Goal: Transaction & Acquisition: Purchase product/service

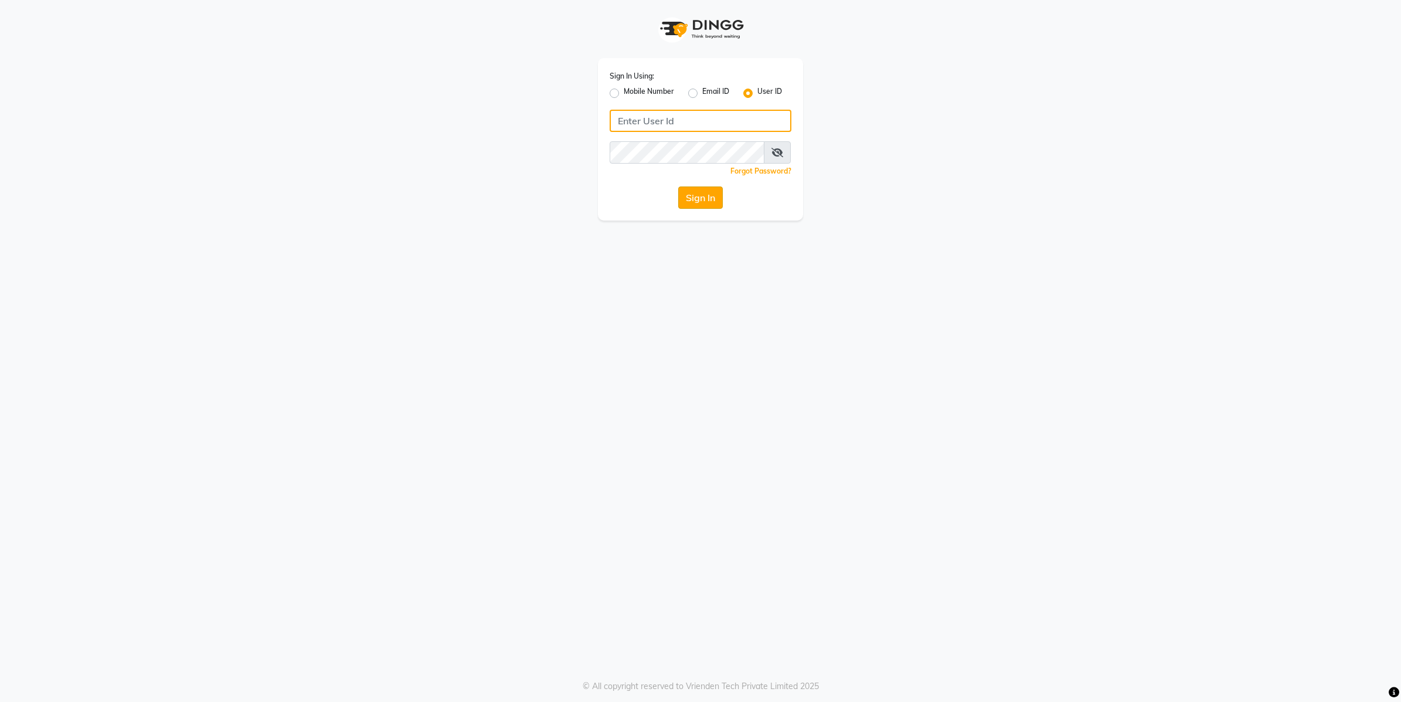
type input "e2555-01"
click at [693, 197] on button "Sign In" at bounding box center [700, 197] width 45 height 22
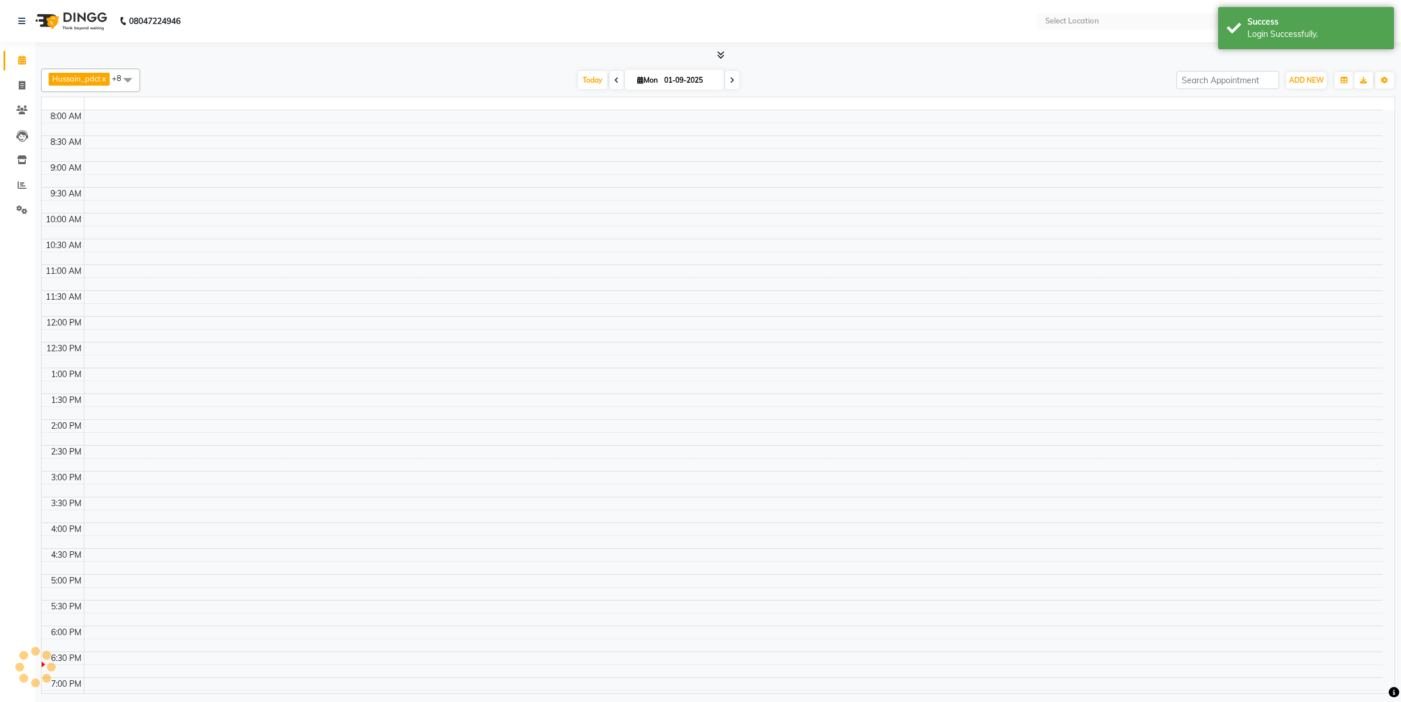
select select "en"
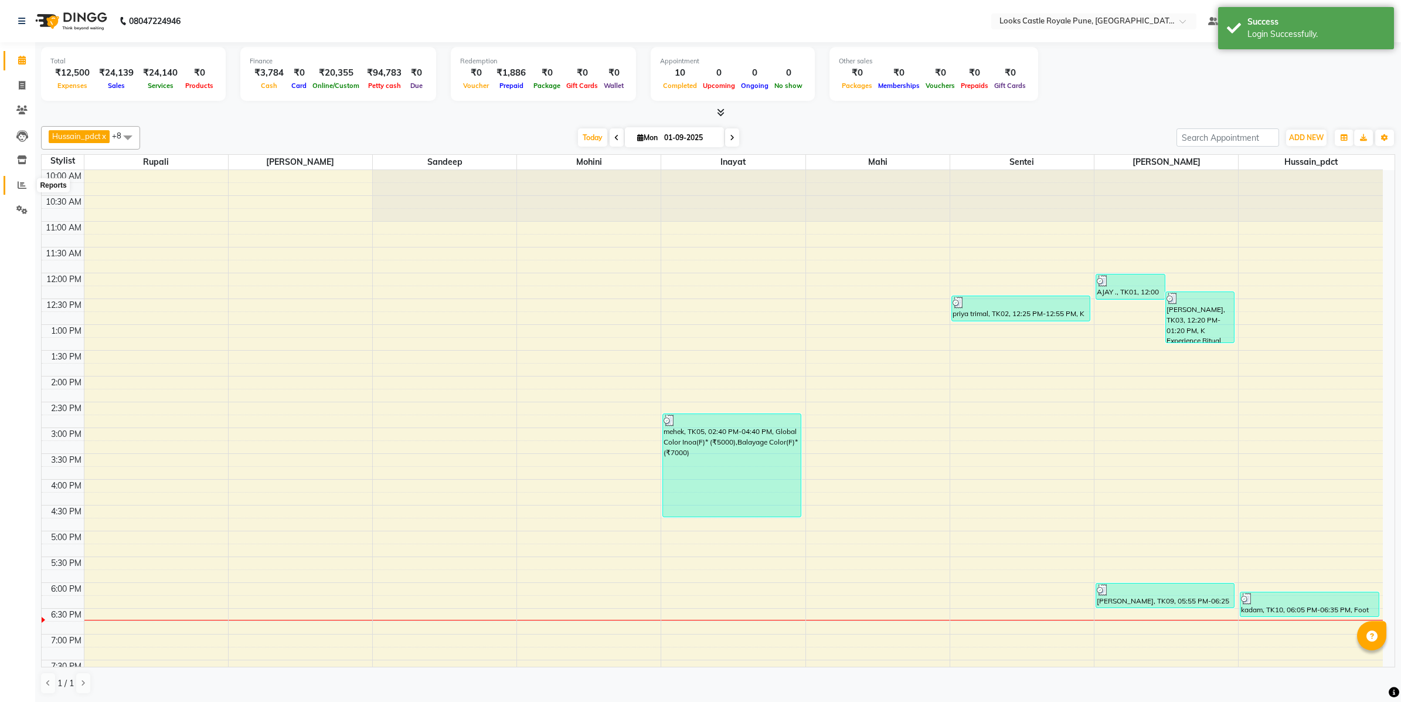
click at [21, 182] on icon at bounding box center [22, 185] width 9 height 9
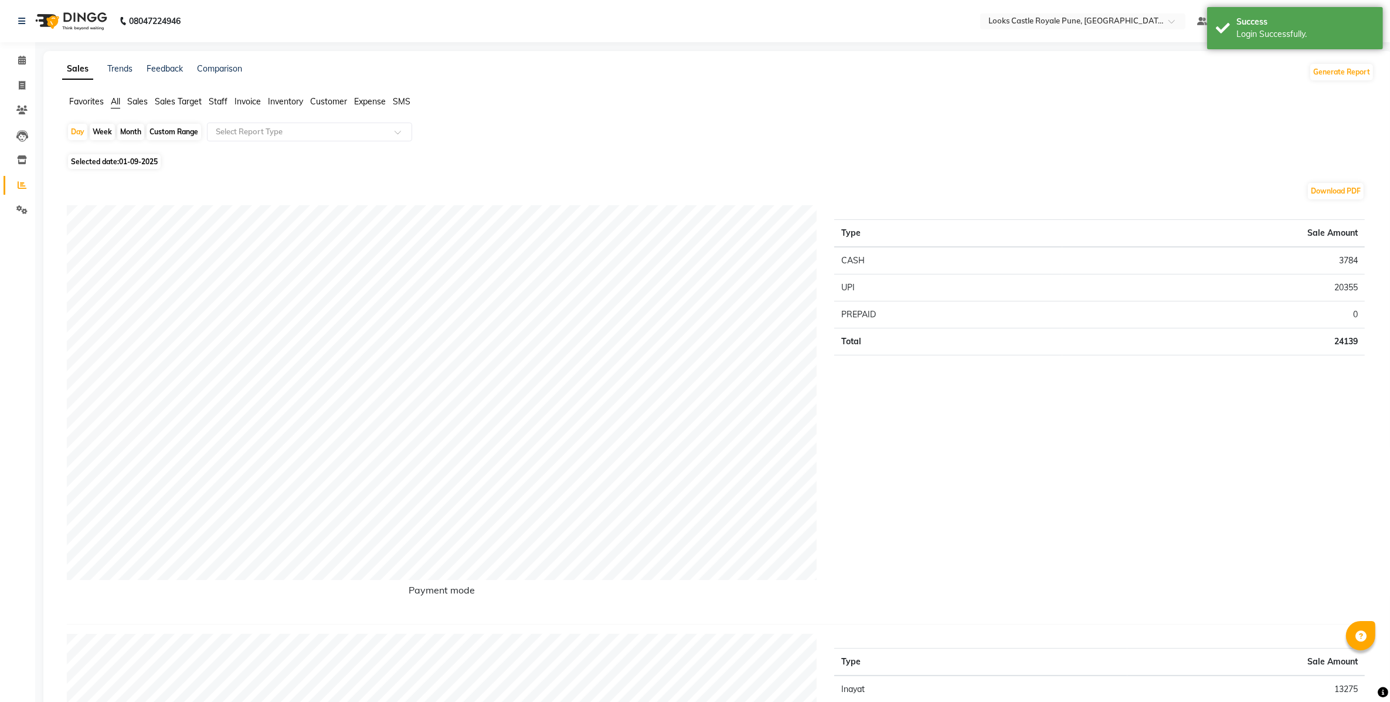
click at [126, 163] on span "01-09-2025" at bounding box center [138, 161] width 39 height 9
select select "9"
select select "2025"
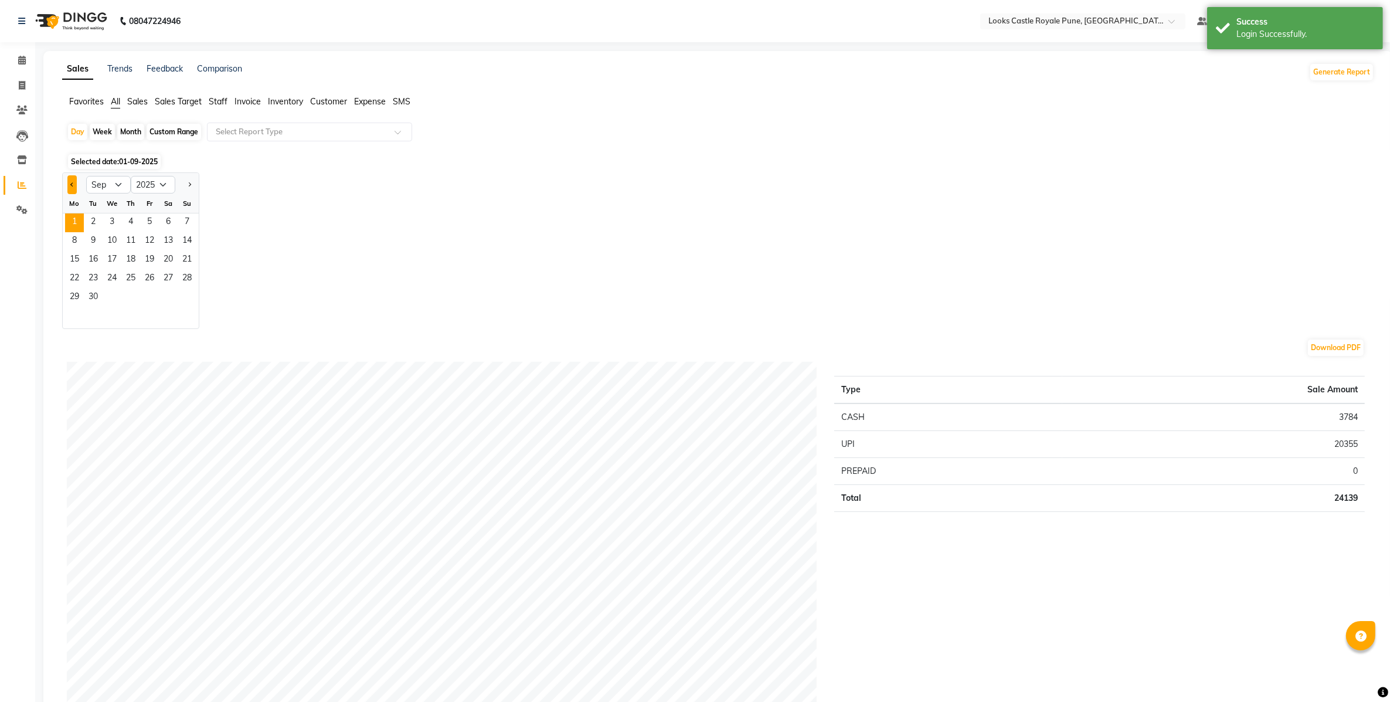
click at [72, 180] on button "Previous month" at bounding box center [71, 184] width 9 height 19
select select "8"
click at [121, 299] on span "28" at bounding box center [130, 297] width 19 height 19
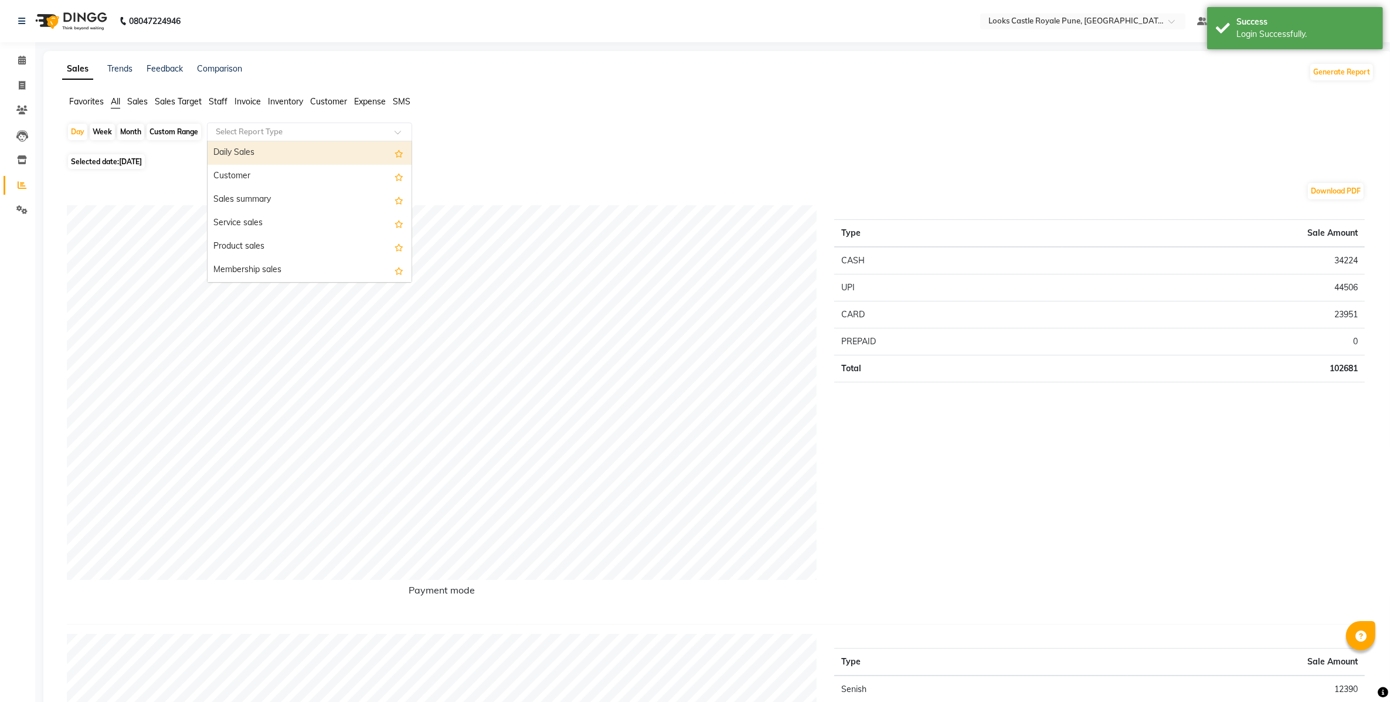
click at [296, 135] on input "text" at bounding box center [297, 132] width 169 height 12
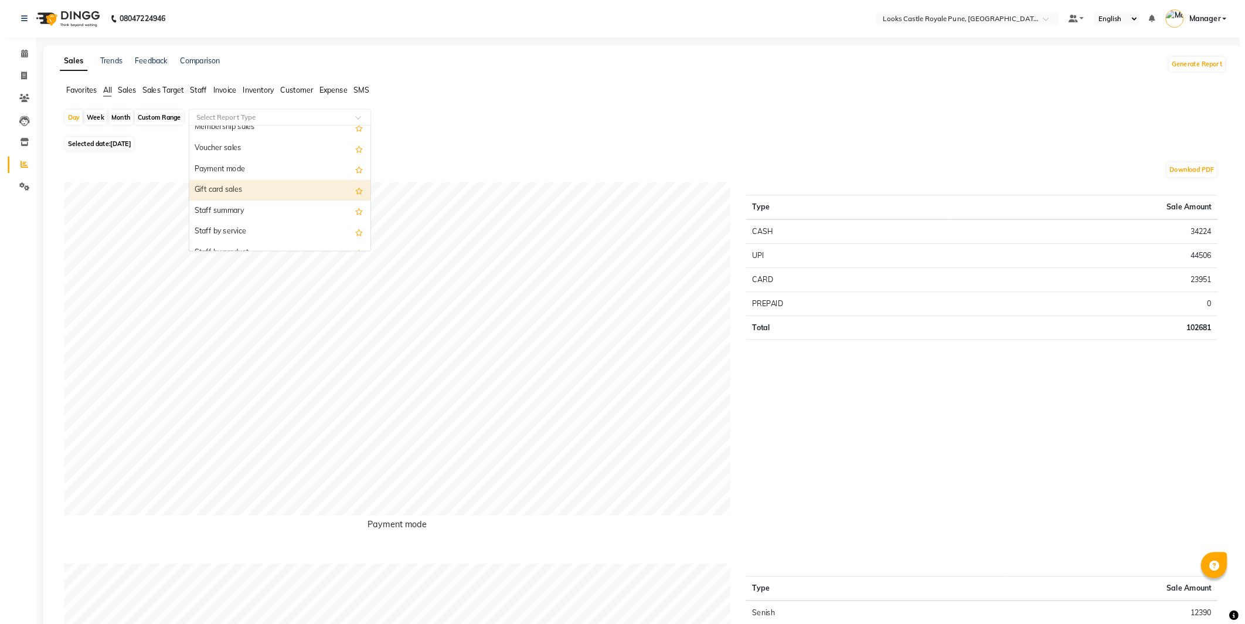
scroll to position [148, 0]
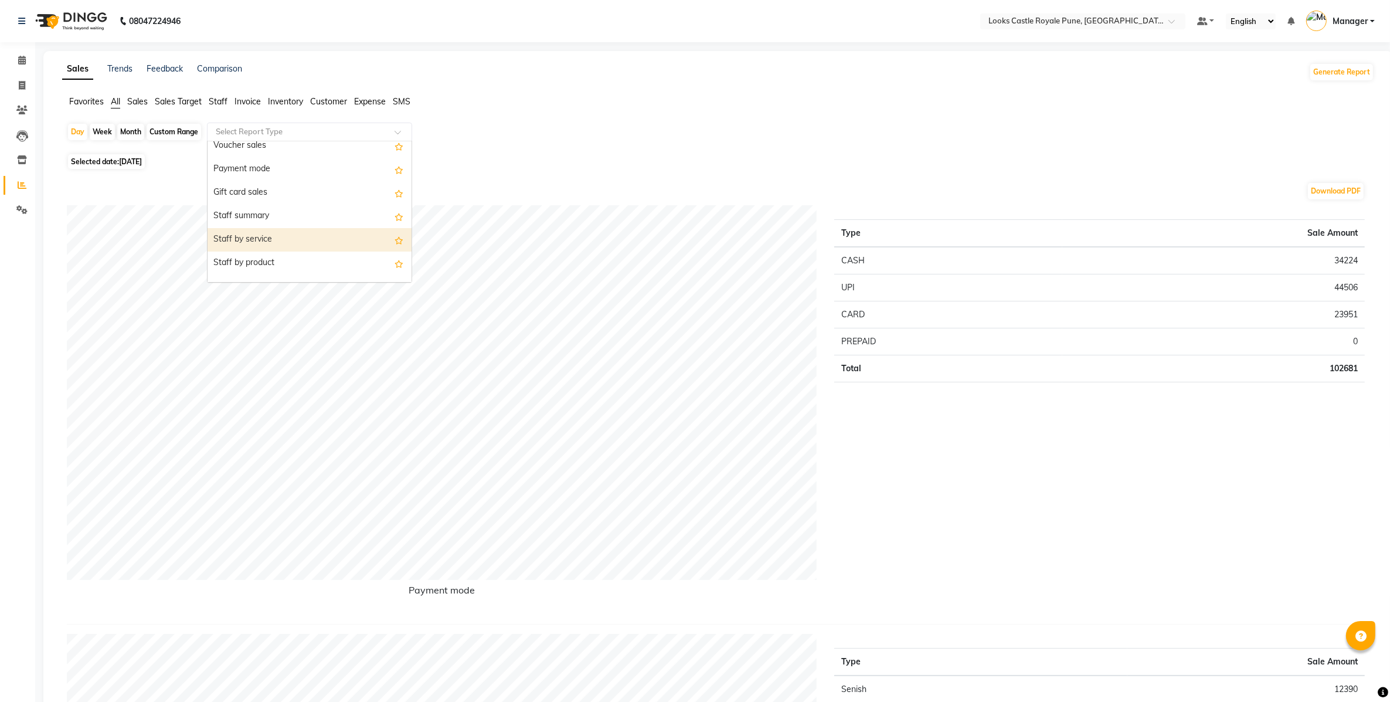
click at [298, 229] on div "Staff by service" at bounding box center [309, 239] width 204 height 23
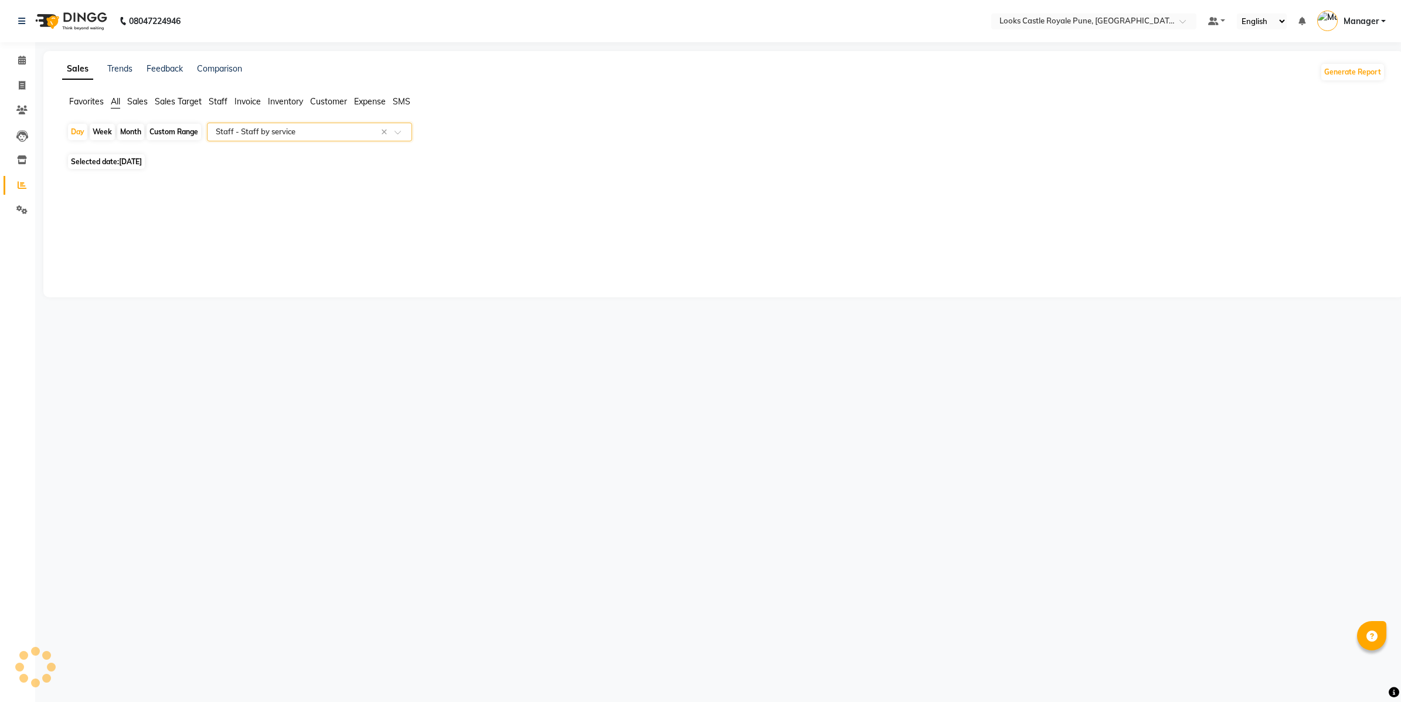
select select "full_report"
select select "csv"
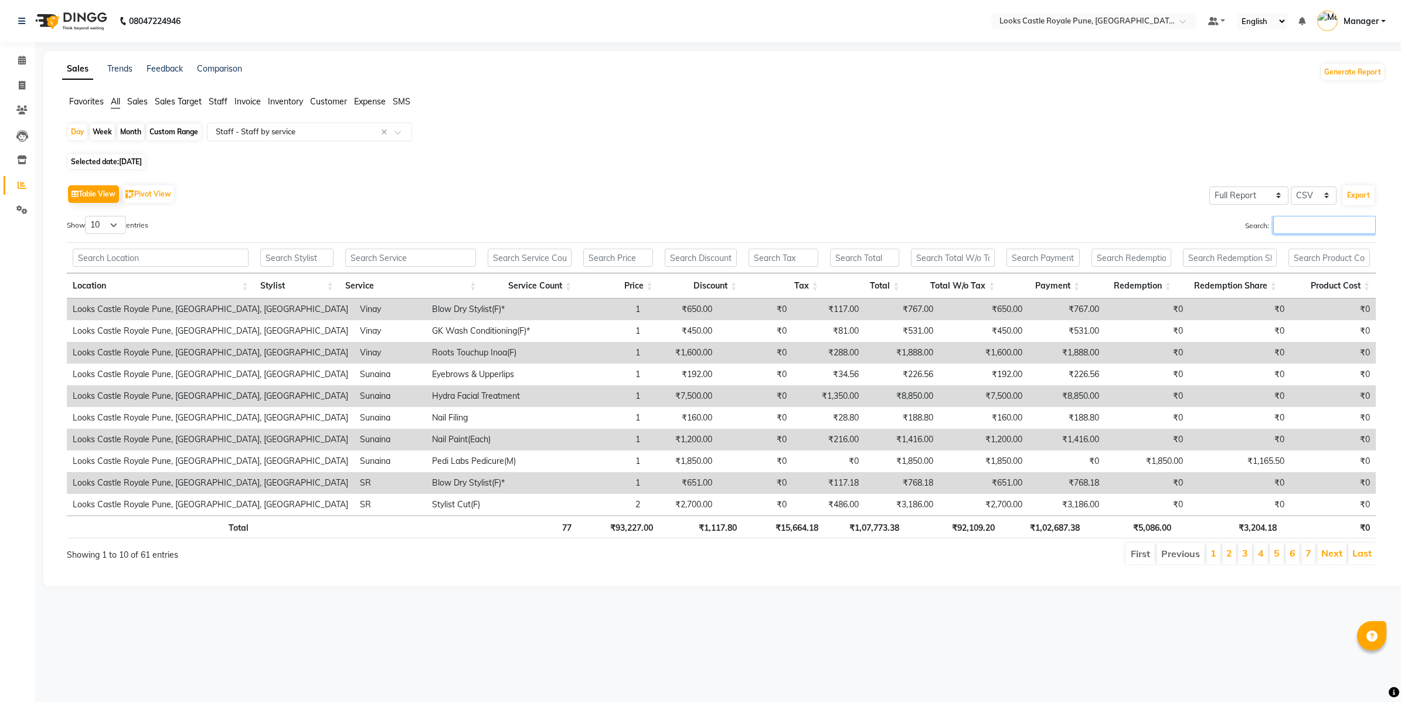
click at [1345, 227] on input "Search:" at bounding box center [1324, 225] width 103 height 18
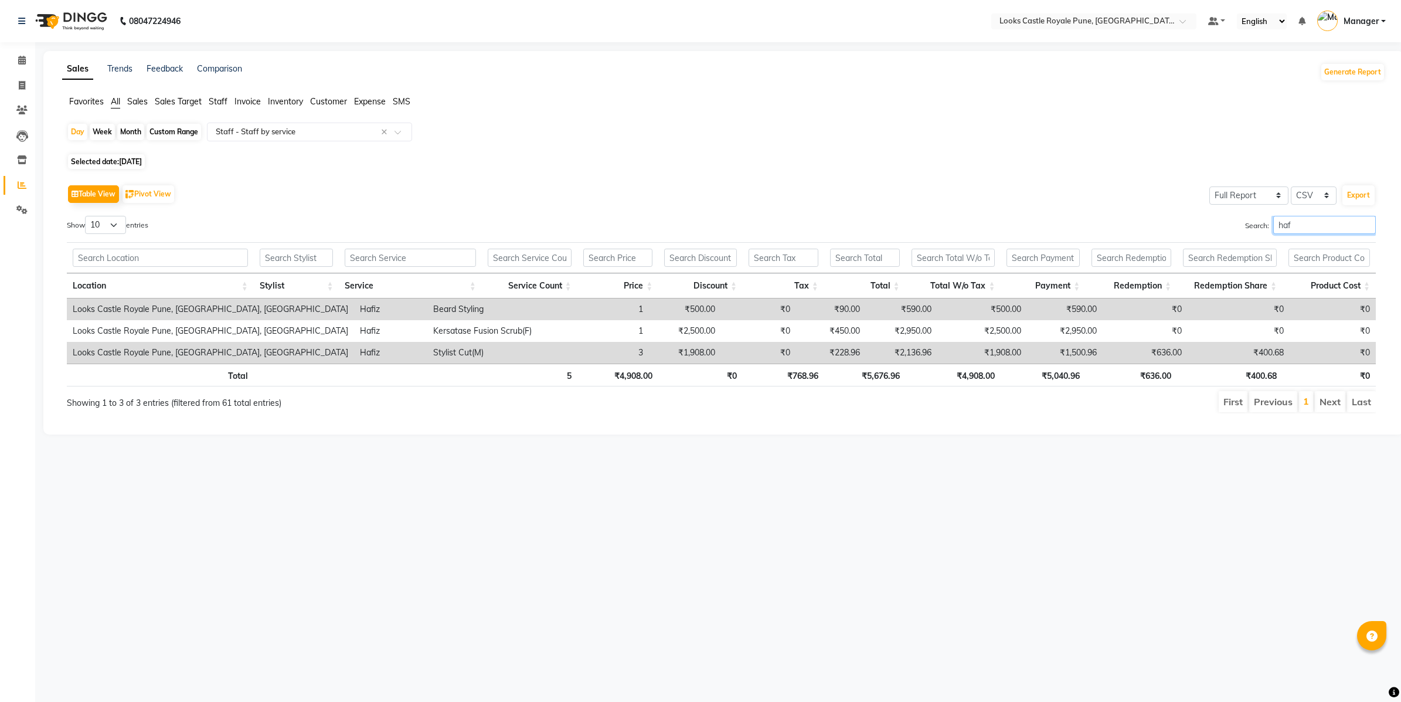
type input "haf"
click at [142, 157] on span "28-08-2025" at bounding box center [130, 161] width 23 height 9
select select "8"
select select "2025"
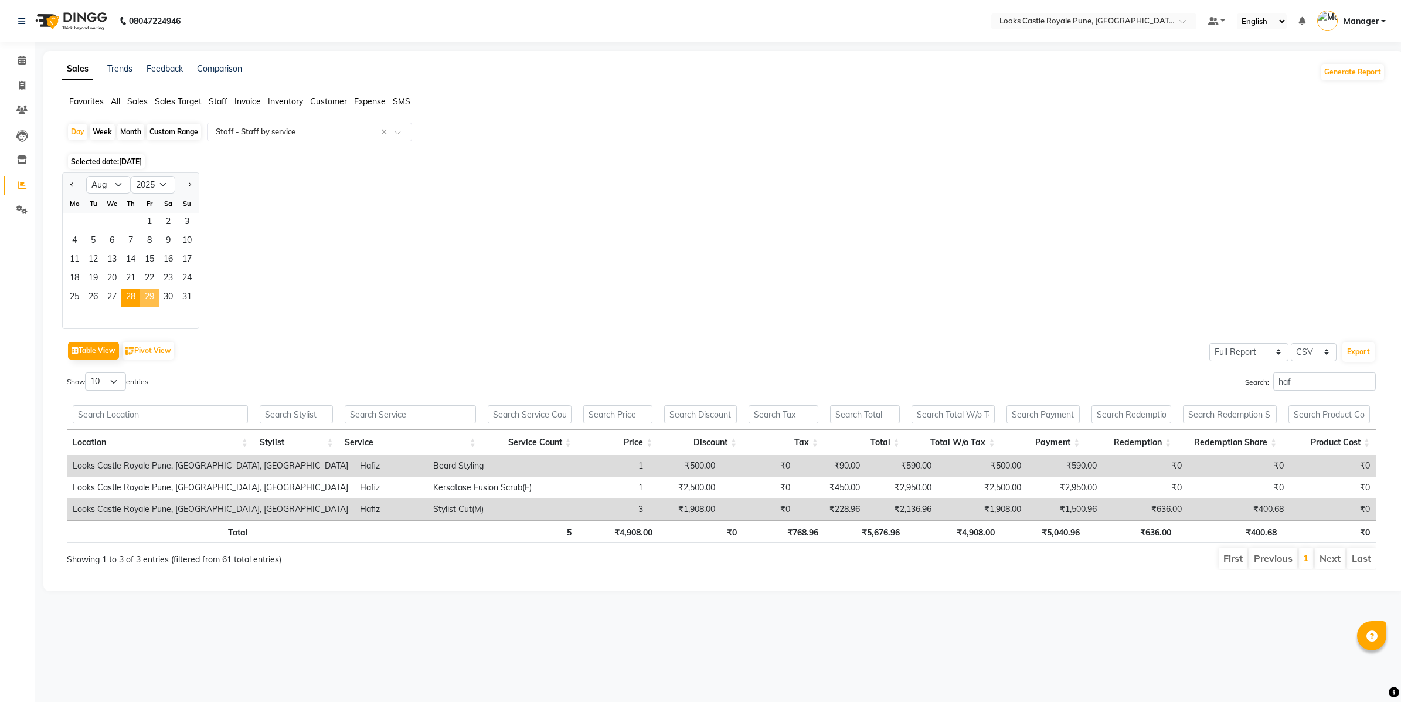
drag, startPoint x: 148, startPoint y: 298, endPoint x: 199, endPoint y: 260, distance: 63.6
click at [148, 297] on span "29" at bounding box center [149, 297] width 19 height 19
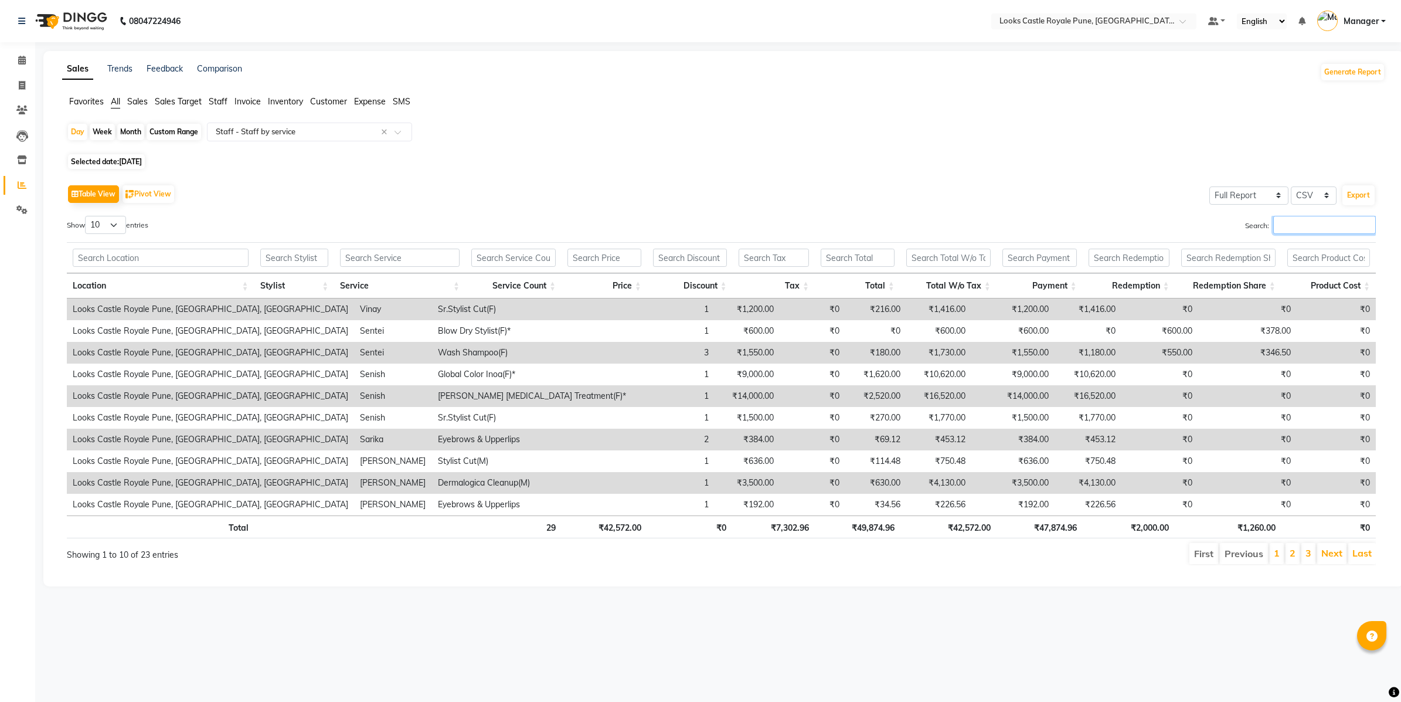
click at [1320, 217] on input "Search:" at bounding box center [1324, 225] width 103 height 18
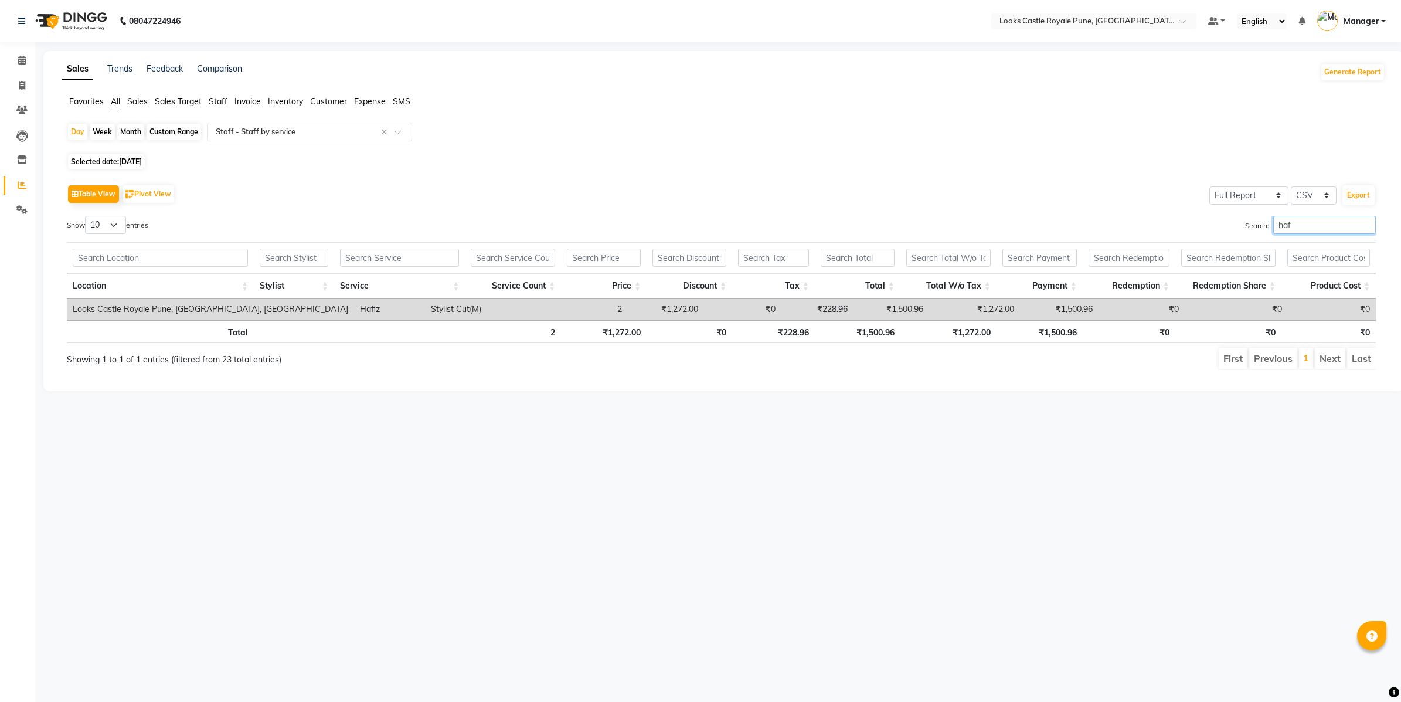
type input "haf"
click at [139, 158] on span "29-08-2025" at bounding box center [130, 161] width 23 height 9
select select "8"
select select "2025"
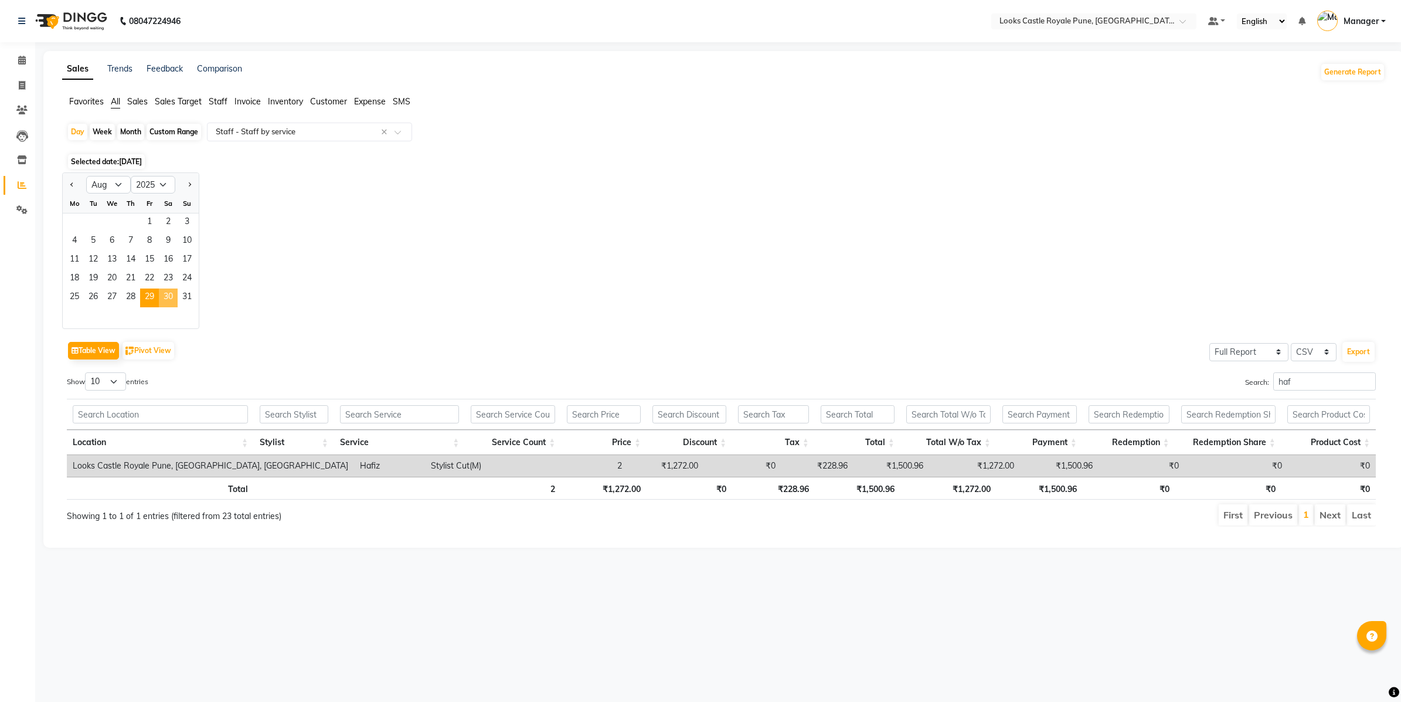
click at [169, 295] on span "30" at bounding box center [168, 297] width 19 height 19
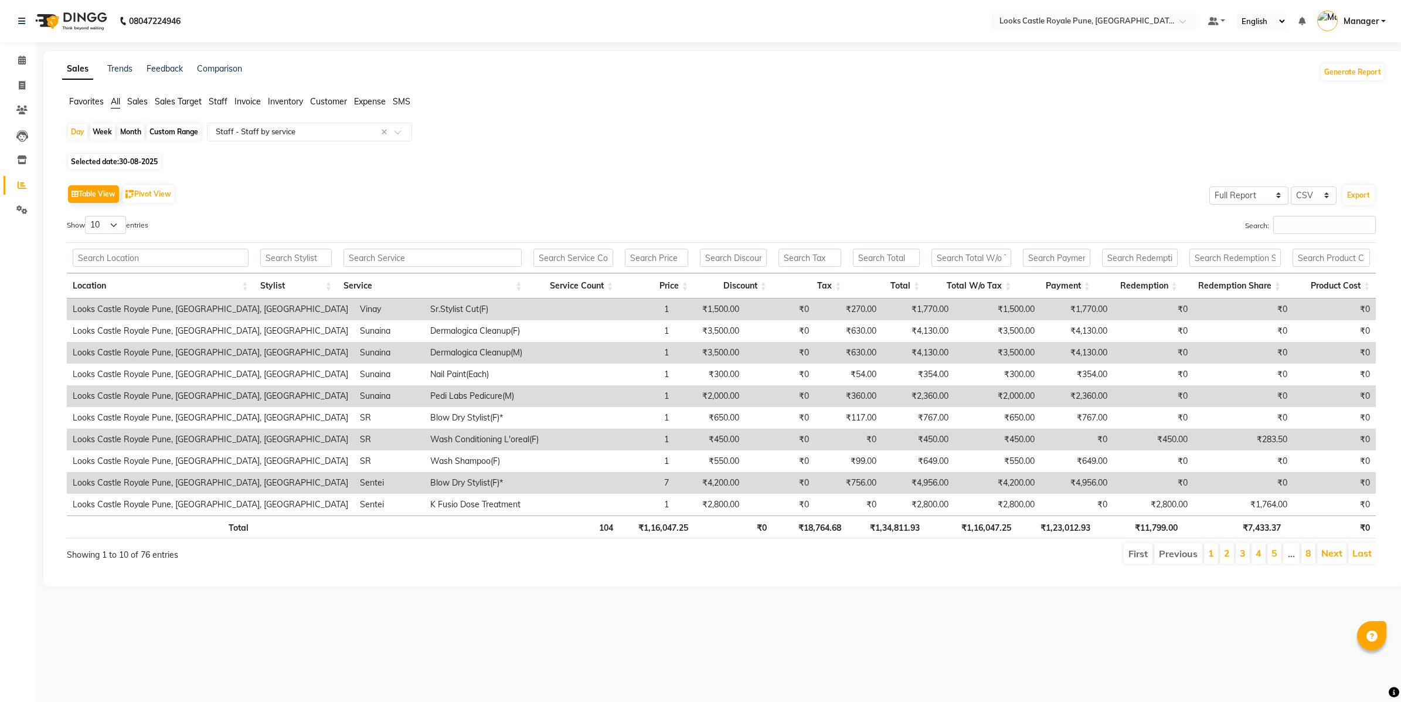
click at [1255, 387] on td "₹0" at bounding box center [1243, 396] width 100 height 22
click at [1317, 227] on input "Search:" at bounding box center [1324, 225] width 103 height 18
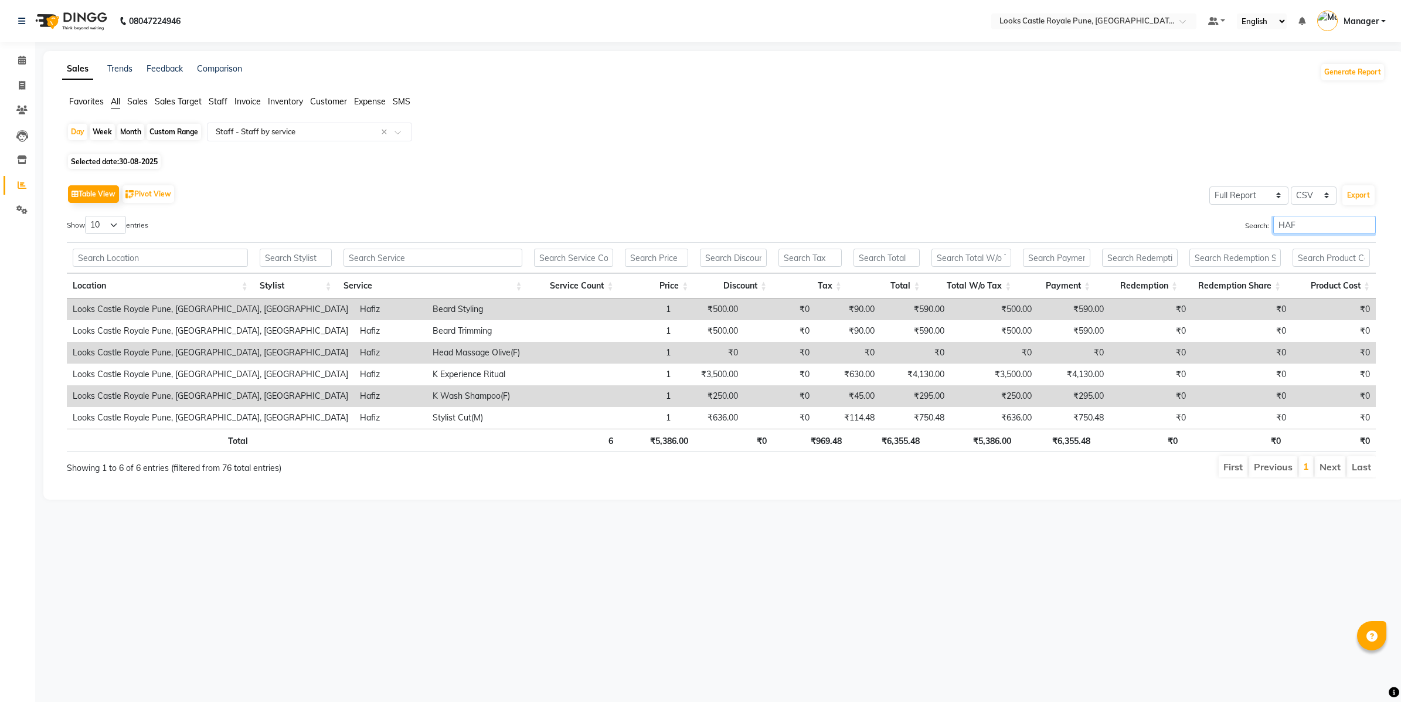
type input "HAF"
click at [121, 156] on span "Selected date: 30-08-2025" at bounding box center [114, 161] width 93 height 15
select select "8"
select select "2025"
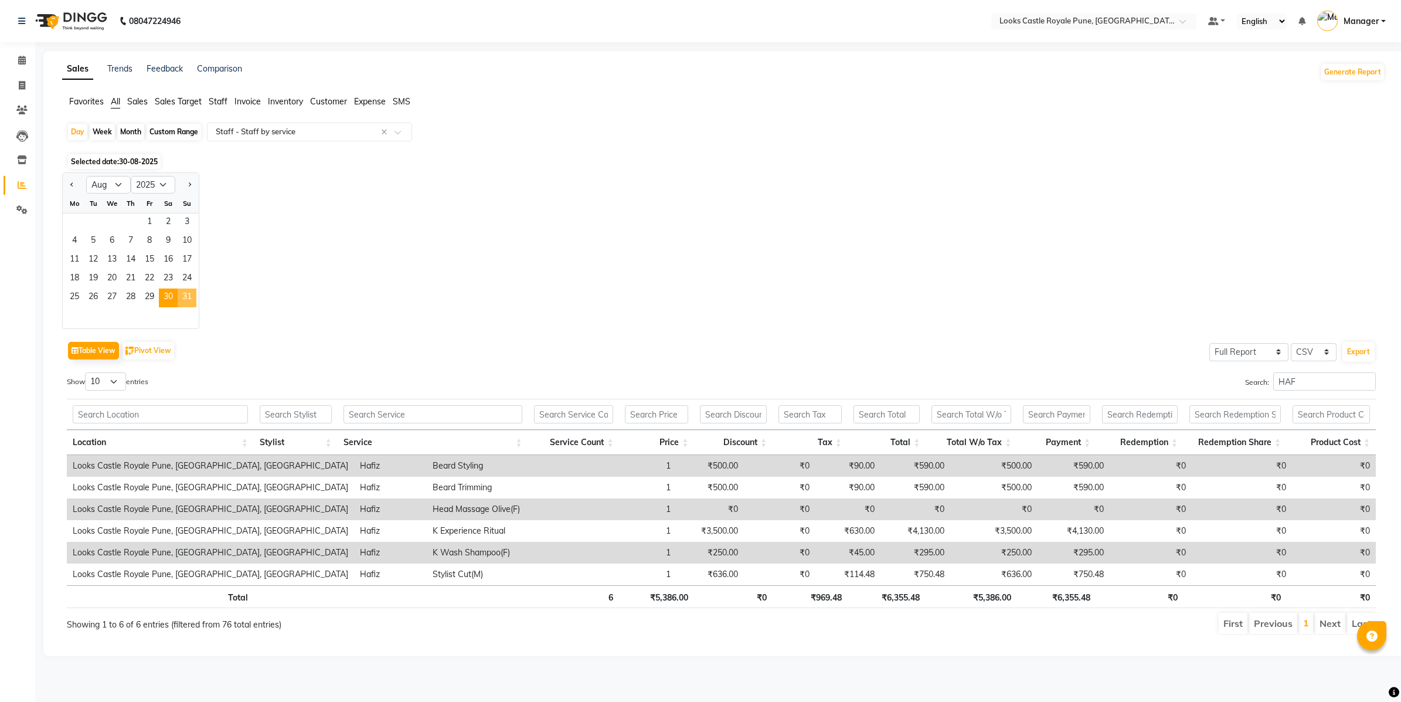
click at [186, 295] on span "31" at bounding box center [187, 297] width 19 height 19
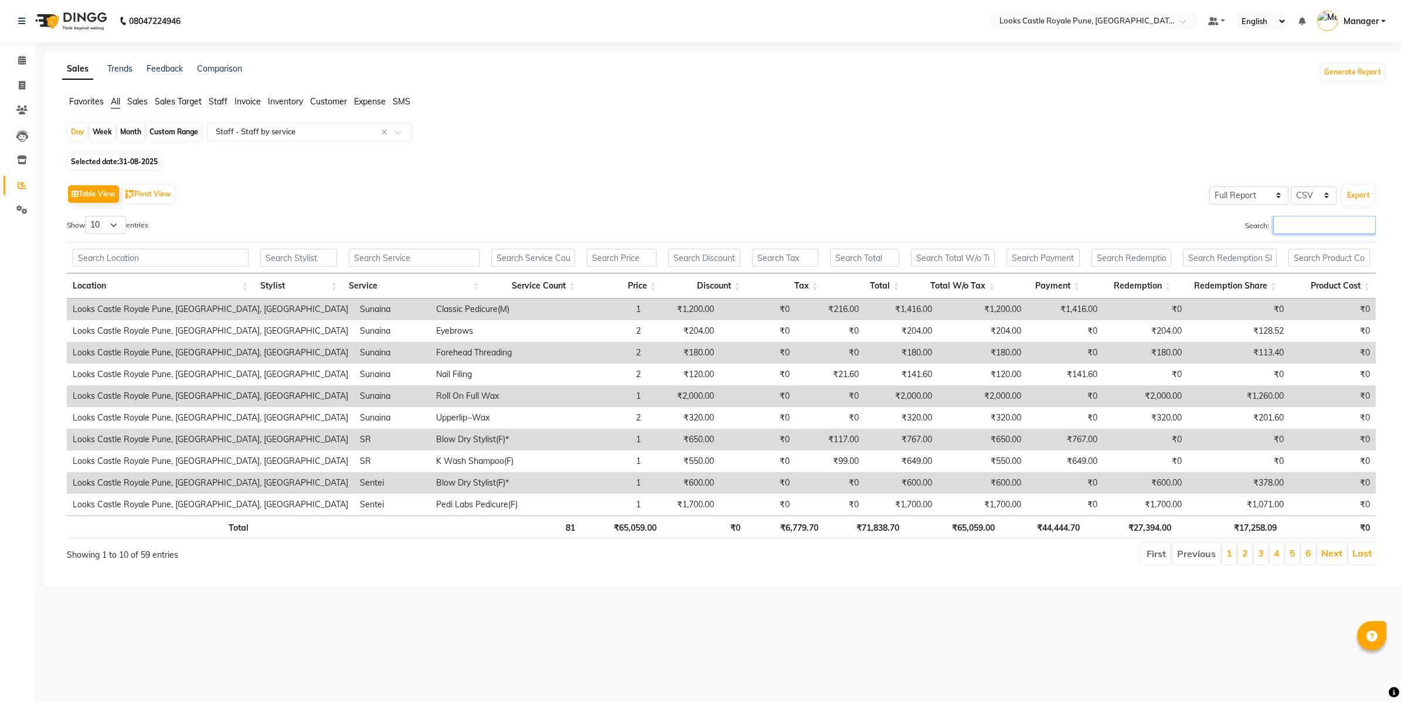
click at [1322, 218] on input "Search:" at bounding box center [1324, 225] width 103 height 18
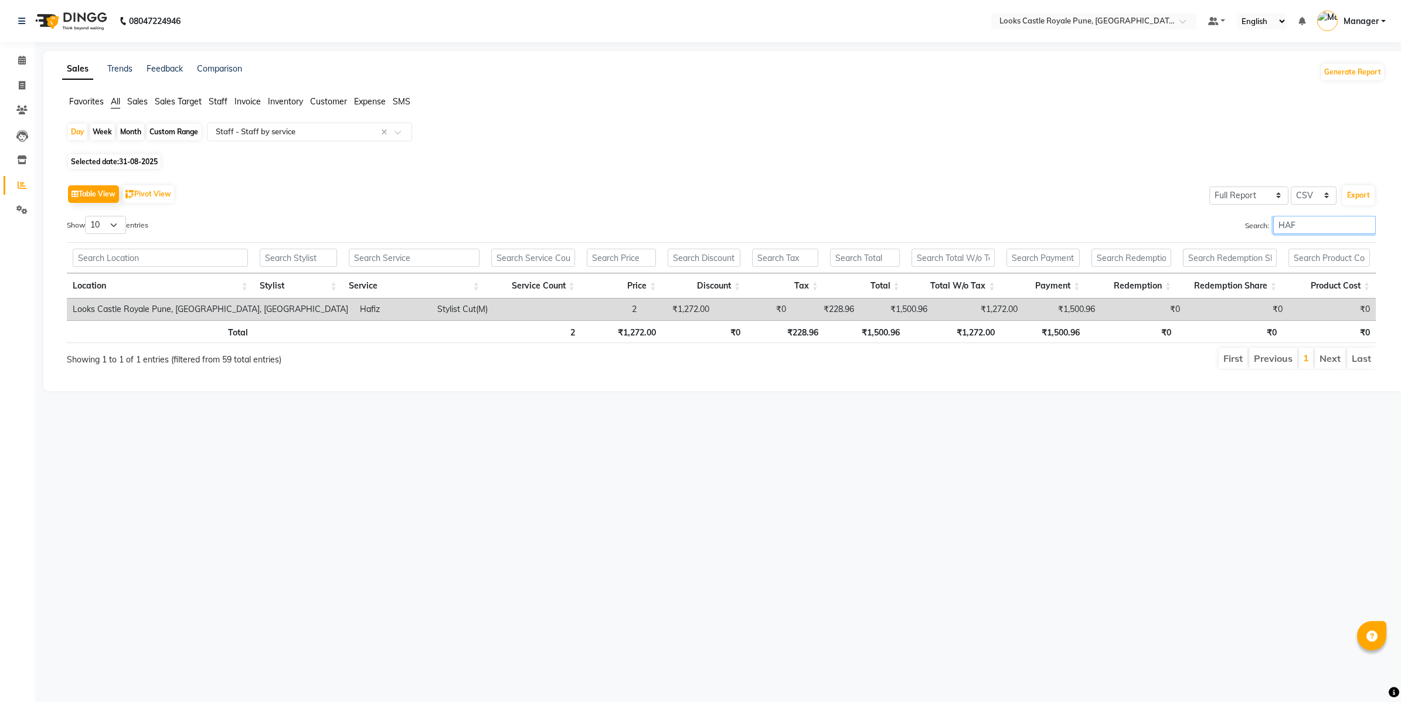
type input "HAF"
click at [27, 54] on span at bounding box center [22, 60] width 21 height 13
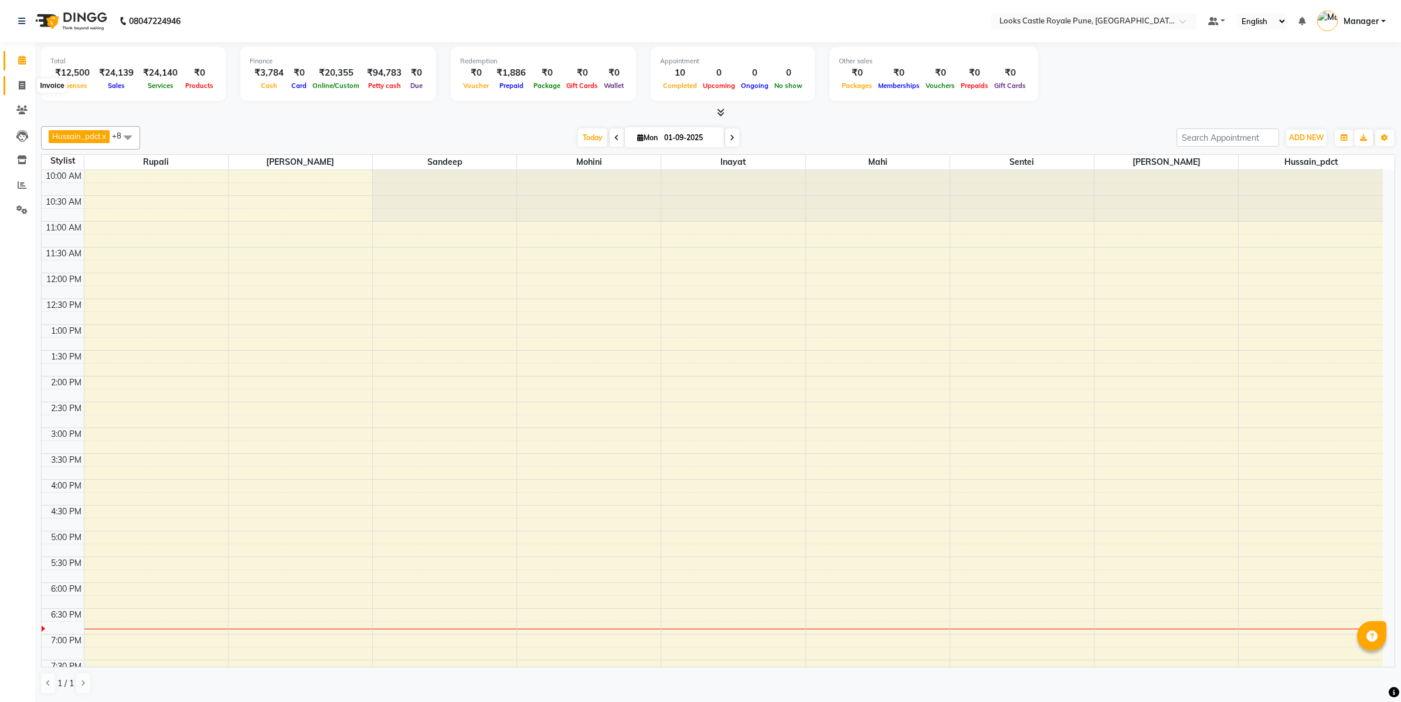
click at [19, 83] on icon at bounding box center [22, 85] width 6 height 9
select select "service"
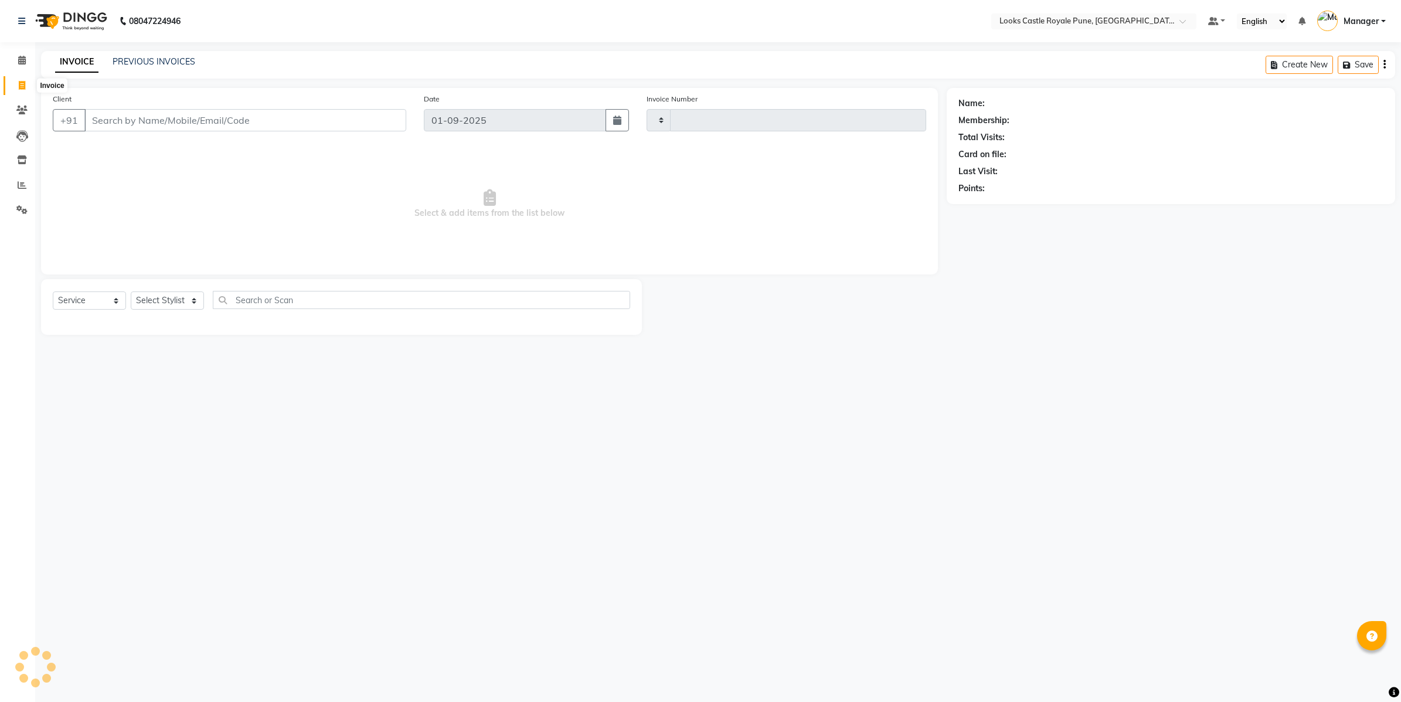
type input "2720"
select select "5915"
type input "9830089578"
click at [362, 121] on span "Add Client" at bounding box center [376, 120] width 46 height 12
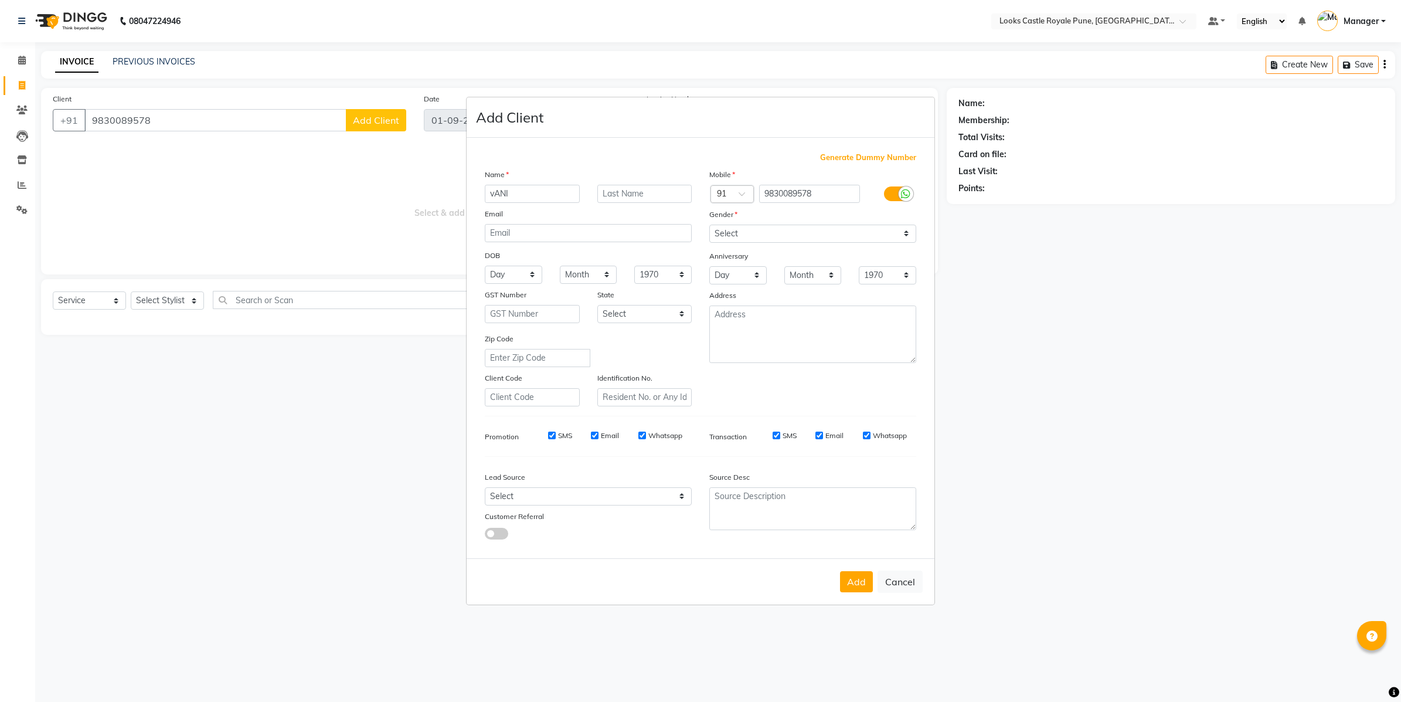
click at [498, 192] on input "vANI" at bounding box center [532, 194] width 95 height 18
type input "C"
type input "VANI"
click at [563, 232] on input "email" at bounding box center [588, 233] width 207 height 18
click at [784, 234] on select "Select Male Female Other Prefer Not To Say" at bounding box center [812, 233] width 207 height 18
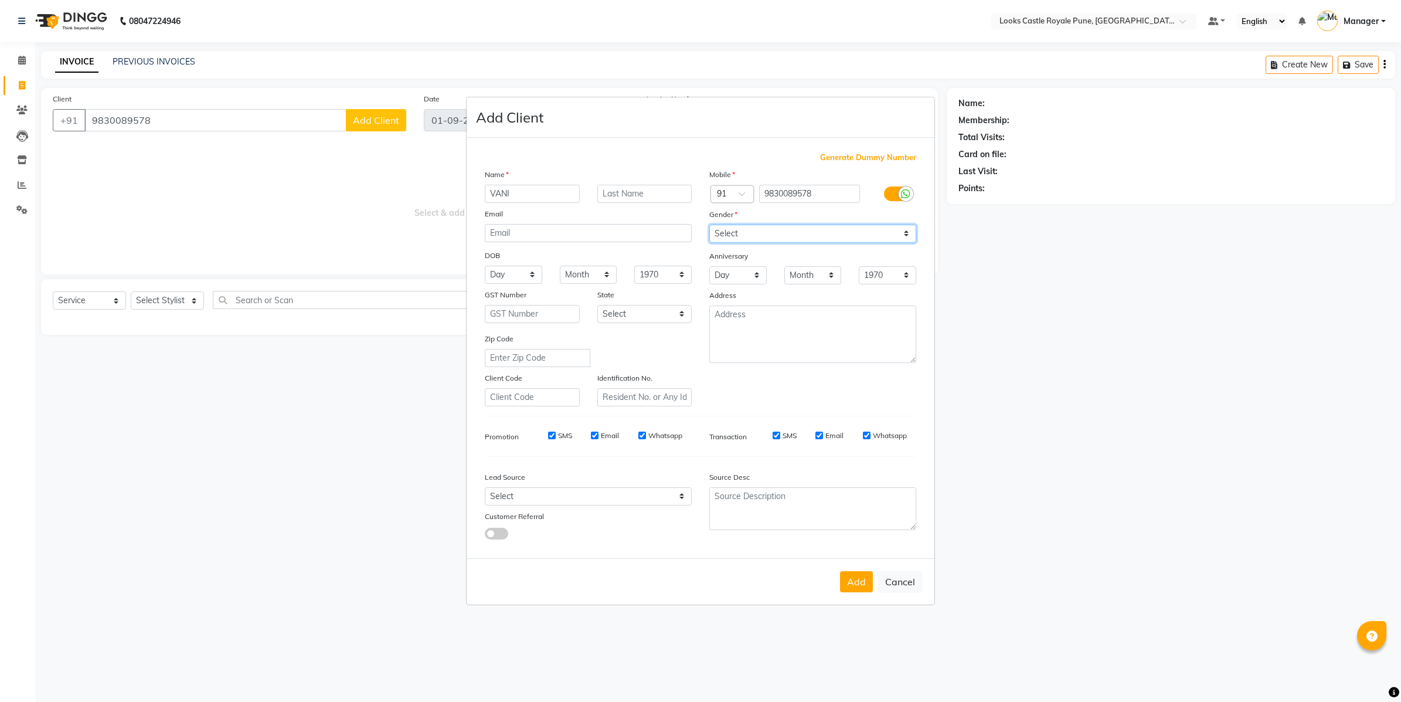
select select "female"
click at [709, 226] on select "Select Male Female Other Prefer Not To Say" at bounding box center [812, 233] width 207 height 18
click at [852, 578] on button "Add" at bounding box center [856, 581] width 33 height 21
select select
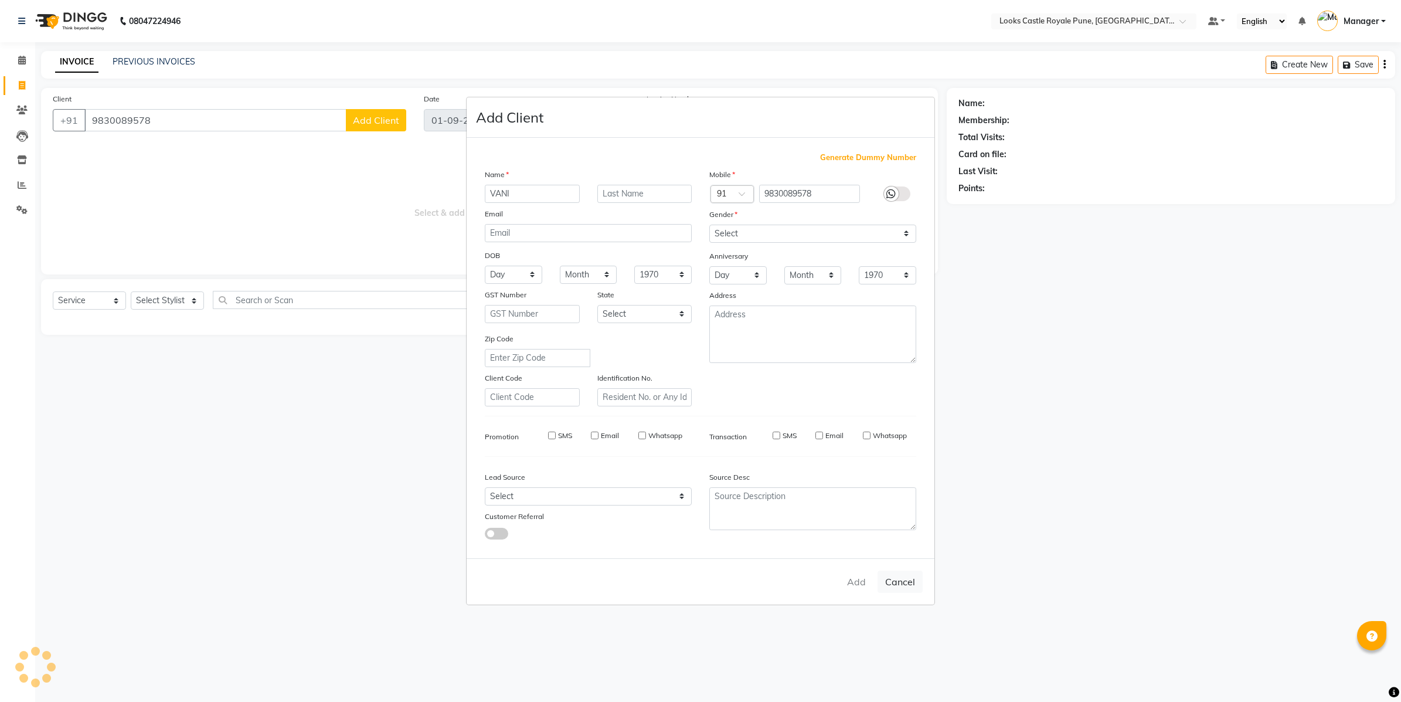
select select
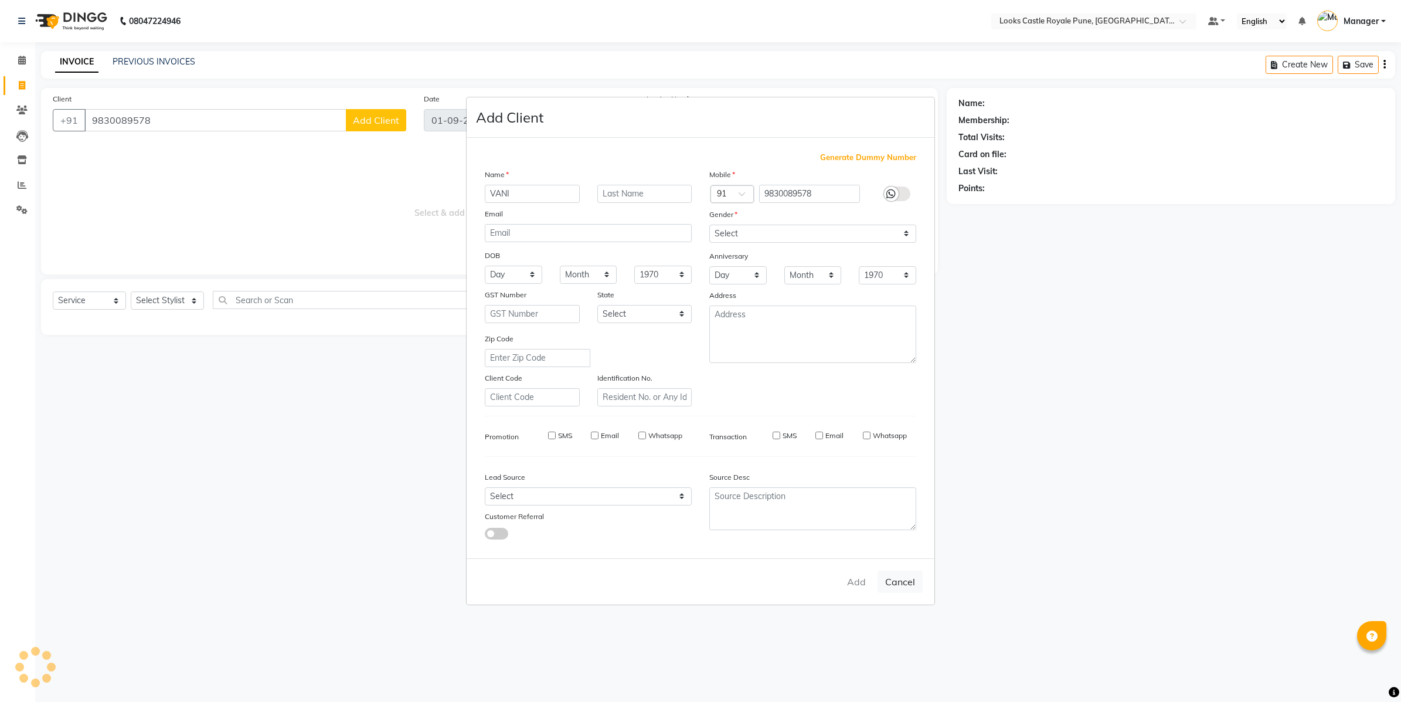
checkbox input "false"
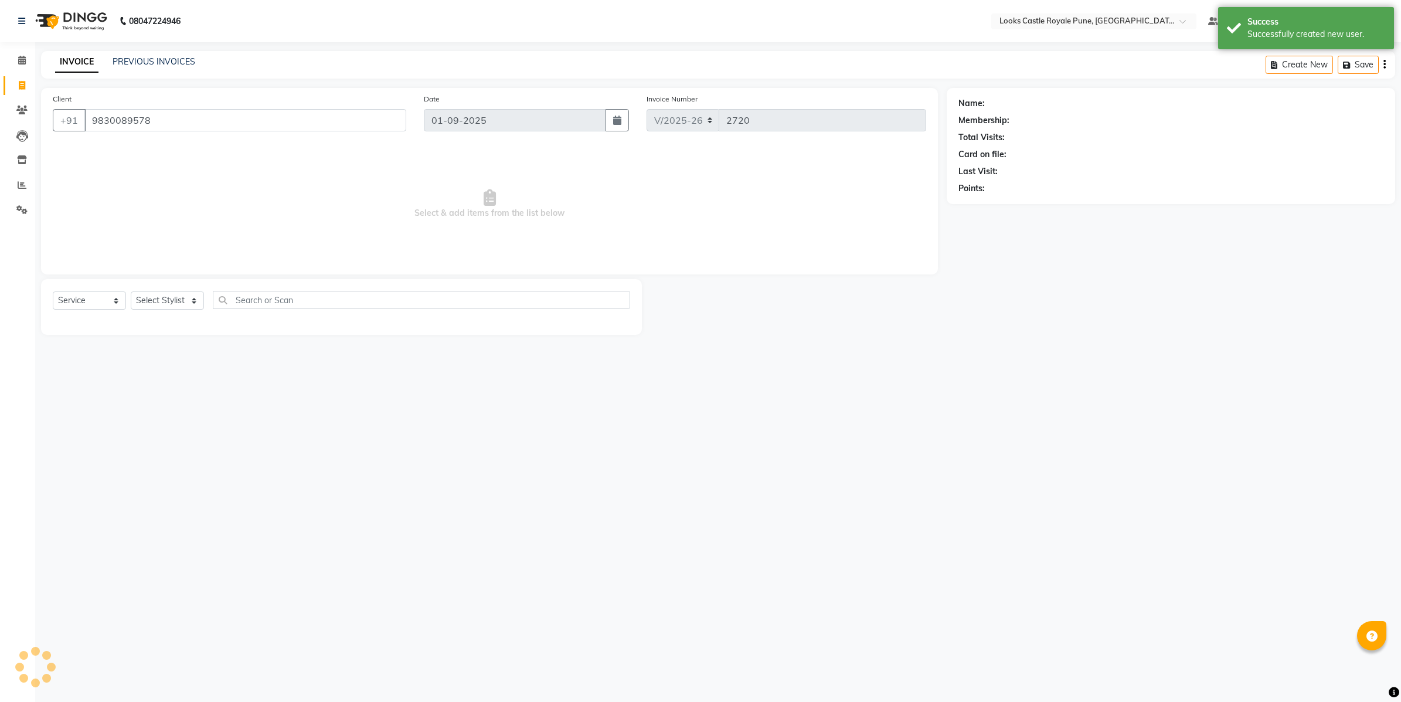
select select "1: Object"
click at [171, 306] on select "Select Stylist Akshay Alisha Amir Anjali Arif Arman Christy Danish Eli Gloria H…" at bounding box center [167, 300] width 73 height 18
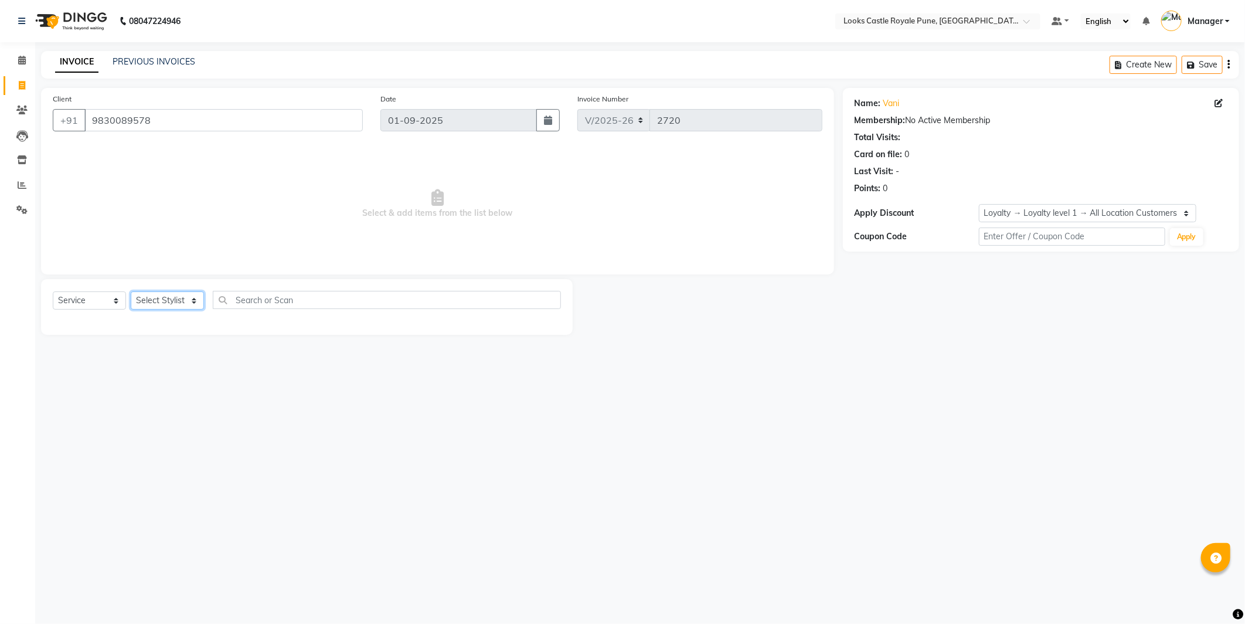
click at [183, 294] on select "Select Stylist Akshay Alisha Amir Anjali Arif Arman Christy Danish Eli Gloria H…" at bounding box center [167, 300] width 73 height 18
select select "71317"
click at [131, 292] on select "Select Stylist Akshay Alisha Amir Anjali Arif Arman Christy Danish Eli Gloria H…" at bounding box center [167, 300] width 73 height 18
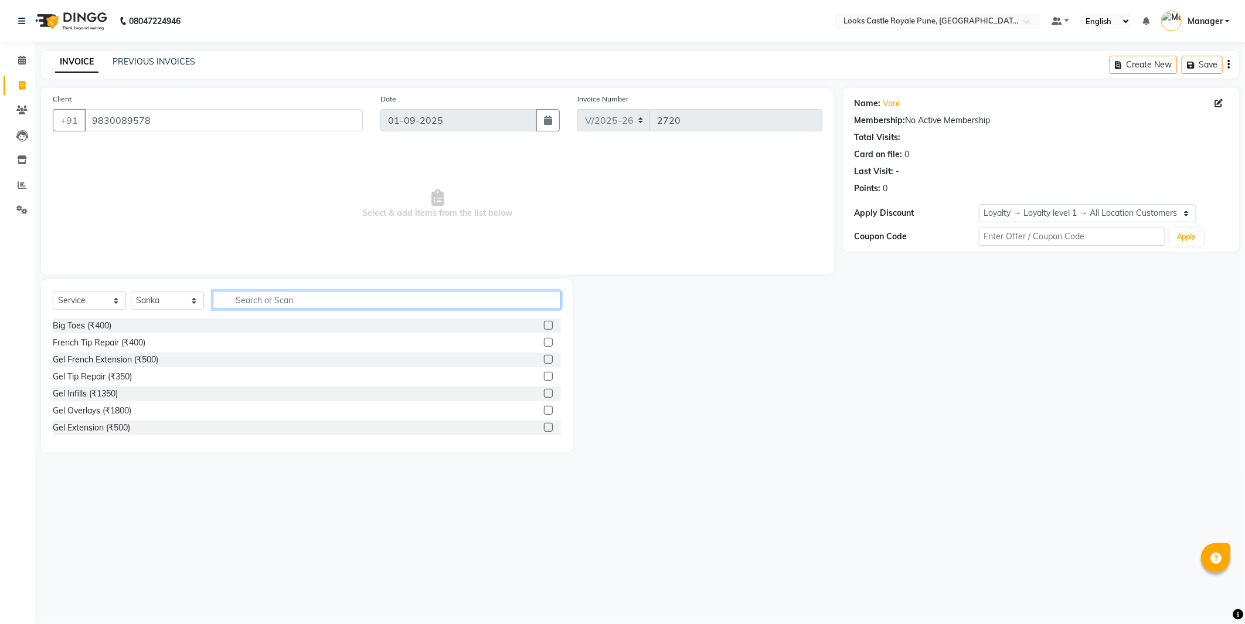
click at [259, 293] on input "text" at bounding box center [387, 300] width 348 height 18
type input "UNDE"
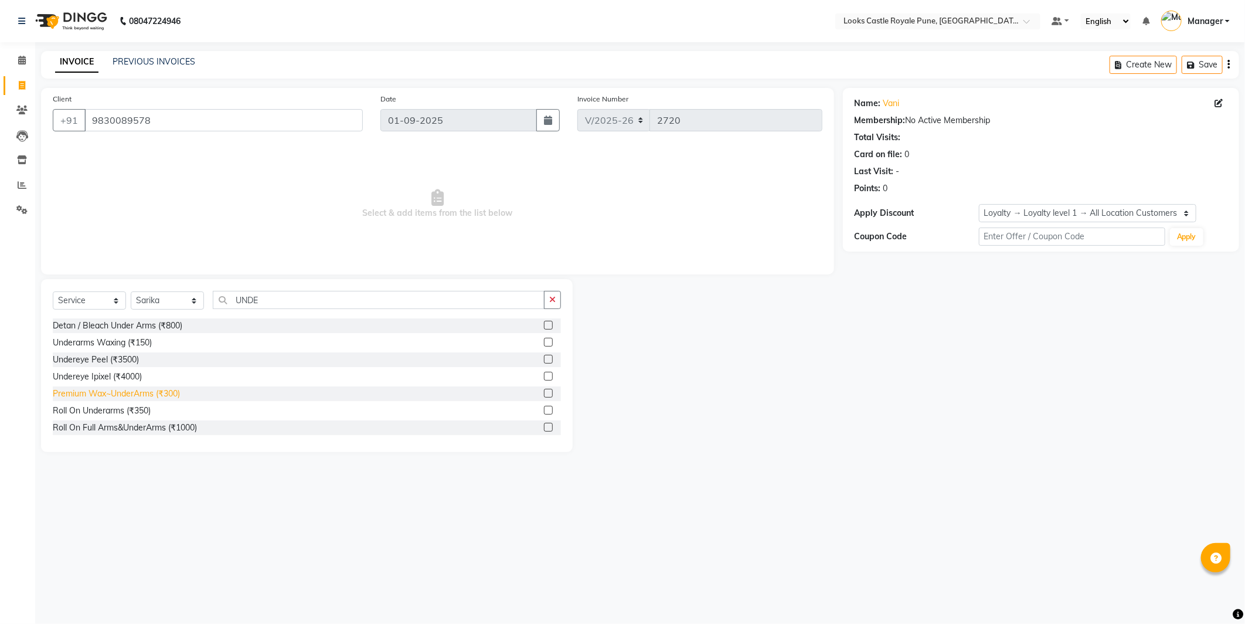
click at [135, 393] on div "Premium Wax~UnderArms (₹300)" at bounding box center [116, 393] width 127 height 12
checkbox input "false"
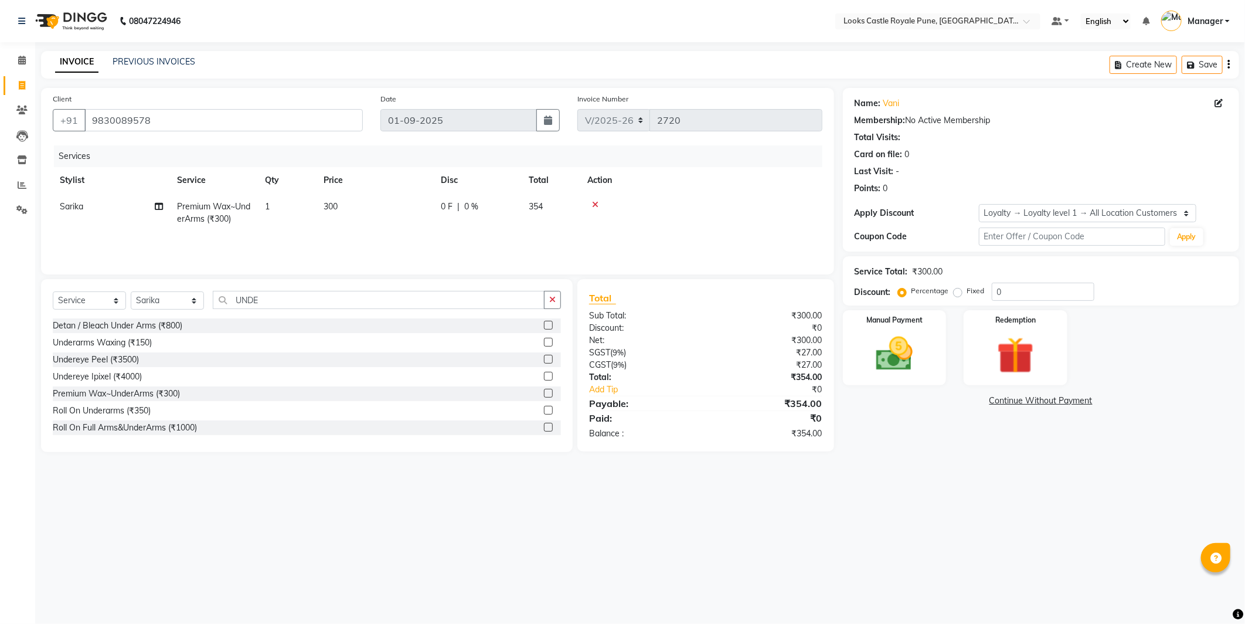
click at [390, 213] on td "300" at bounding box center [374, 212] width 117 height 39
select select "71317"
drag, startPoint x: 390, startPoint y: 213, endPoint x: 372, endPoint y: 217, distance: 18.1
click at [372, 217] on td "300" at bounding box center [430, 218] width 117 height 50
type input "350"
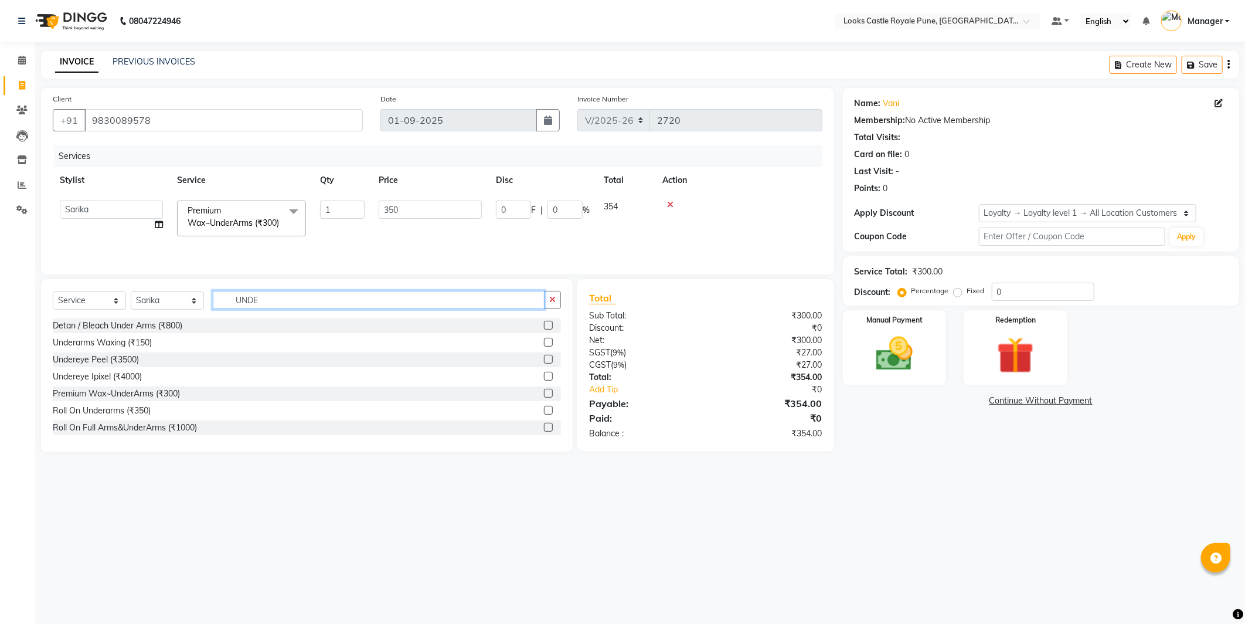
click at [278, 315] on div "Select Service Product Membership Package Voucher Prepaid Gift Card Select Styl…" at bounding box center [307, 305] width 508 height 28
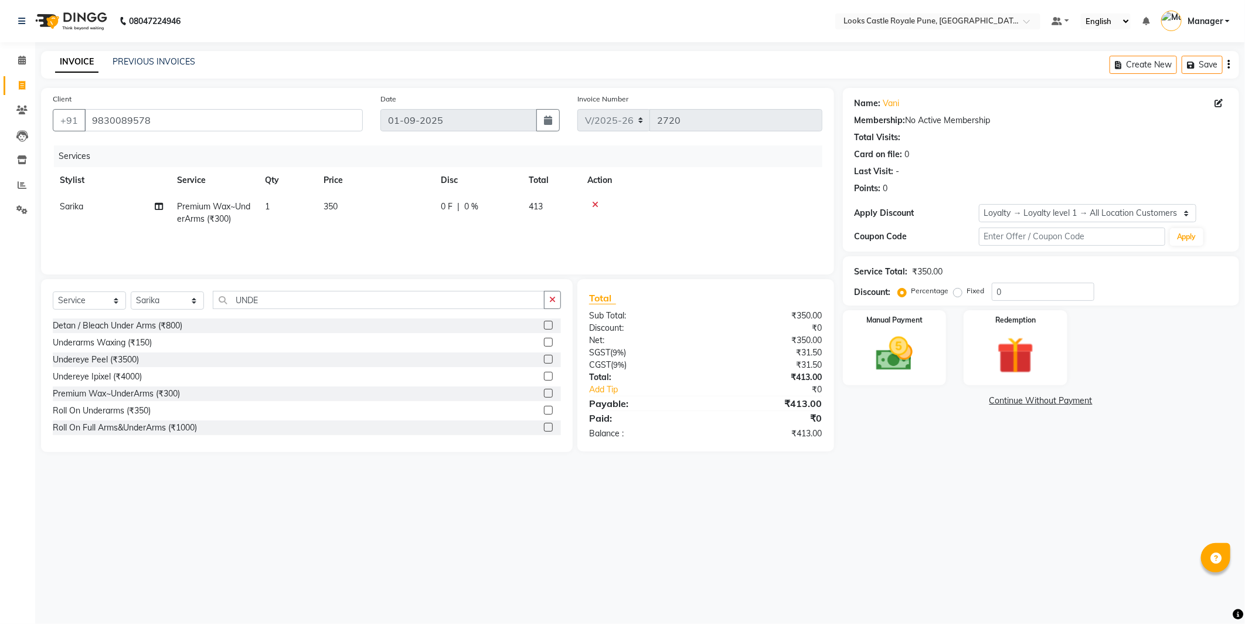
click at [278, 315] on div "Select Service Product Membership Package Voucher Prepaid Gift Card Select Styl…" at bounding box center [307, 305] width 508 height 28
click at [277, 309] on div "Select Service Product Membership Package Voucher Prepaid Gift Card Select Styl…" at bounding box center [307, 305] width 508 height 28
click at [279, 296] on input "UNDE" at bounding box center [379, 300] width 332 height 18
click at [280, 296] on input "UNDE" at bounding box center [379, 300] width 332 height 18
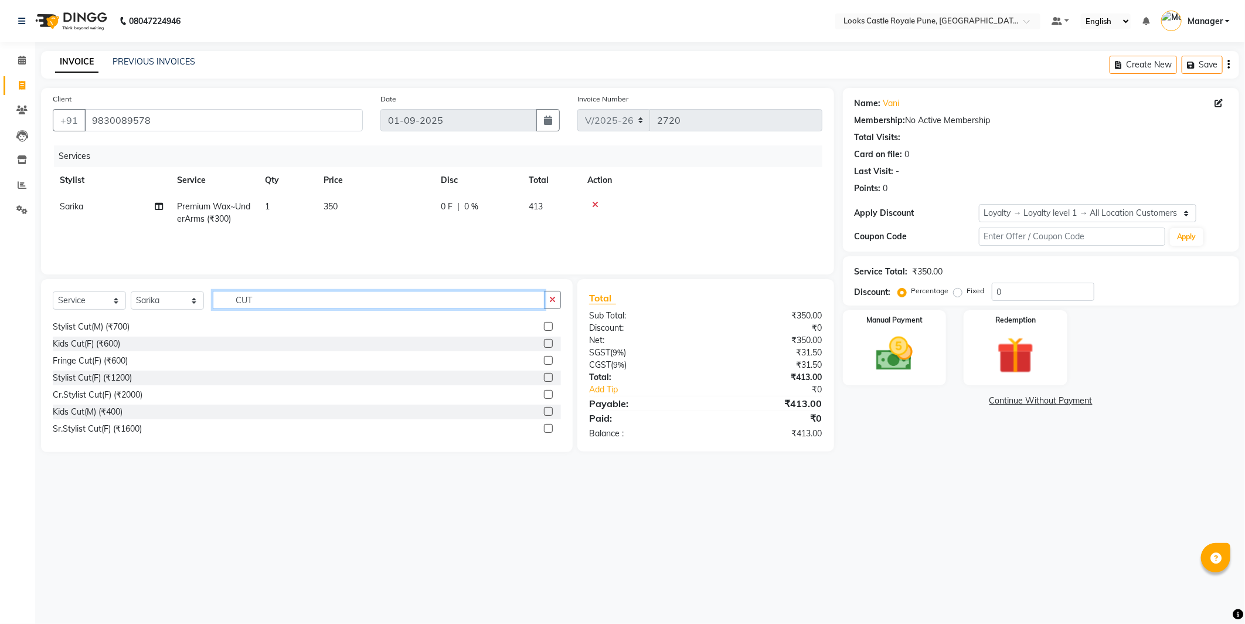
scroll to position [18, 0]
type input "CUT"
click at [74, 372] on div "Stylist Cut(F) (₹1200)" at bounding box center [92, 376] width 79 height 12
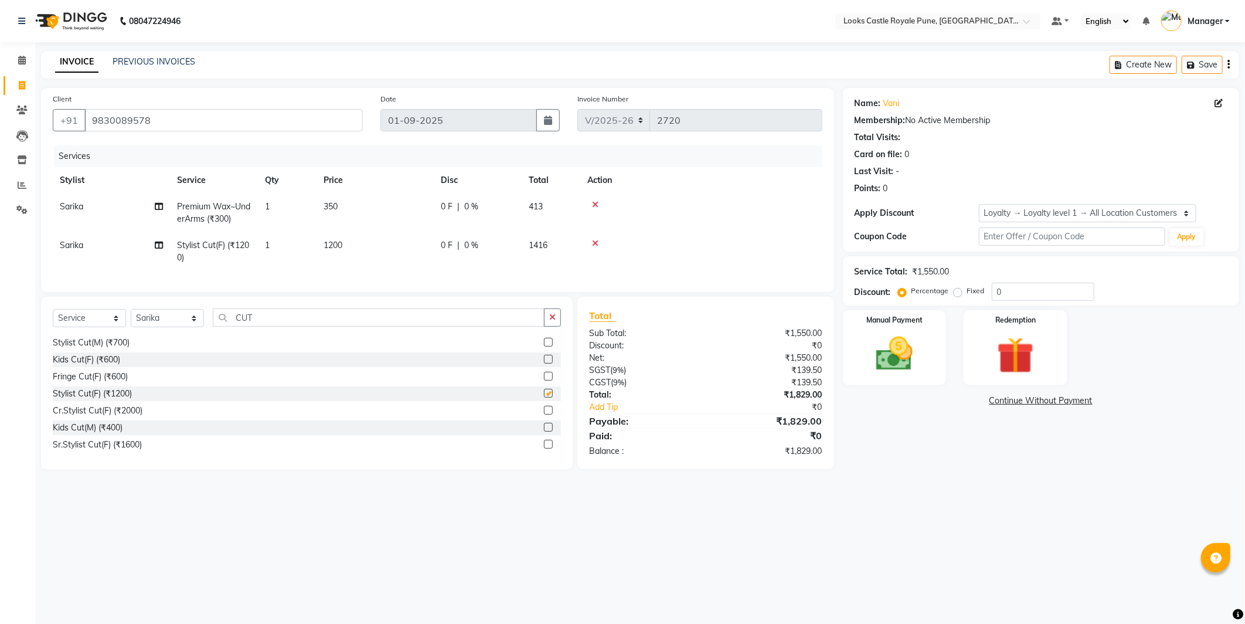
checkbox input "false"
click at [77, 416] on div "Sr.Stylist Cut(F) (₹1600)" at bounding box center [97, 409] width 89 height 12
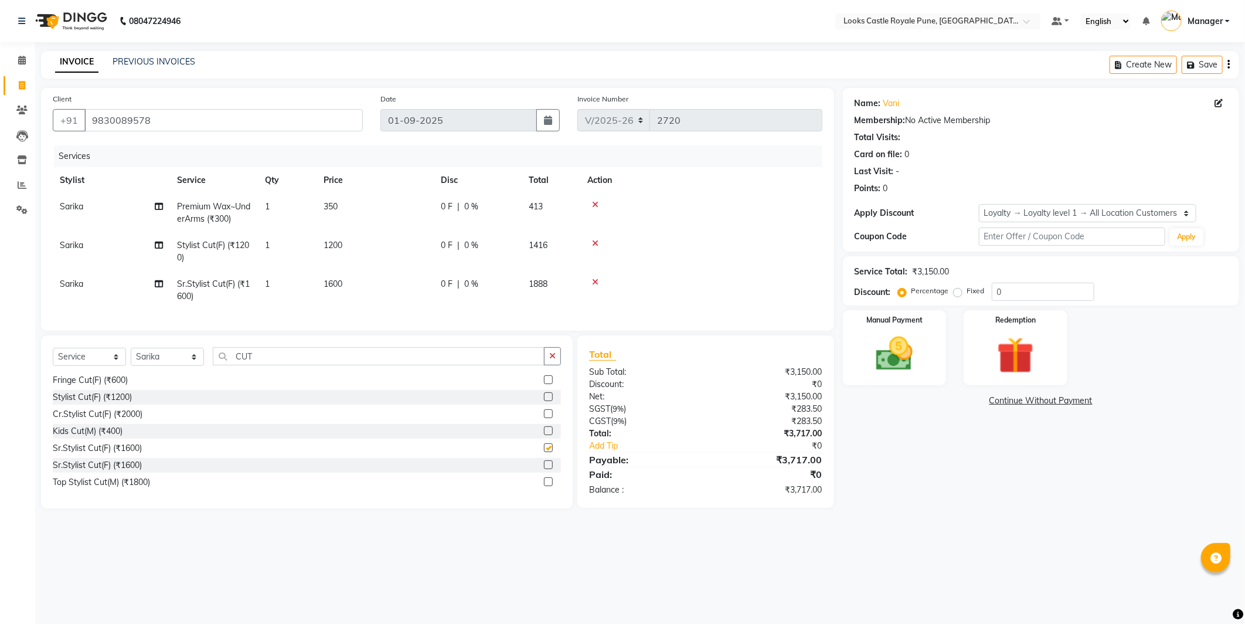
checkbox input "false"
click at [368, 254] on td "1200" at bounding box center [374, 251] width 117 height 39
select select "71317"
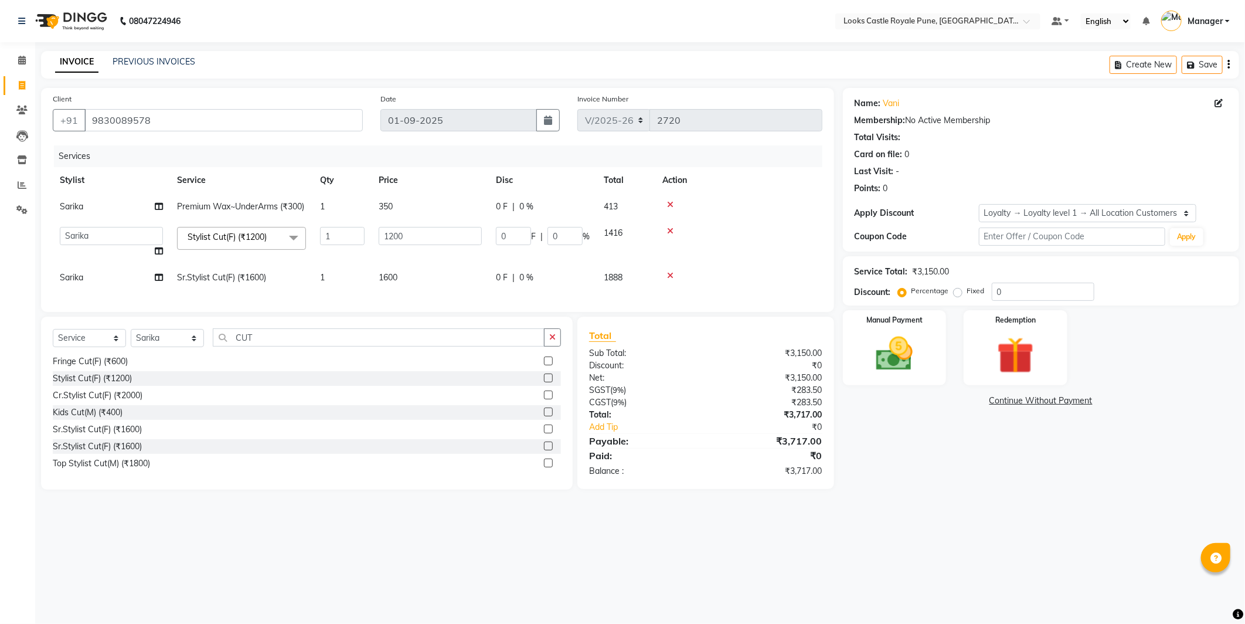
click at [411, 291] on td "1600" at bounding box center [430, 277] width 117 height 26
select select "71317"
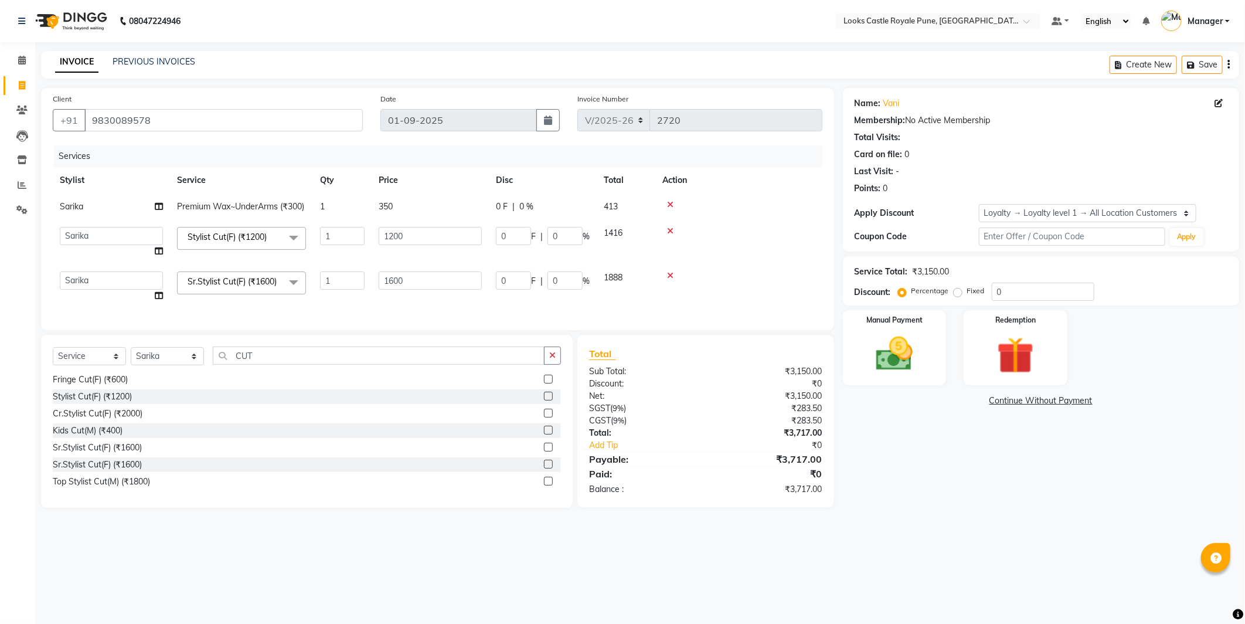
click at [411, 290] on input "1600" at bounding box center [430, 280] width 103 height 18
type input "1500"
click at [427, 205] on td "350" at bounding box center [430, 206] width 117 height 26
select select "71317"
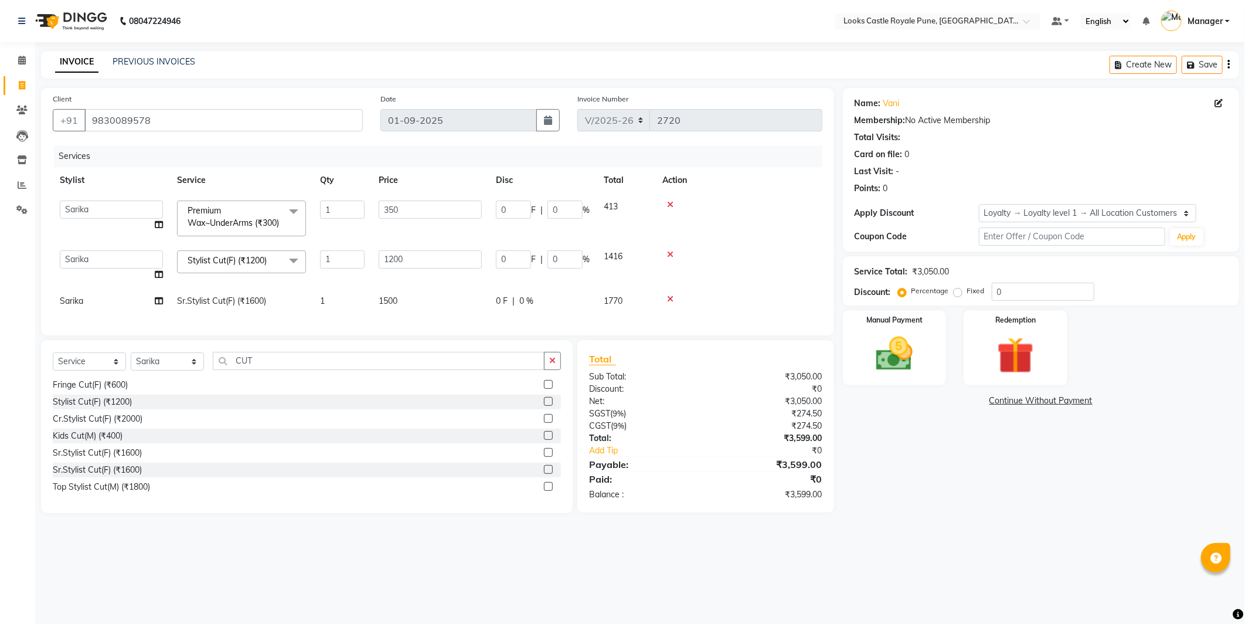
click at [441, 312] on td "1500" at bounding box center [430, 301] width 117 height 26
select select "71317"
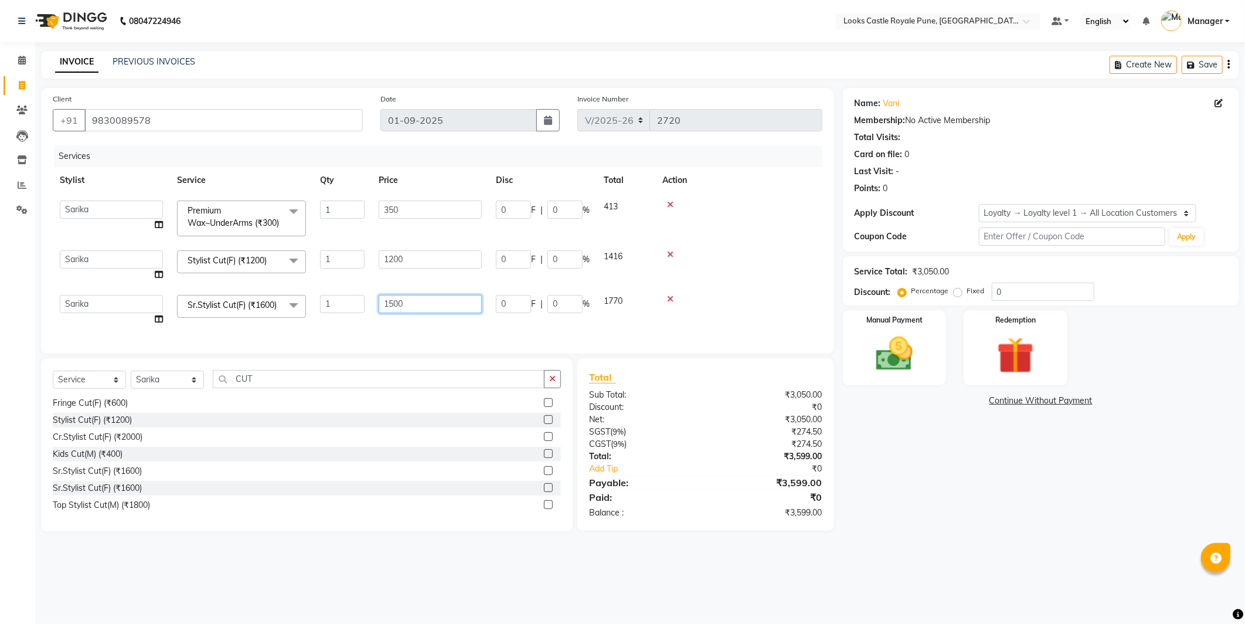
click at [441, 312] on input "1500" at bounding box center [430, 304] width 103 height 18
type input "1501"
click at [962, 531] on div "Name: Vani Membership: No Active Membership Total Visits: Card on file: 0 Last …" at bounding box center [1045, 309] width 405 height 443
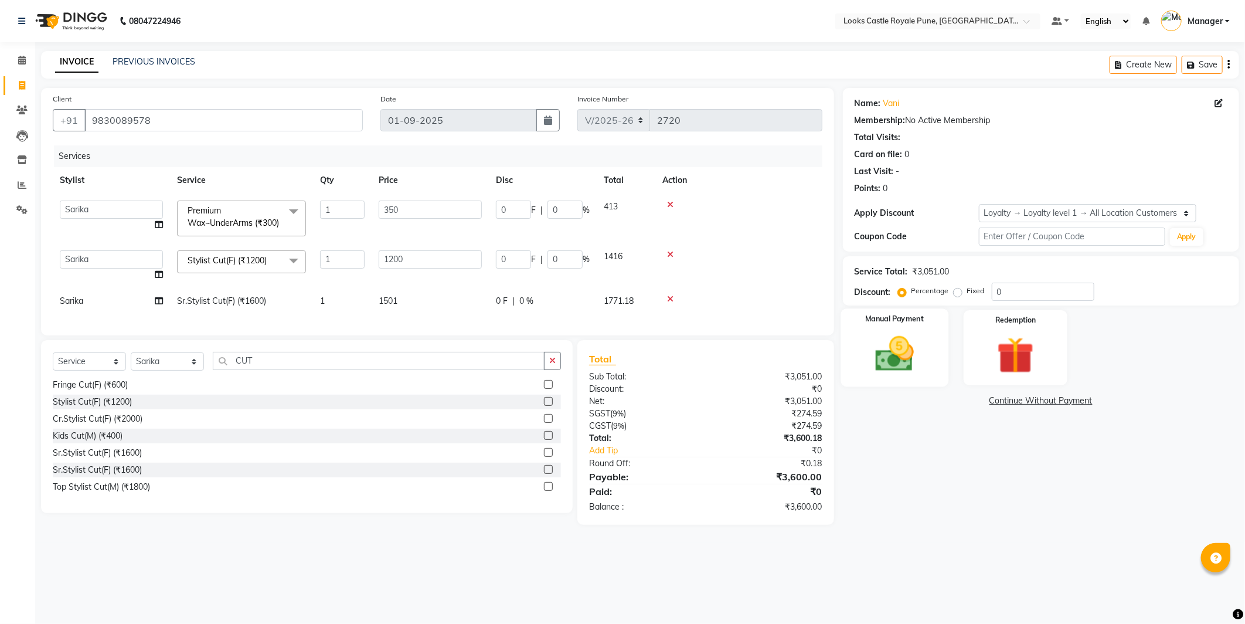
click at [924, 343] on img at bounding box center [894, 354] width 63 height 45
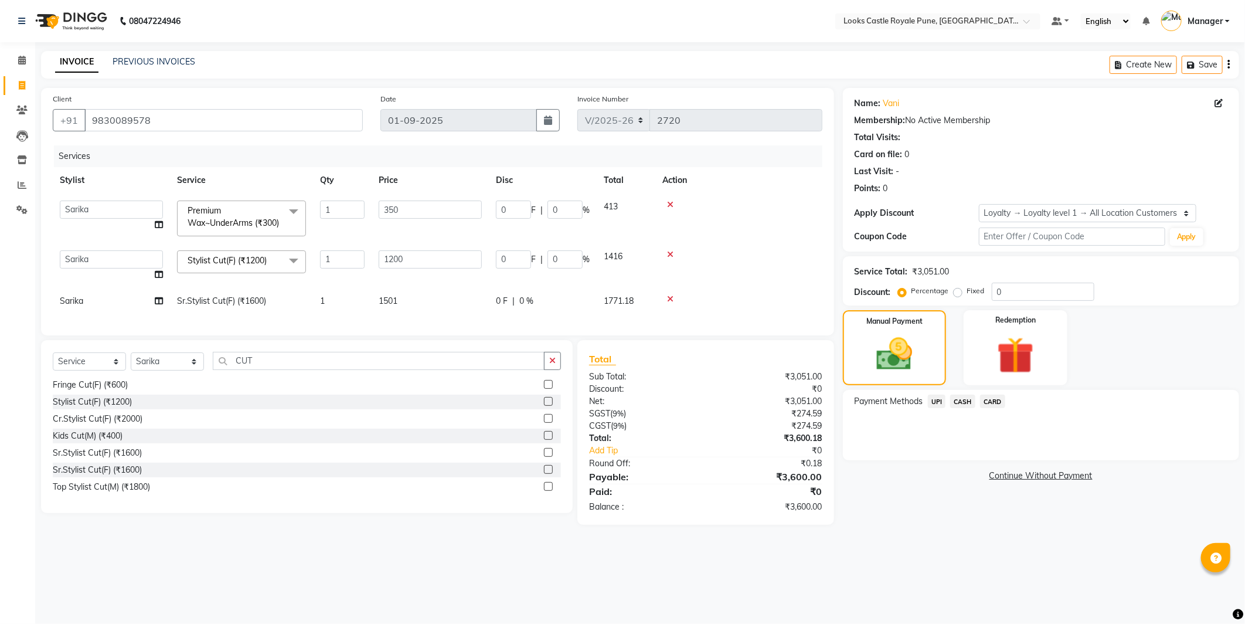
click at [970, 402] on span "CASH" at bounding box center [962, 400] width 25 height 13
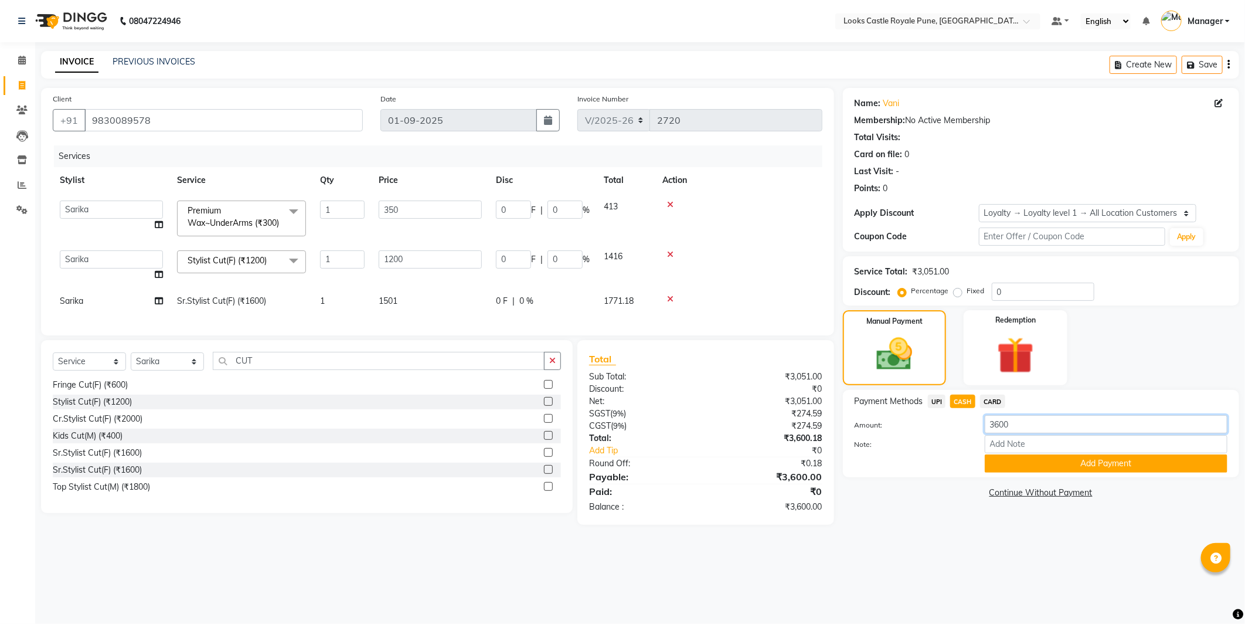
drag, startPoint x: 976, startPoint y: 406, endPoint x: 989, endPoint y: 434, distance: 30.7
click at [989, 434] on div "Amount: 3600 Note: Add Payment" at bounding box center [1041, 443] width 373 height 57
type input "1416"
drag, startPoint x: 1056, startPoint y: 464, endPoint x: 1014, endPoint y: 403, distance: 73.3
click at [1056, 462] on button "Add Payment" at bounding box center [1106, 463] width 243 height 18
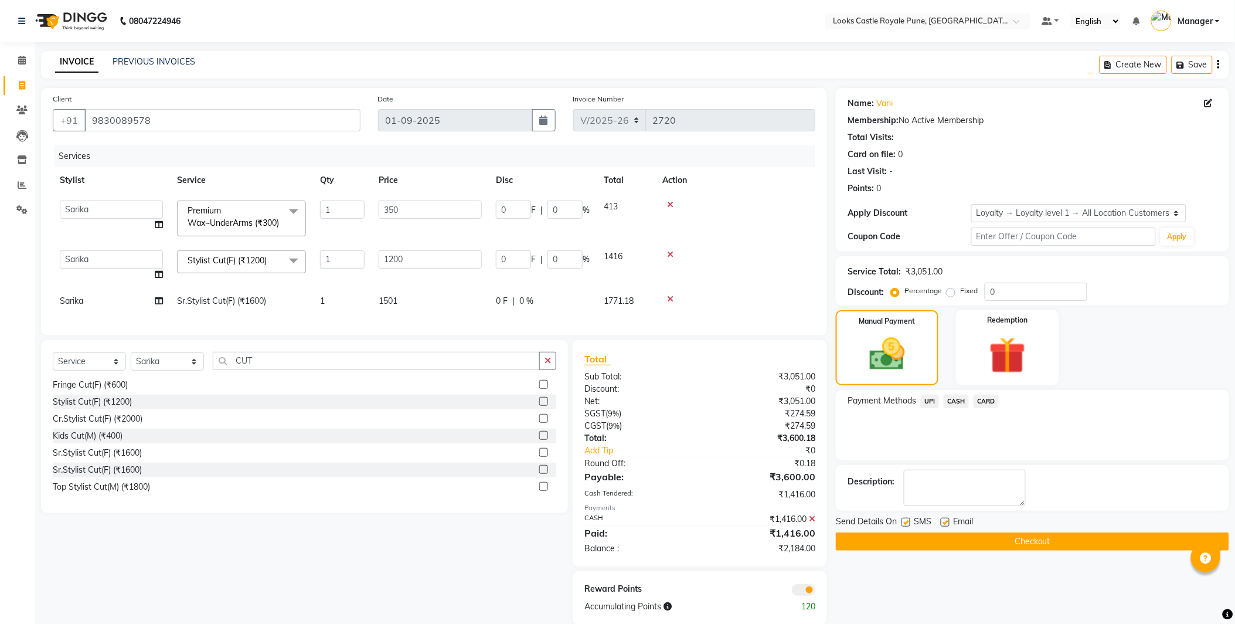
drag, startPoint x: 975, startPoint y: 396, endPoint x: 983, endPoint y: 396, distance: 8.2
click at [976, 396] on span "CARD" at bounding box center [985, 400] width 25 height 13
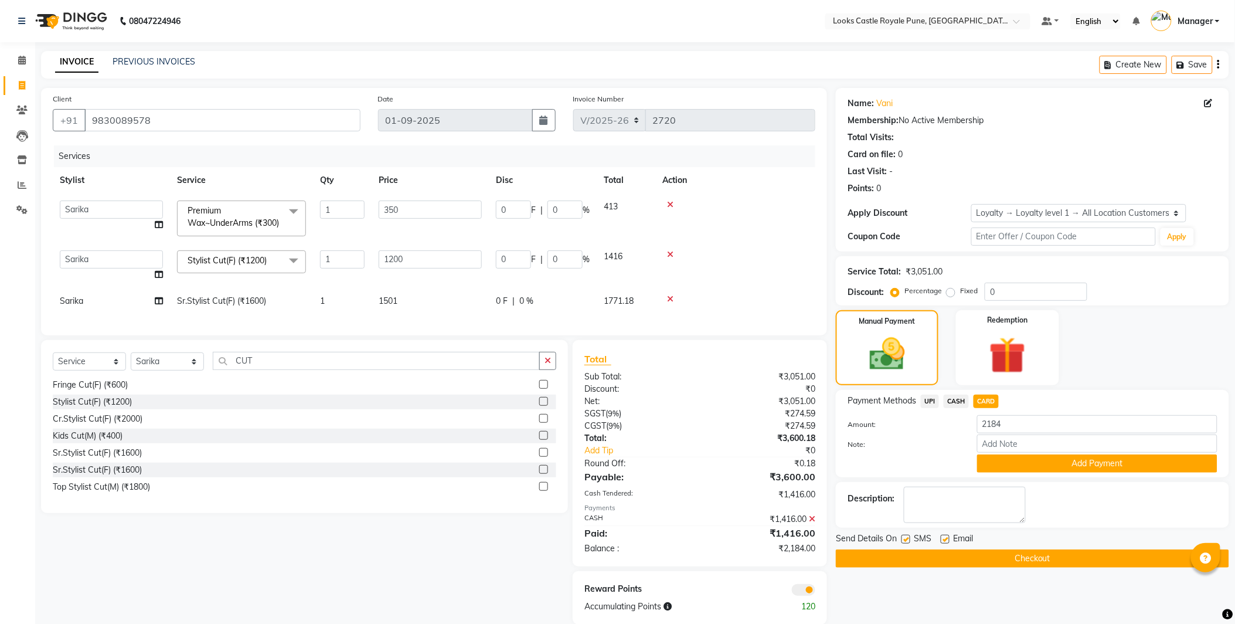
click at [815, 523] on icon at bounding box center [812, 519] width 6 height 8
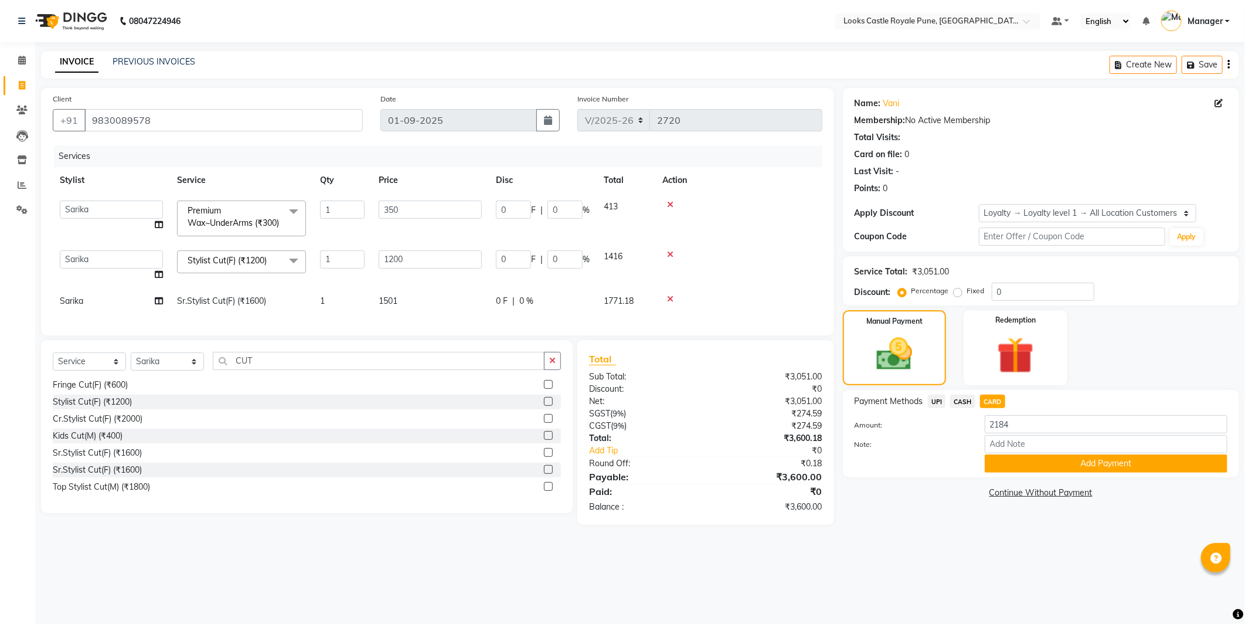
click at [381, 306] on span "1501" at bounding box center [388, 300] width 19 height 11
select select "71317"
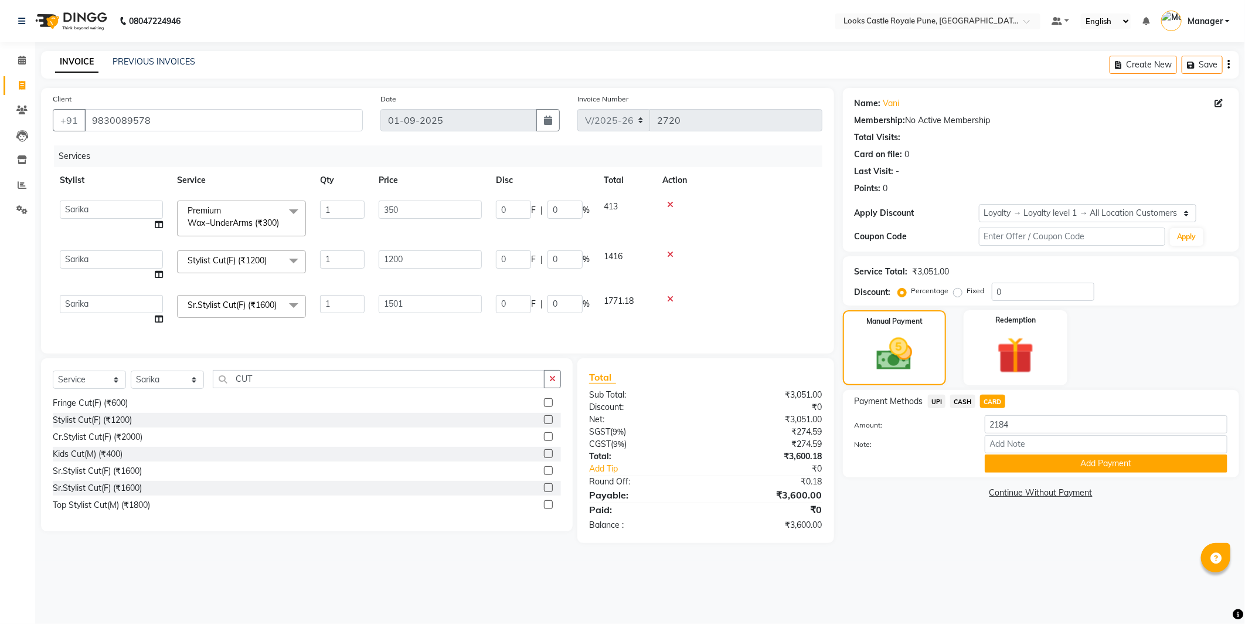
click at [968, 402] on span "CASH" at bounding box center [962, 400] width 25 height 13
click at [933, 406] on span "UPI" at bounding box center [937, 400] width 18 height 13
click at [1003, 413] on div "Payment Methods UPI CASH CARD Amount: 3600 Note: Add Payment" at bounding box center [1041, 433] width 373 height 78
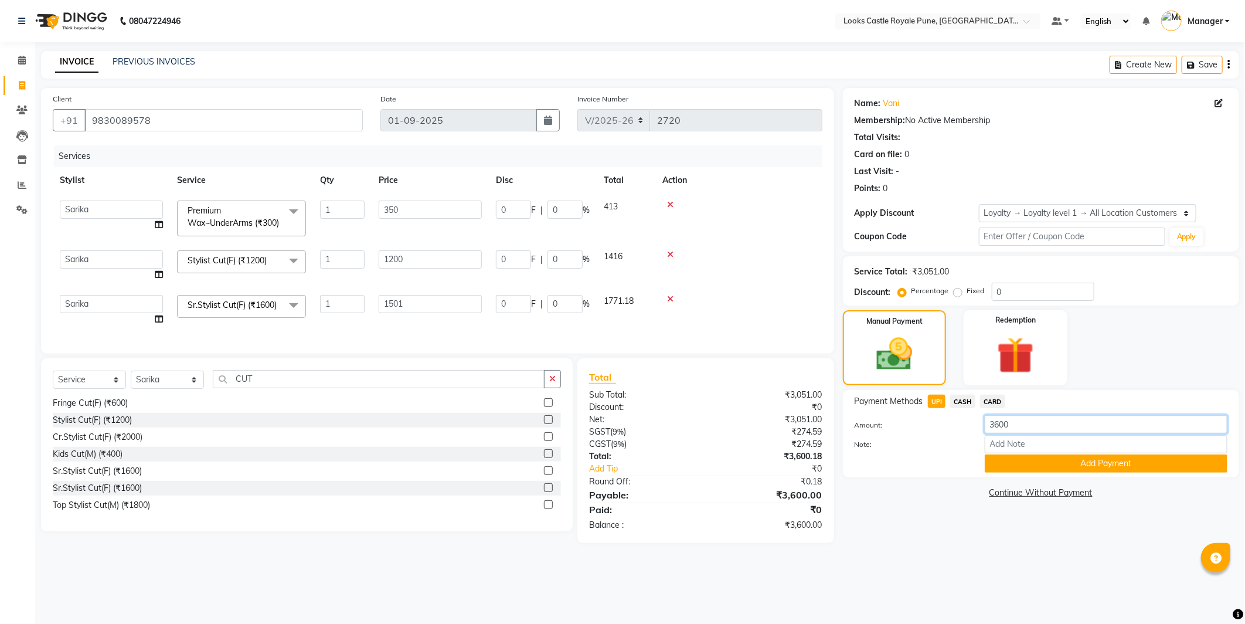
click at [998, 415] on input "3600" at bounding box center [1106, 424] width 243 height 18
click at [998, 416] on input "3600" at bounding box center [1106, 424] width 243 height 18
click at [968, 401] on span "CASH" at bounding box center [962, 400] width 25 height 13
click at [1013, 415] on input "3600" at bounding box center [1106, 424] width 243 height 18
click at [1014, 415] on input "3600" at bounding box center [1106, 424] width 243 height 18
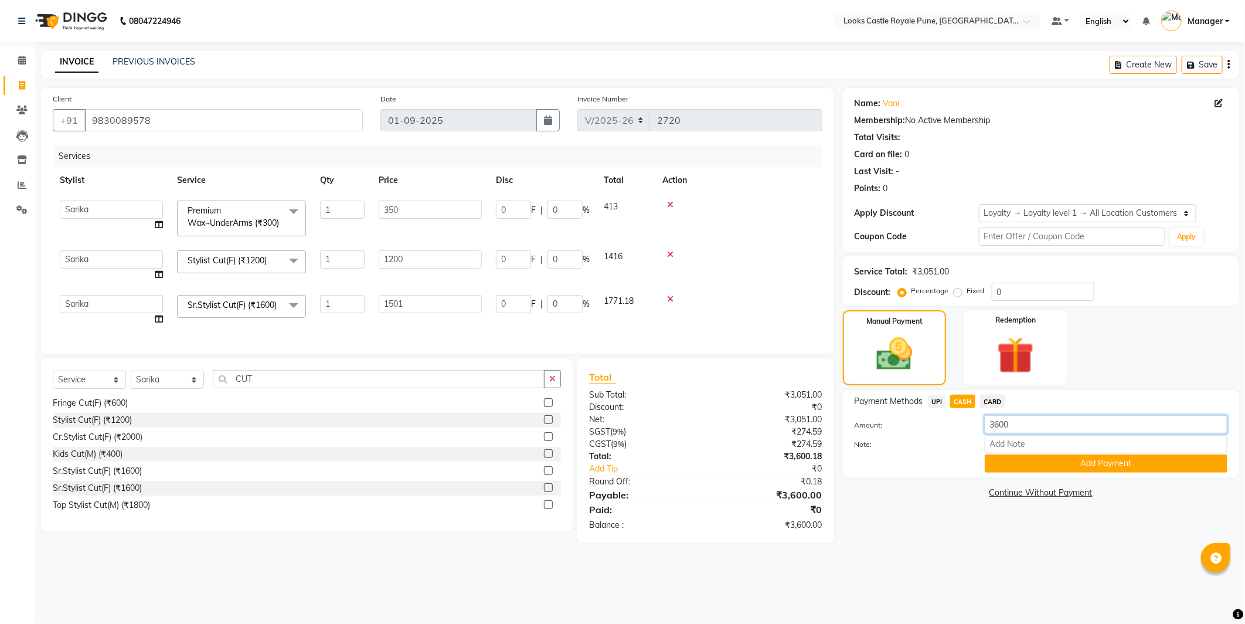
click at [1014, 415] on input "3600" at bounding box center [1106, 424] width 243 height 18
type input "1500"
click at [1027, 465] on button "Add Payment" at bounding box center [1106, 463] width 243 height 18
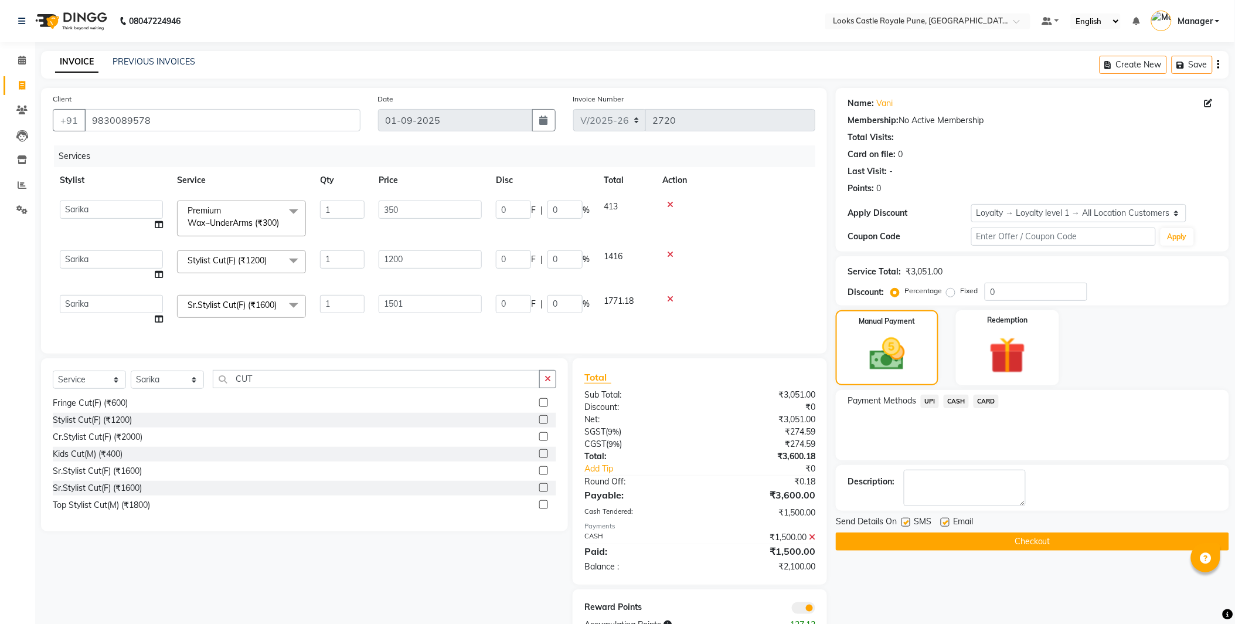
click at [932, 400] on span "UPI" at bounding box center [930, 400] width 18 height 13
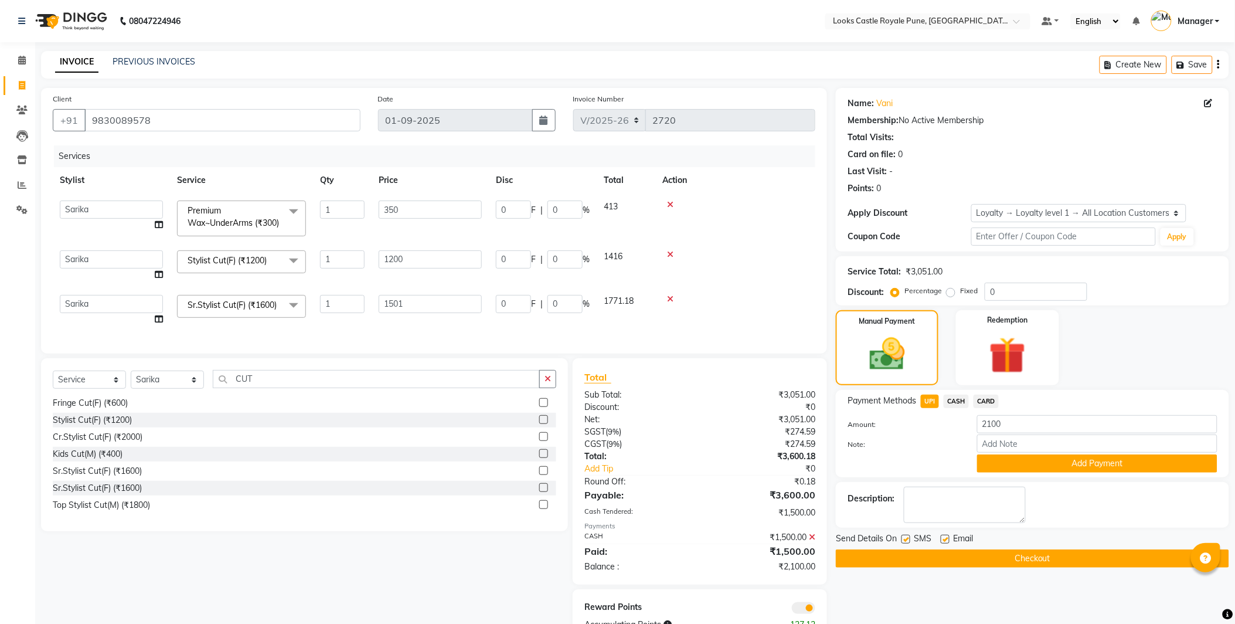
click at [992, 397] on span "CARD" at bounding box center [985, 400] width 25 height 13
click at [961, 401] on span "CASH" at bounding box center [956, 400] width 25 height 13
click at [935, 401] on span "UPI" at bounding box center [930, 400] width 18 height 13
click at [954, 403] on span "CASH" at bounding box center [956, 400] width 25 height 13
click at [813, 541] on icon at bounding box center [812, 537] width 6 height 8
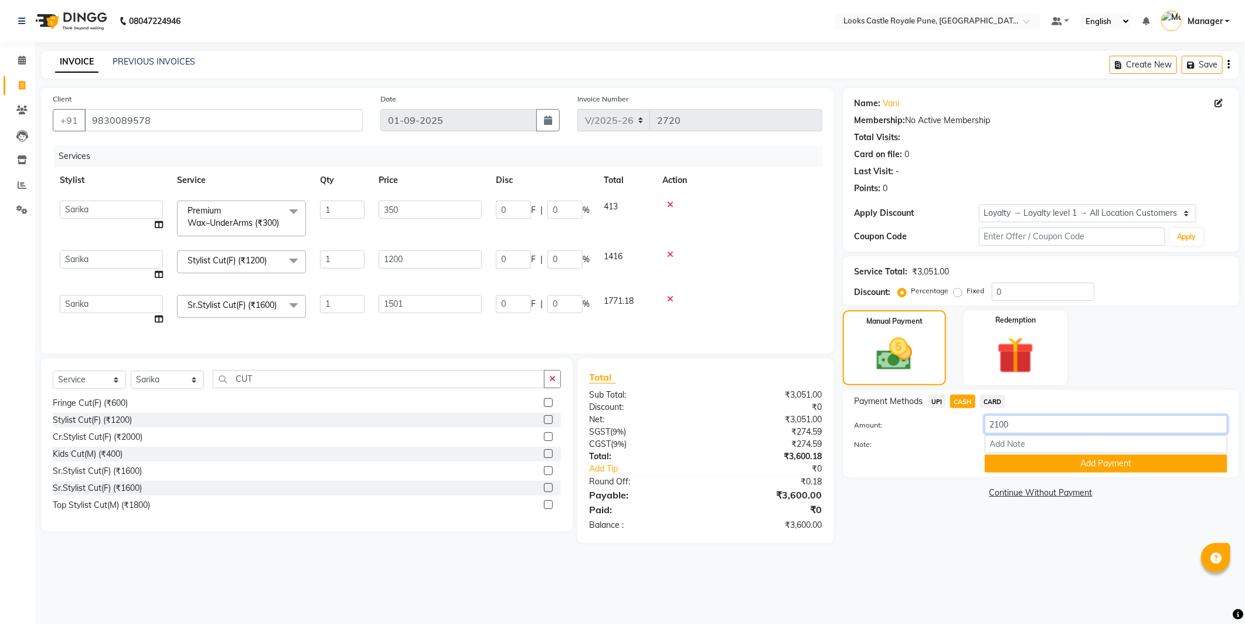
click at [1076, 424] on input "2100" at bounding box center [1106, 424] width 243 height 18
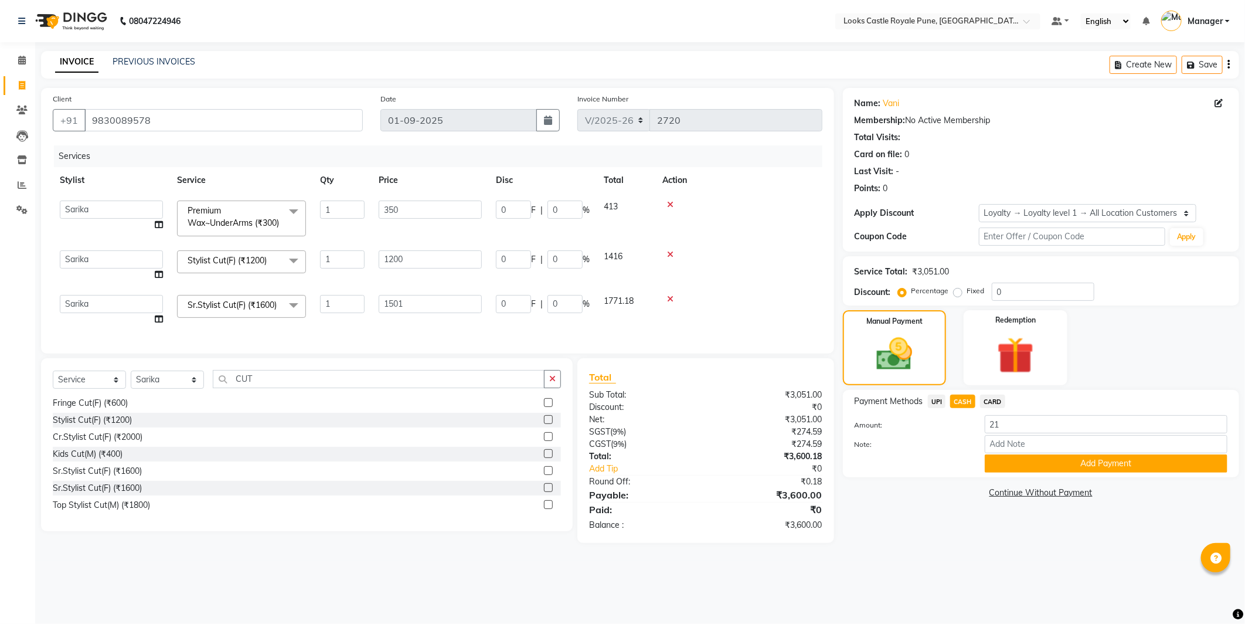
click at [934, 405] on span "UPI" at bounding box center [937, 400] width 18 height 13
drag, startPoint x: 1043, startPoint y: 428, endPoint x: 915, endPoint y: 420, distance: 128.1
click at [915, 420] on div "Amount: 3600" at bounding box center [1041, 425] width 390 height 20
click at [964, 396] on span "CASH" at bounding box center [962, 400] width 25 height 13
drag, startPoint x: 1036, startPoint y: 416, endPoint x: 919, endPoint y: 424, distance: 116.9
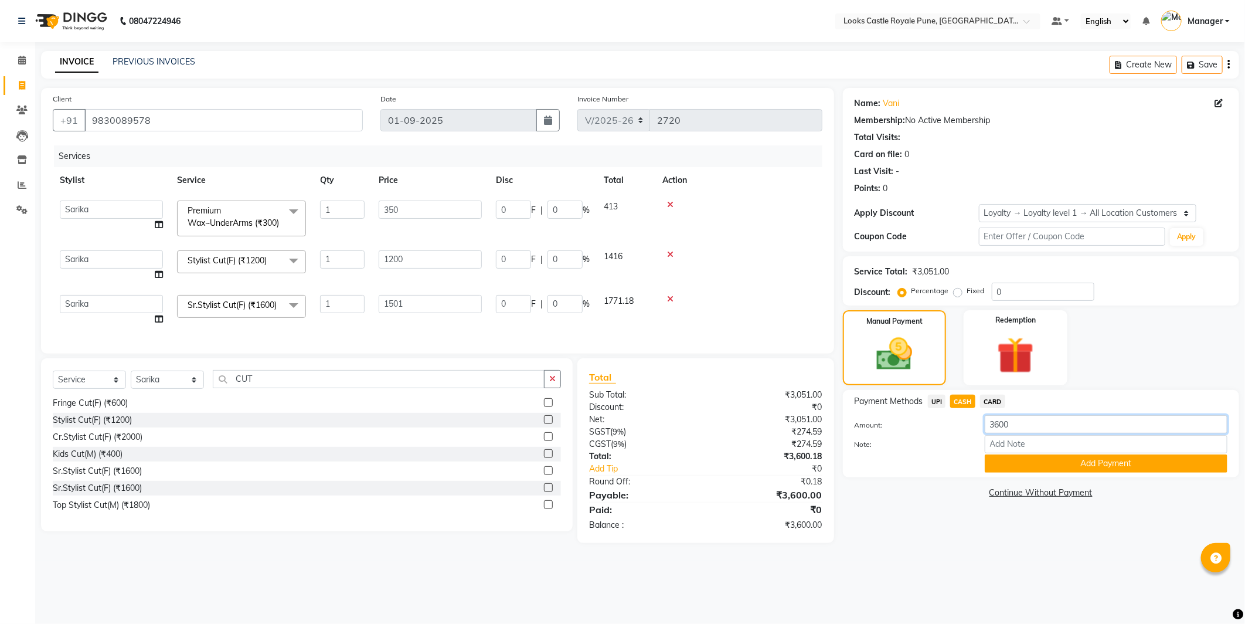
click at [919, 424] on div "Amount: 3600" at bounding box center [1041, 425] width 390 height 20
type input "1400"
click at [1009, 458] on button "Add Payment" at bounding box center [1106, 463] width 243 height 18
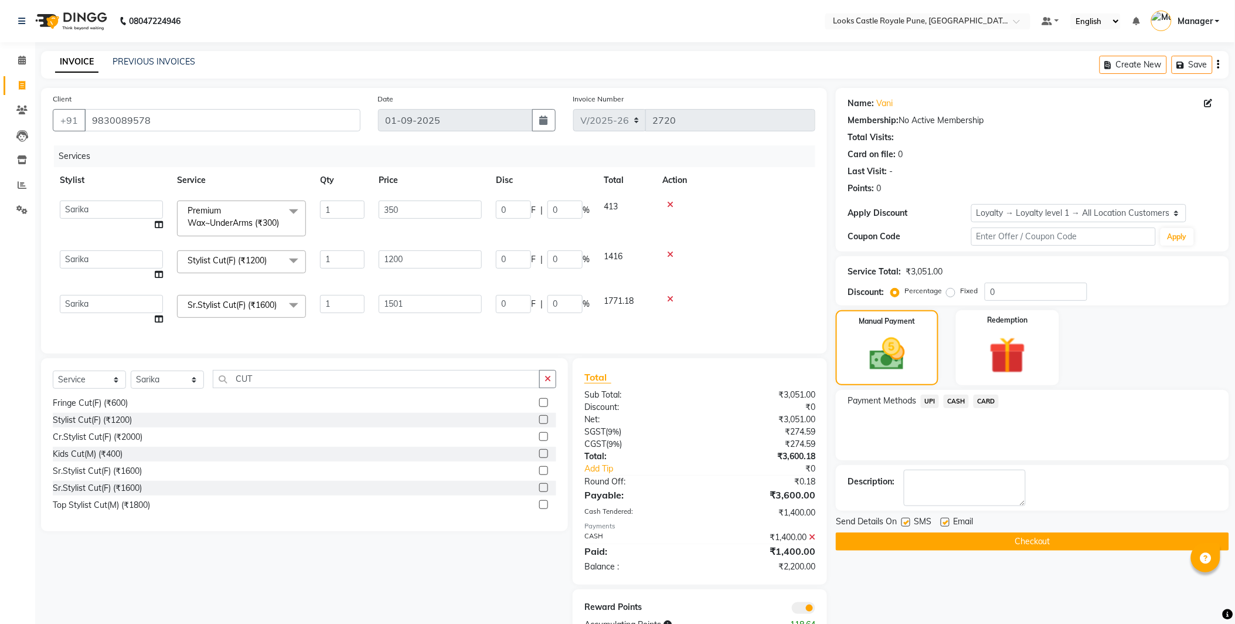
click at [930, 399] on span "UPI" at bounding box center [930, 400] width 18 height 13
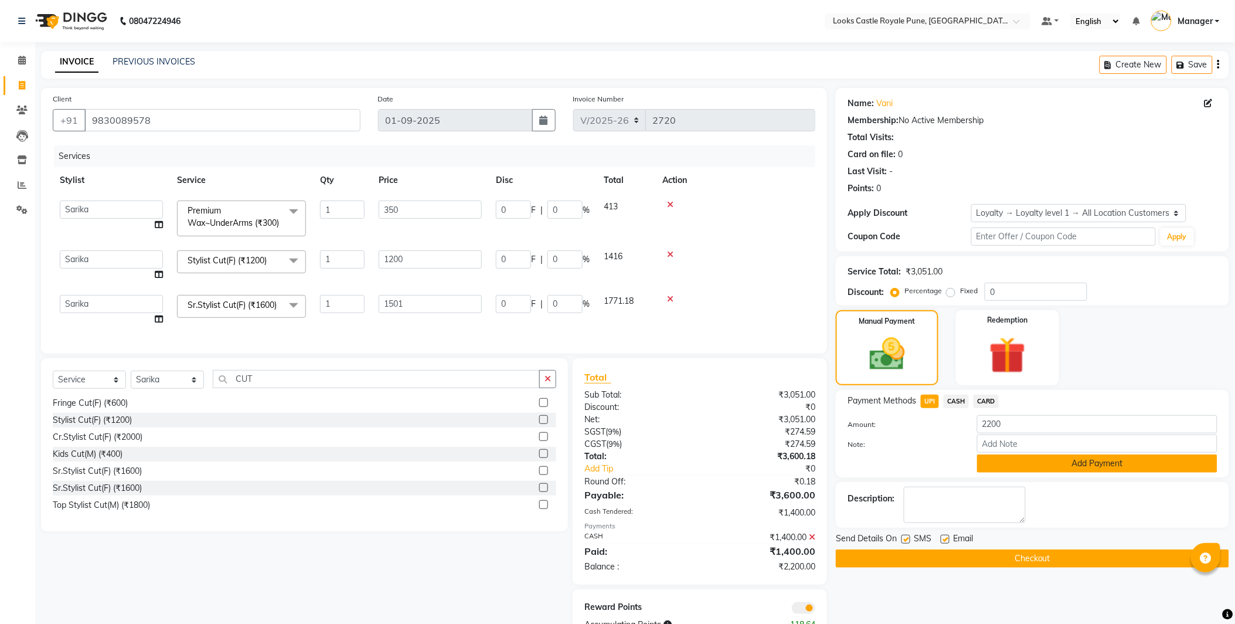
click at [1050, 466] on button "Add Payment" at bounding box center [1097, 463] width 240 height 18
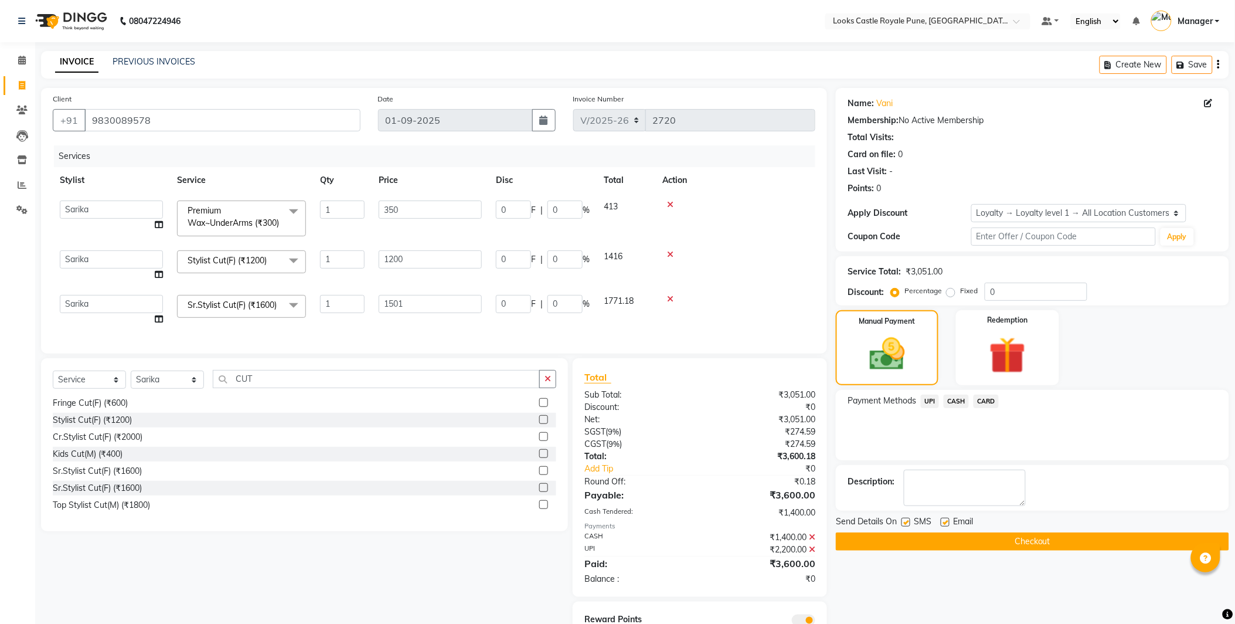
click at [865, 543] on button "Checkout" at bounding box center [1032, 541] width 393 height 18
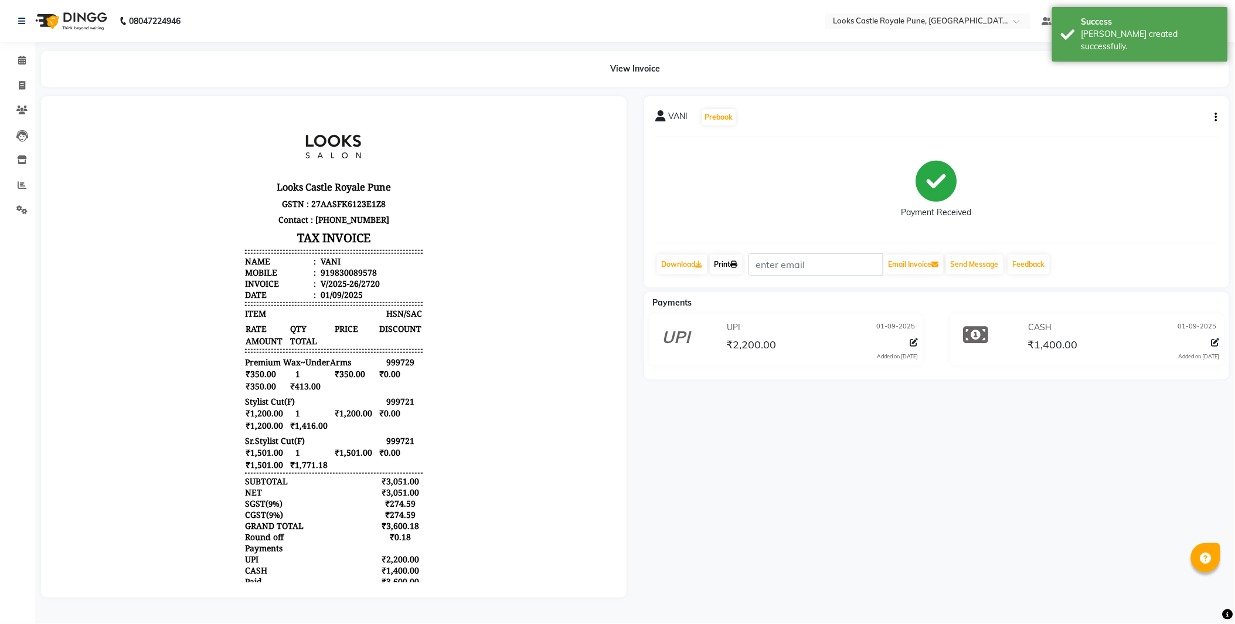
click at [722, 266] on link "Print" at bounding box center [726, 264] width 33 height 20
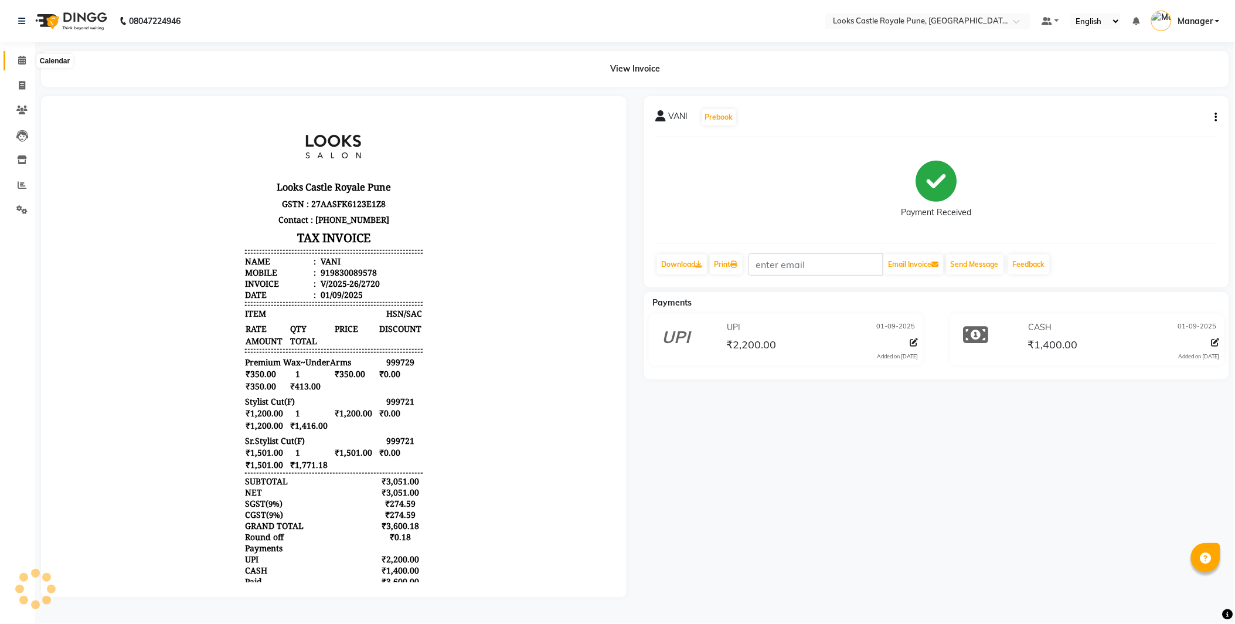
click at [15, 62] on span at bounding box center [22, 60] width 21 height 13
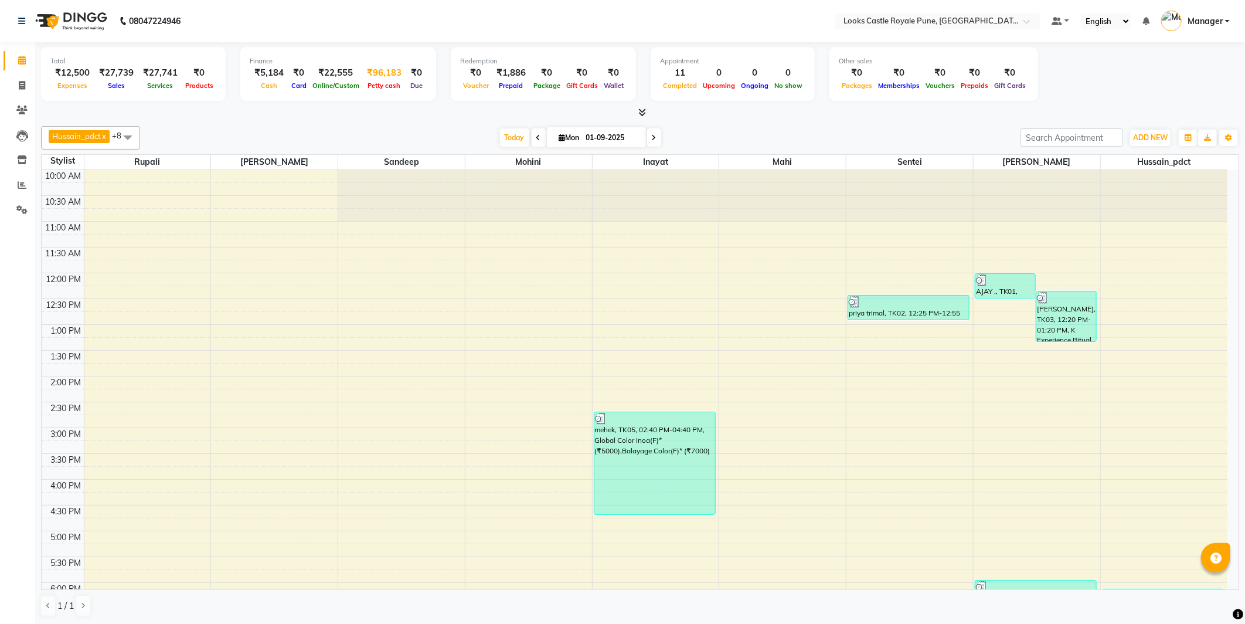
click at [363, 73] on div "₹96,183" at bounding box center [384, 72] width 44 height 13
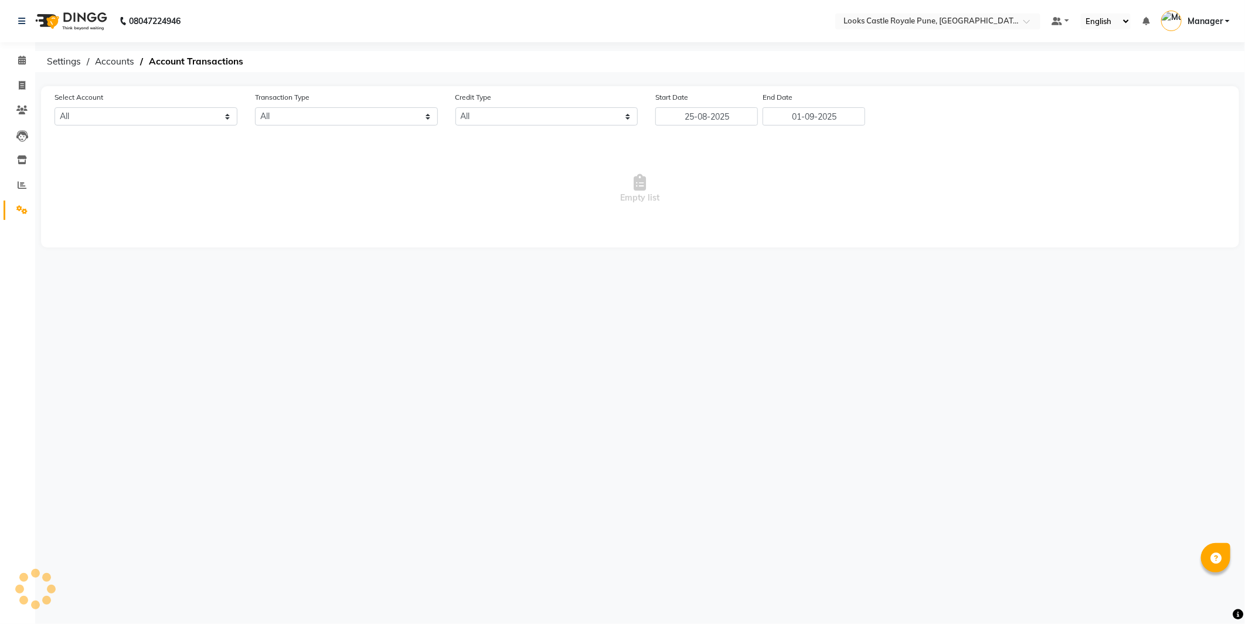
select select "4878"
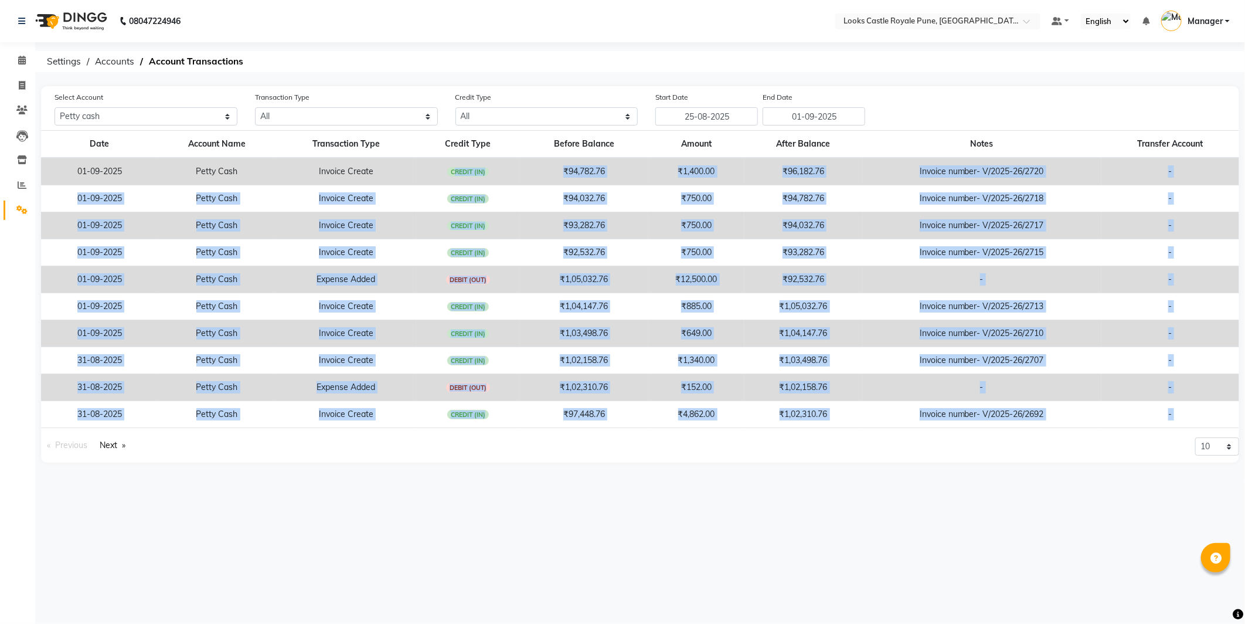
drag, startPoint x: 454, startPoint y: 166, endPoint x: 465, endPoint y: 435, distance: 269.2
click at [465, 435] on div "Date Account Name Transaction Type Credit Type Before Balance Amount After Bala…" at bounding box center [640, 296] width 1198 height 332
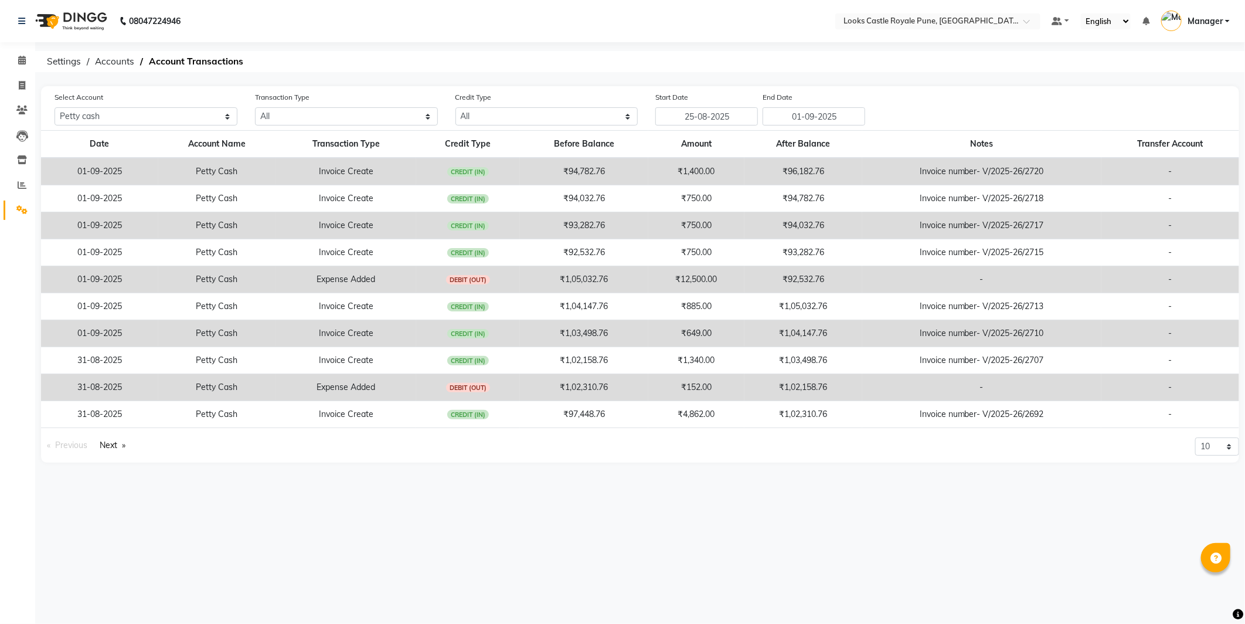
click at [237, 86] on div "Select Account All Petty cash Default account Transaction Type All Direct Inter…" at bounding box center [640, 274] width 1198 height 376
click at [23, 59] on icon at bounding box center [22, 60] width 8 height 9
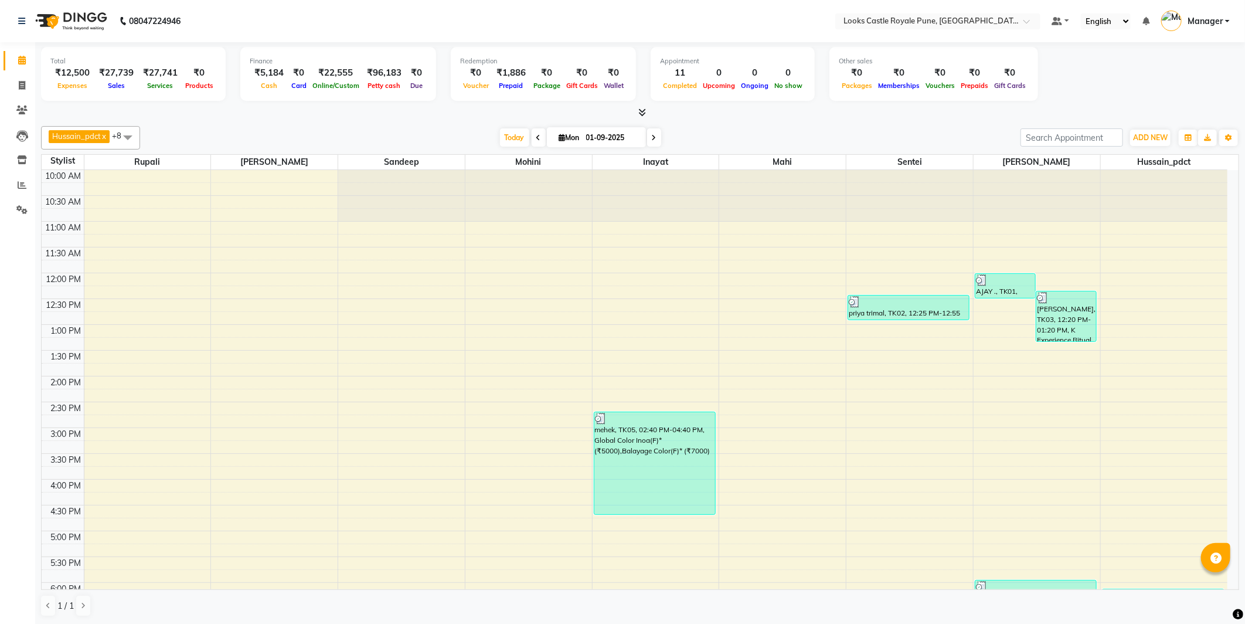
click at [493, 133] on div "Today Mon 01-09-2025" at bounding box center [580, 138] width 869 height 18
click at [505, 137] on span "Today" at bounding box center [514, 137] width 29 height 18
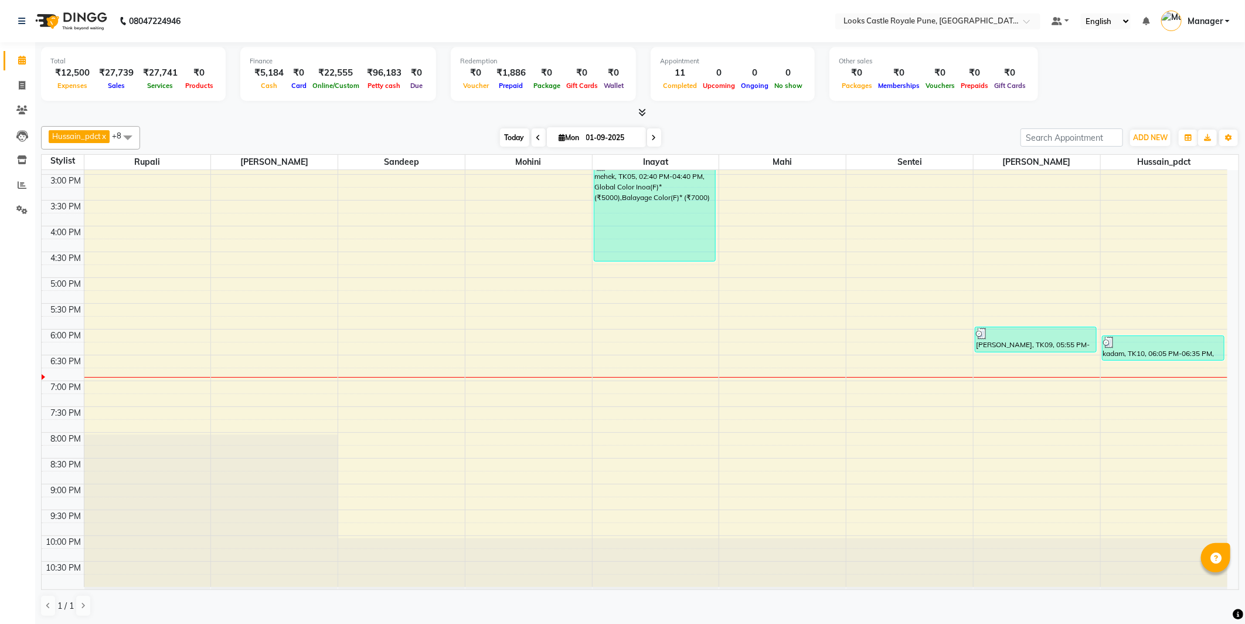
click at [505, 137] on span "Today" at bounding box center [514, 137] width 29 height 18
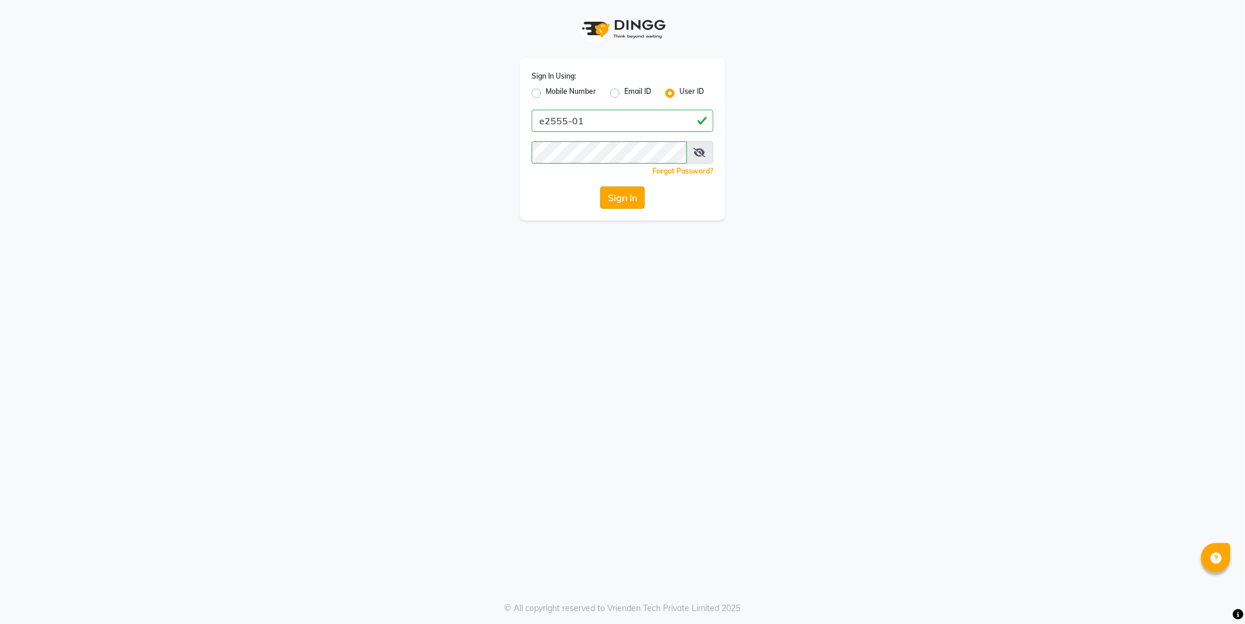
click at [612, 192] on button "Sign In" at bounding box center [622, 197] width 45 height 22
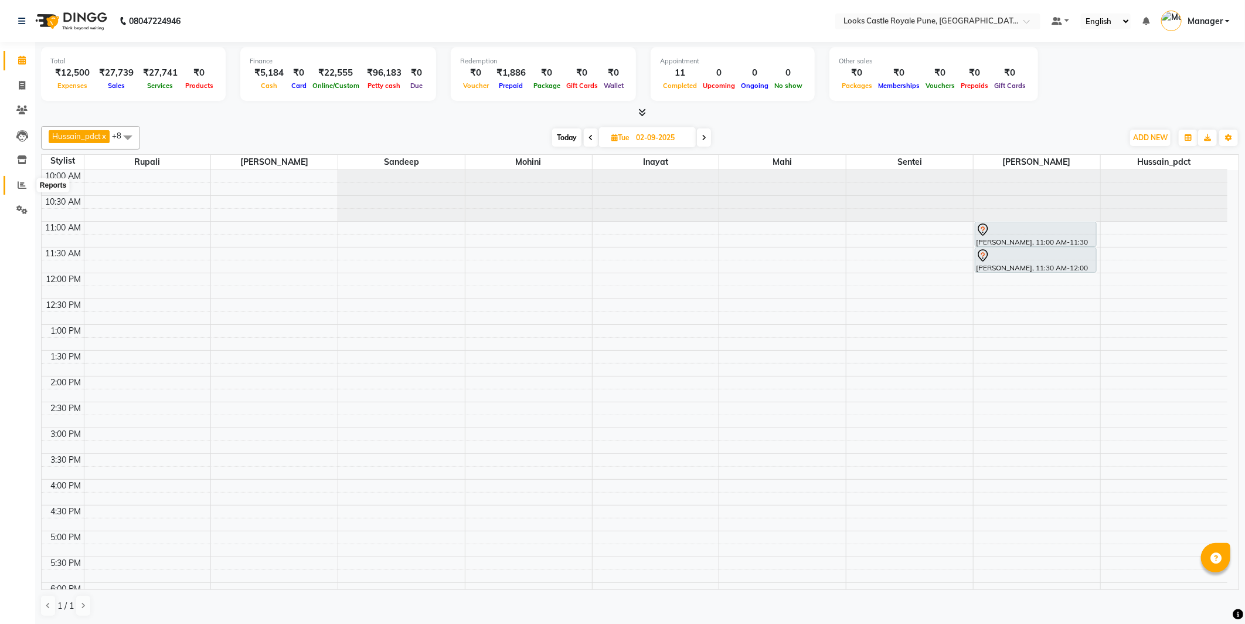
click at [25, 190] on span at bounding box center [22, 185] width 21 height 13
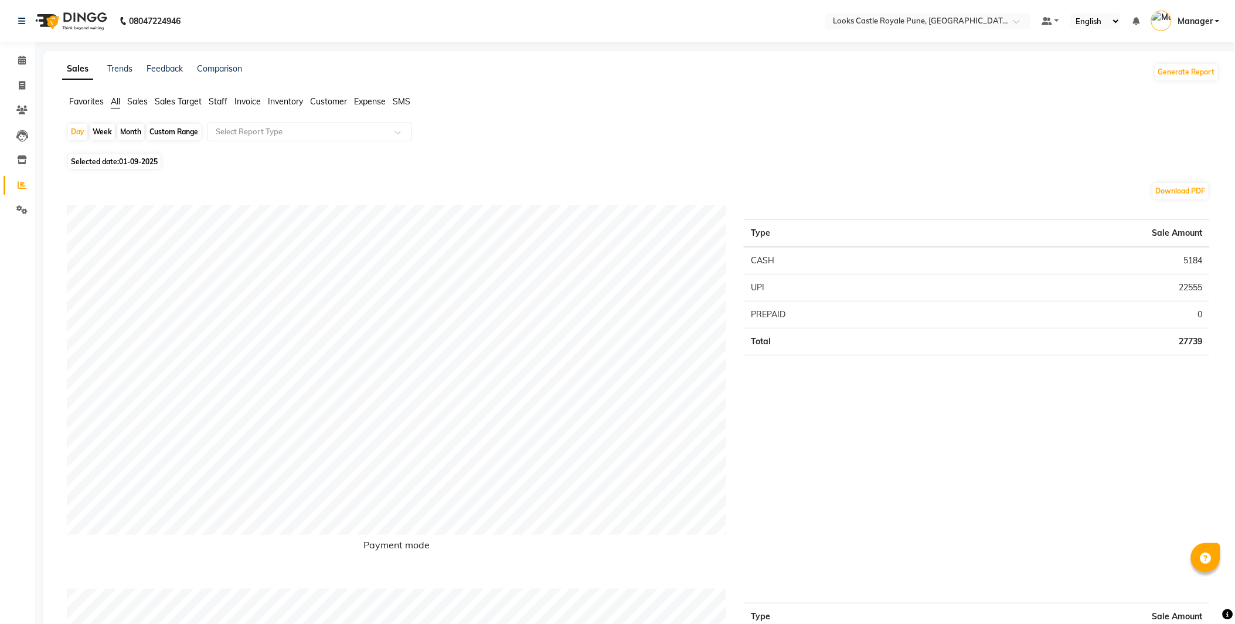
click at [212, 103] on span "Staff" at bounding box center [218, 101] width 19 height 11
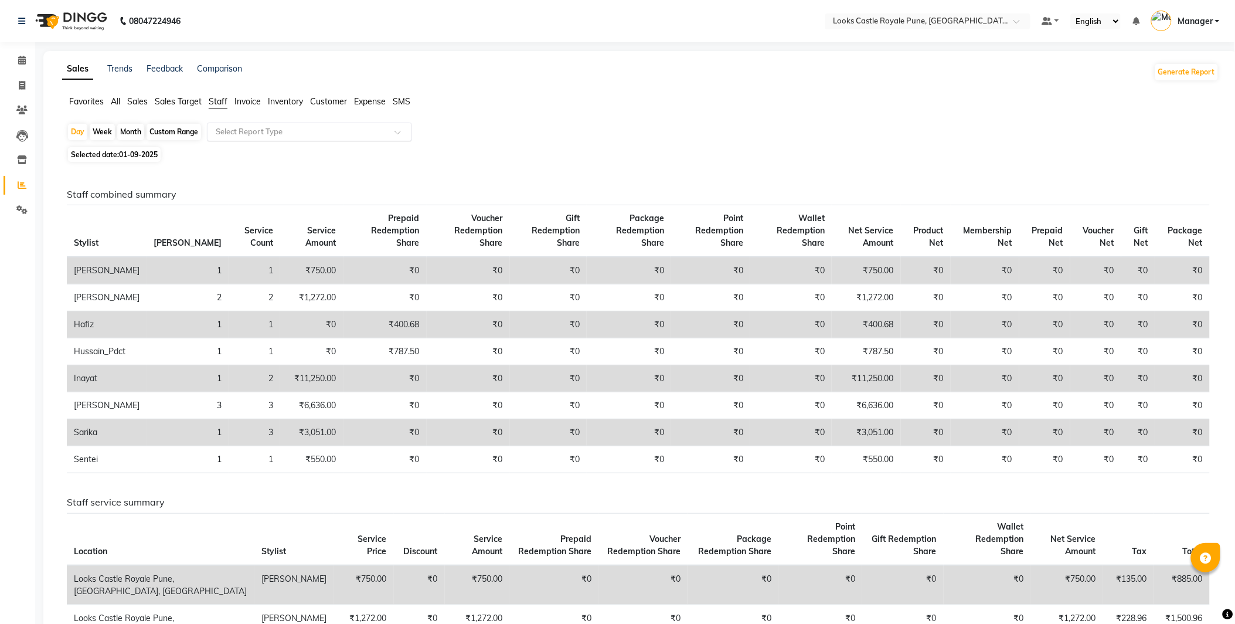
click at [271, 132] on input "text" at bounding box center [297, 132] width 169 height 12
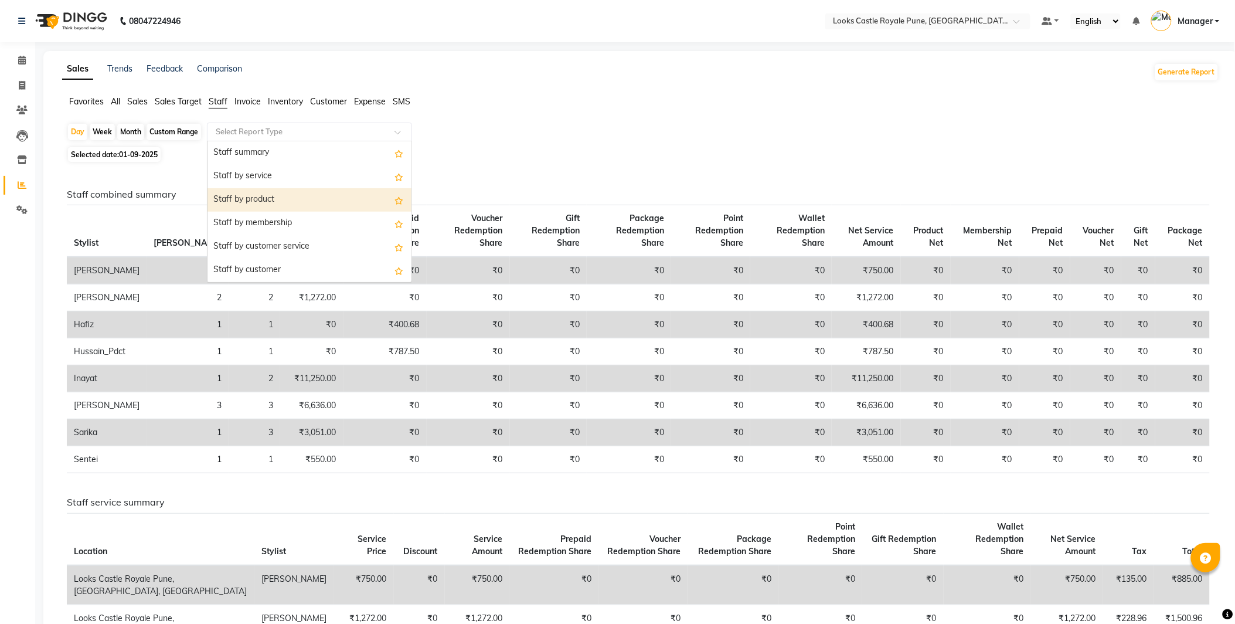
click at [271, 194] on div "Staff by product" at bounding box center [309, 199] width 204 height 23
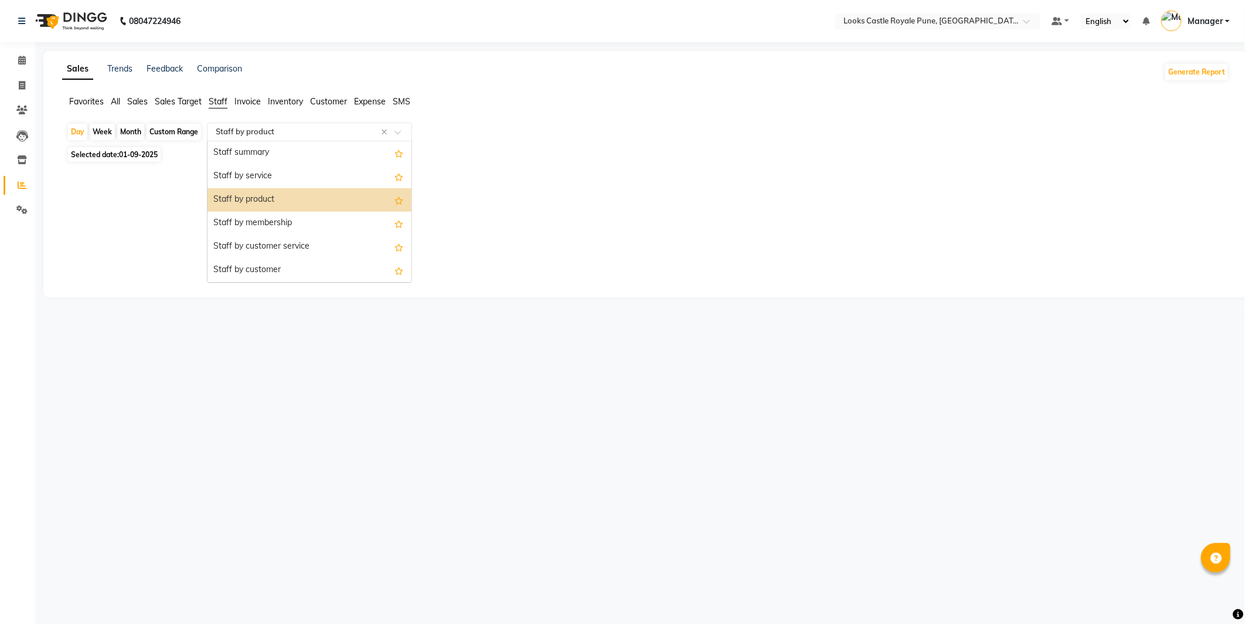
click at [268, 126] on input "text" at bounding box center [297, 132] width 169 height 12
click at [274, 171] on div "Staff by service" at bounding box center [309, 176] width 204 height 23
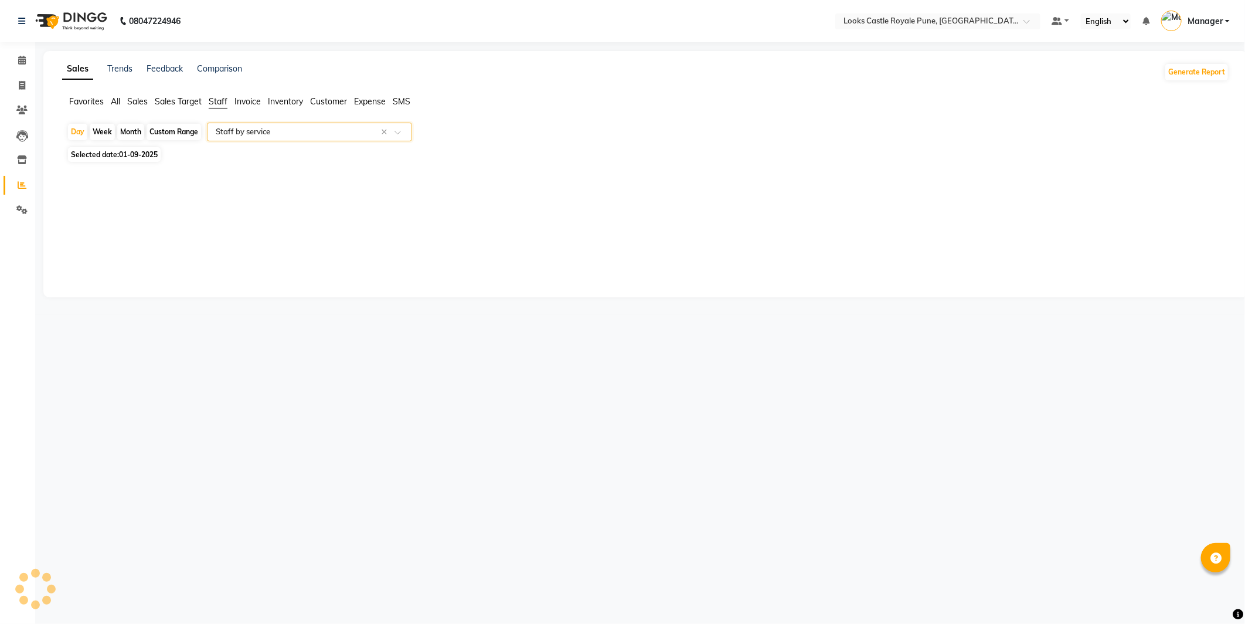
select select "full_report"
select select "csv"
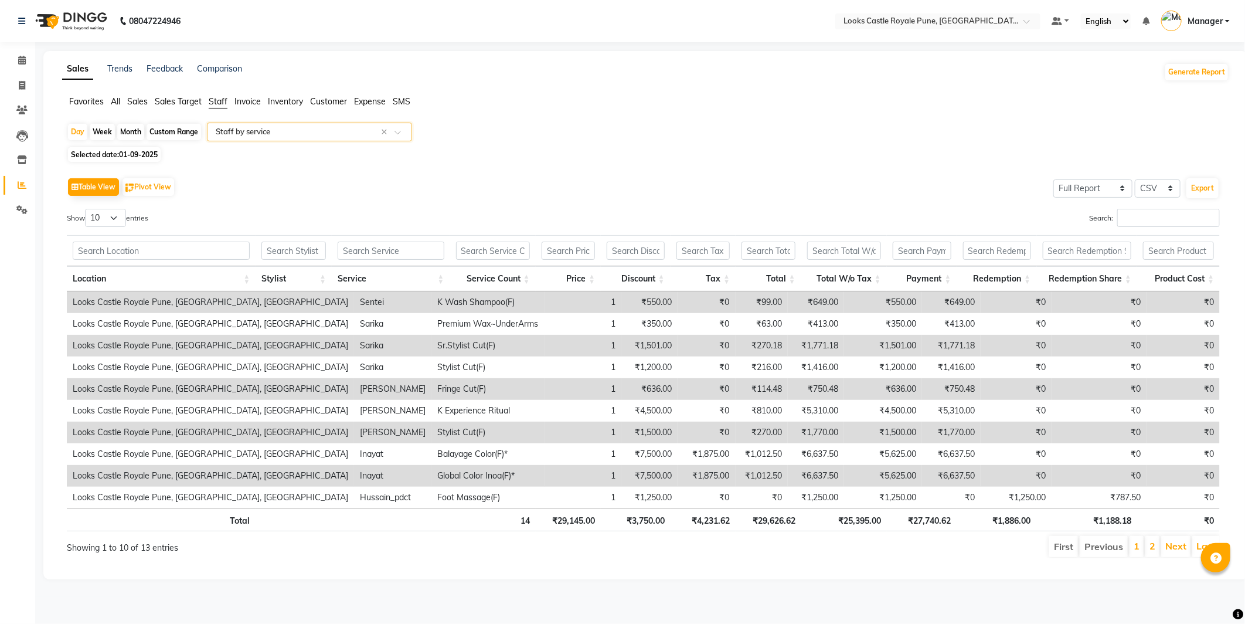
click at [312, 133] on input "text" at bounding box center [297, 132] width 169 height 12
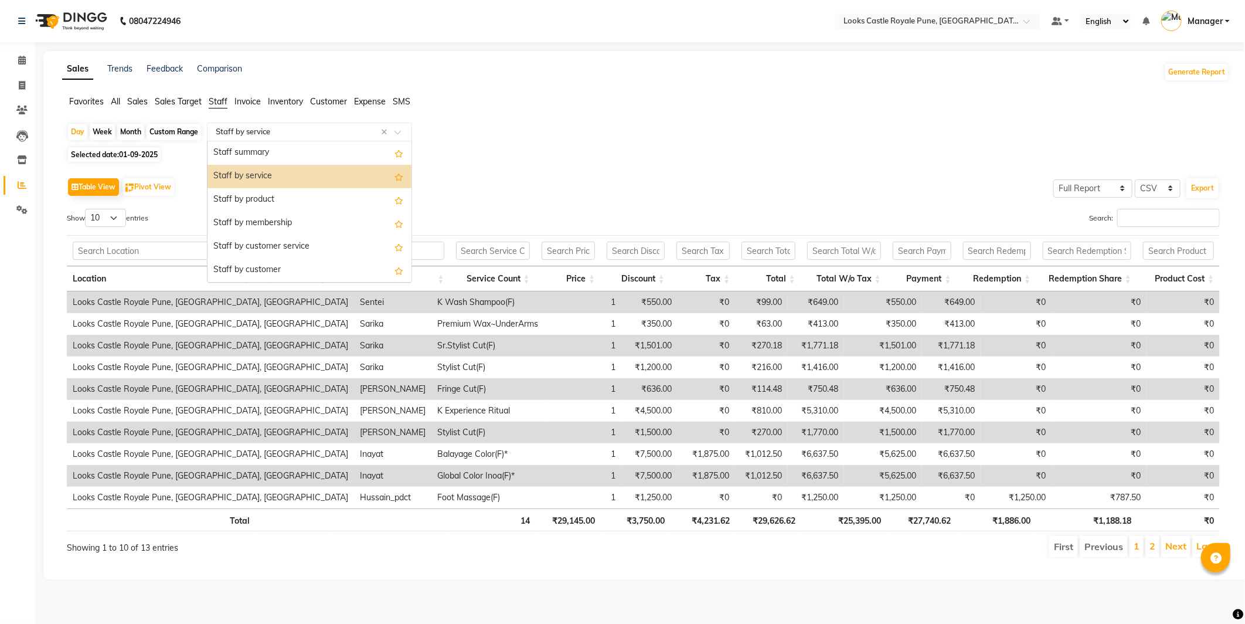
click at [299, 172] on div "Staff by service" at bounding box center [309, 176] width 204 height 23
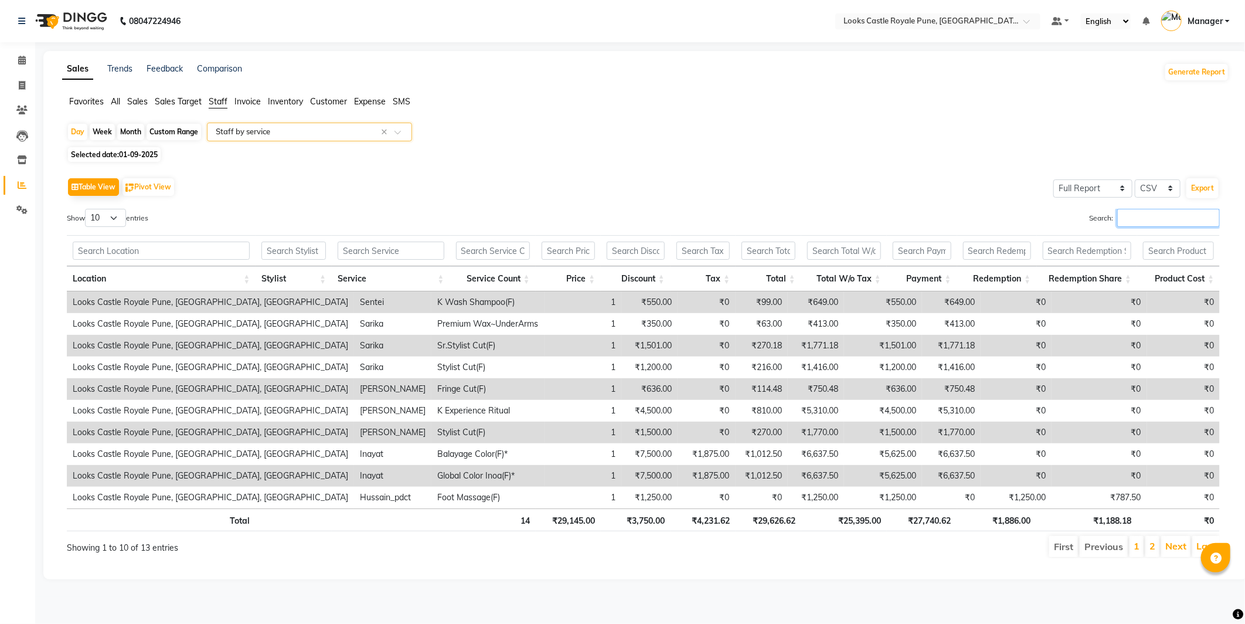
click at [1150, 221] on input "Search:" at bounding box center [1168, 218] width 103 height 18
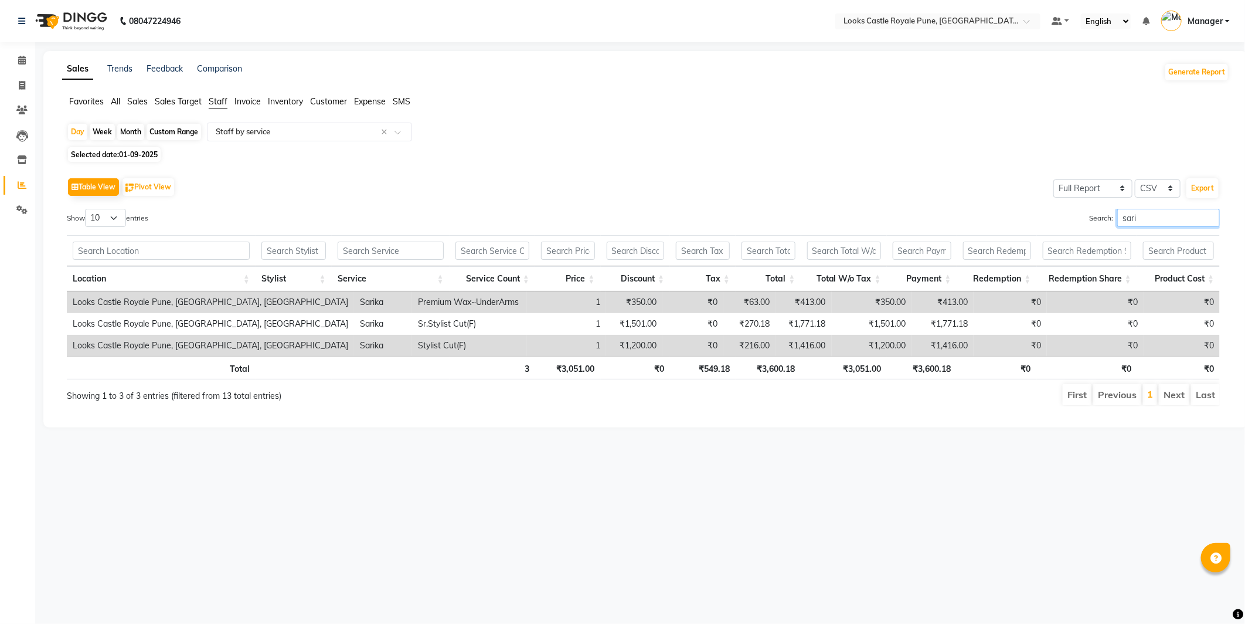
type input "sari"
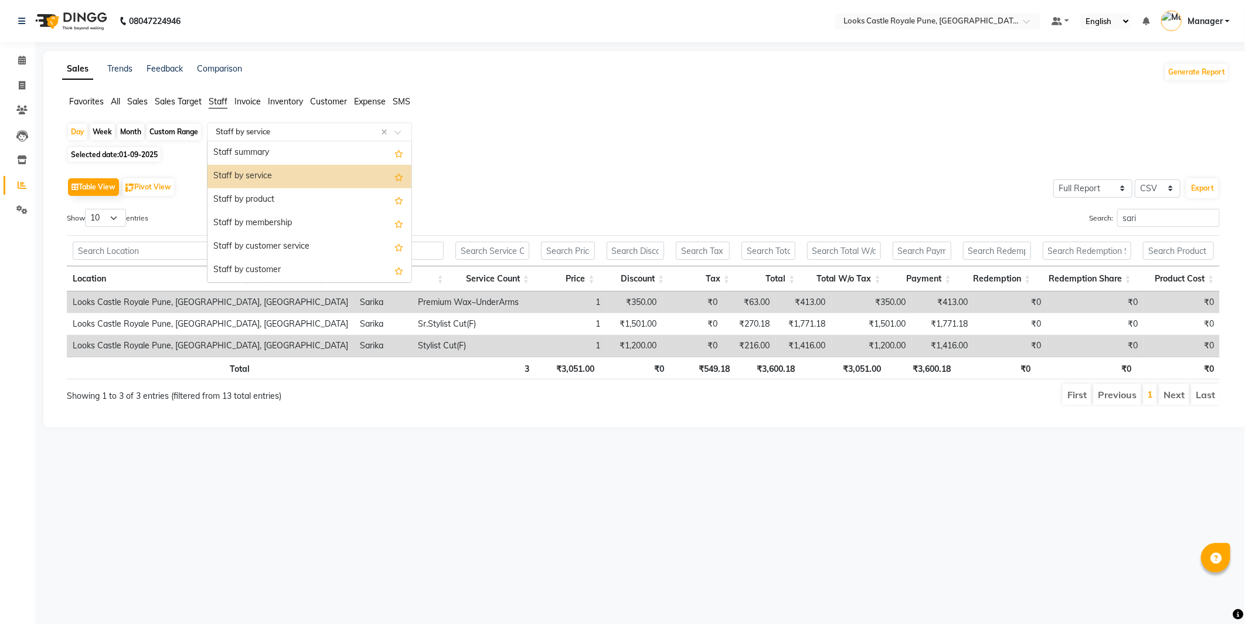
click at [249, 124] on div "Select Report Type × Staff by service ×" at bounding box center [309, 131] width 205 height 19
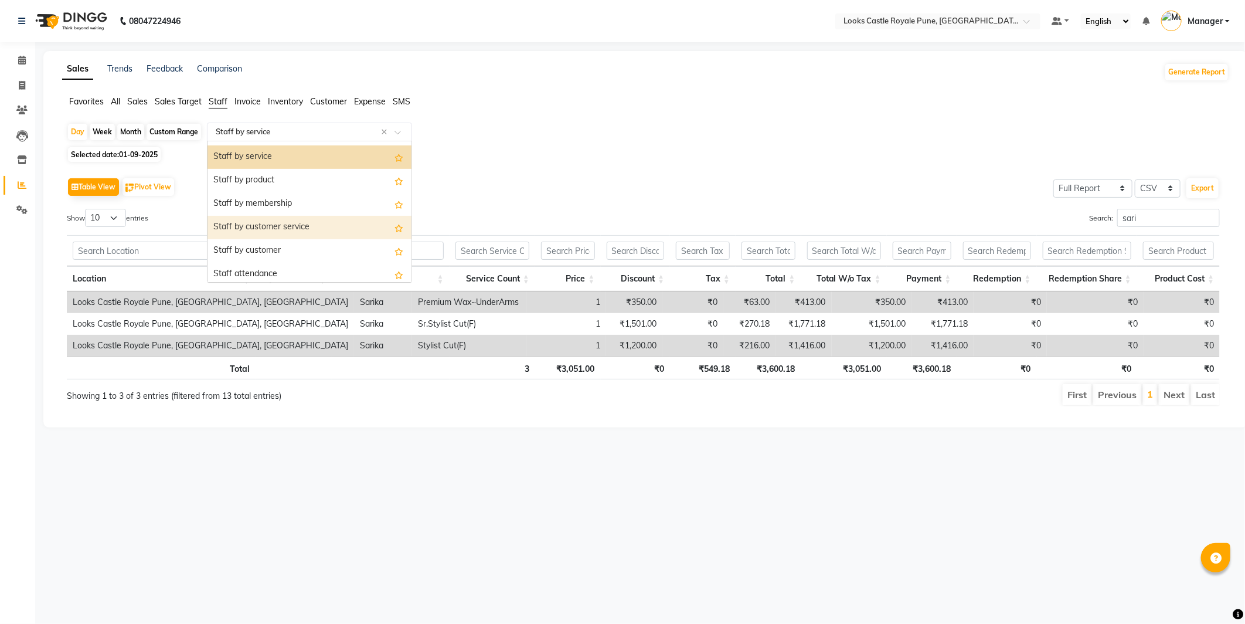
scroll to position [21, 0]
click at [320, 232] on div "Staff by customer service" at bounding box center [309, 226] width 204 height 23
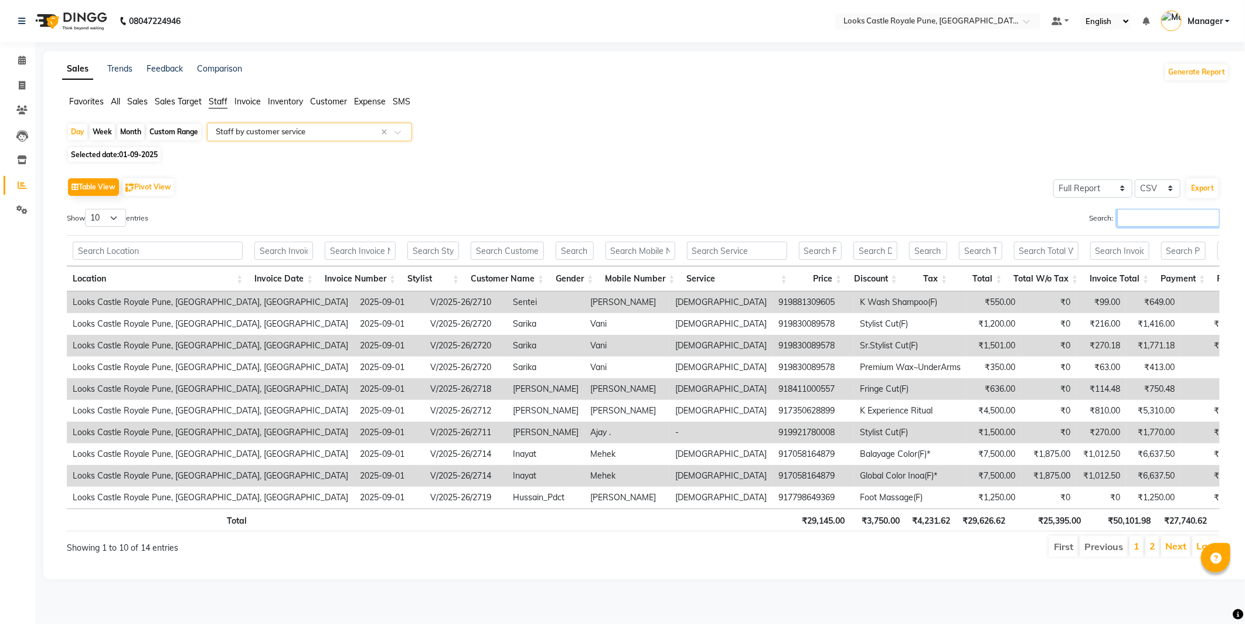
click at [1157, 219] on input "Search:" at bounding box center [1168, 218] width 103 height 18
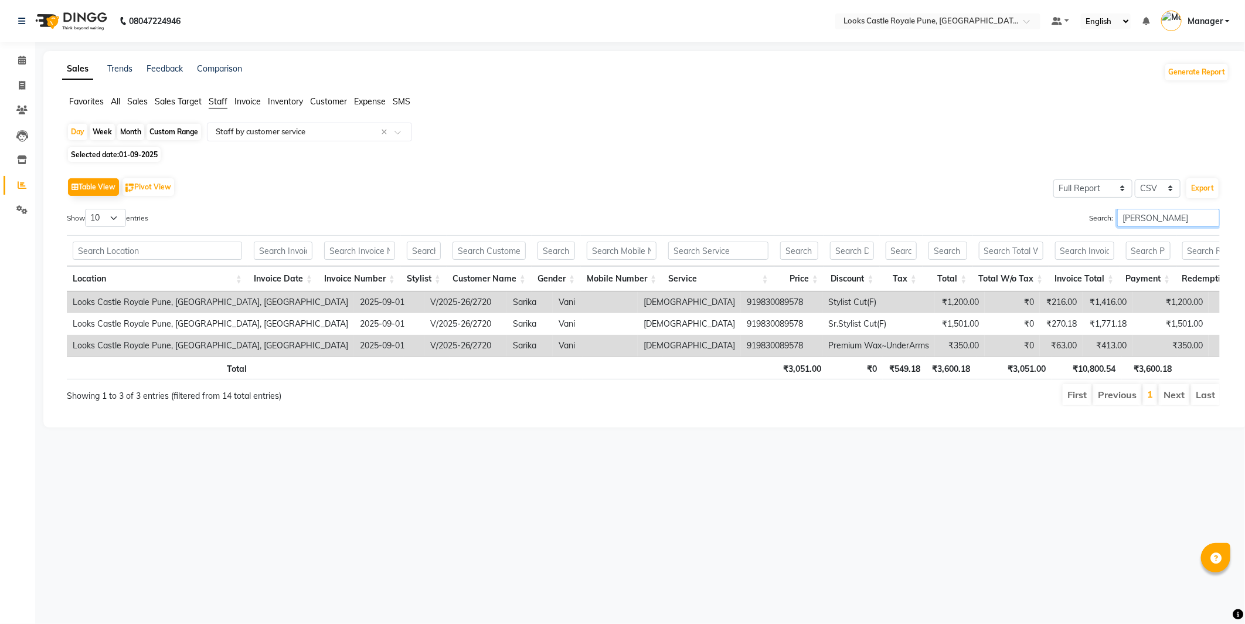
type input "sarik"
click at [20, 50] on li "Calendar" at bounding box center [17, 60] width 35 height 25
click at [20, 54] on span at bounding box center [22, 60] width 21 height 13
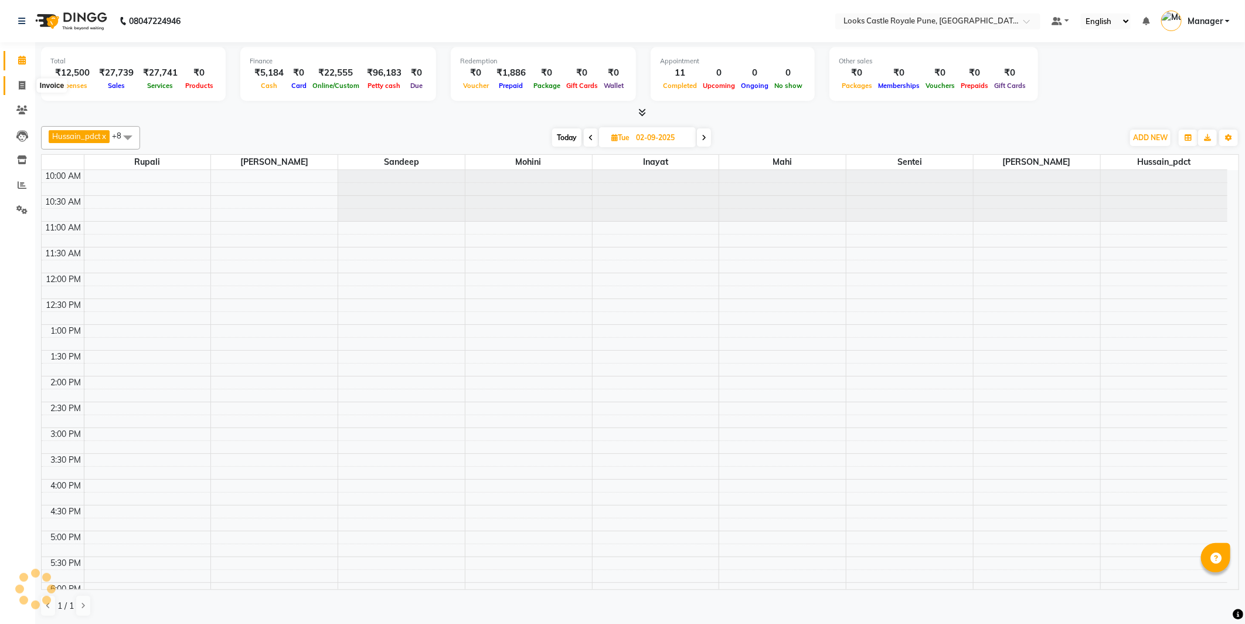
click at [20, 81] on icon at bounding box center [22, 85] width 6 height 9
select select "service"
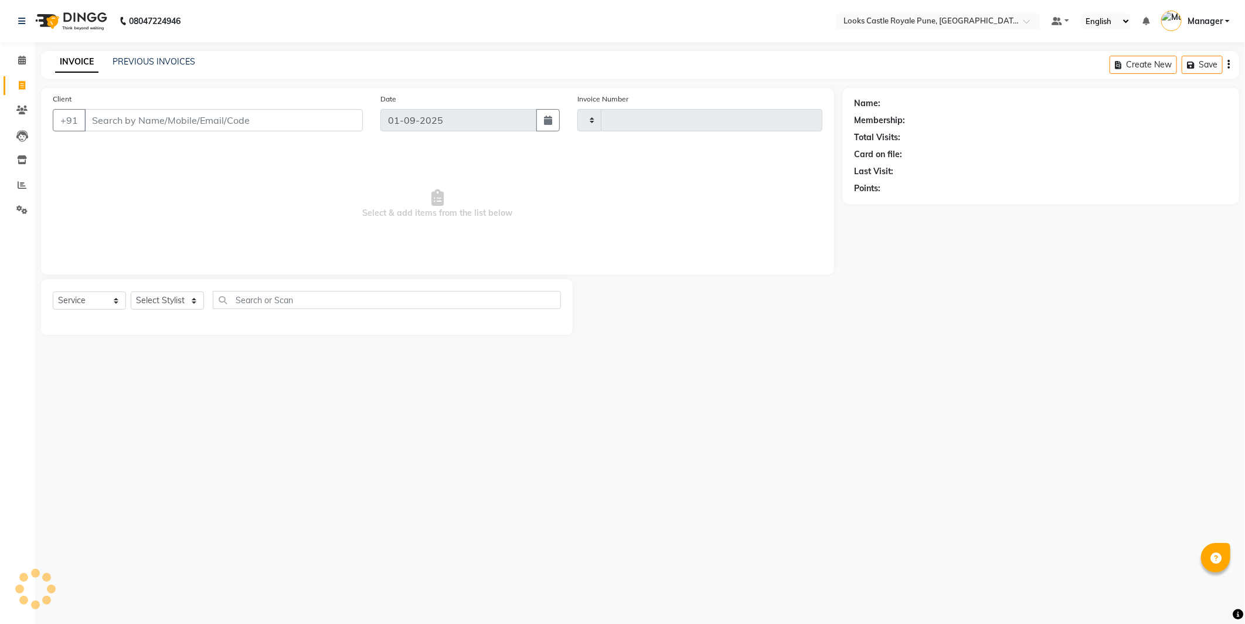
type input "2721"
select select "5915"
click at [171, 56] on div "PREVIOUS INVOICES" at bounding box center [154, 62] width 83 height 12
click at [164, 59] on link "PREVIOUS INVOICES" at bounding box center [154, 61] width 83 height 11
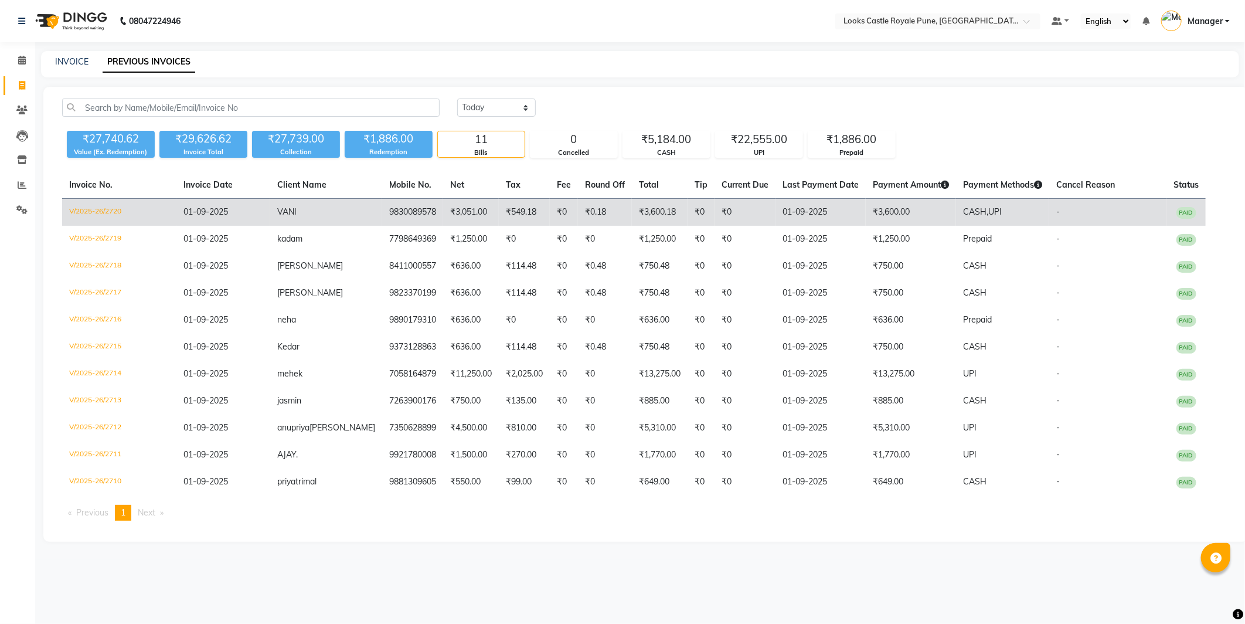
click at [382, 222] on td "9830089578" at bounding box center [412, 213] width 61 height 28
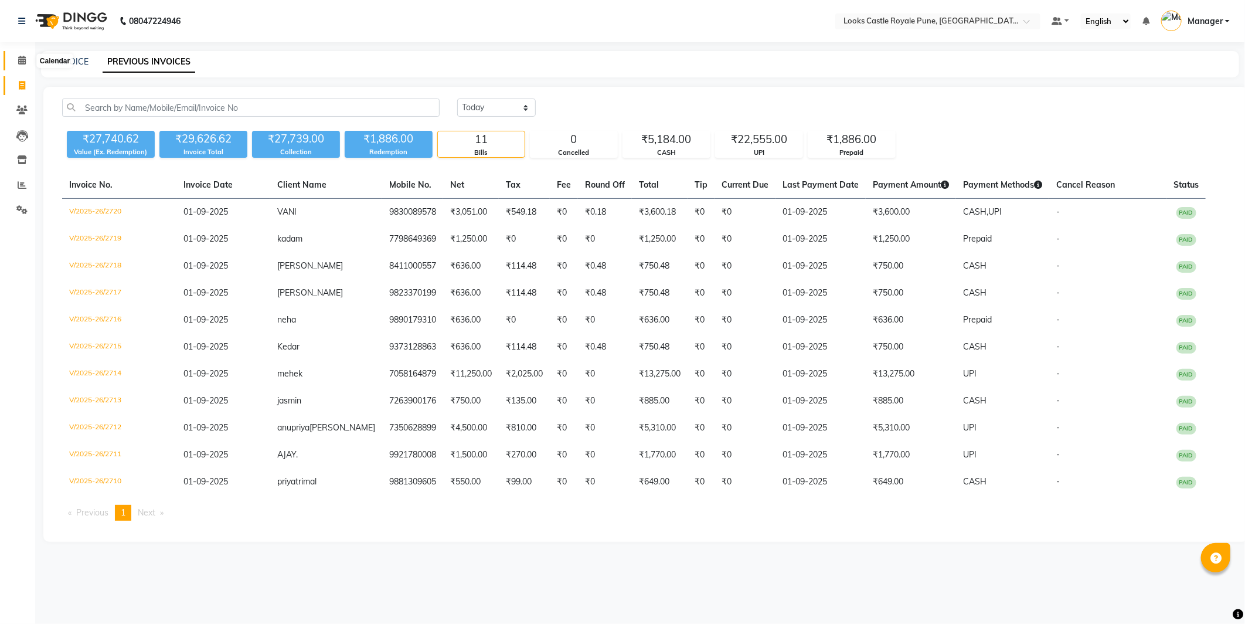
click at [13, 59] on span at bounding box center [22, 60] width 21 height 13
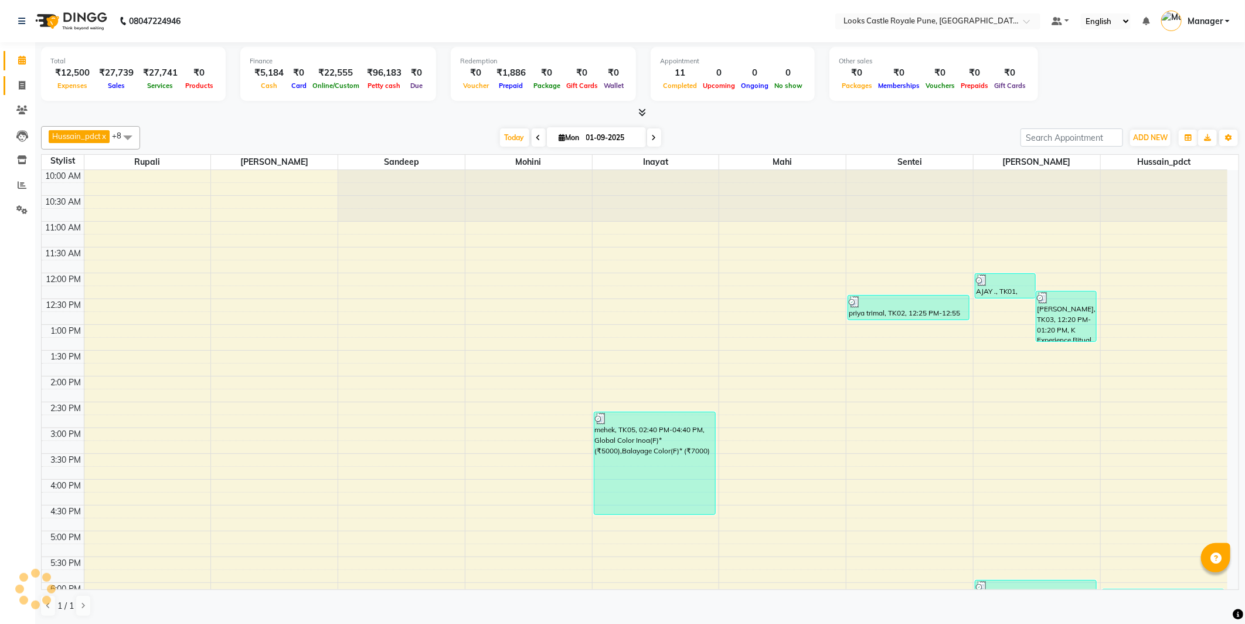
click at [25, 90] on span at bounding box center [22, 85] width 21 height 13
select select "service"
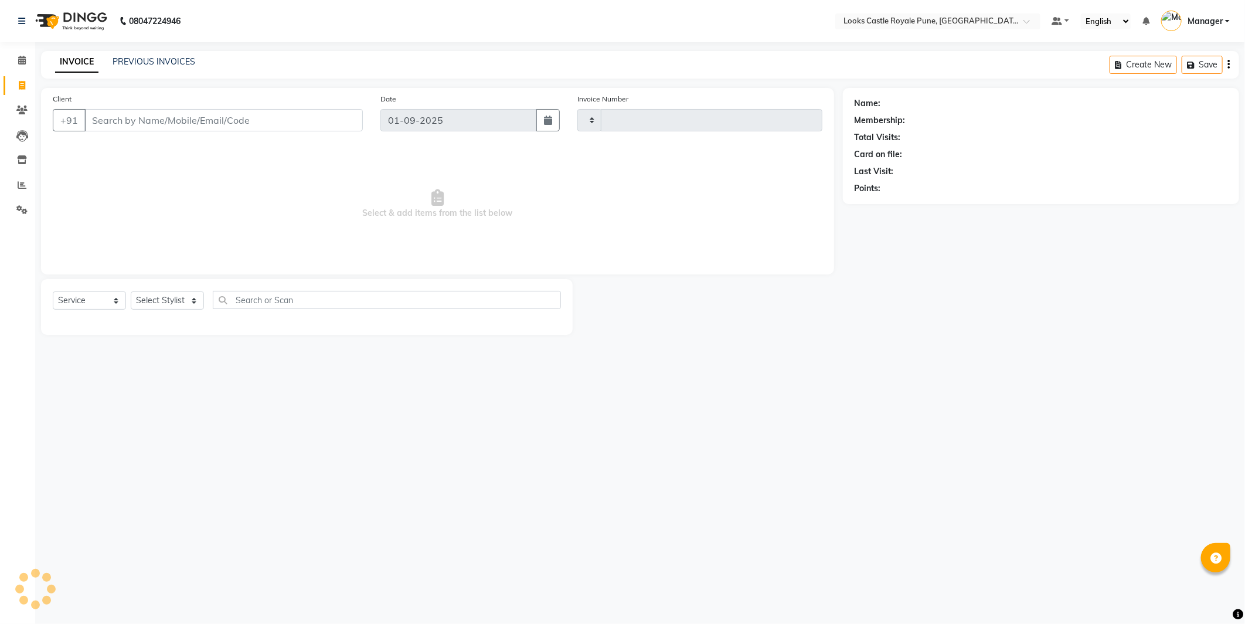
type input "2721"
type input "7"
select select "5915"
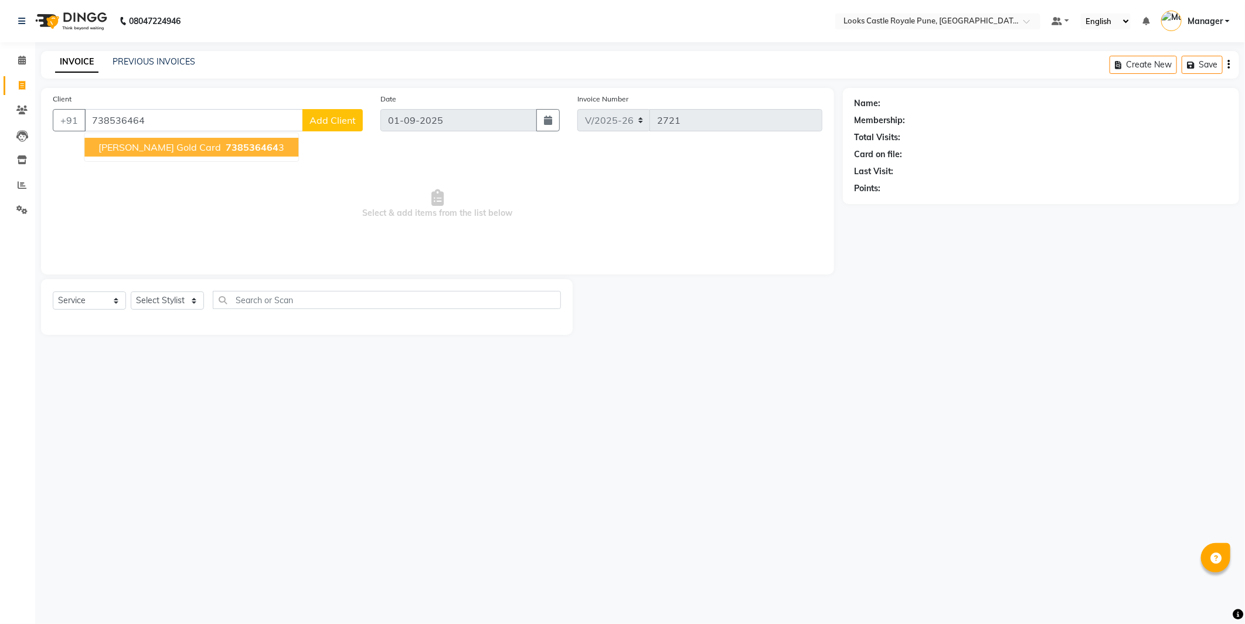
click at [151, 144] on span "sayali gold card" at bounding box center [159, 147] width 122 height 12
type input "7385364643"
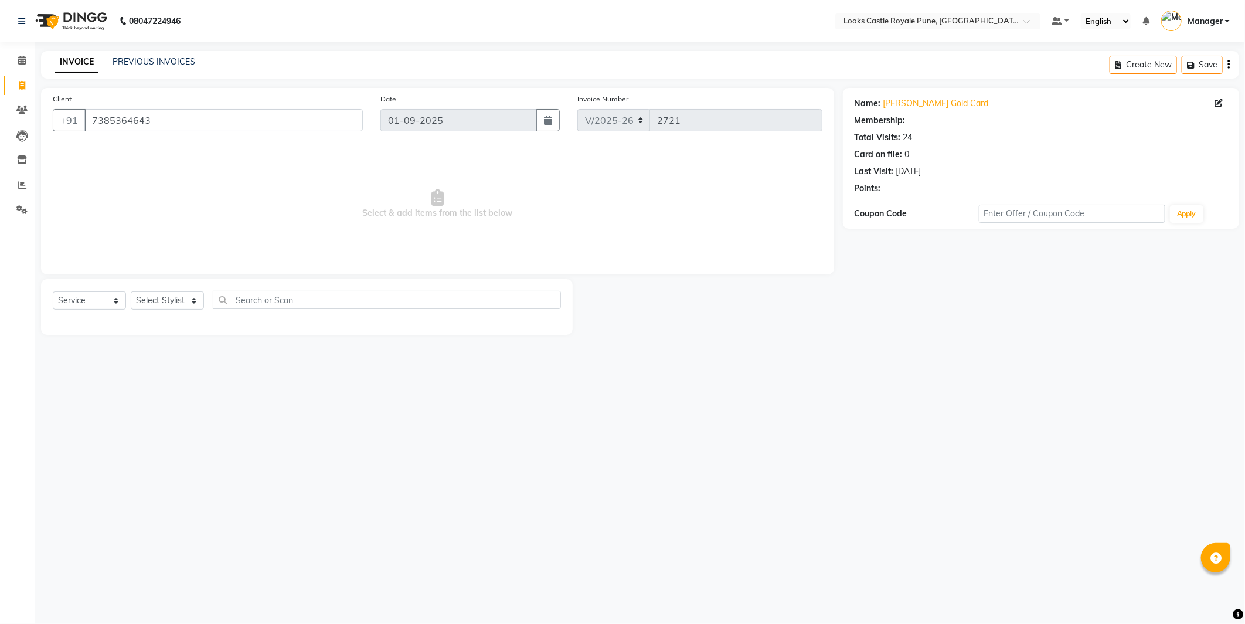
select select "1: Object"
click at [149, 304] on select "Select Stylist Akshay Alisha Amir Anjali Arif Arman Christy Danish Eli Gloria H…" at bounding box center [167, 300] width 73 height 18
select select "43060"
click at [131, 292] on select "Select Stylist Akshay Alisha Amir Anjali Arif Arman Christy Danish Eli Gloria H…" at bounding box center [167, 300] width 73 height 18
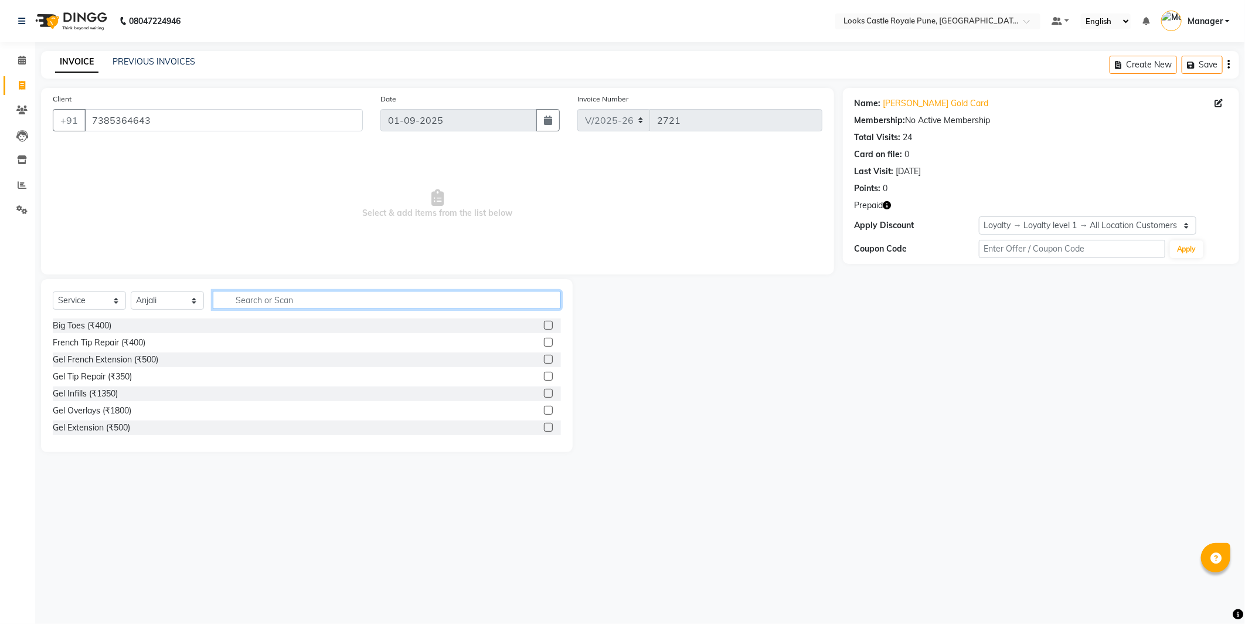
click at [293, 299] on input "text" at bounding box center [387, 300] width 348 height 18
type input "half"
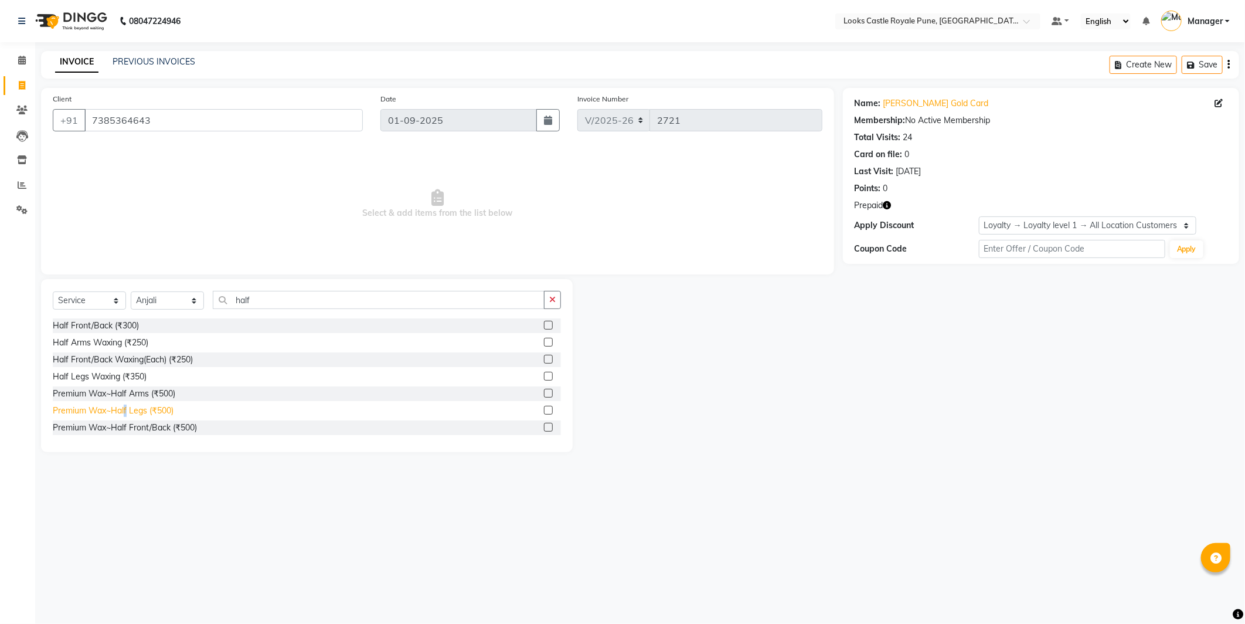
click at [126, 411] on div "Premium Wax~Half Legs (₹500)" at bounding box center [113, 410] width 121 height 12
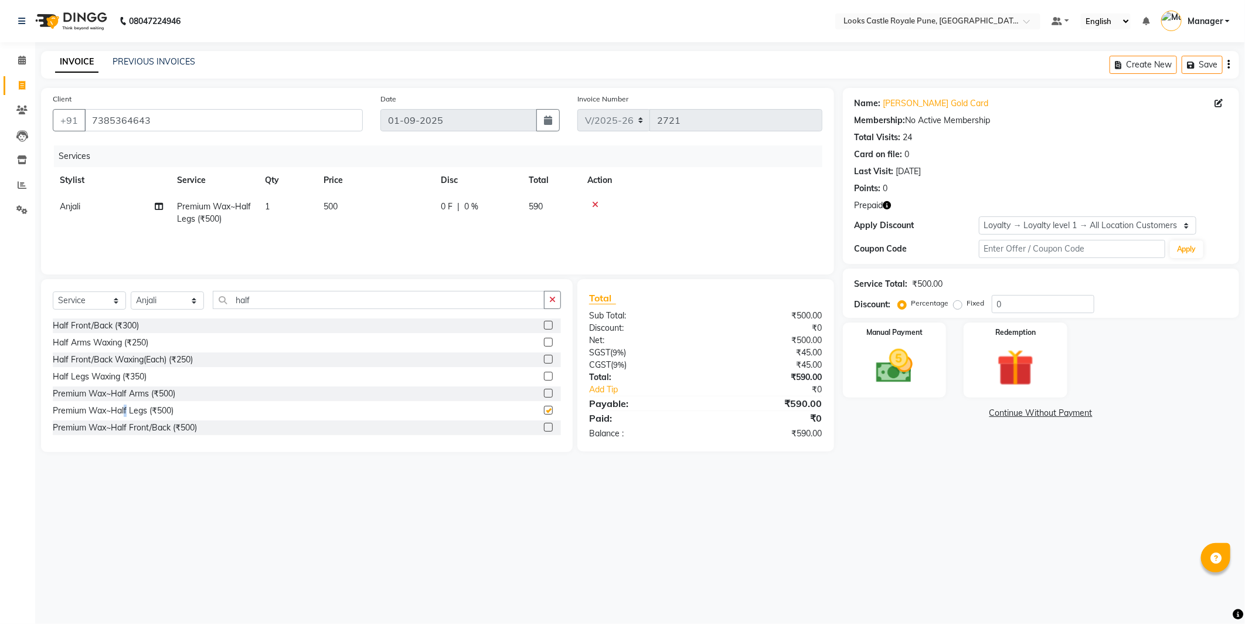
checkbox input "false"
click at [277, 312] on div "Select Service Product Membership Package Voucher Prepaid Gift Card Select Styl…" at bounding box center [307, 305] width 508 height 28
click at [278, 302] on input "half" at bounding box center [379, 300] width 332 height 18
type input "full"
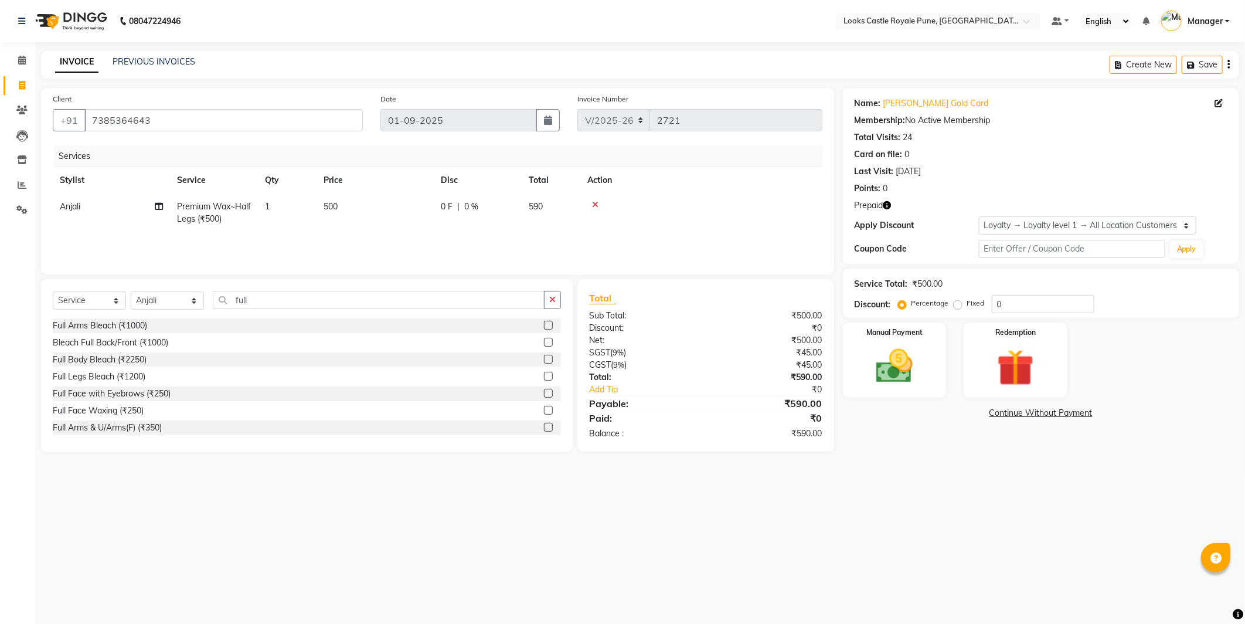
click at [400, 214] on td "500" at bounding box center [374, 212] width 117 height 39
select select "43060"
drag, startPoint x: 400, startPoint y: 214, endPoint x: 262, endPoint y: 213, distance: 137.7
click at [262, 213] on tr "Akshay Alisha Amir Anjali Arif Arman Christy Danish Eli Gloria Hafiz Hussain_pd…" at bounding box center [438, 218] width 770 height 50
type input "700"
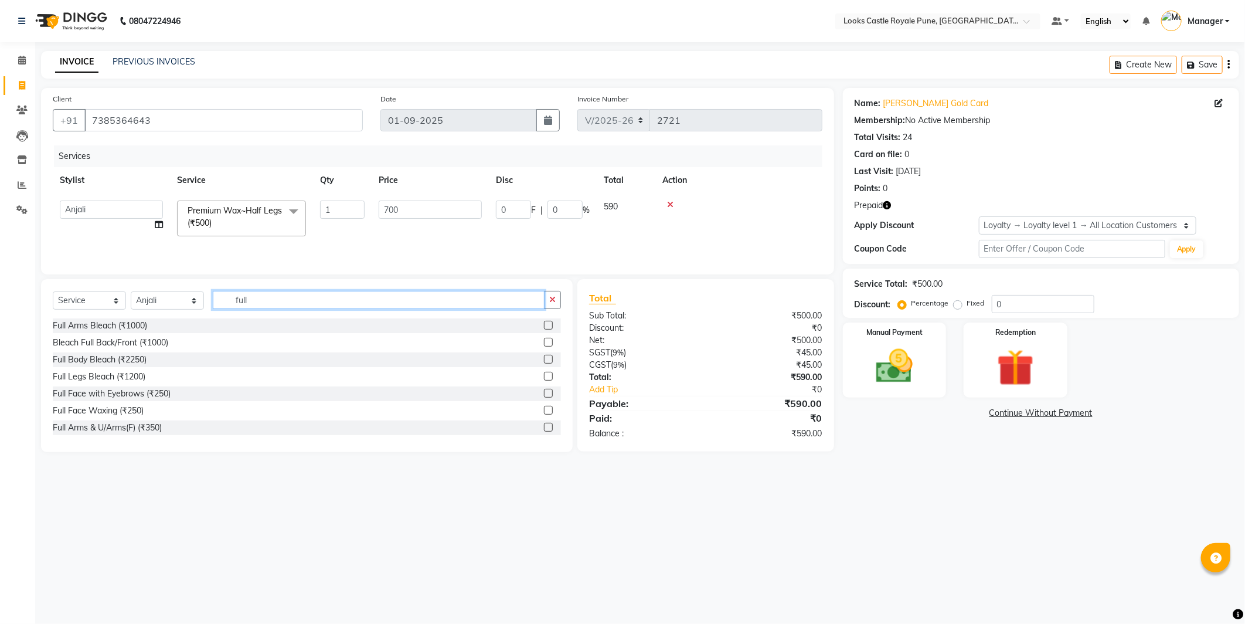
click at [295, 298] on input "full" at bounding box center [379, 300] width 332 height 18
click at [299, 307] on input "full" at bounding box center [379, 300] width 332 height 18
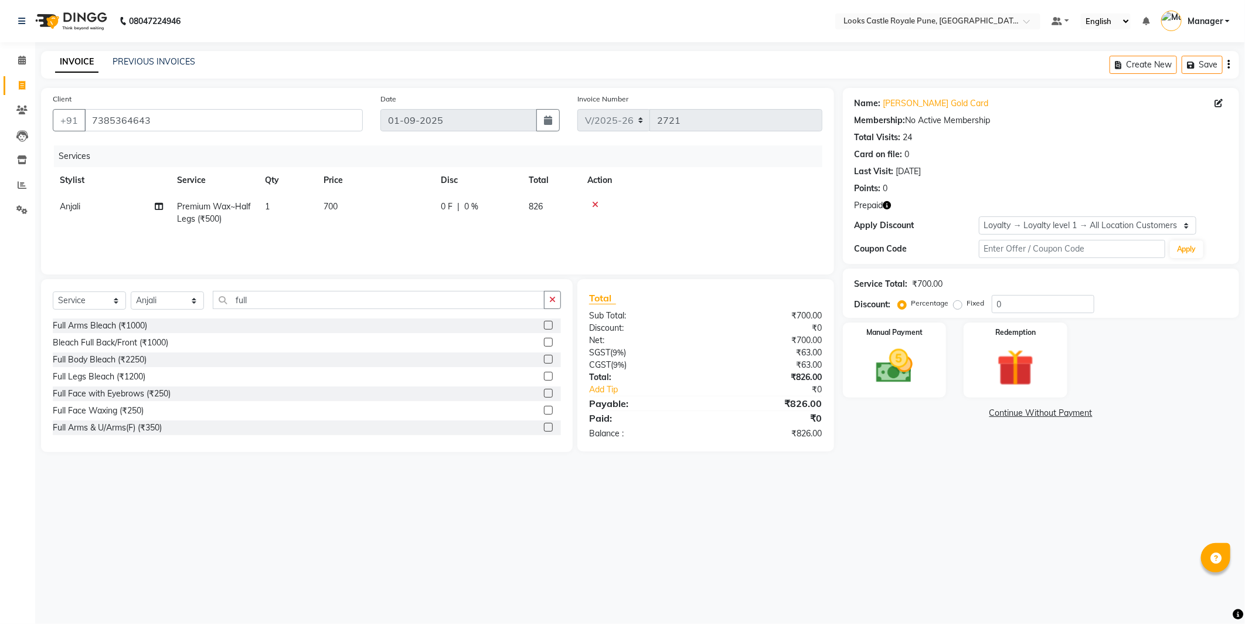
click at [363, 215] on td "700" at bounding box center [374, 212] width 117 height 39
select select "43060"
click at [380, 207] on input "700" at bounding box center [430, 209] width 103 height 18
type input "650"
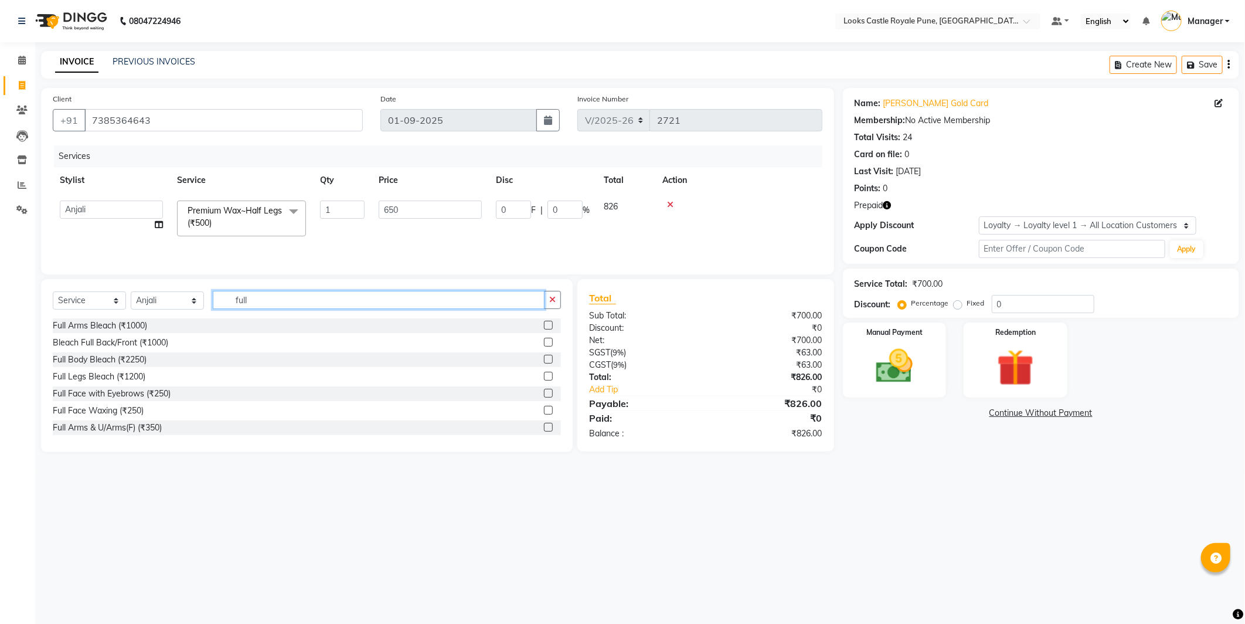
click at [297, 300] on input "full" at bounding box center [379, 300] width 332 height 18
click at [302, 299] on input "full" at bounding box center [379, 300] width 332 height 18
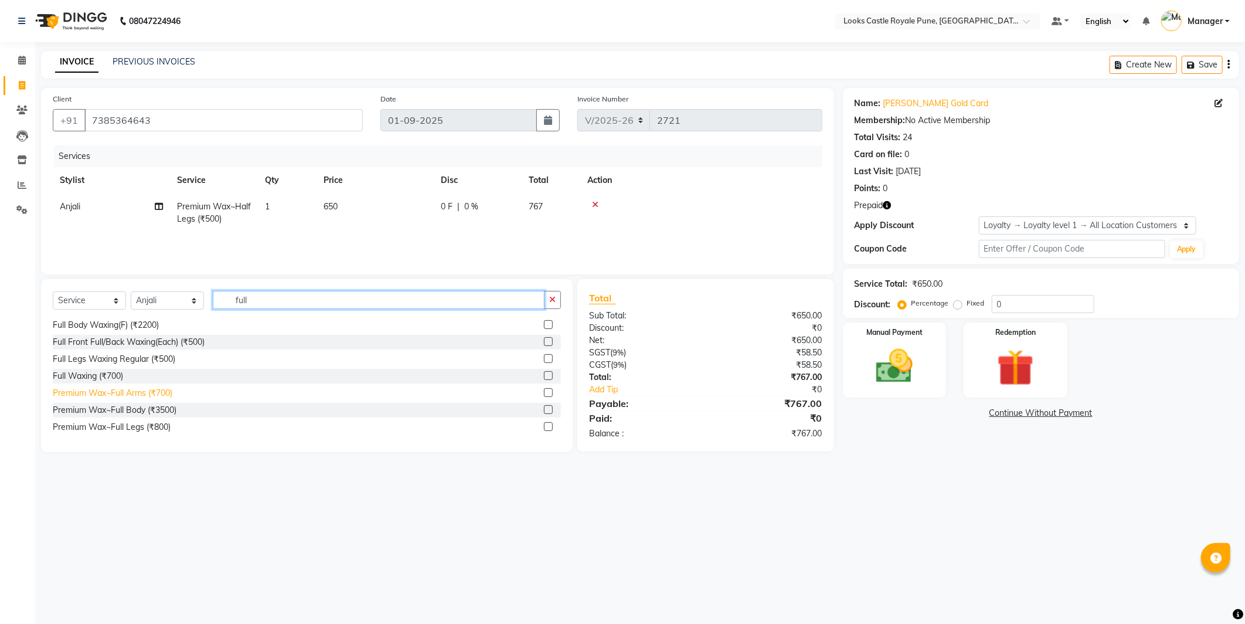
scroll to position [123, 0]
click at [144, 393] on div "Premium Wax~Full Arms (₹700)" at bounding box center [113, 389] width 120 height 12
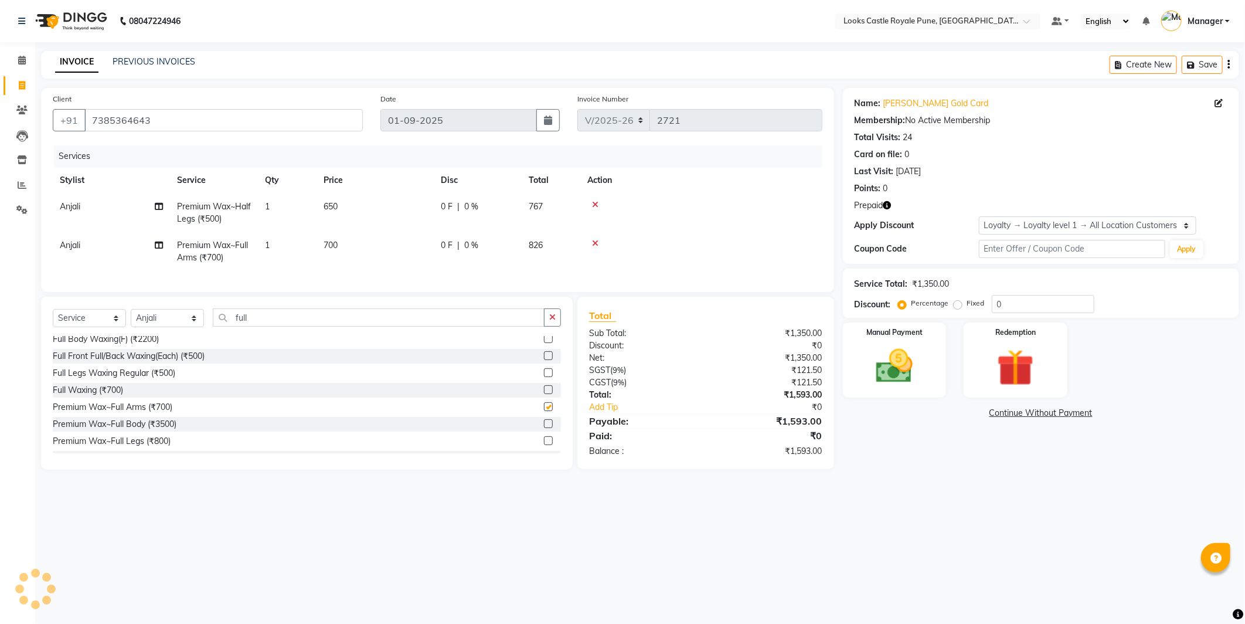
checkbox input "false"
click at [396, 244] on td "700" at bounding box center [374, 251] width 117 height 39
select select "43060"
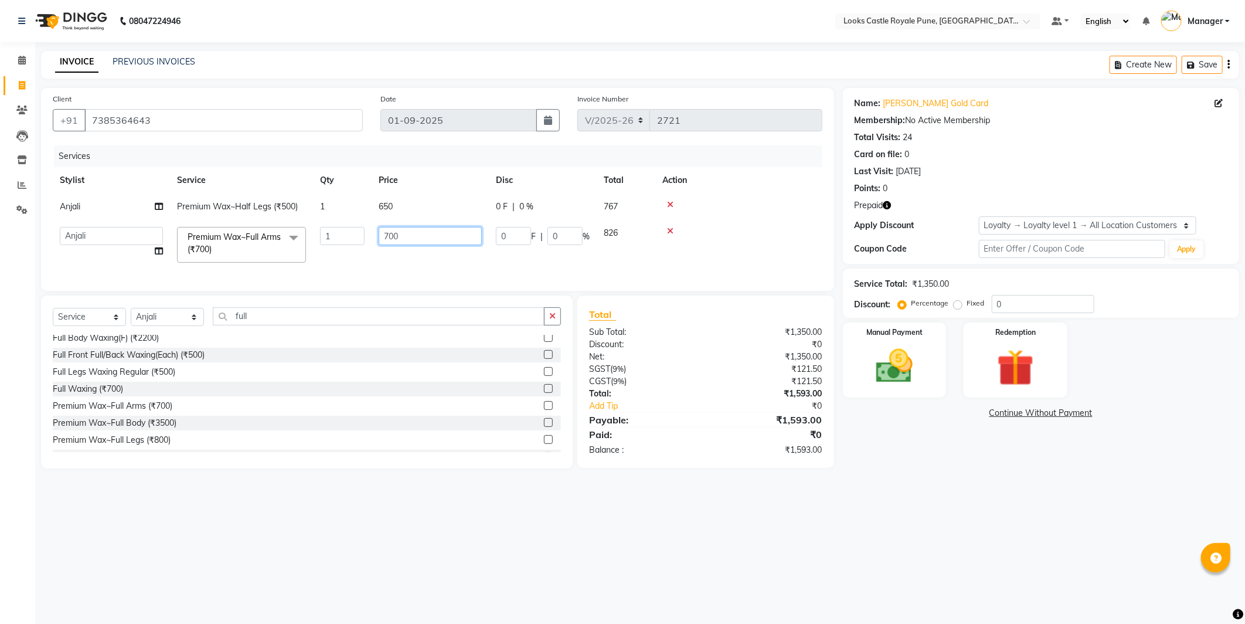
drag, startPoint x: 433, startPoint y: 230, endPoint x: 346, endPoint y: 238, distance: 86.5
click at [346, 238] on tr "Akshay Alisha Amir Anjali Arif Arman Christy Danish Eli Gloria Hafiz Hussain_pd…" at bounding box center [438, 245] width 770 height 50
type input "650"
click at [939, 468] on div "Name: Sayali Gold Card Membership: No Active Membership Total Visits: 24 Card o…" at bounding box center [1045, 278] width 405 height 380
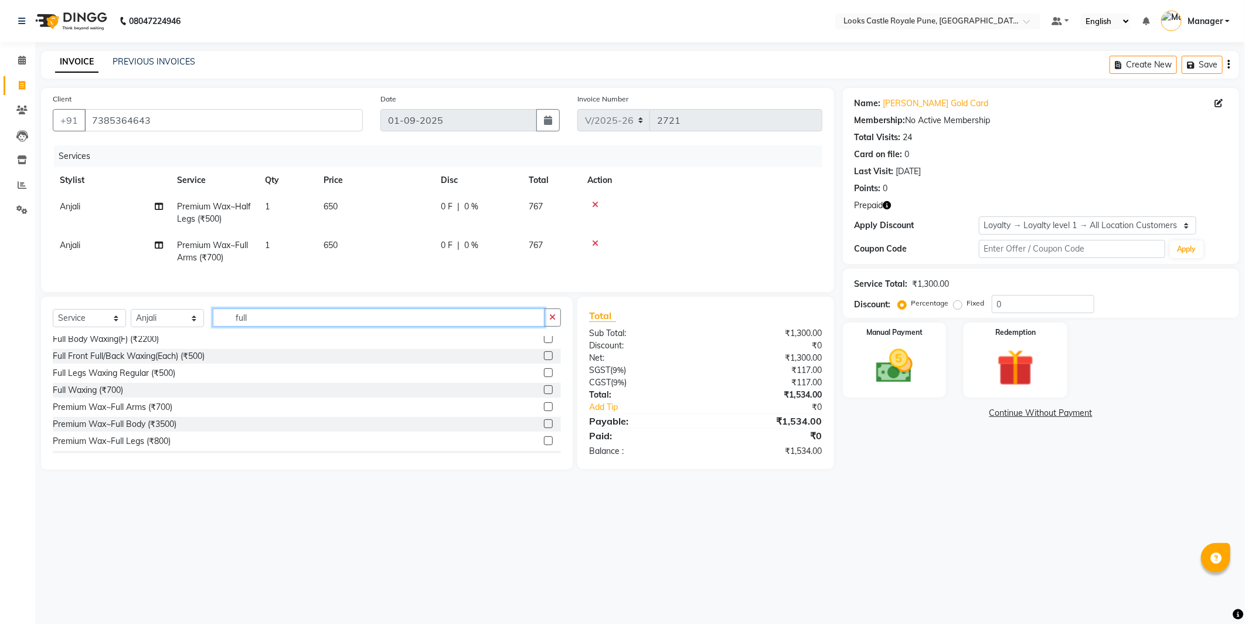
click at [380, 326] on input "full" at bounding box center [379, 317] width 332 height 18
type input "full"
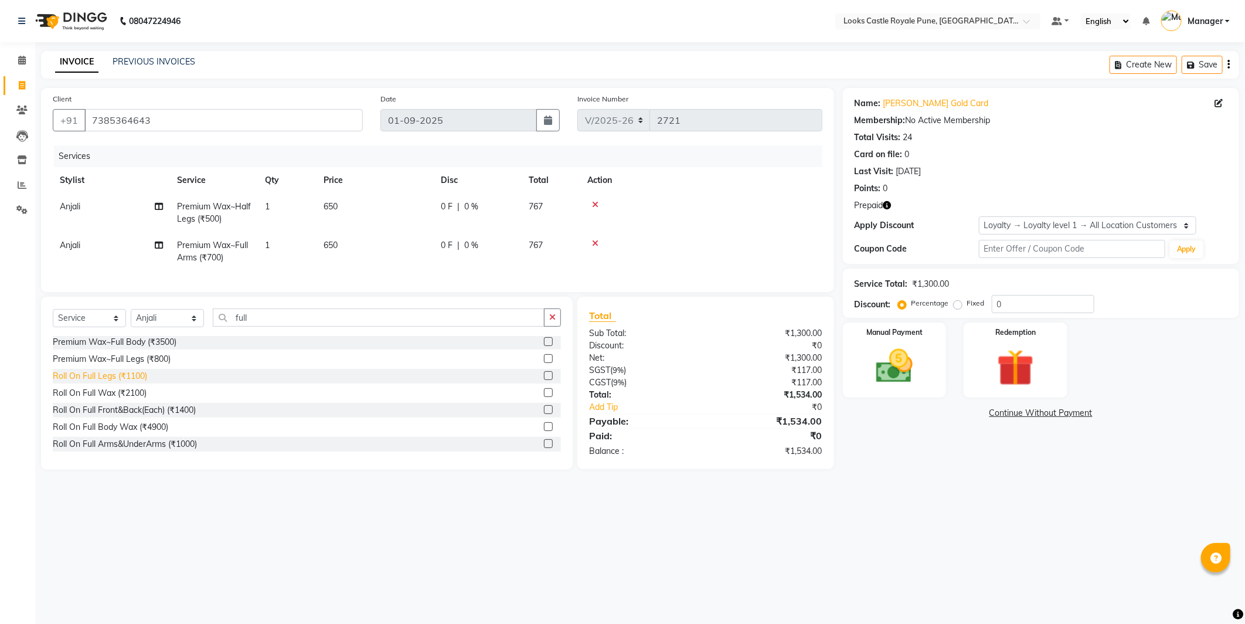
click at [117, 382] on div "Roll On Full Legs (₹1100)" at bounding box center [100, 376] width 94 height 12
checkbox input "false"
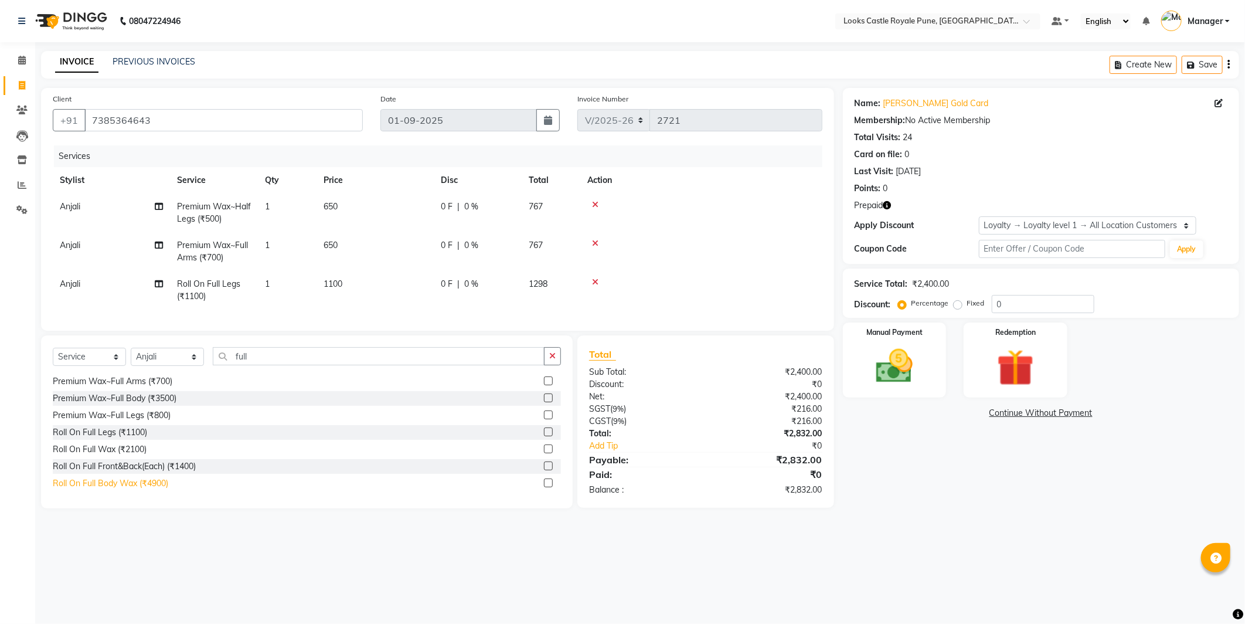
scroll to position [170, 0]
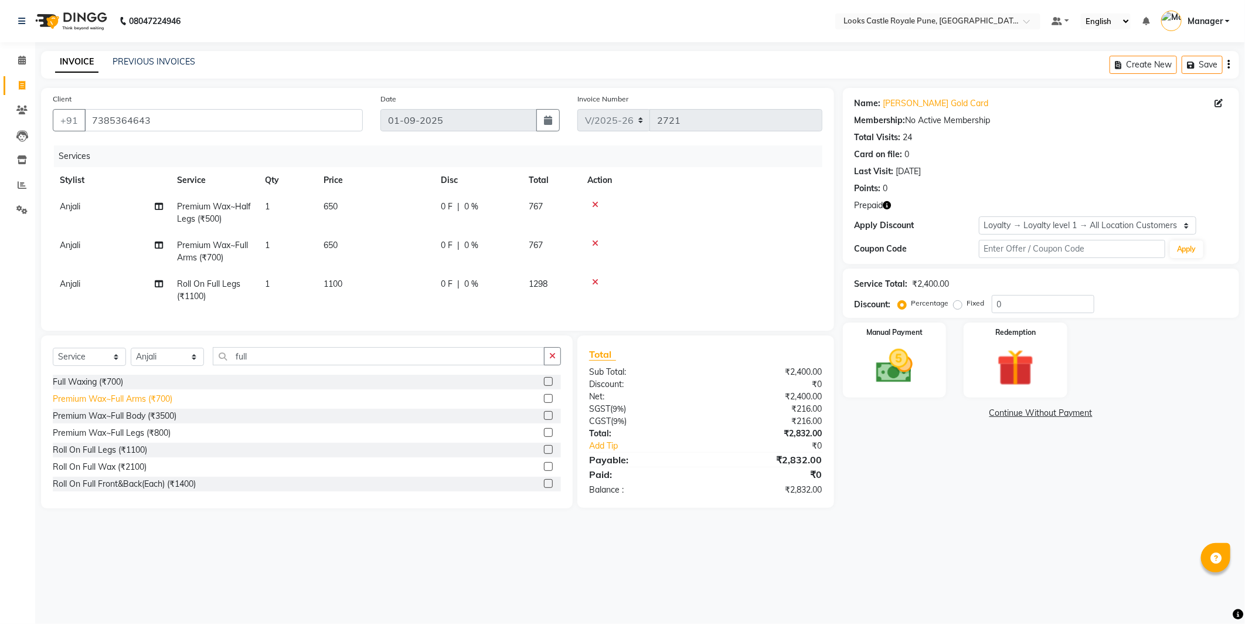
click at [144, 405] on div "Premium Wax~Full Arms (₹700)" at bounding box center [113, 399] width 120 height 12
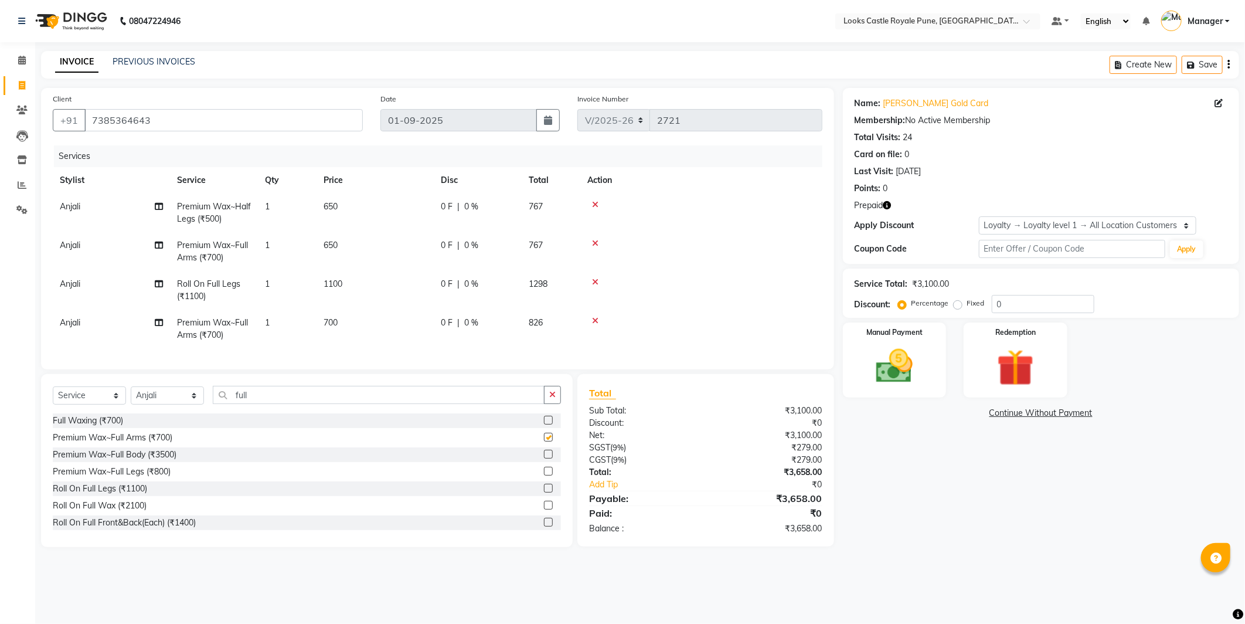
checkbox input "false"
click at [413, 291] on td "1100" at bounding box center [374, 290] width 117 height 39
select select "43060"
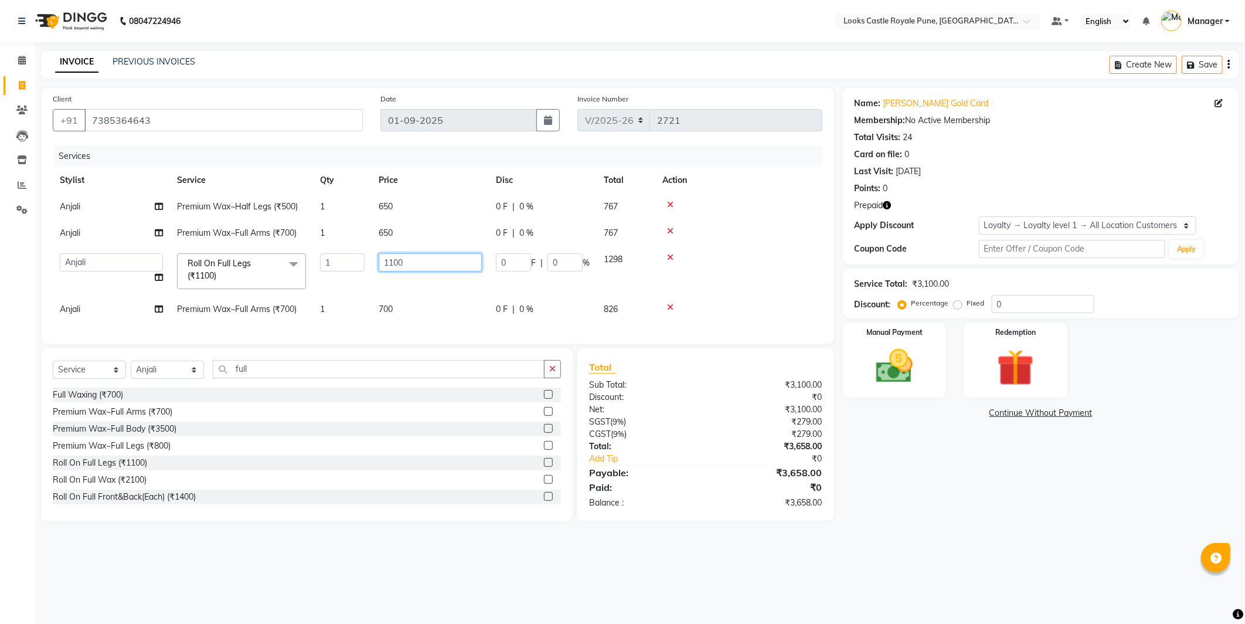
drag, startPoint x: 450, startPoint y: 263, endPoint x: 347, endPoint y: 273, distance: 103.6
click at [347, 273] on tr "Akshay Alisha Amir Anjali Arif Arman Christy Danish Eli Gloria Hafiz Hussain_pd…" at bounding box center [438, 271] width 770 height 50
type input "900"
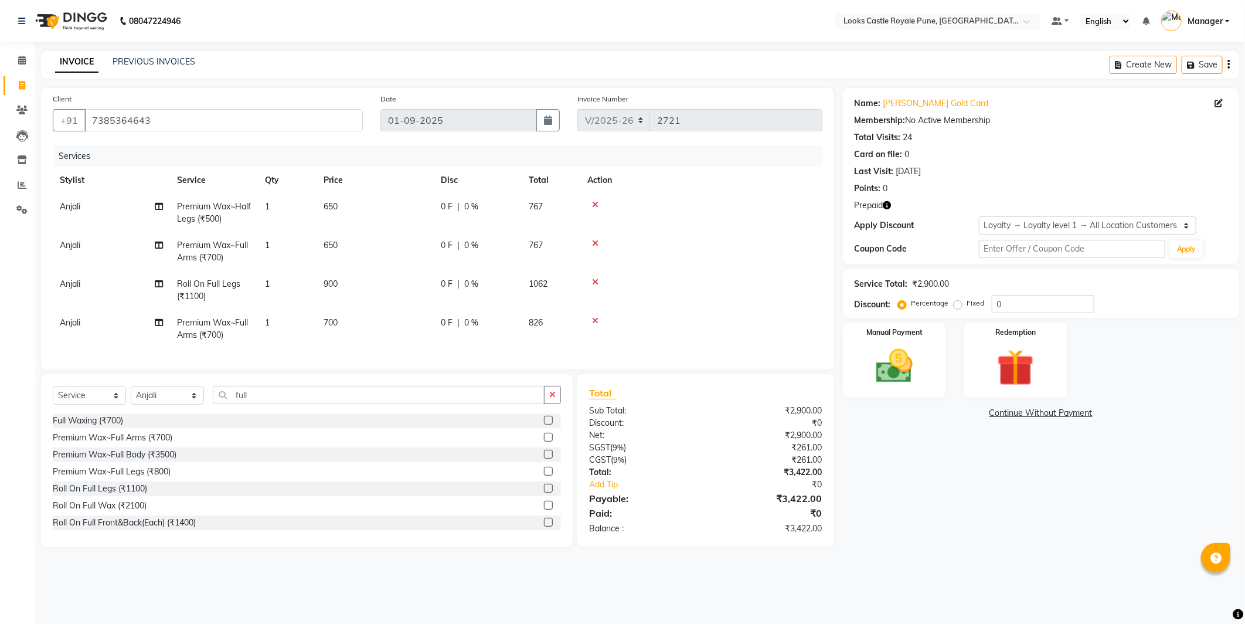
click at [455, 311] on tr "Anjali Premium Wax~Full Arms (₹700) 1 700 0 F | 0 % 826" at bounding box center [438, 328] width 770 height 39
click at [399, 311] on td "700" at bounding box center [374, 328] width 117 height 39
select select "43060"
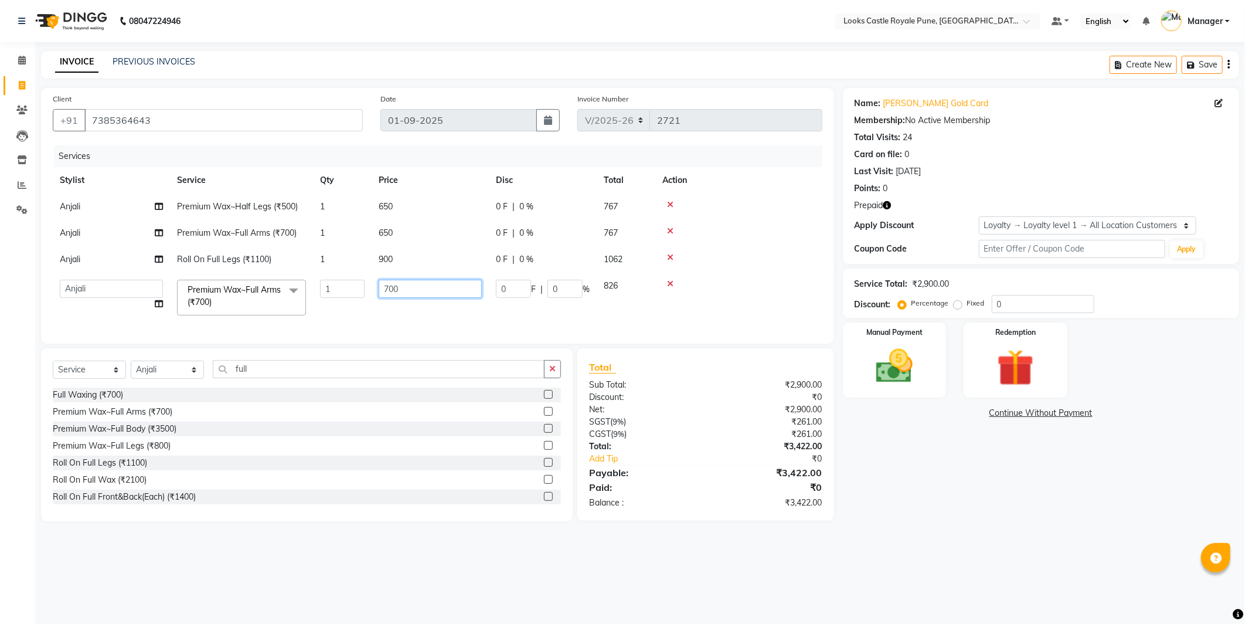
drag, startPoint x: 433, startPoint y: 285, endPoint x: 256, endPoint y: 297, distance: 177.4
click at [256, 297] on tr "Akshay Alisha Amir Anjali Arif Arman Christy Danish Eli Gloria Hafiz Hussain_pd…" at bounding box center [438, 298] width 770 height 50
type input "750"
click at [266, 233] on tr "Anjali Premium Wax~Full Arms (₹700) 1 650 0 F | 0 % 767" at bounding box center [438, 233] width 770 height 26
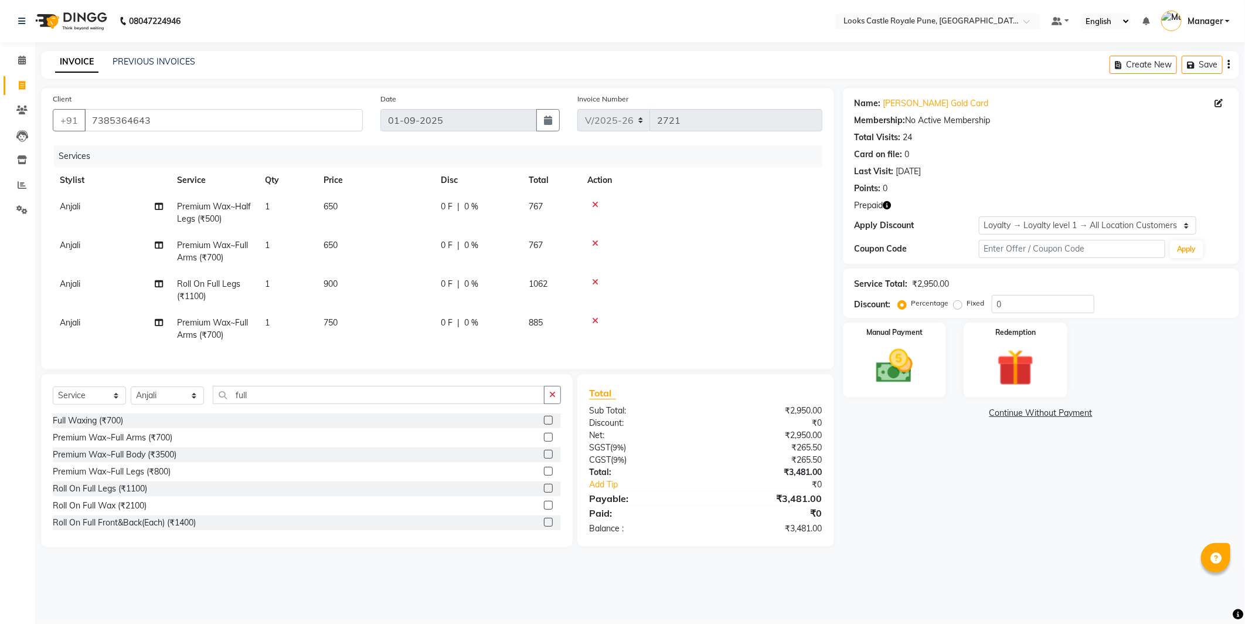
click at [382, 243] on td "650" at bounding box center [374, 251] width 117 height 39
select select "43060"
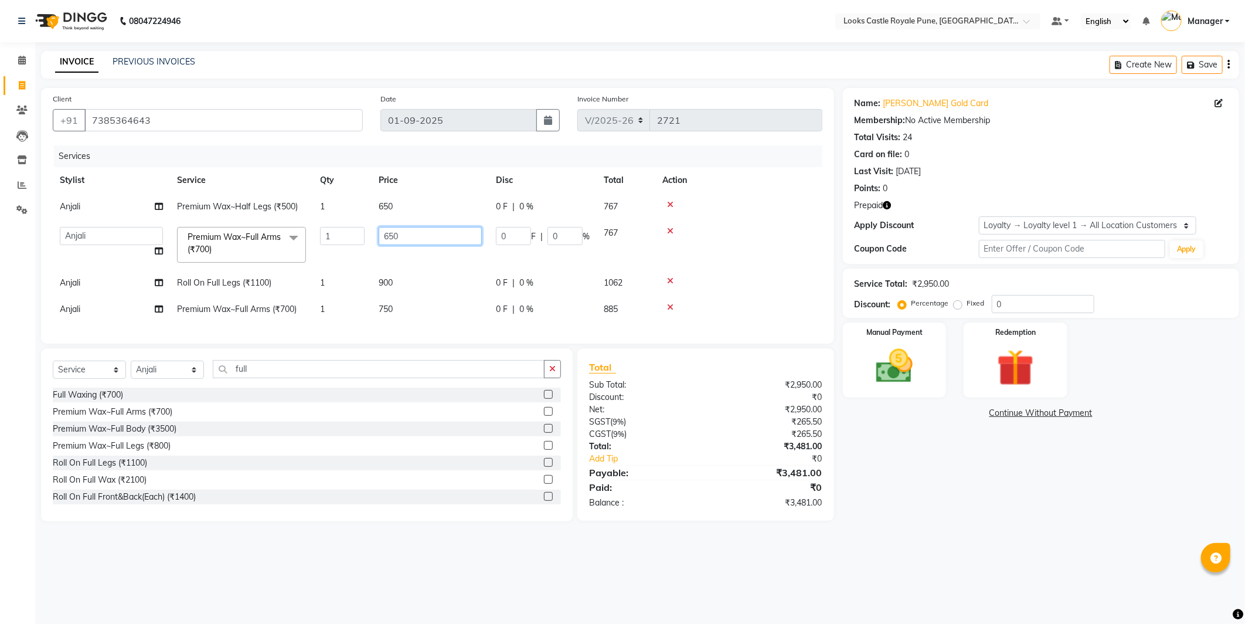
click at [382, 243] on input "650" at bounding box center [430, 236] width 103 height 18
type input "750"
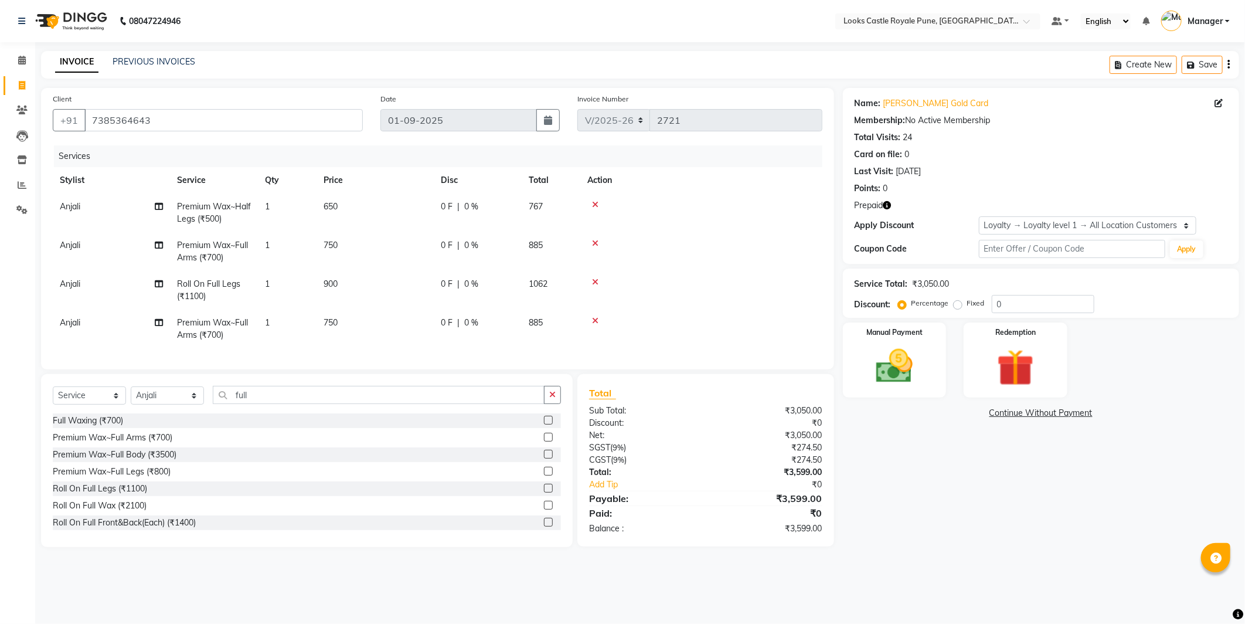
click at [913, 505] on div "Name: Sayali Gold Card Membership: No Active Membership Total Visits: 24 Card o…" at bounding box center [1045, 317] width 405 height 459
click at [278, 394] on div "Select Service Product Membership Package Voucher Prepaid Gift Card Select Styl…" at bounding box center [307, 460] width 532 height 173
click at [278, 397] on input "full" at bounding box center [379, 395] width 332 height 18
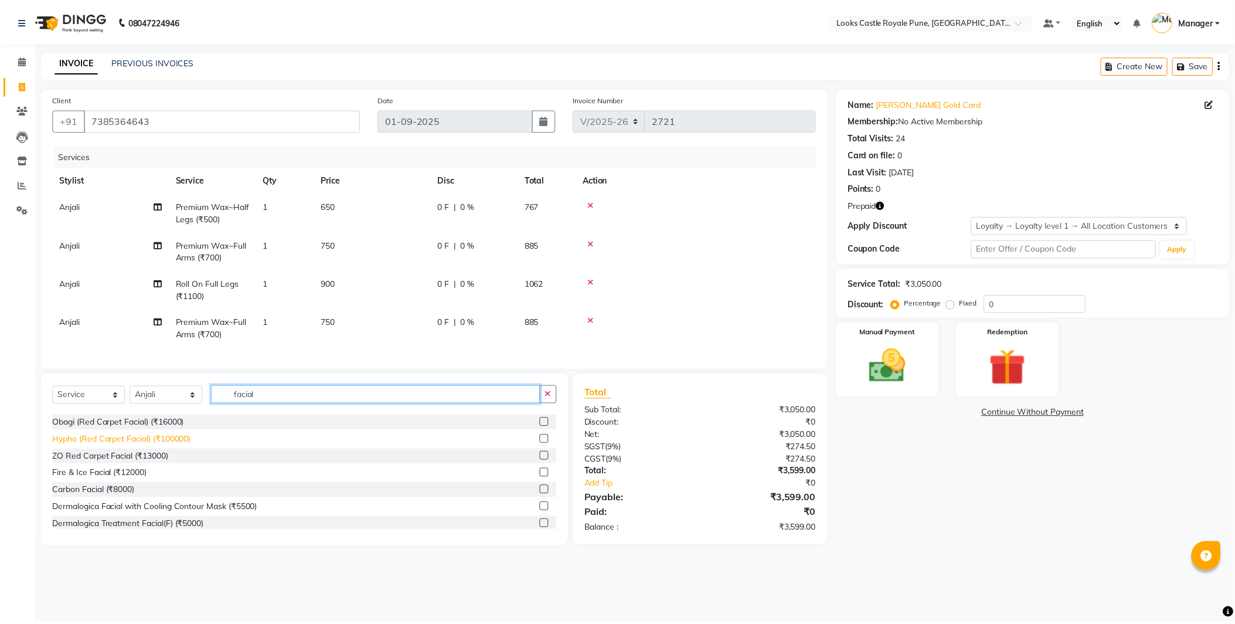
scroll to position [35, 0]
type input "facial"
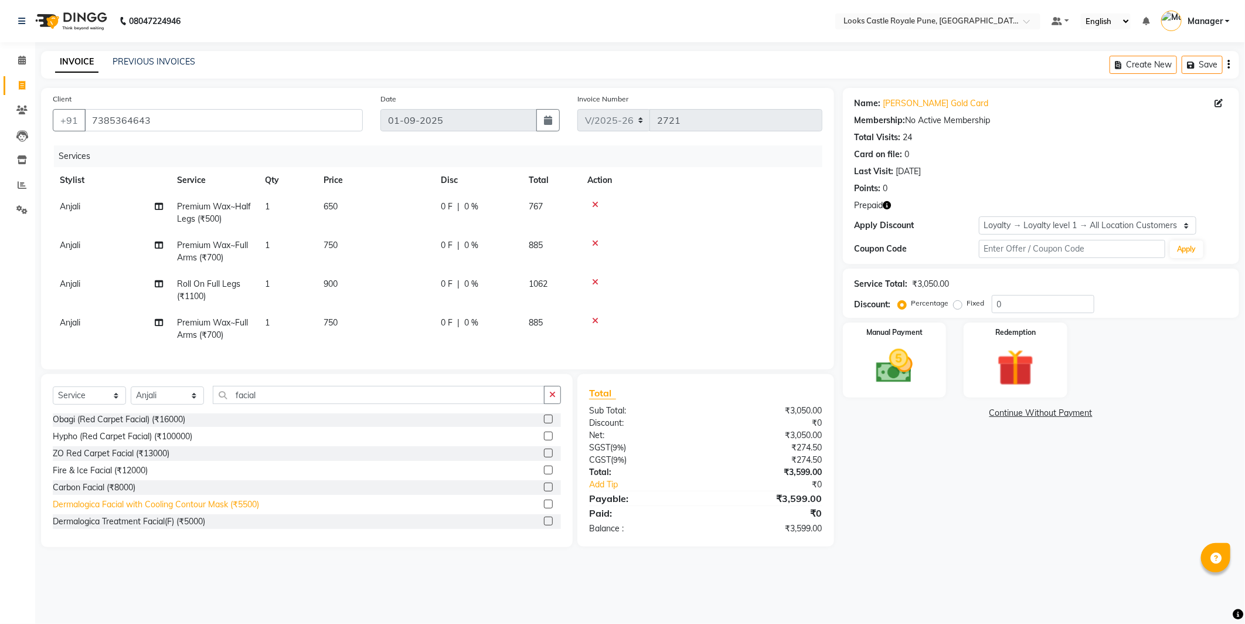
click at [202, 510] on div "Dermalogica Facial with Cooling Contour Mask (₹5500)" at bounding box center [156, 504] width 206 height 12
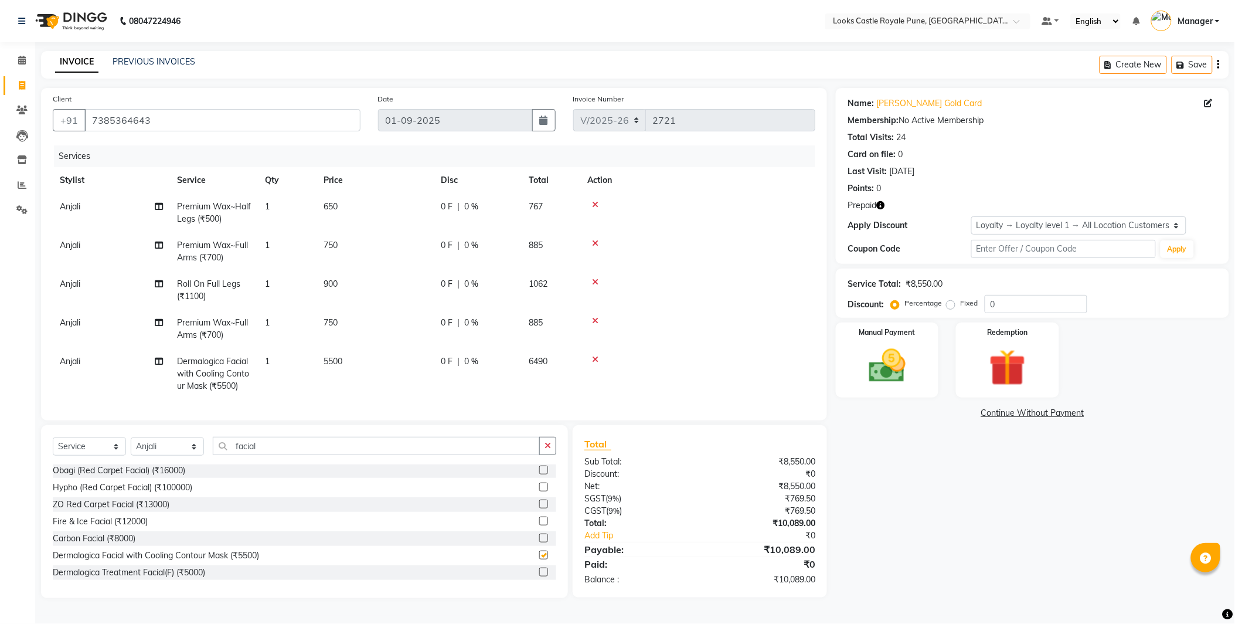
checkbox input "false"
click at [358, 359] on td "5500" at bounding box center [374, 373] width 117 height 51
select select "43060"
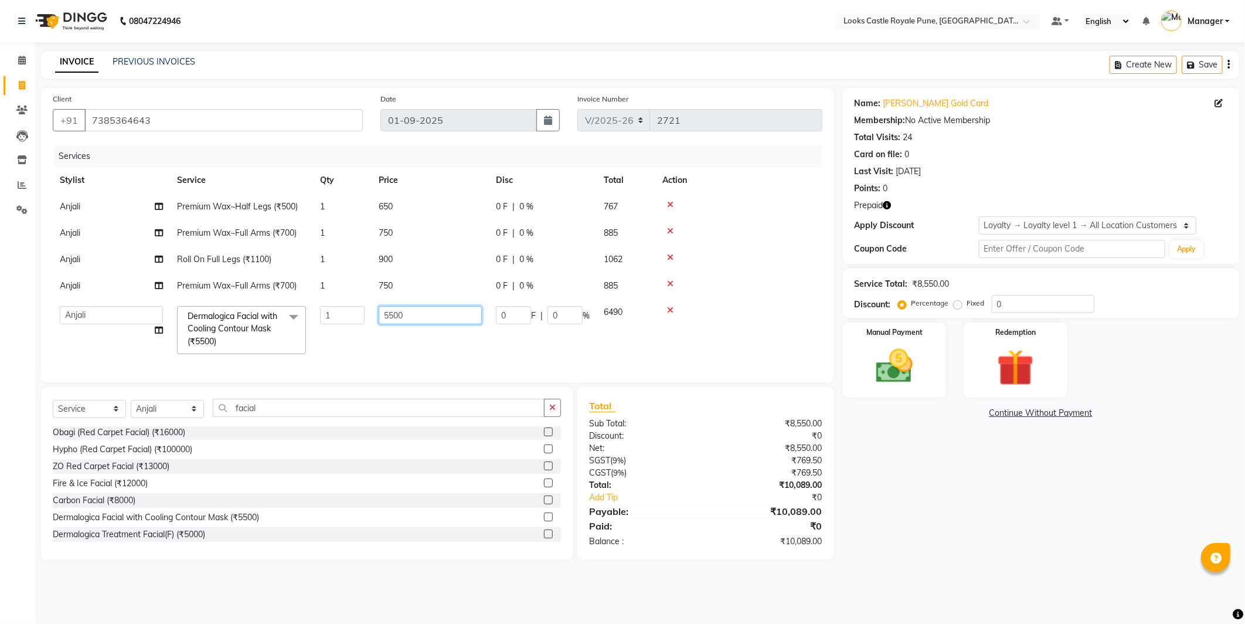
drag, startPoint x: 445, startPoint y: 307, endPoint x: 312, endPoint y: 316, distance: 133.4
click at [312, 316] on tr "Akshay Alisha Amir Anjali Arif Arman Christy Danish Eli Gloria Hafiz Hussain_pd…" at bounding box center [438, 330] width 770 height 62
type input "7500"
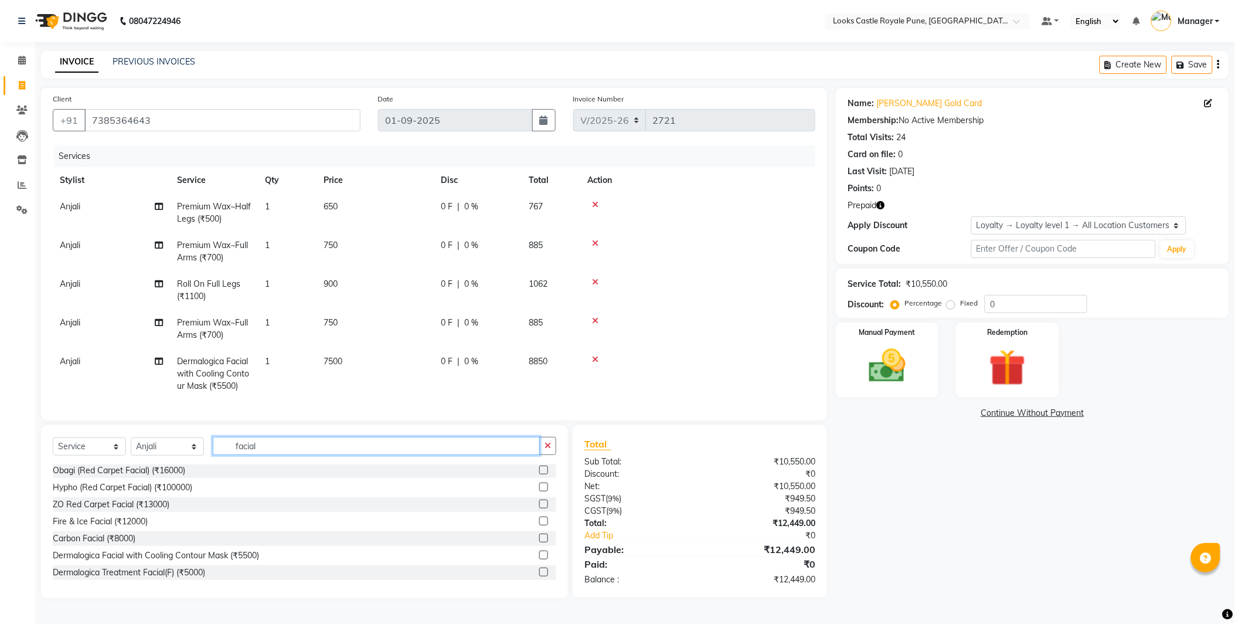
click at [289, 412] on div "Client +91 7385364643 Date 01-09-2025 Invoice Number V/2025 V/2025-26 2721 Serv…" at bounding box center [434, 343] width 804 height 510
click at [288, 455] on input "facial" at bounding box center [376, 446] width 327 height 18
drag, startPoint x: 288, startPoint y: 456, endPoint x: 295, endPoint y: 452, distance: 7.9
click at [293, 453] on input "facial" at bounding box center [376, 446] width 327 height 18
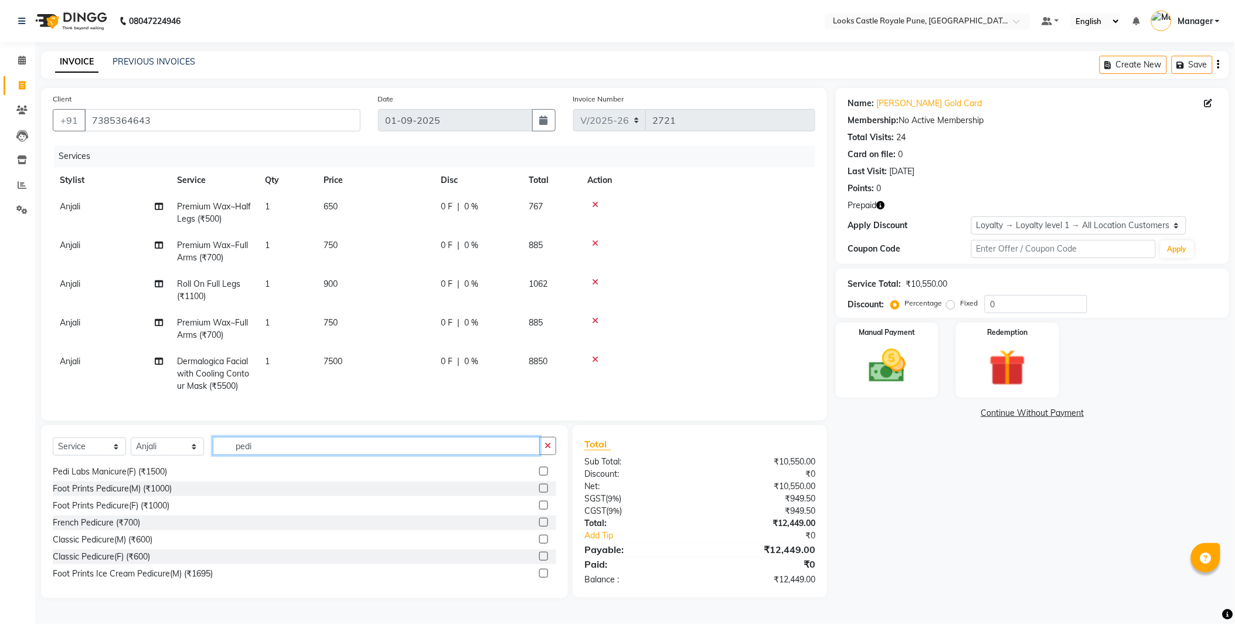
scroll to position [53, 0]
type input "pedi"
click at [101, 561] on div "Classic Pedicure(F) (₹600)" at bounding box center [101, 555] width 97 height 12
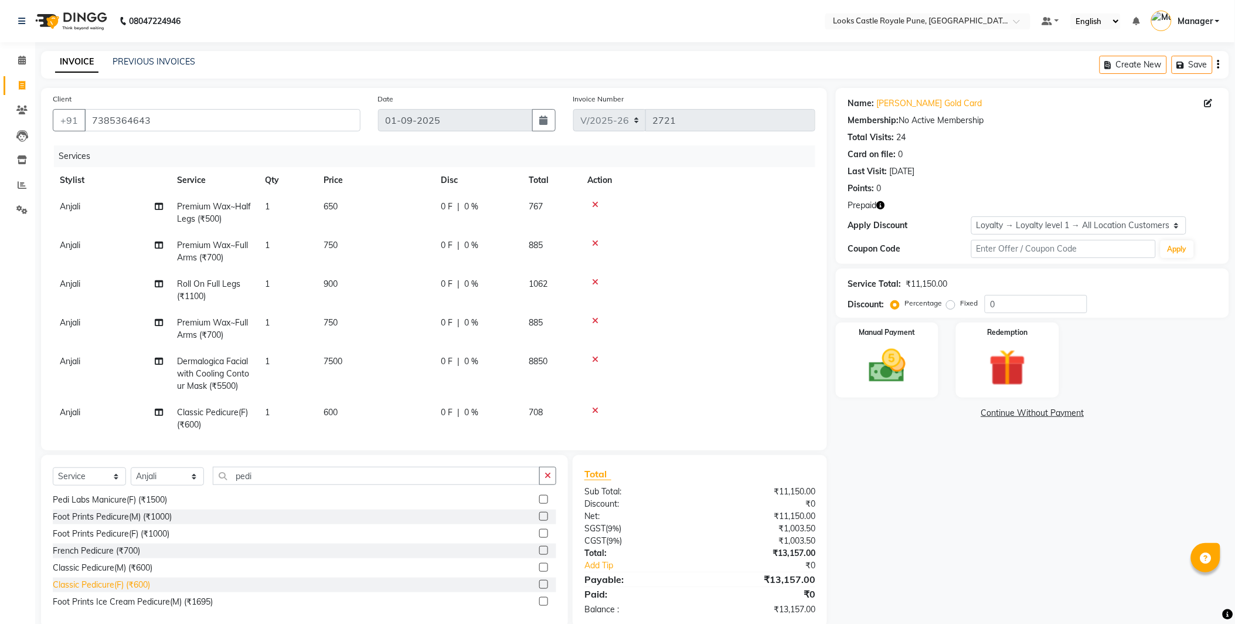
click at [102, 583] on div "Classic Pedicure(F) (₹600)" at bounding box center [101, 584] width 97 height 12
checkbox input "false"
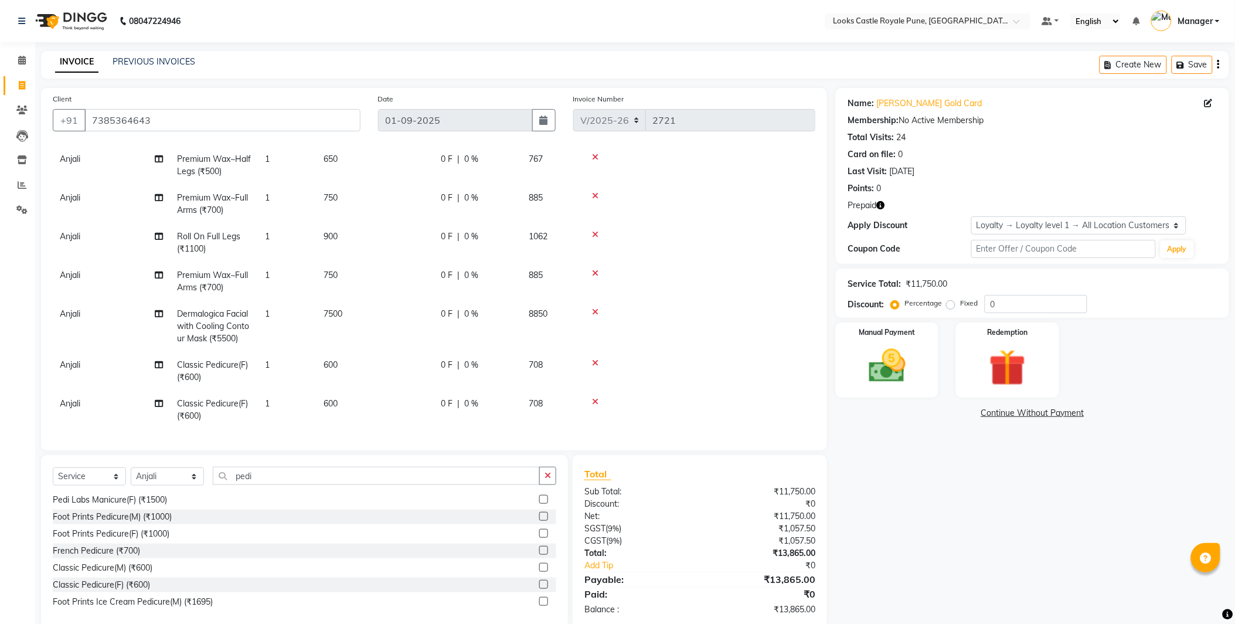
scroll to position [57, 0]
click at [366, 365] on td "600" at bounding box center [374, 371] width 117 height 39
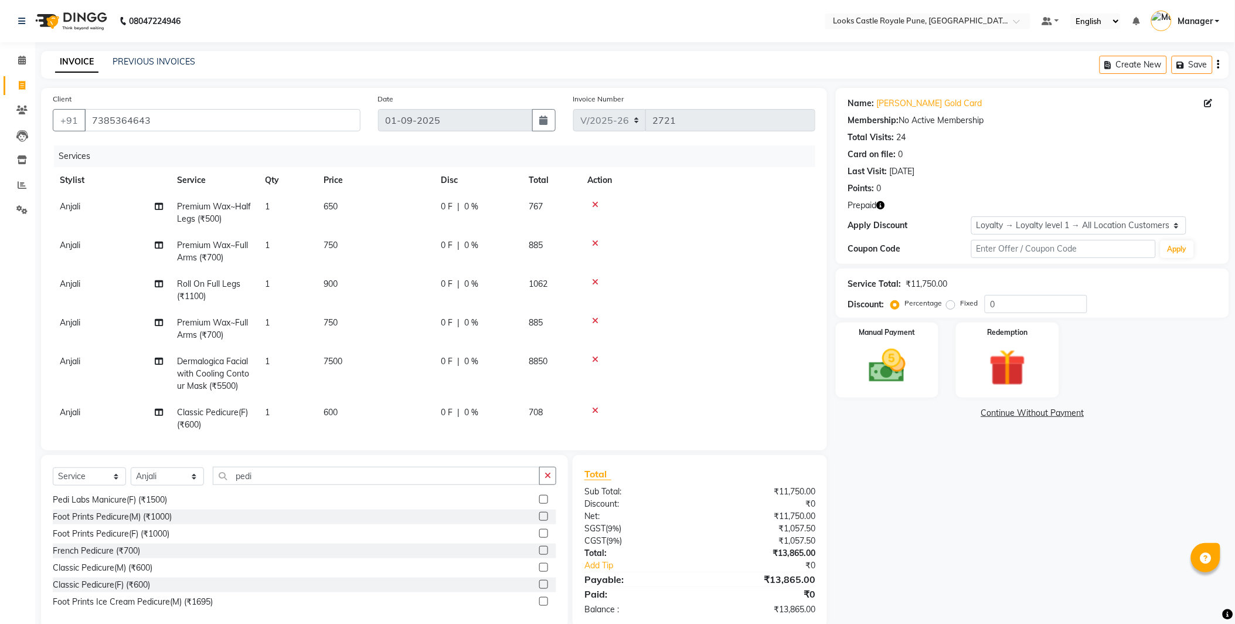
select select "43060"
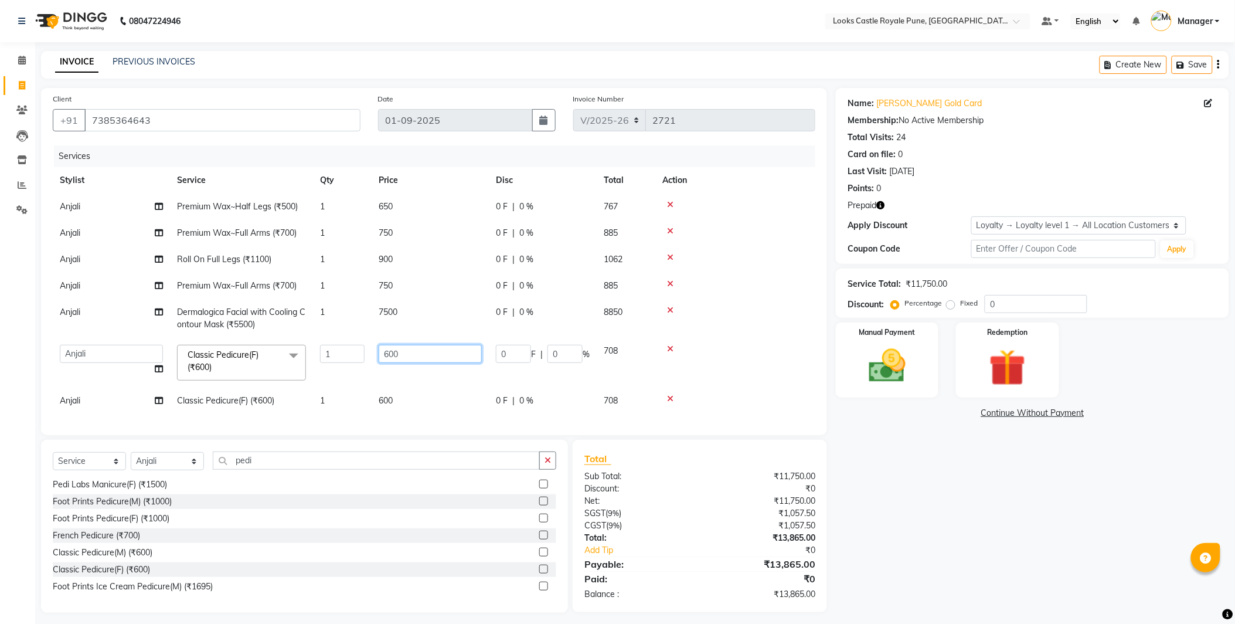
drag, startPoint x: 401, startPoint y: 350, endPoint x: 379, endPoint y: 349, distance: 22.3
click at [379, 349] on input "600" at bounding box center [430, 354] width 103 height 18
type input "1200"
click at [414, 391] on tbody "Anjali Premium Wax~Half Legs (₹500) 1 650 0 F | 0 % 767 Anjali Premium Wax~Full…" at bounding box center [434, 303] width 762 height 220
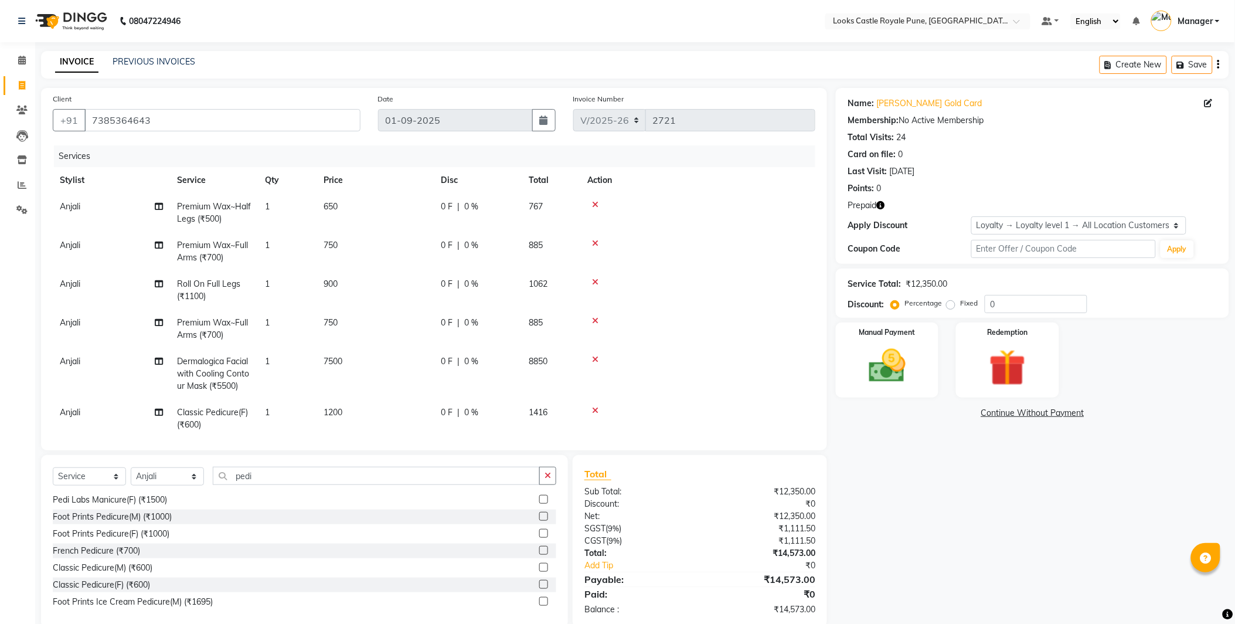
click at [366, 407] on td "1200" at bounding box center [374, 418] width 117 height 39
select select "43060"
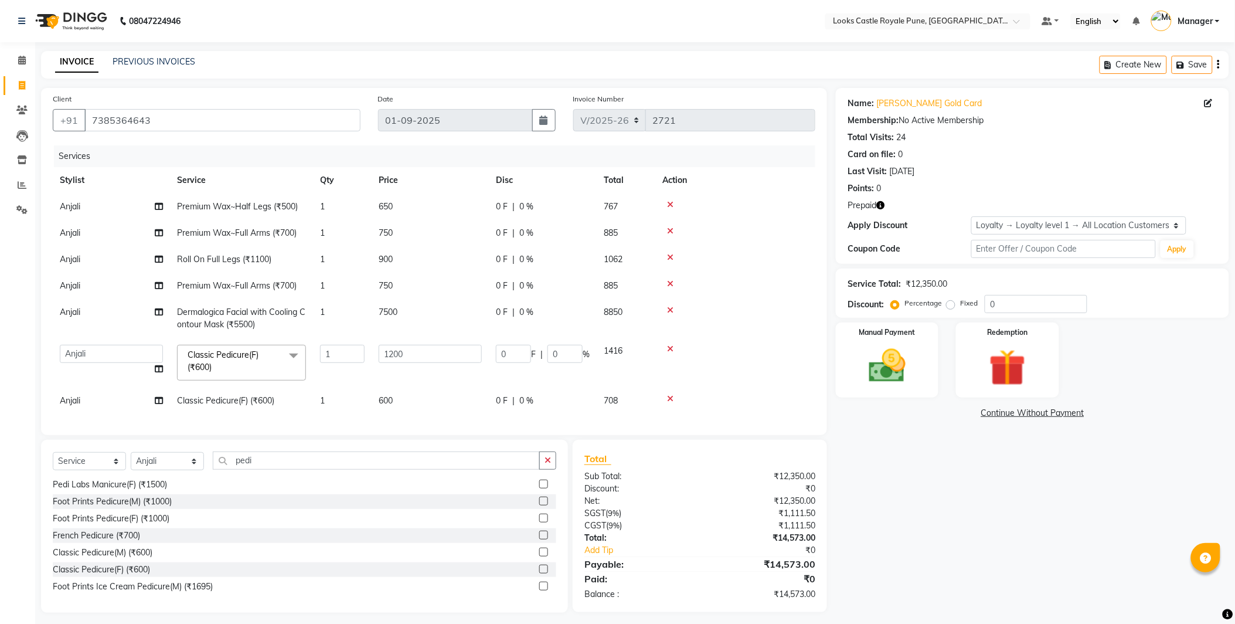
click at [402, 388] on td "600" at bounding box center [430, 400] width 117 height 26
select select "43060"
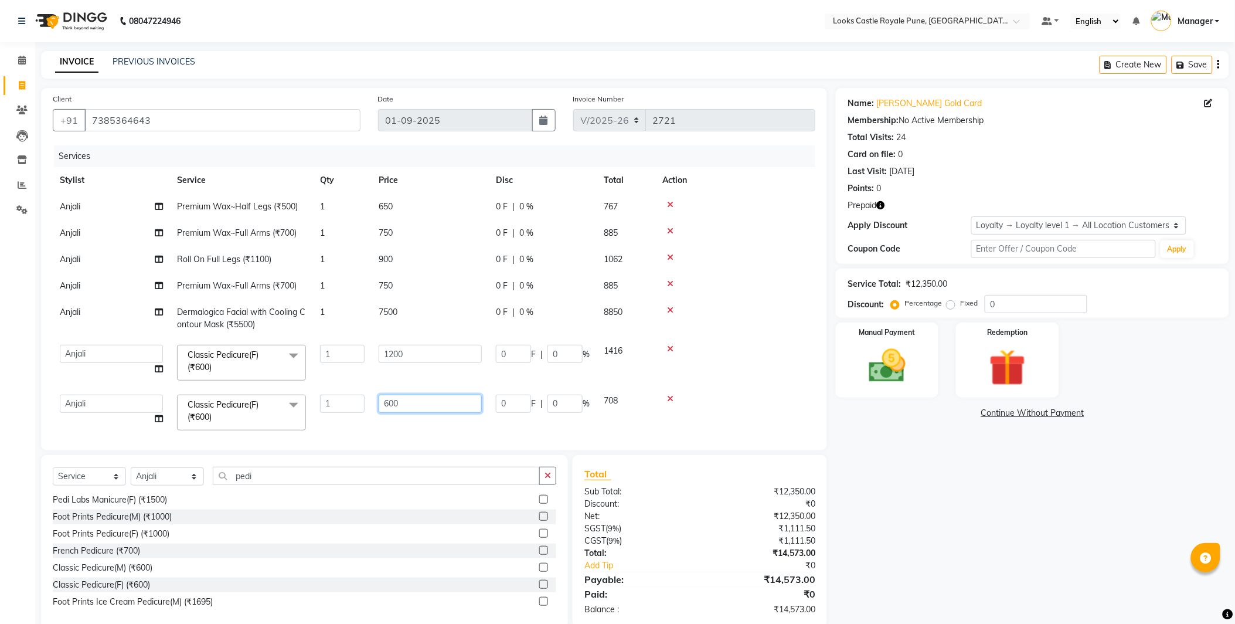
drag, startPoint x: 414, startPoint y: 408, endPoint x: 359, endPoint y: 390, distance: 57.6
click at [359, 392] on tr "Akshay Alisha Amir Anjali Arif Arman Christy Danish Eli Gloria Hafiz Hussain_pd…" at bounding box center [434, 412] width 762 height 50
type input "1200"
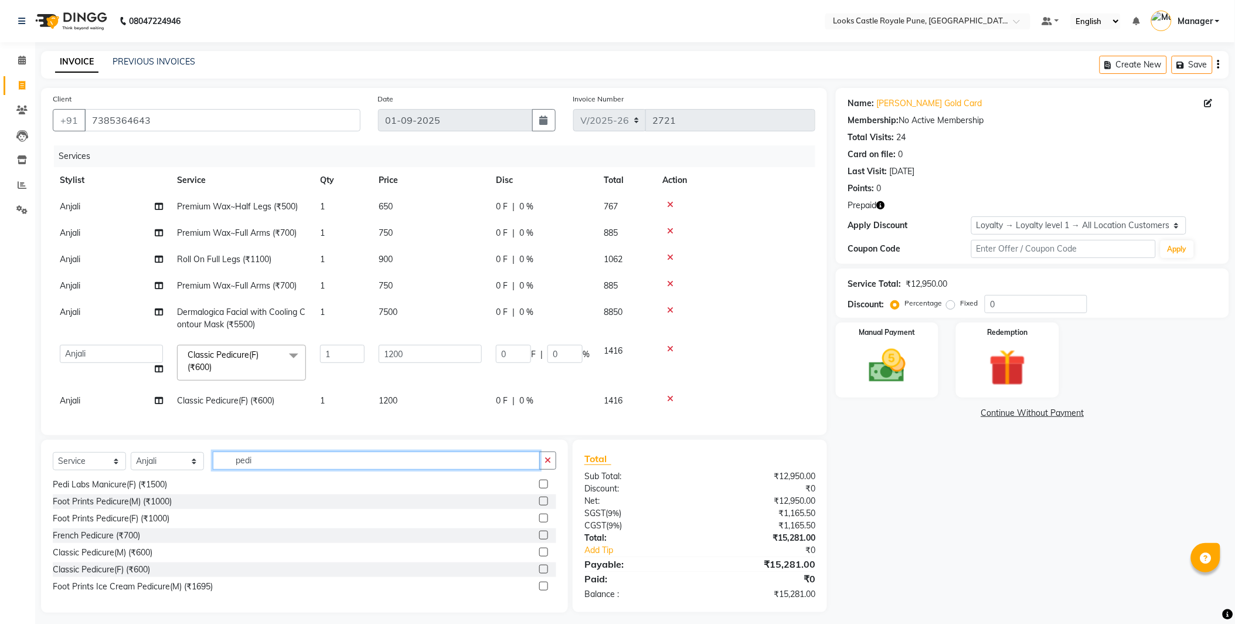
click at [258, 479] on div "Select Service Product Membership Package Voucher Prepaid Gift Card Select Styl…" at bounding box center [304, 526] width 527 height 173
click at [258, 479] on div "Pedi Labs Manicure(F) (₹1500)" at bounding box center [304, 484] width 503 height 15
click at [258, 465] on input "pedi" at bounding box center [376, 460] width 327 height 18
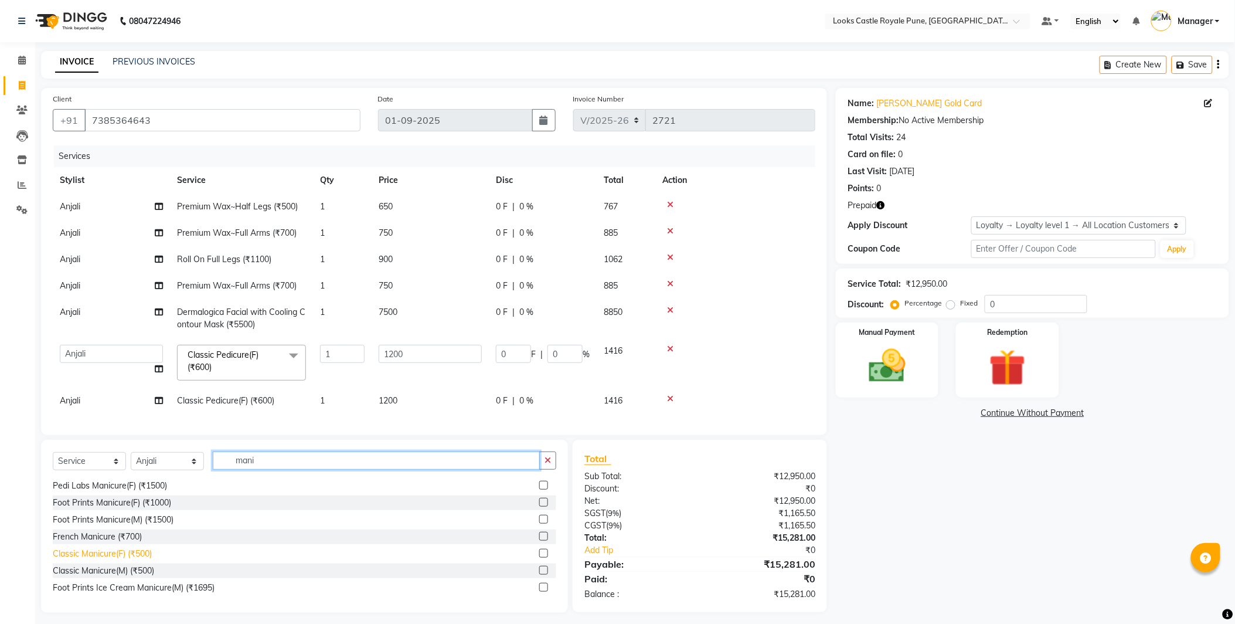
scroll to position [35, 0]
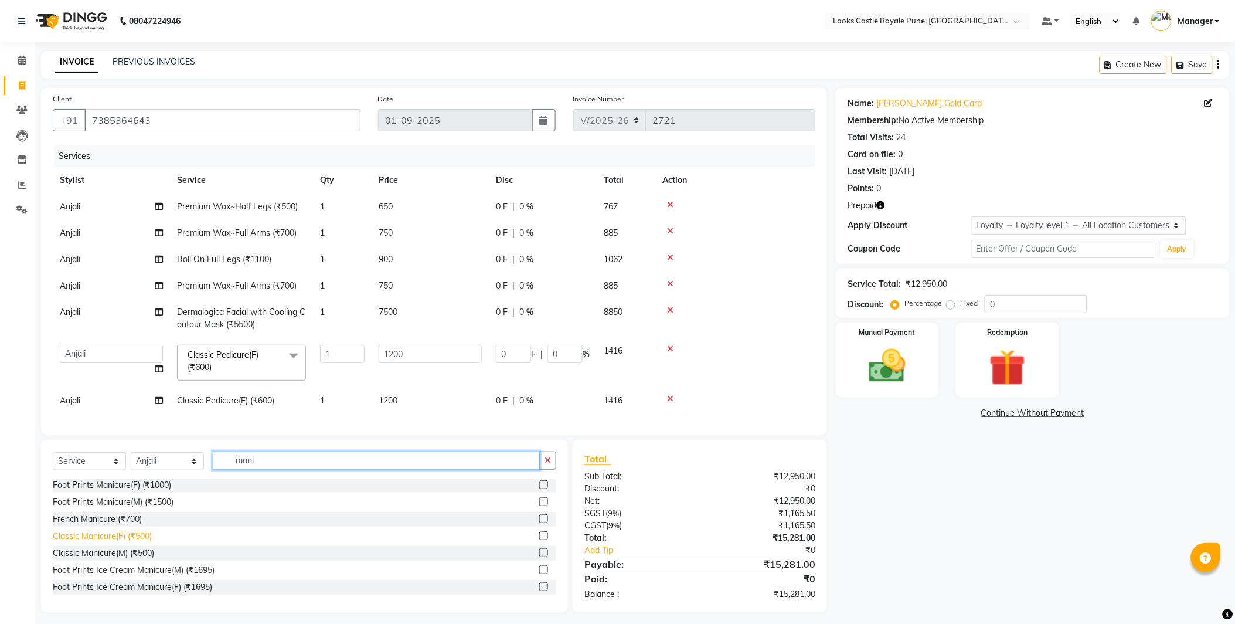
type input "mani"
click at [89, 537] on div "Classic Manicure(F) (₹500)" at bounding box center [102, 536] width 99 height 12
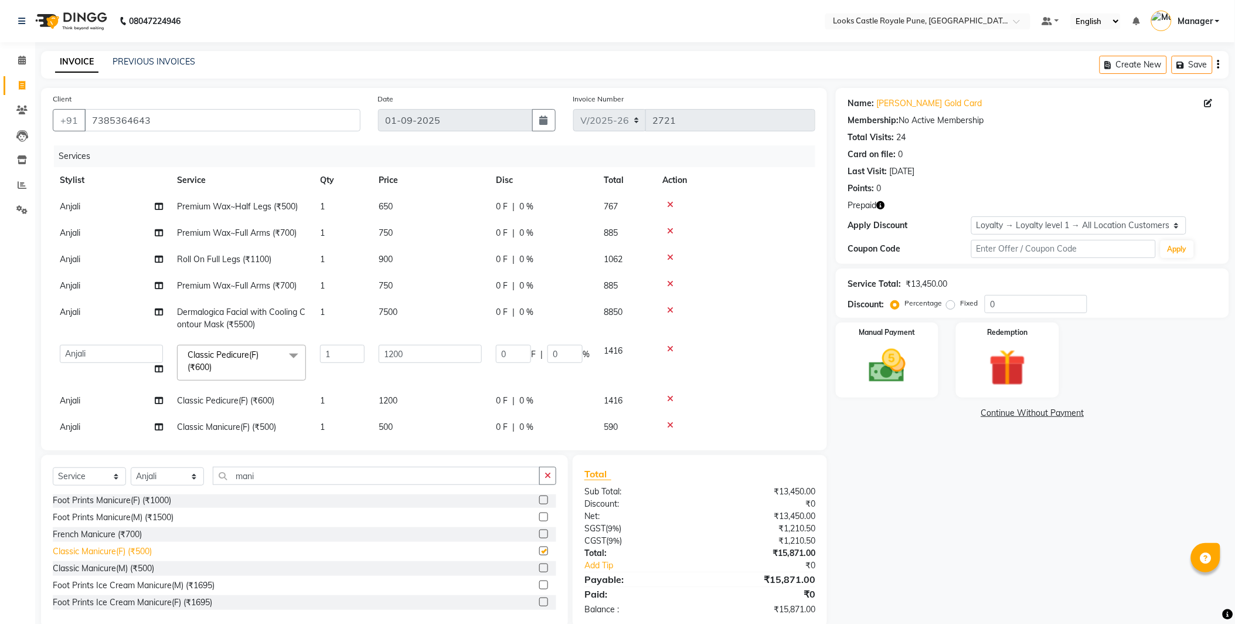
checkbox input "false"
click at [104, 536] on div "French Manicure (₹700)" at bounding box center [97, 534] width 89 height 12
checkbox input "false"
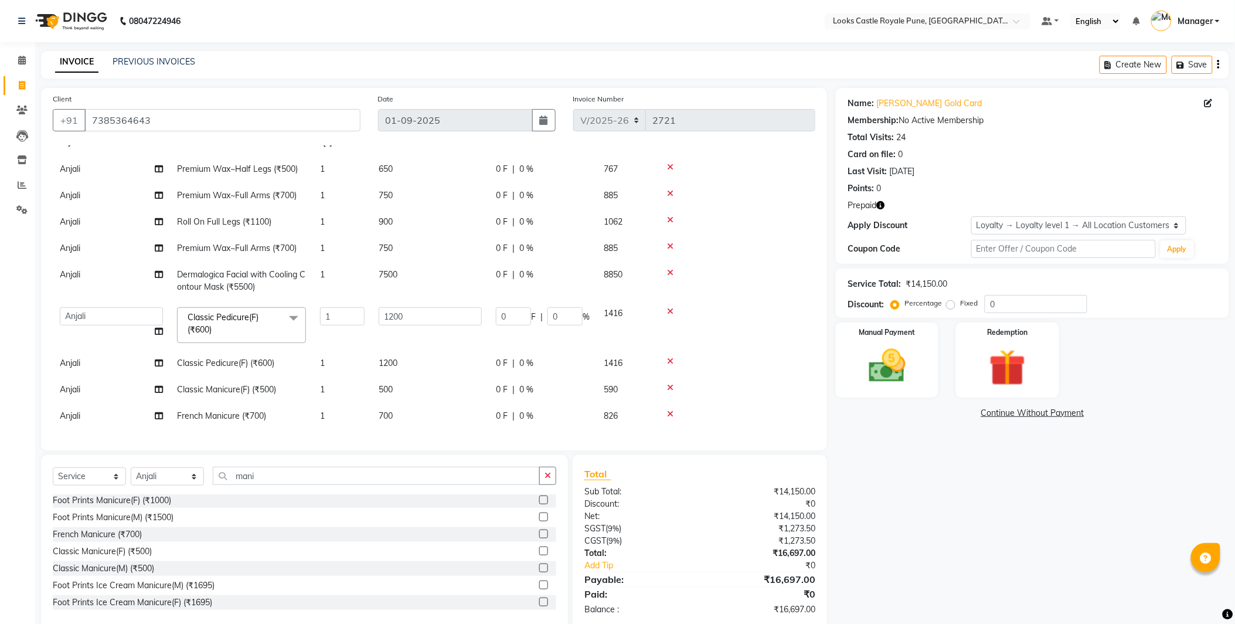
scroll to position [21, 0]
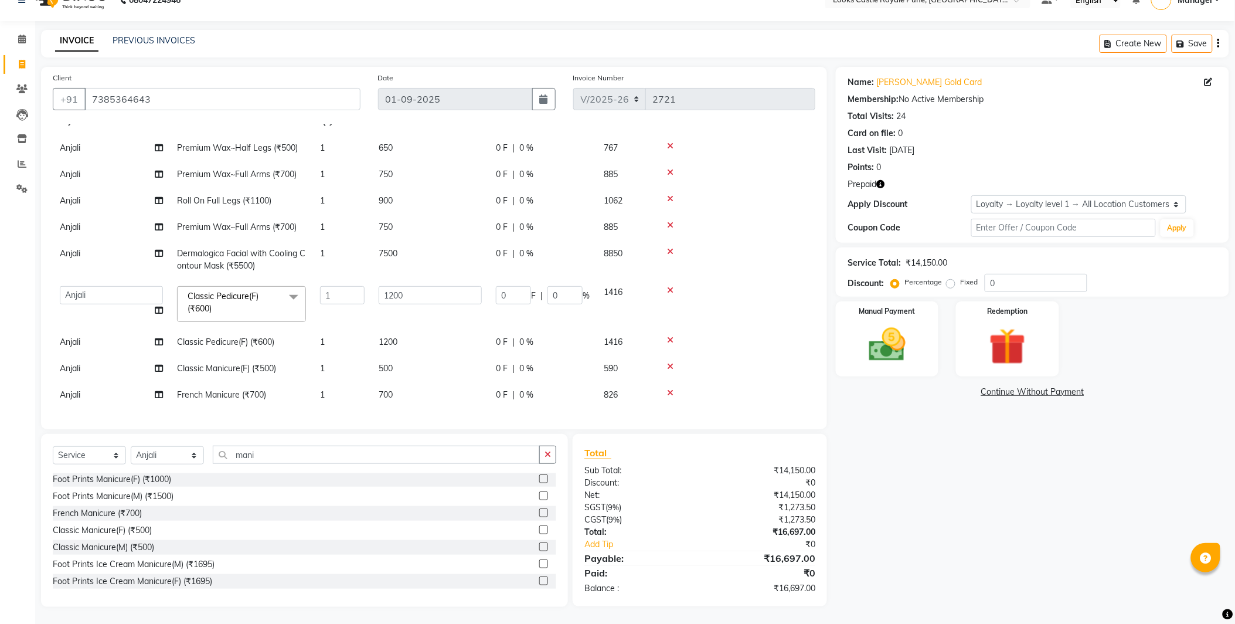
click at [456, 355] on td "500" at bounding box center [430, 368] width 117 height 26
select select "43060"
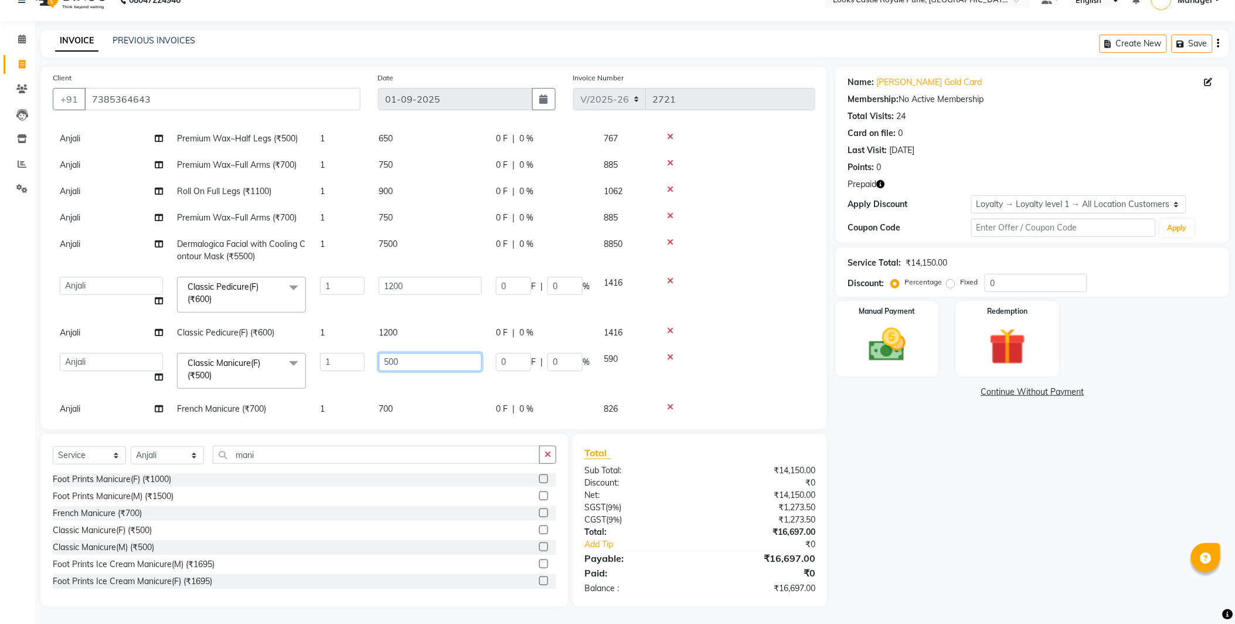
drag, startPoint x: 452, startPoint y: 349, endPoint x: 359, endPoint y: 363, distance: 93.7
click at [359, 363] on tr "Akshay Alisha Amir Anjali Arif Arman Christy Danish Eli Gloria Hafiz Hussain_pd…" at bounding box center [434, 371] width 762 height 50
type input "1100"
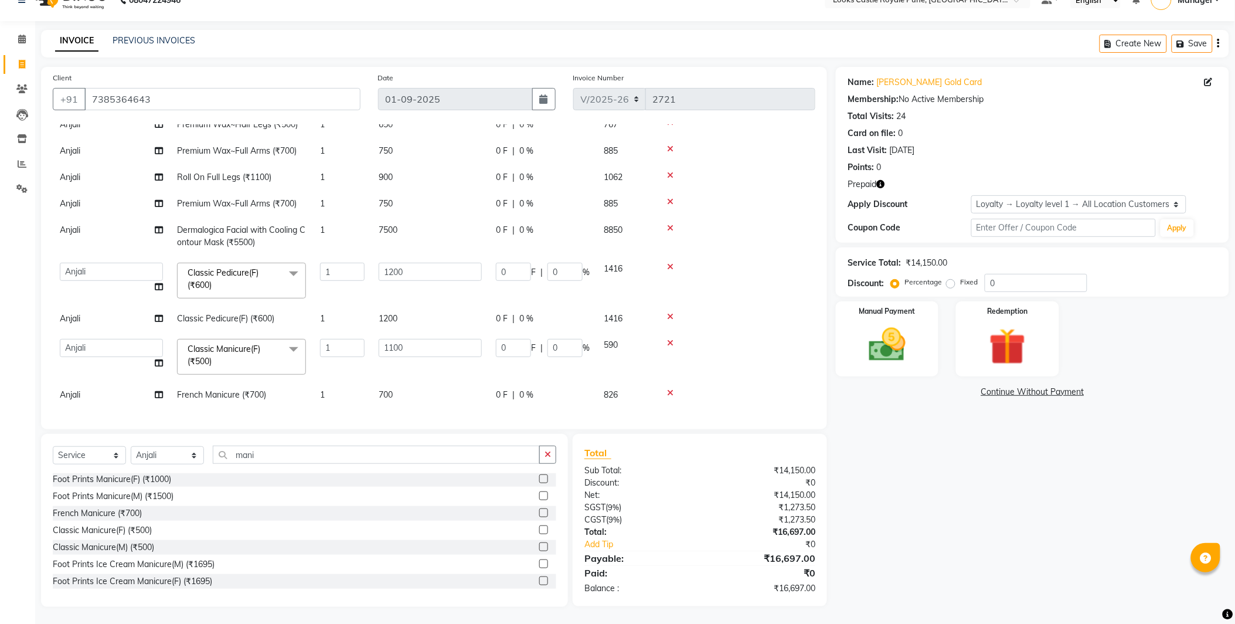
click at [393, 389] on span "700" at bounding box center [386, 394] width 14 height 11
select select "43060"
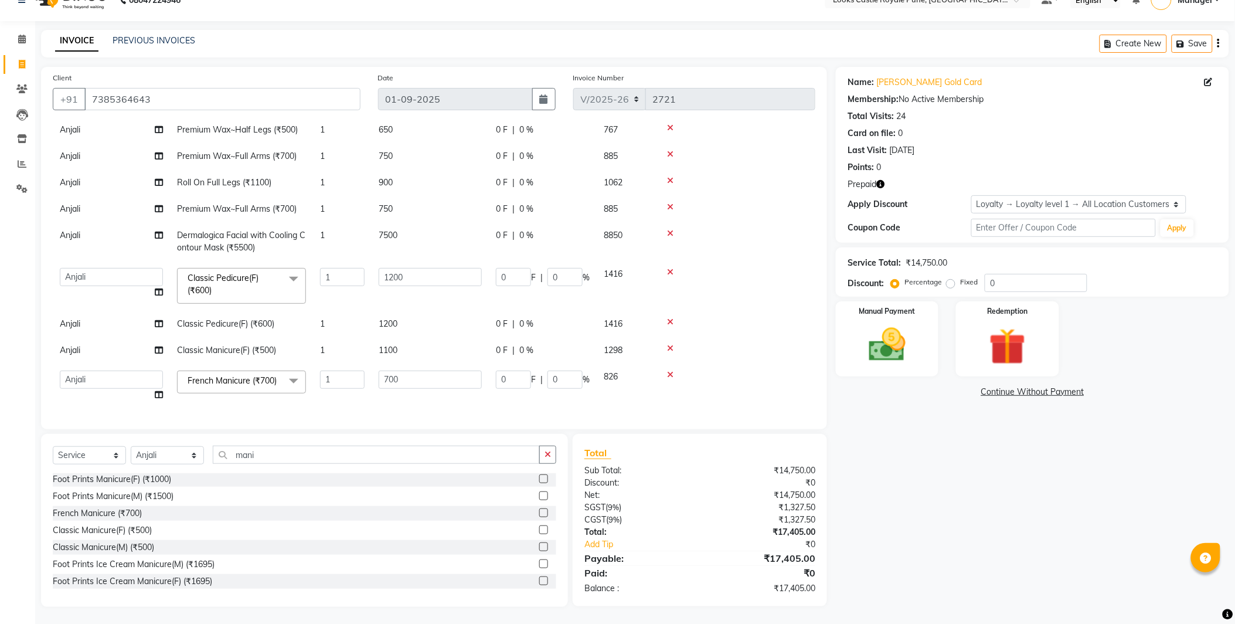
click at [401, 383] on td "700" at bounding box center [430, 385] width 117 height 45
drag, startPoint x: 417, startPoint y: 373, endPoint x: 346, endPoint y: 370, distance: 71.0
click at [346, 370] on tr "Akshay Alisha Amir Anjali Arif Arman Christy Danish Eli Gloria Hafiz Hussain_pd…" at bounding box center [434, 385] width 762 height 45
type input "1100"
click at [249, 149] on tbody "Anjali Premium Wax~Half Legs (₹500) 1 650 0 F | 0 % 767 Anjali Premium Wax~Full…" at bounding box center [434, 262] width 762 height 291
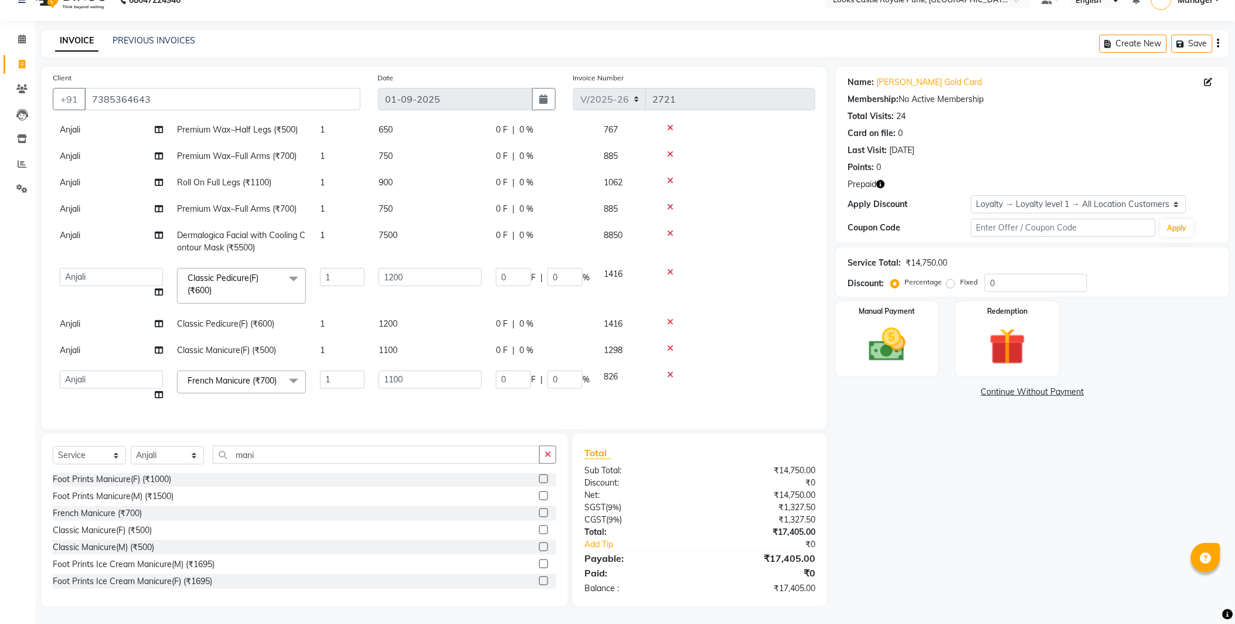
scroll to position [47, 0]
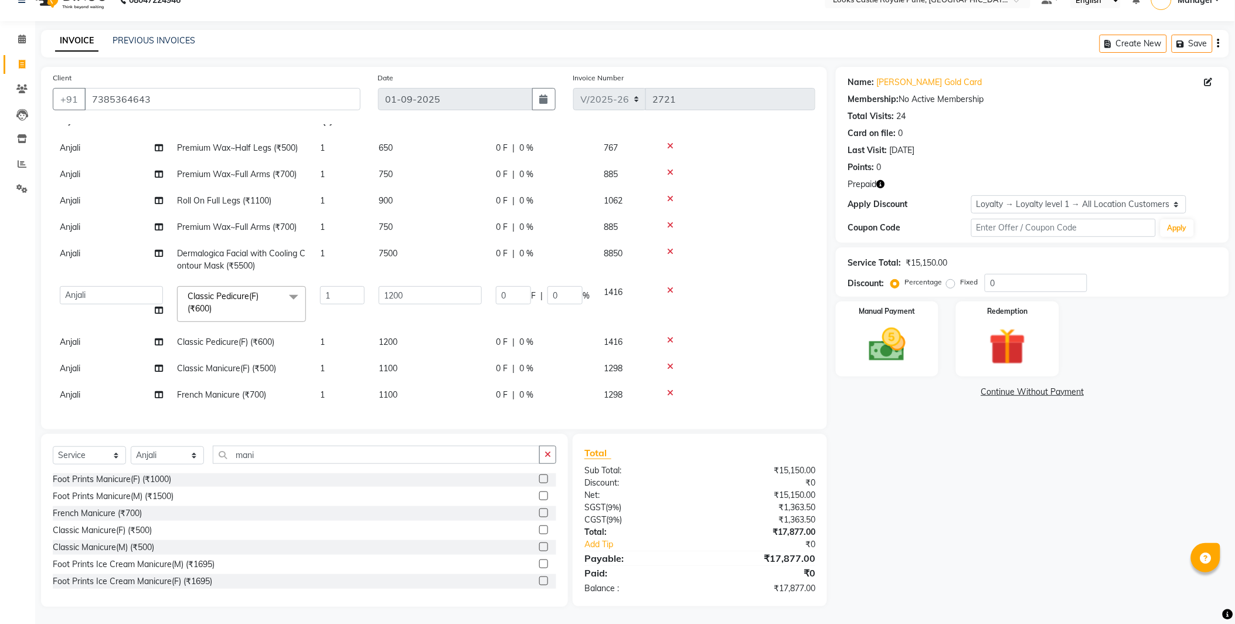
click at [242, 142] on span "Premium Wax~Half Legs (₹500)" at bounding box center [237, 147] width 121 height 11
select select "43060"
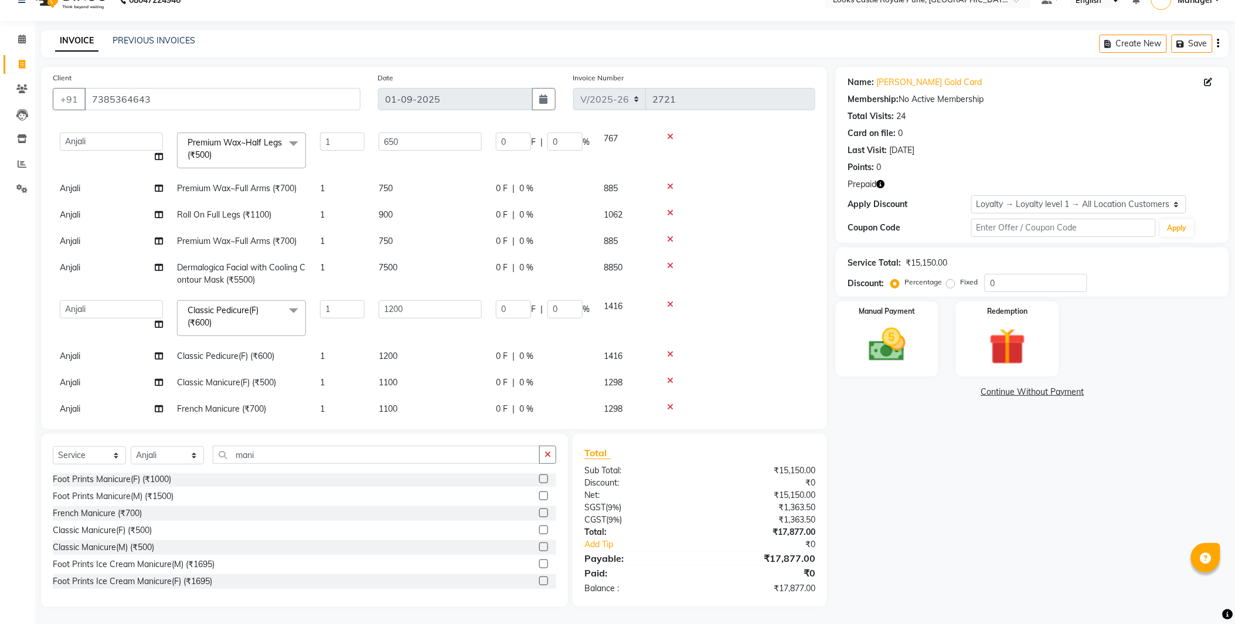
click at [250, 194] on td "Premium Wax~Full Arms (₹700)" at bounding box center [241, 188] width 143 height 26
select select "43060"
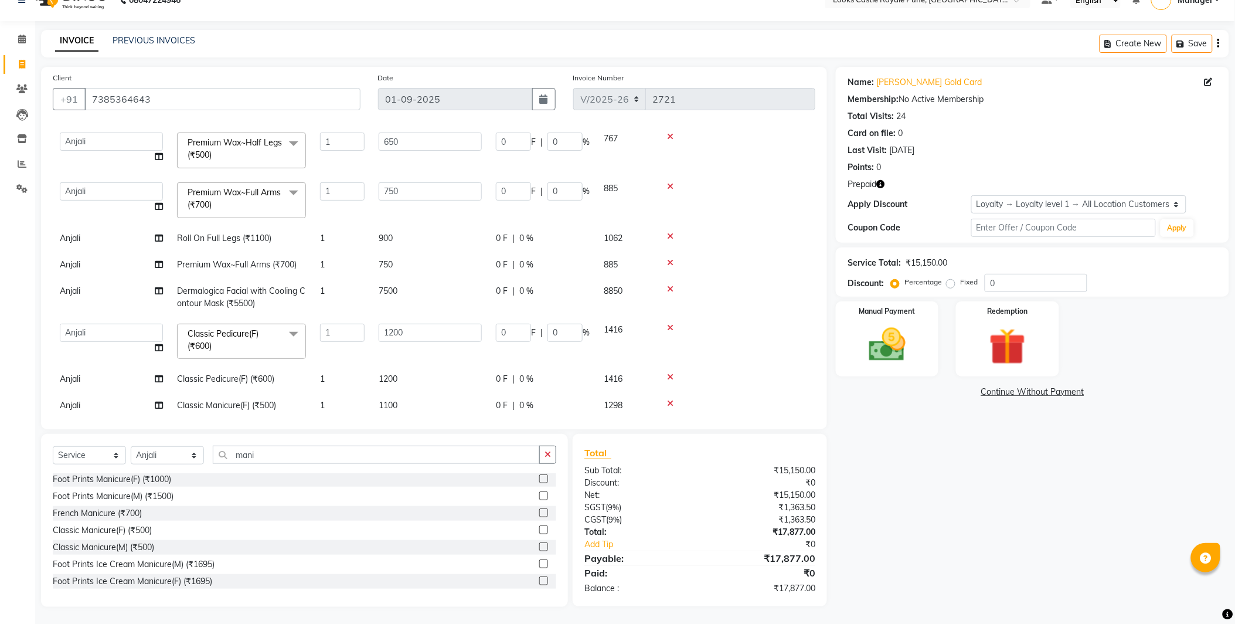
click at [222, 241] on span "Roll On Full Legs (₹1100)" at bounding box center [224, 238] width 94 height 11
select select "43060"
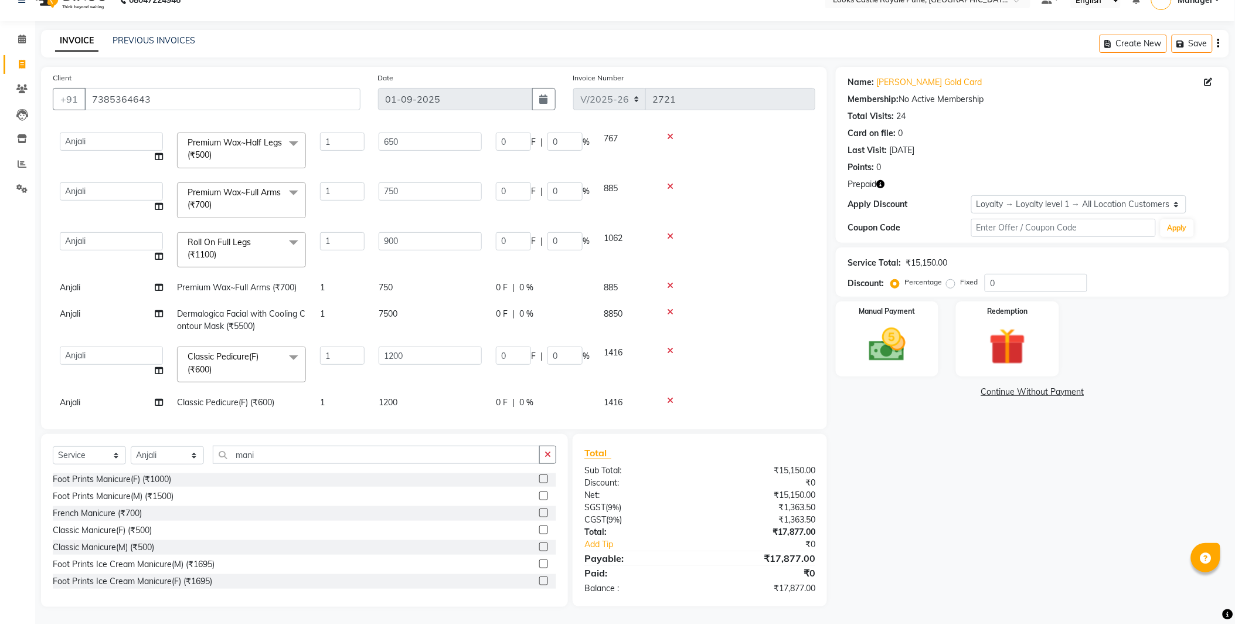
click at [236, 294] on td "Premium Wax~Full Arms (₹700)" at bounding box center [241, 287] width 143 height 26
select select "43060"
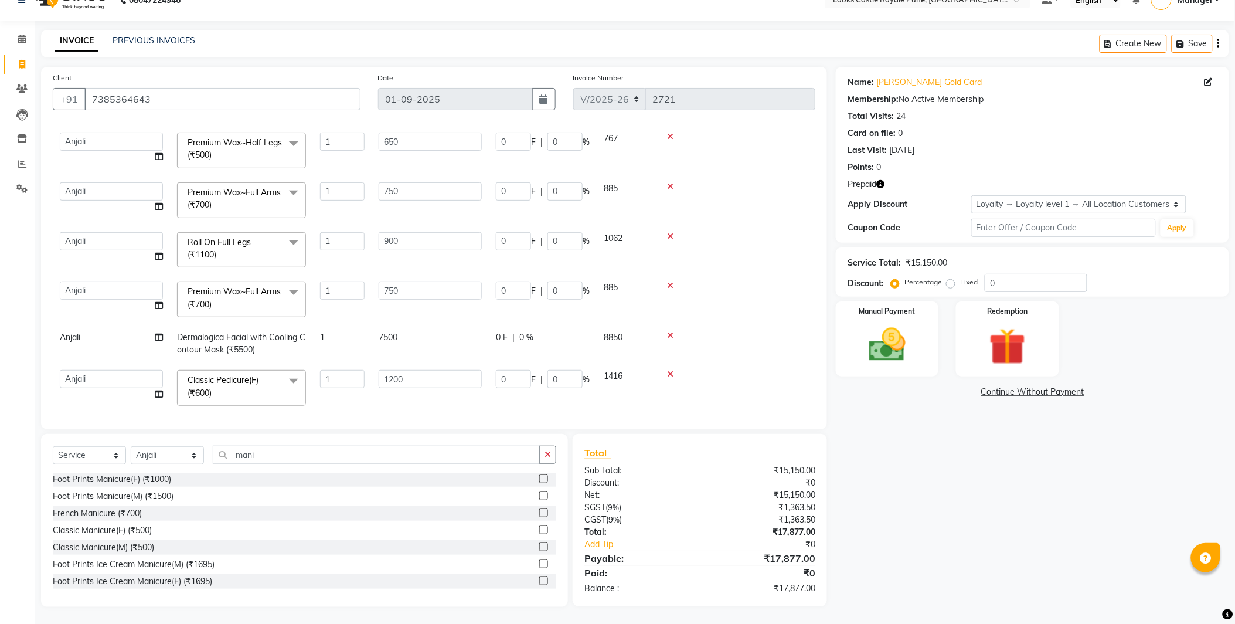
click at [204, 336] on span "Dermalogica Facial with Cooling Contour Mask (₹5500)" at bounding box center [241, 343] width 128 height 23
select select "43060"
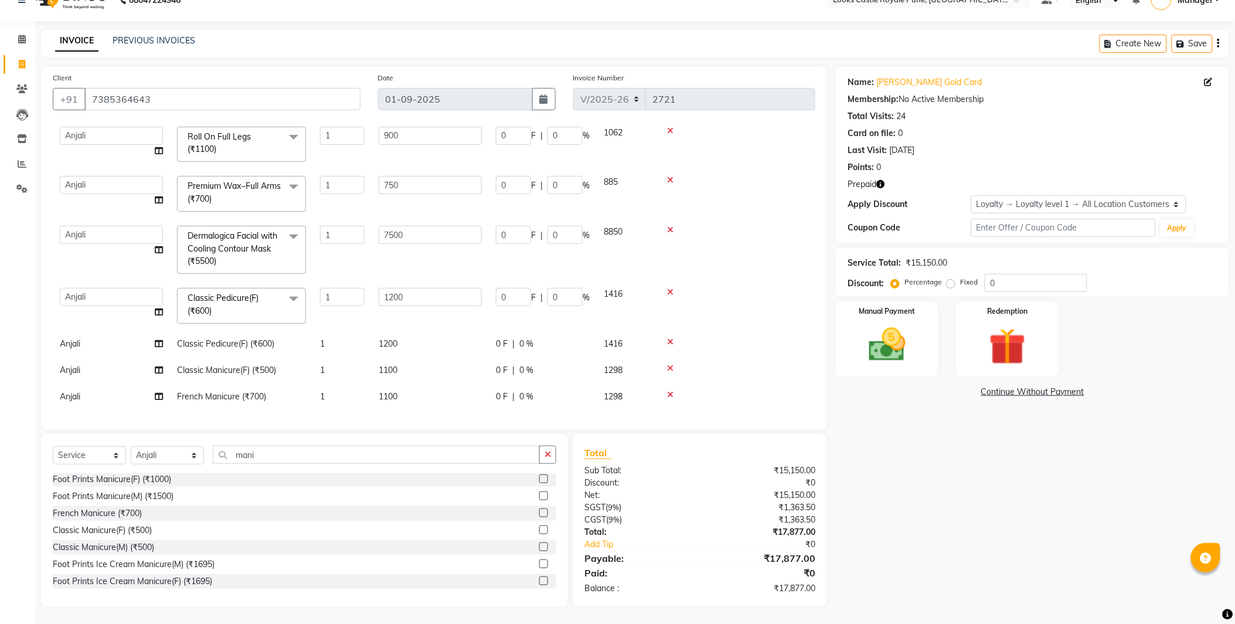
scroll to position [165, 0]
click at [227, 329] on td "Classic Pedicure(F) (₹600)" at bounding box center [241, 342] width 143 height 26
select select "43060"
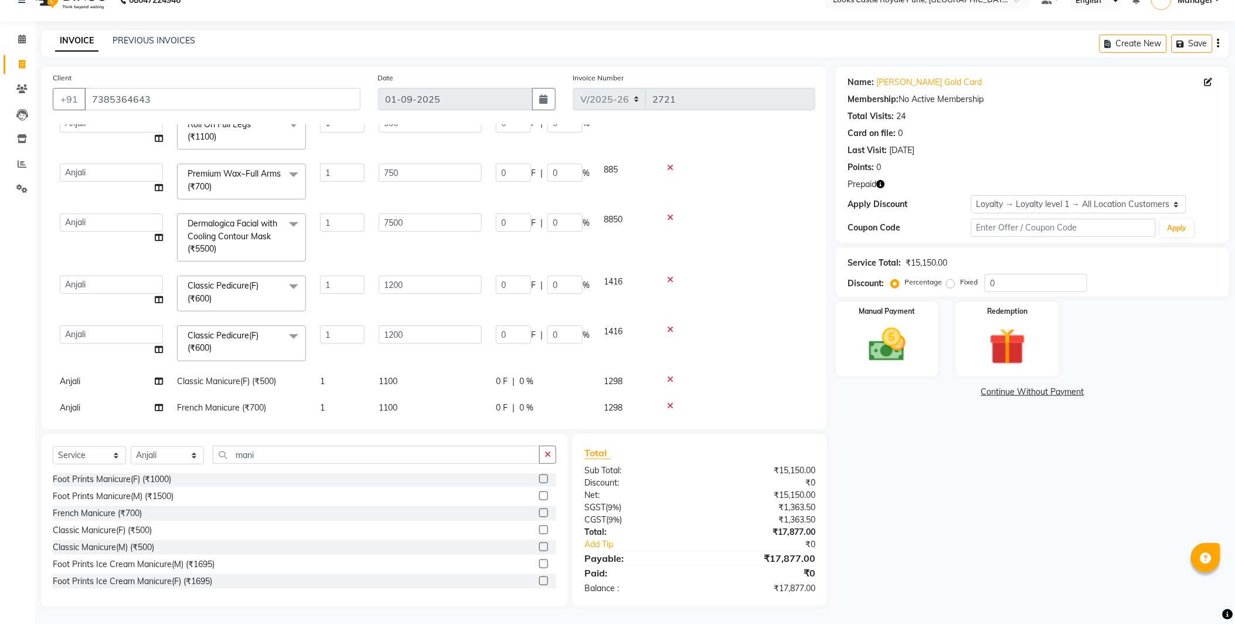
click at [221, 383] on span "Classic Manicure(F) (₹500)" at bounding box center [226, 381] width 99 height 11
select select "43060"
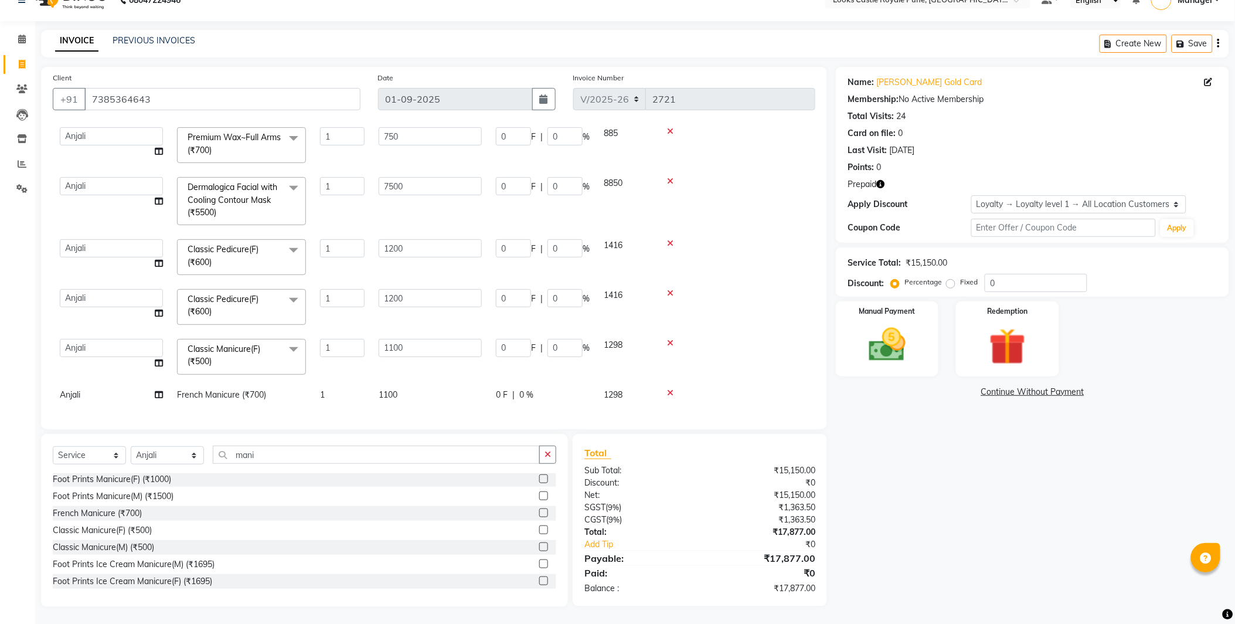
click at [275, 383] on td "French Manicure (₹700)" at bounding box center [241, 395] width 143 height 26
select select "43060"
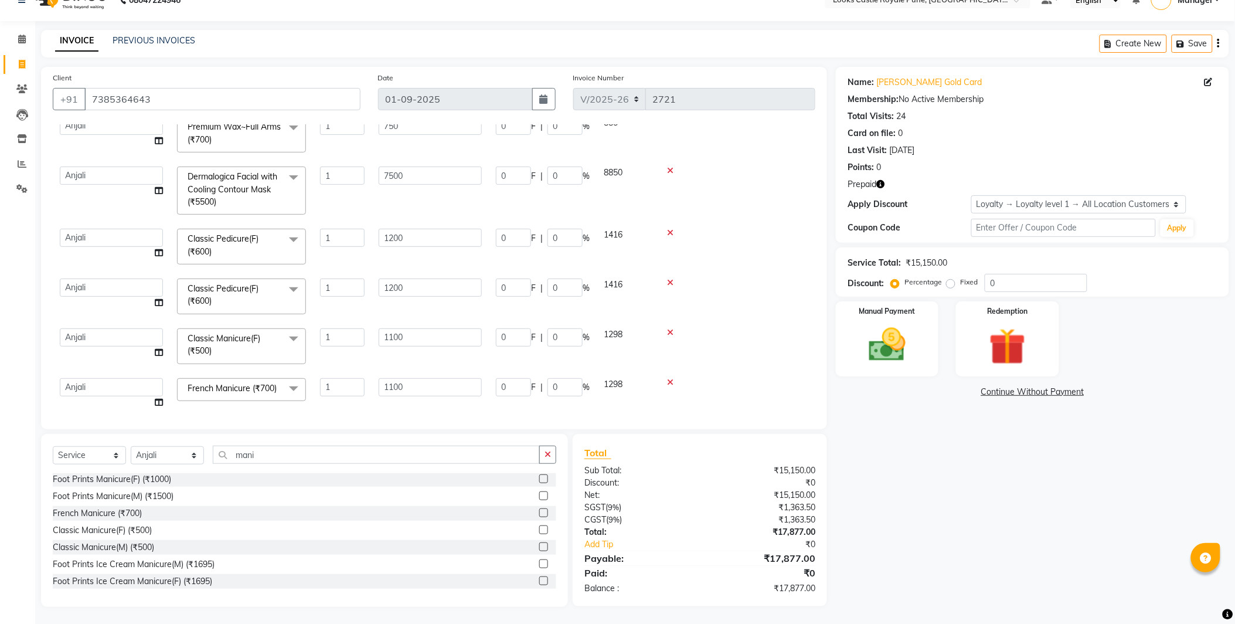
scroll to position [230, 0]
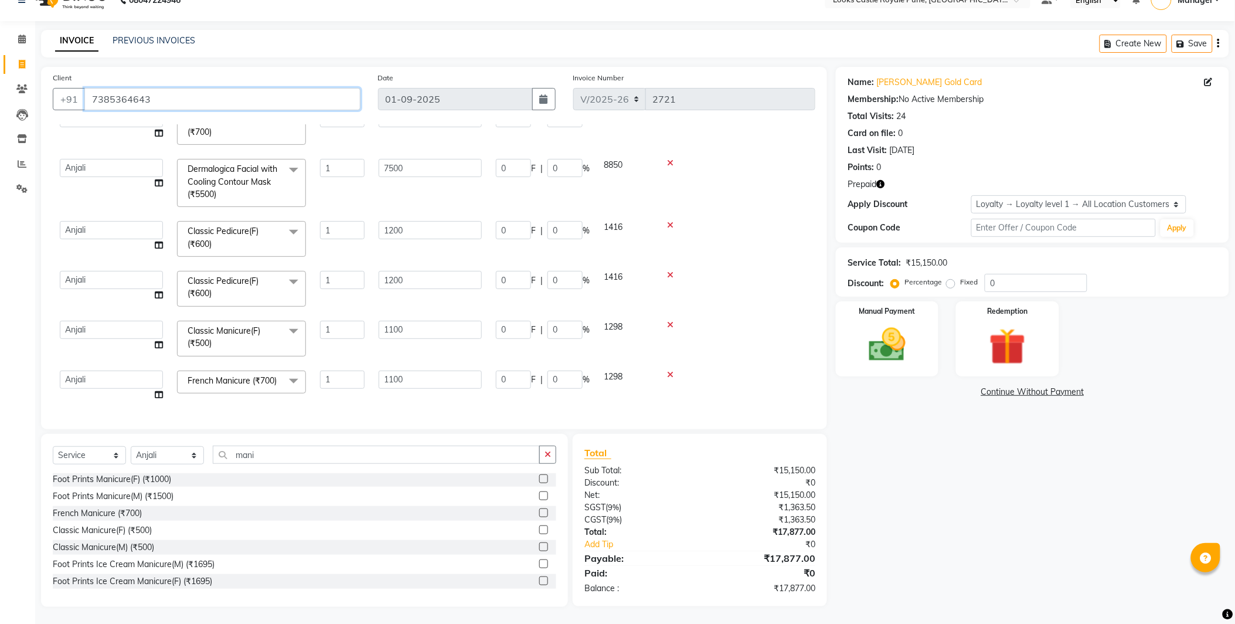
click at [156, 93] on input "7385364643" at bounding box center [222, 99] width 276 height 22
drag, startPoint x: 156, startPoint y: 93, endPoint x: 298, endPoint y: 32, distance: 153.6
click at [298, 32] on div "INVOICE PREVIOUS INVOICES Create New Save" at bounding box center [635, 44] width 1188 height 28
click at [277, 447] on input "mani" at bounding box center [376, 454] width 327 height 18
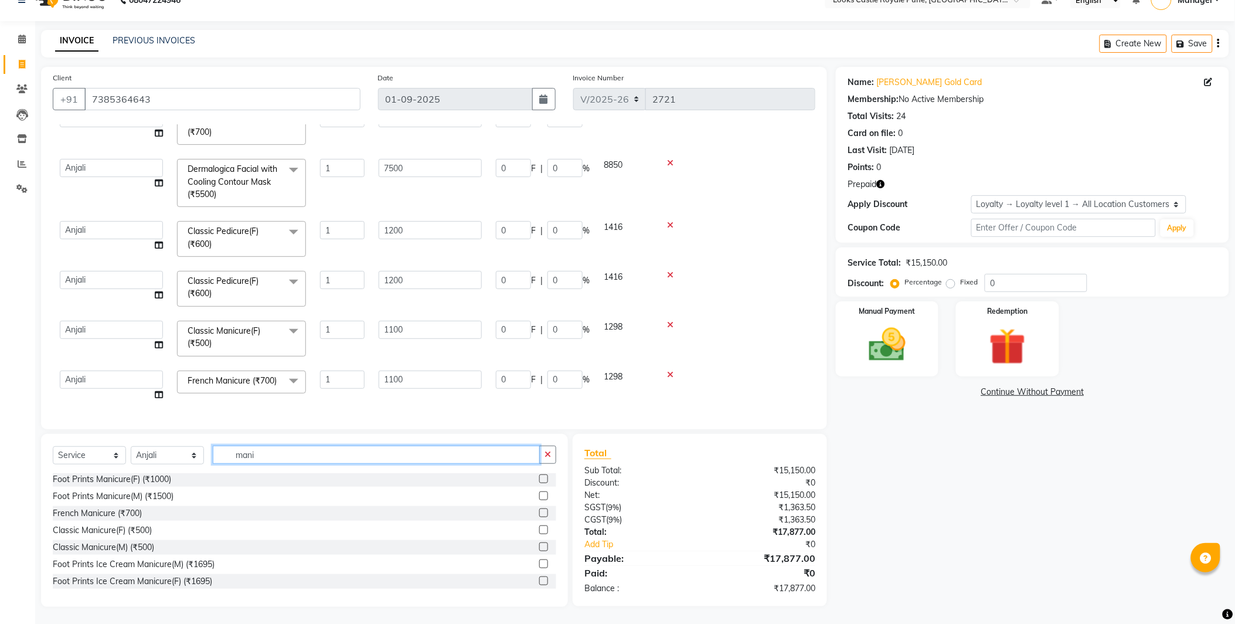
click at [277, 447] on input "mani" at bounding box center [376, 454] width 327 height 18
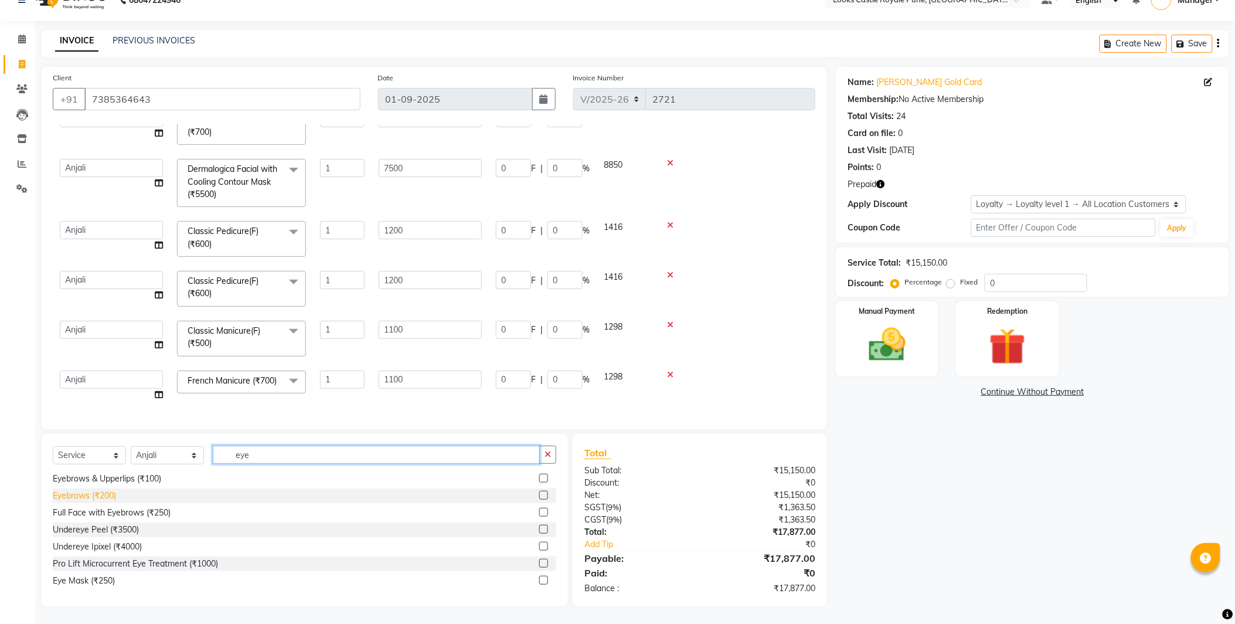
type input "eye"
click at [66, 493] on div "Eyebrows (₹200)" at bounding box center [84, 495] width 63 height 12
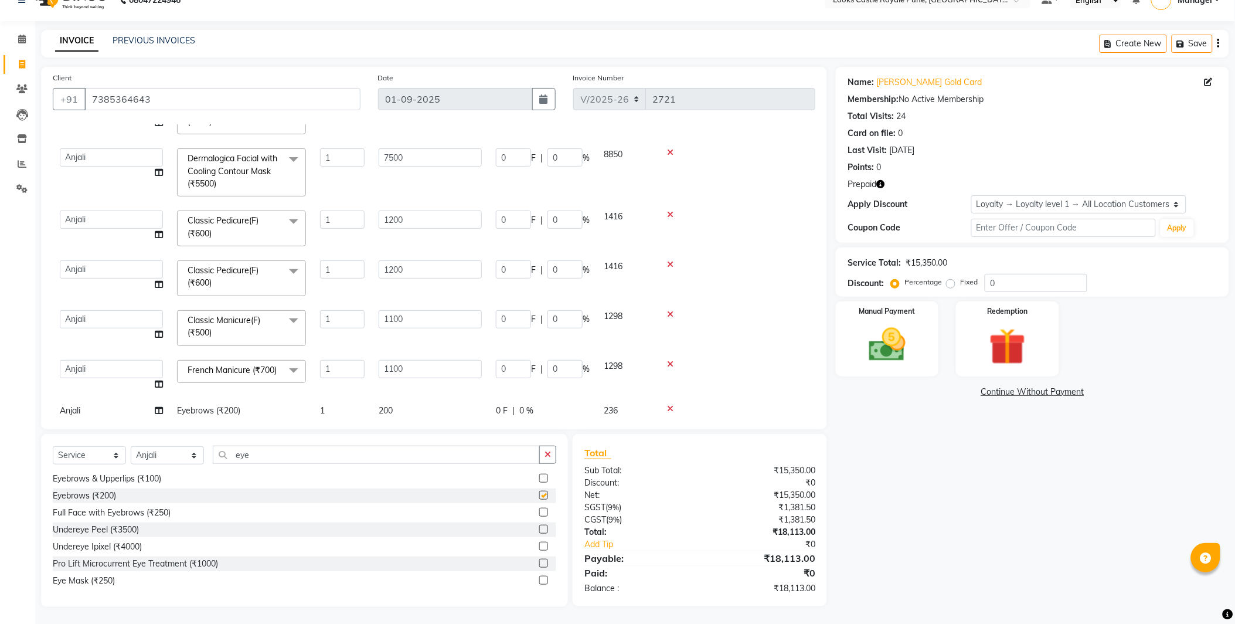
checkbox input "false"
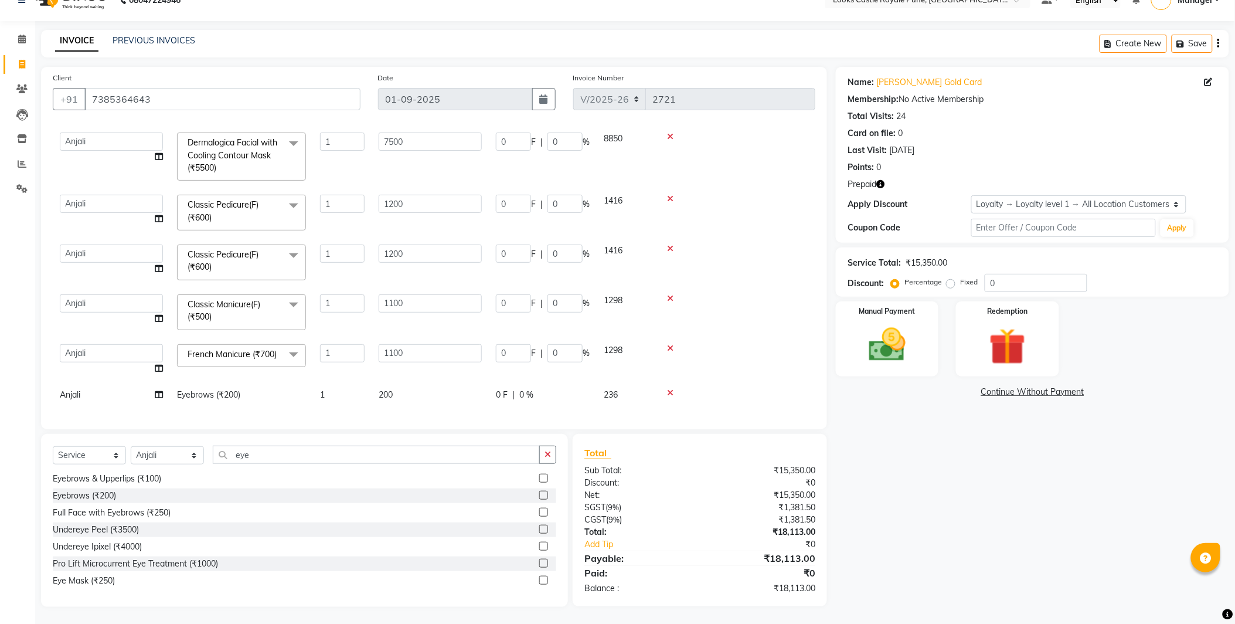
click at [433, 382] on td "200" at bounding box center [430, 395] width 117 height 26
select select "43060"
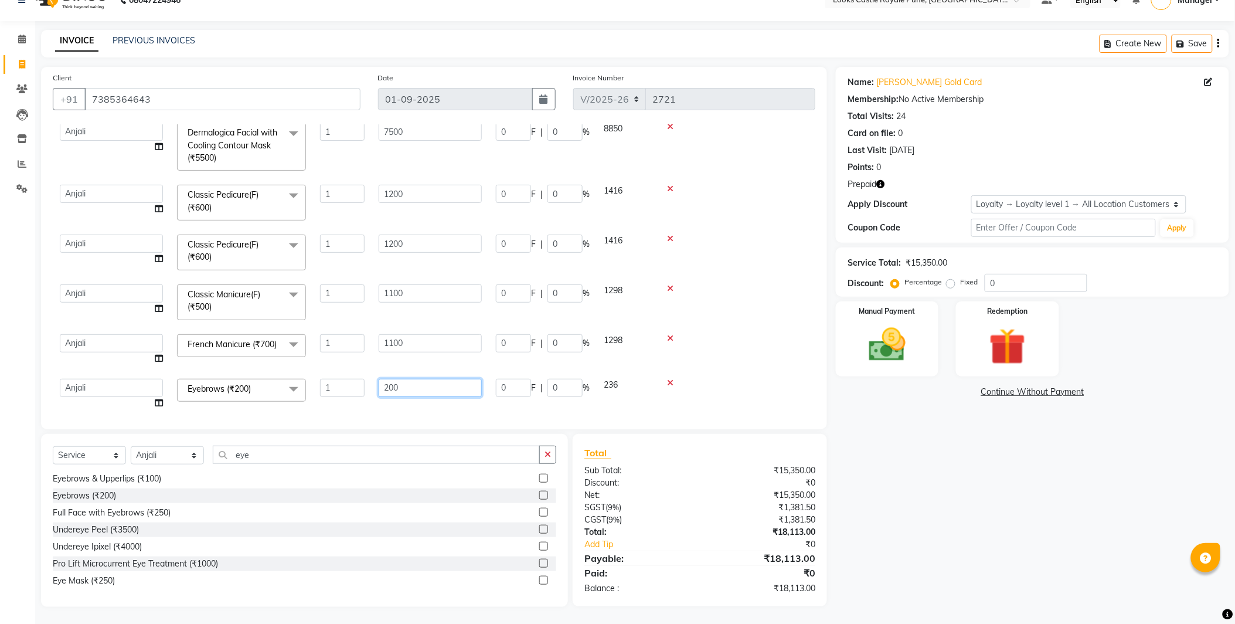
scroll to position [274, 0]
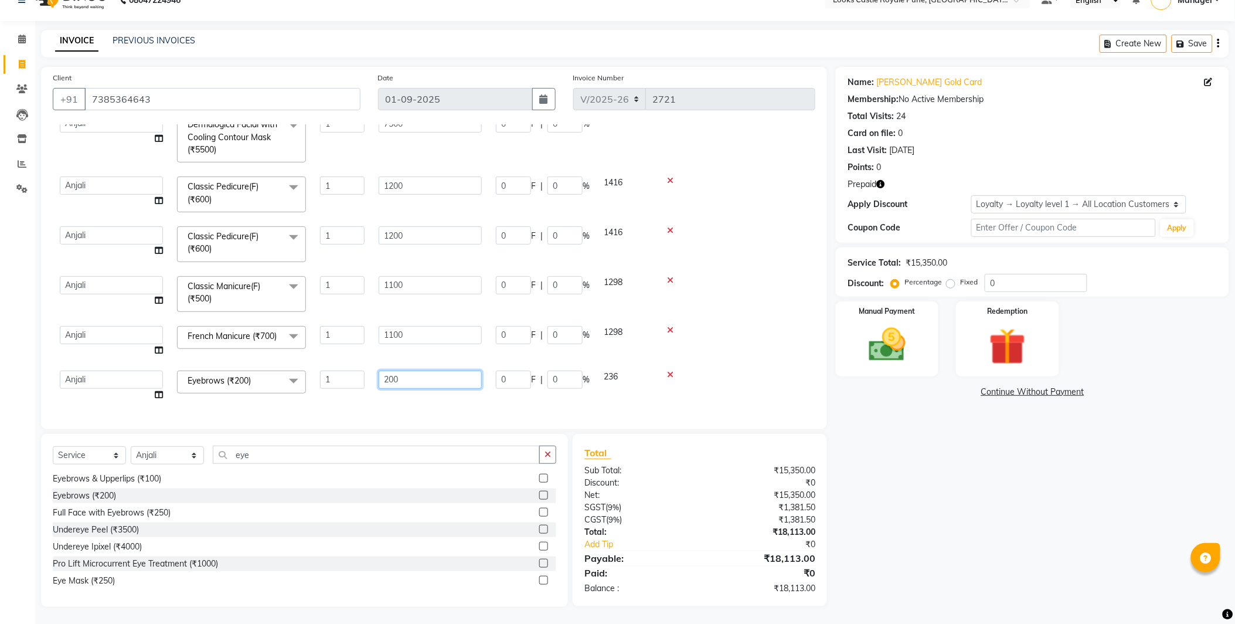
drag, startPoint x: 438, startPoint y: 375, endPoint x: 359, endPoint y: 401, distance: 82.8
click at [359, 401] on div "Services Stylist Service Qty Price Disc Total Action Akshay Alisha Amir Anjali …" at bounding box center [434, 270] width 762 height 293
type input "102"
click at [1042, 498] on div "Name: Sayali Gold Card Membership: No Active Membership Total Visits: 24 Card o…" at bounding box center [1037, 337] width 402 height 540
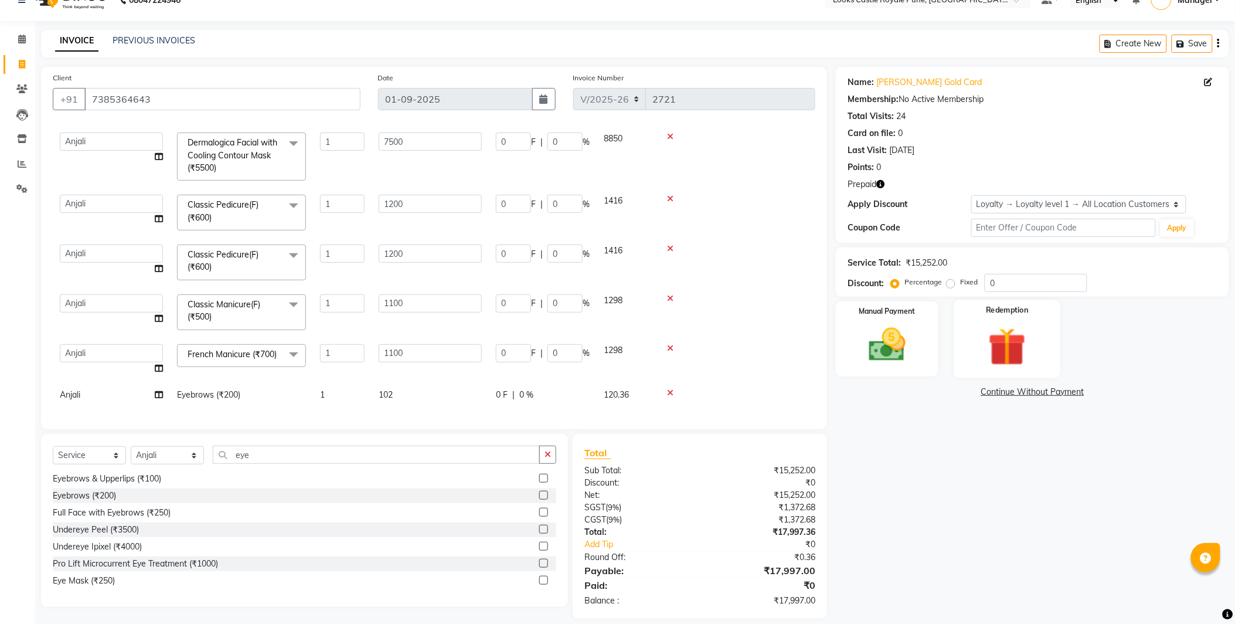
click at [1011, 334] on img at bounding box center [1007, 346] width 62 height 47
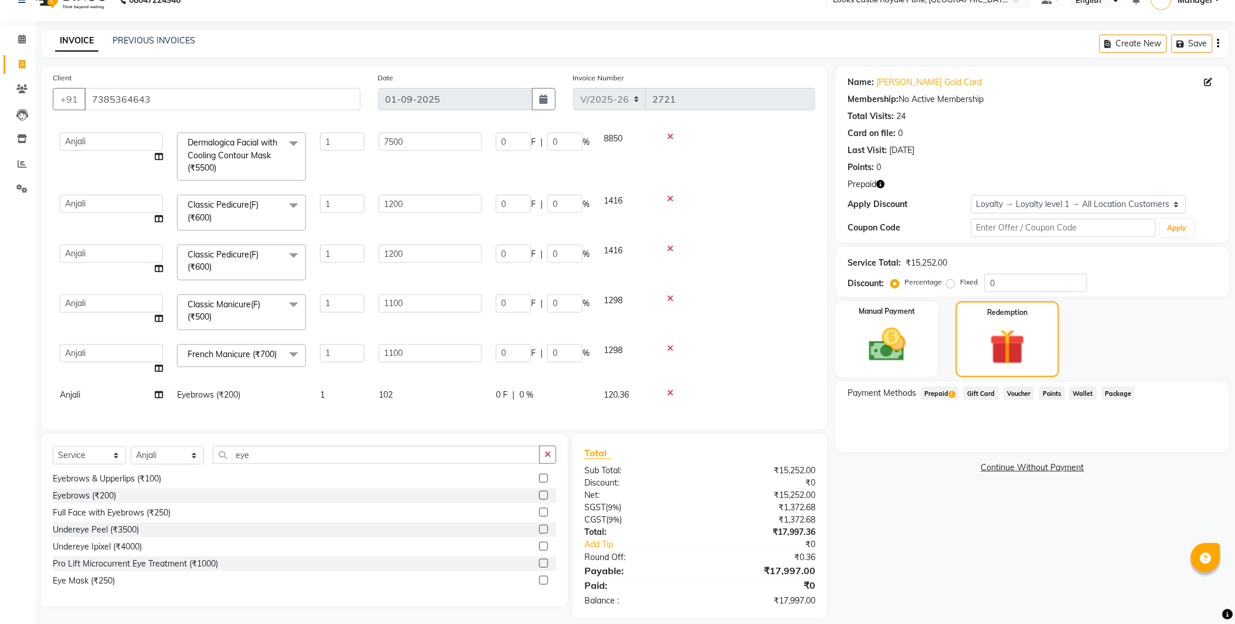
click at [950, 393] on span "1" at bounding box center [952, 394] width 6 height 7
click at [1210, 441] on button "Add" at bounding box center [1189, 440] width 43 height 20
click at [876, 435] on button "Send OTP" at bounding box center [880, 430] width 62 height 20
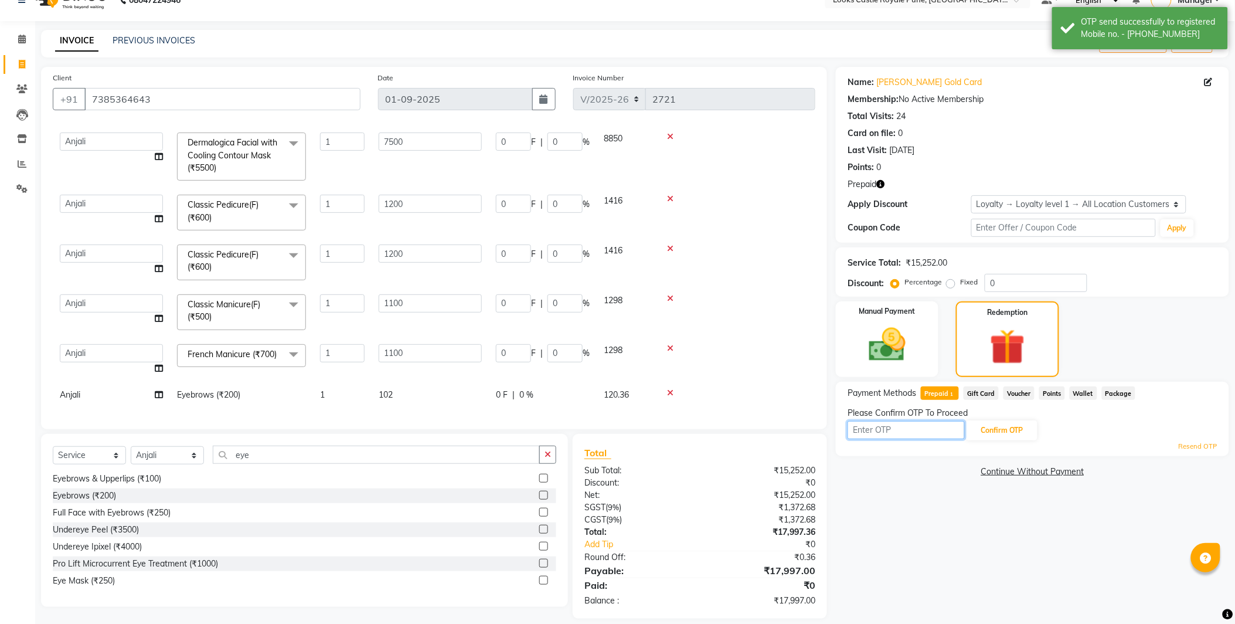
click at [893, 424] on input "text" at bounding box center [905, 430] width 117 height 18
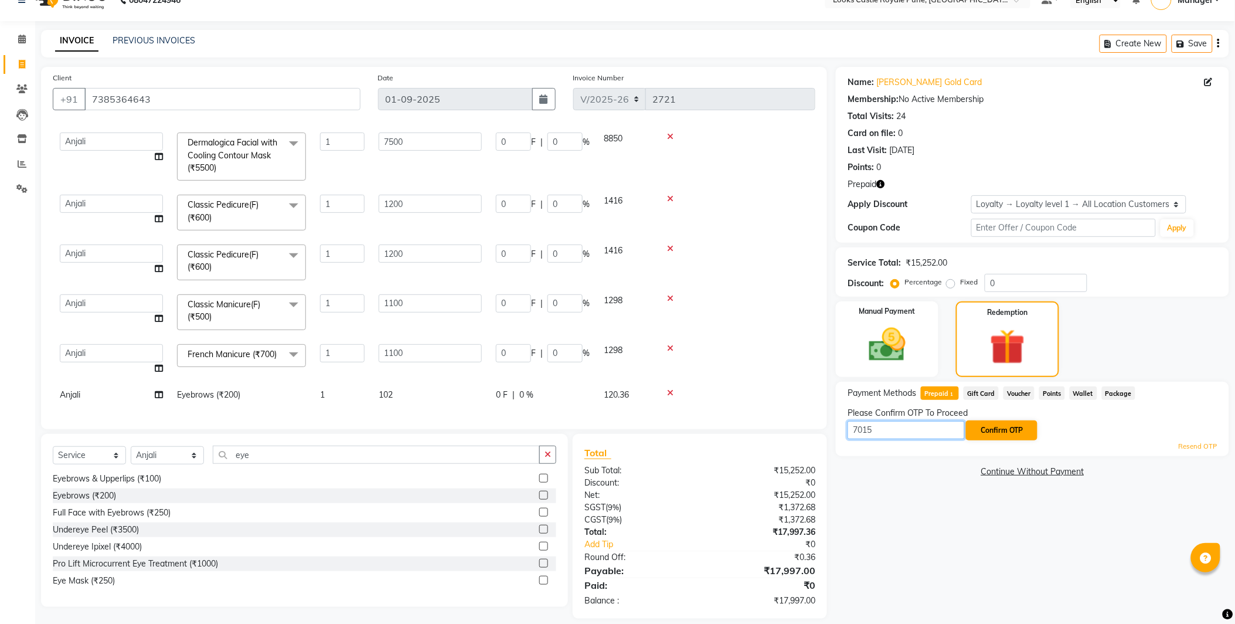
type input "7015"
click at [1006, 434] on button "Confirm OTP" at bounding box center [1002, 430] width 72 height 20
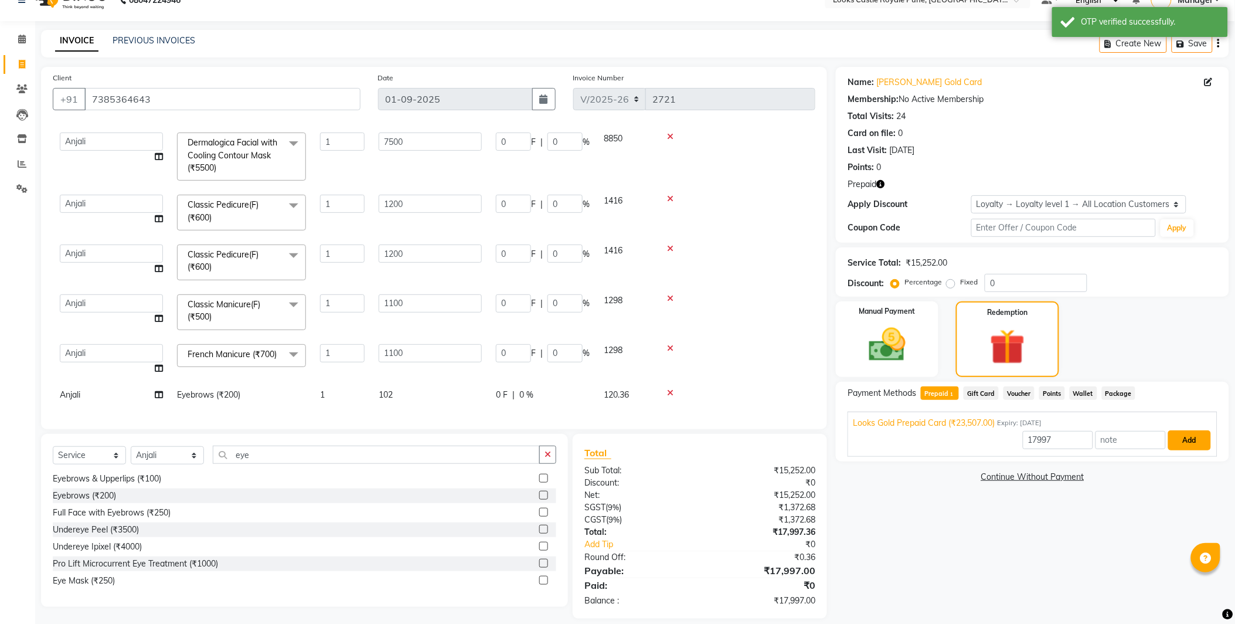
click at [1182, 440] on button "Add" at bounding box center [1189, 440] width 43 height 20
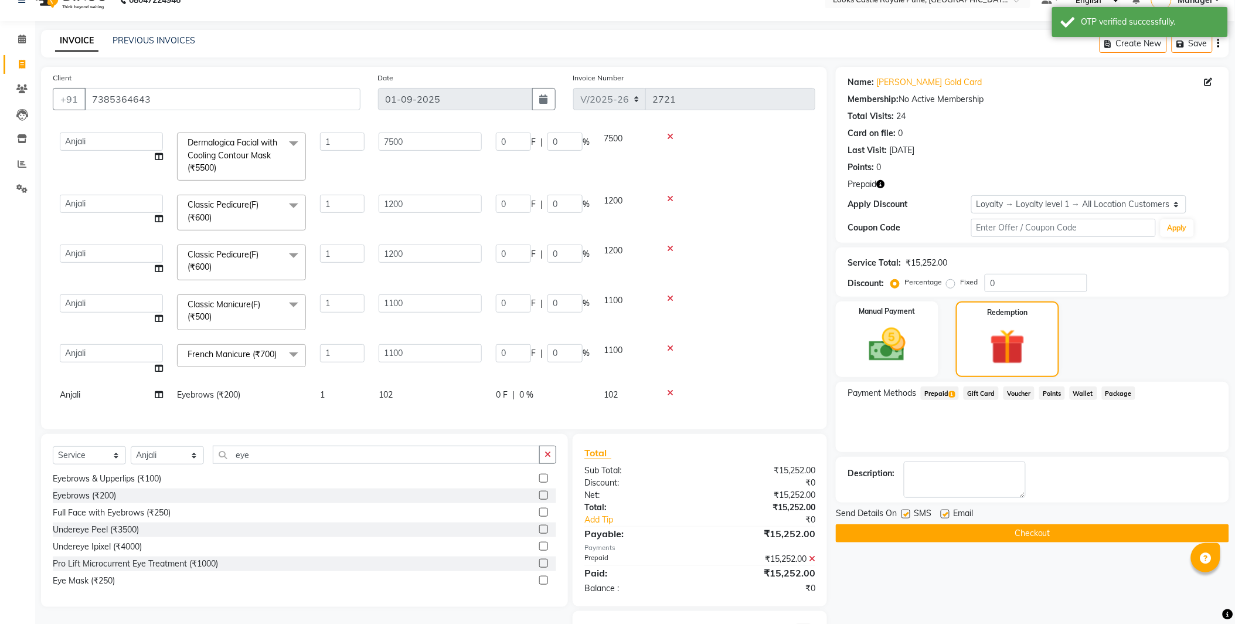
click at [986, 535] on button "Checkout" at bounding box center [1032, 533] width 393 height 18
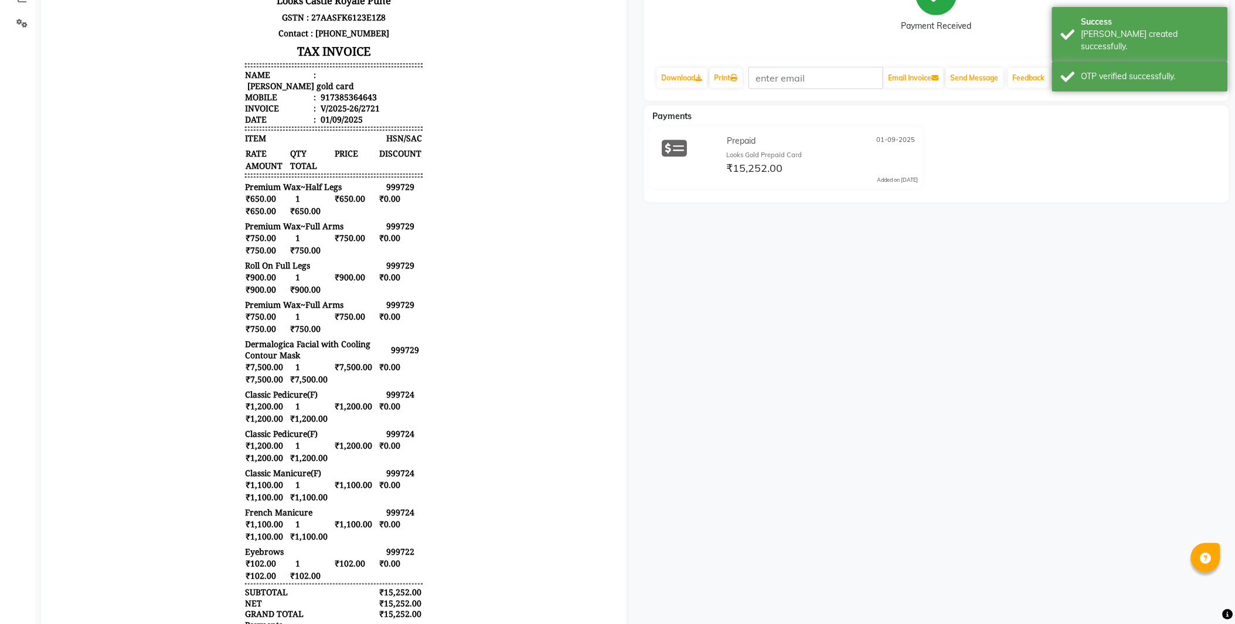
scroll to position [94, 0]
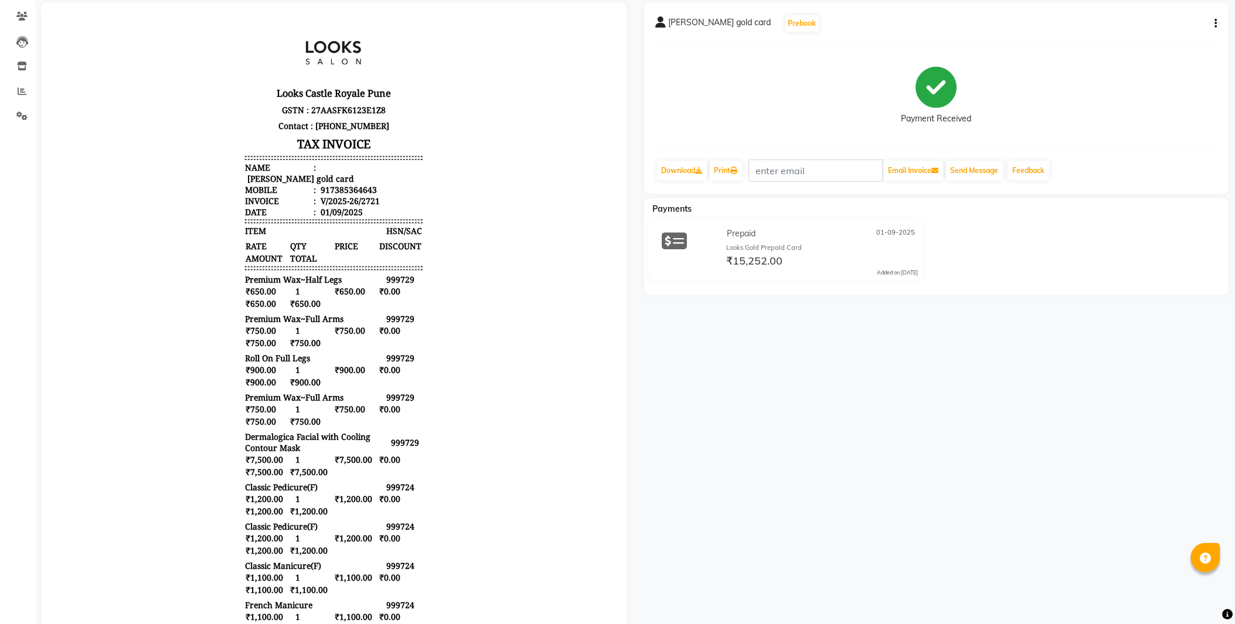
click at [349, 183] on div "917385364643" at bounding box center [347, 188] width 59 height 11
copy div "917385364643"
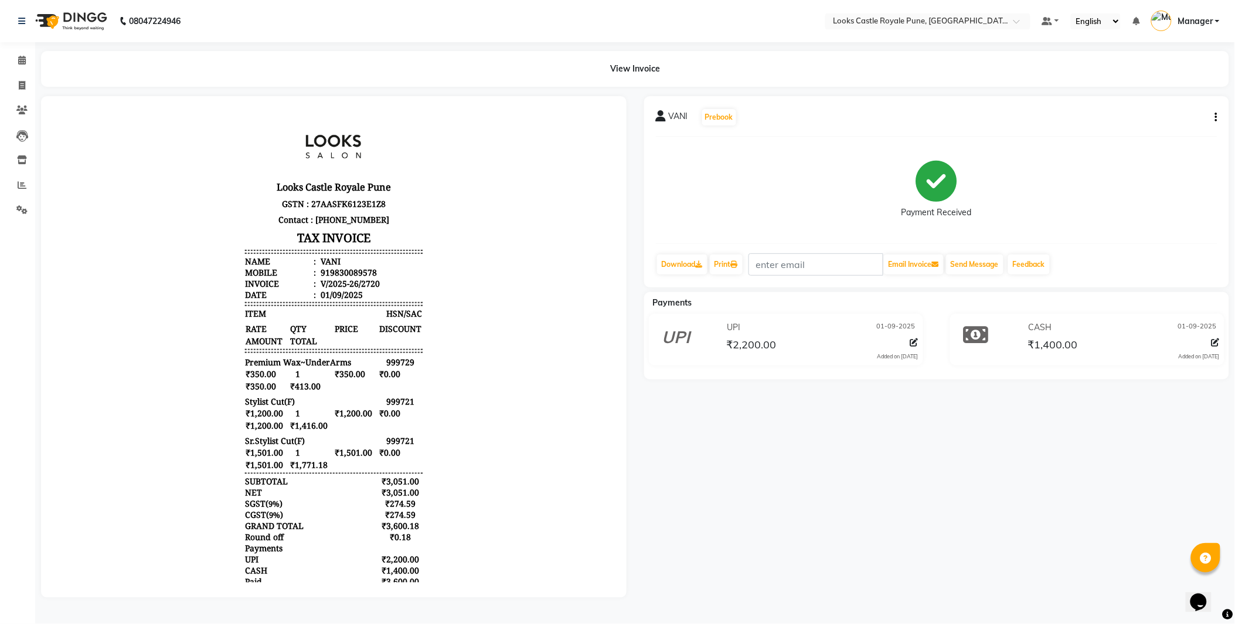
click at [1214, 115] on button "button" at bounding box center [1213, 117] width 7 height 12
click at [1170, 124] on div "Split Service Amount" at bounding box center [1158, 117] width 80 height 15
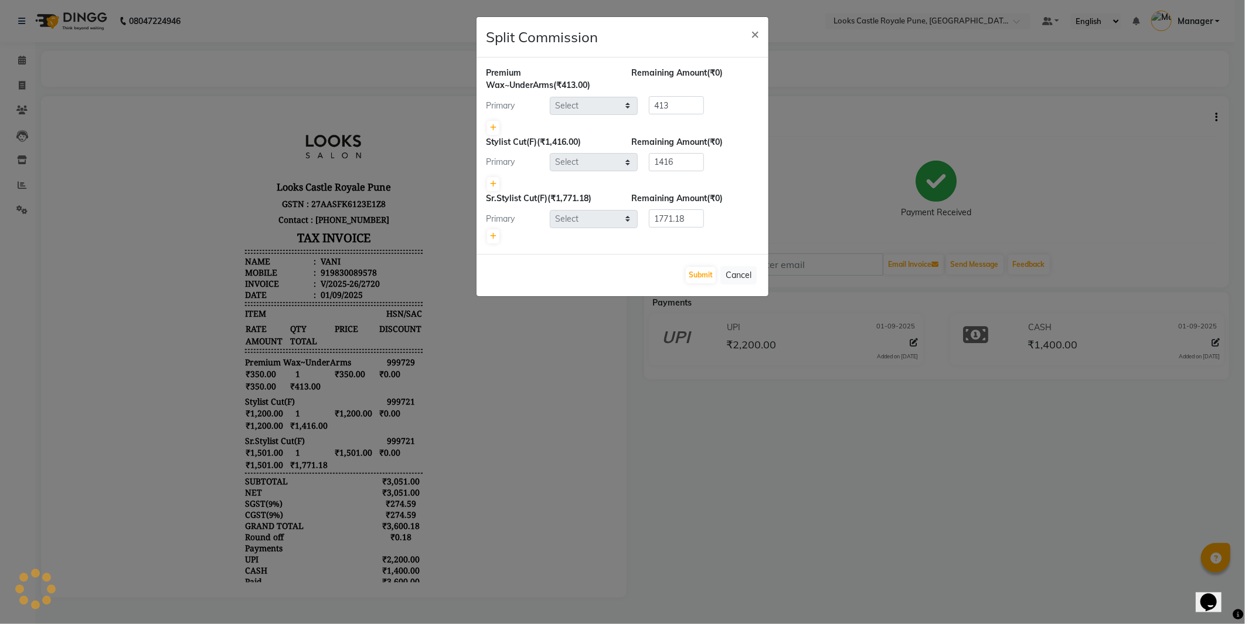
select select "71317"
click at [701, 160] on input "1416" at bounding box center [676, 162] width 55 height 18
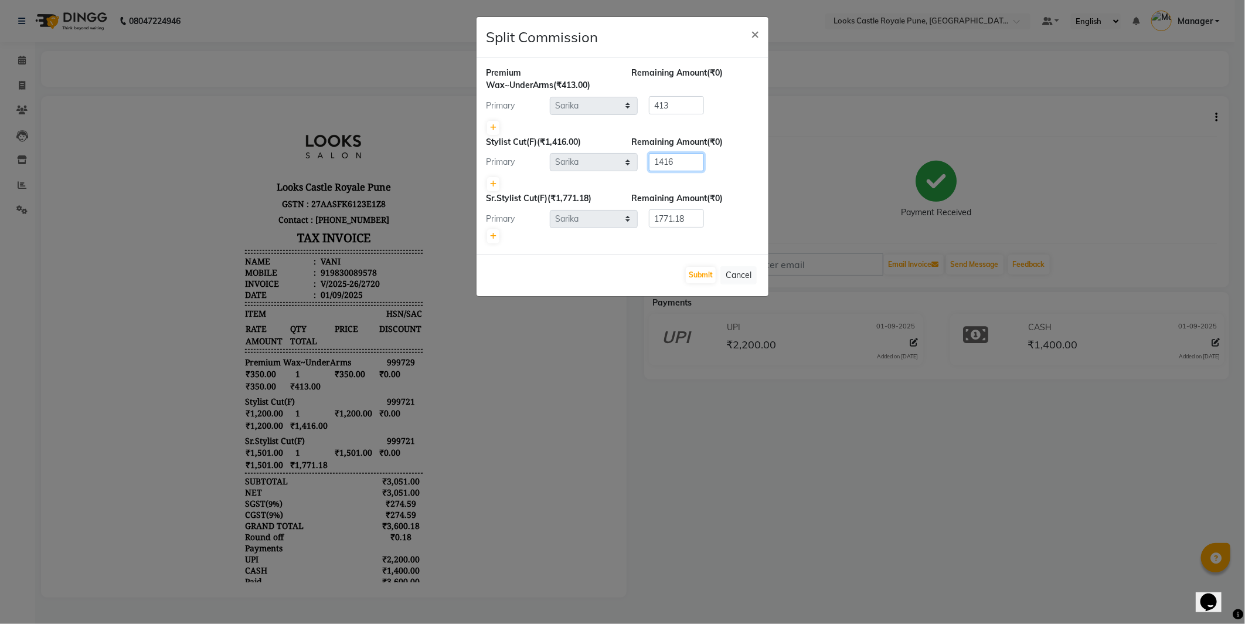
click at [701, 160] on input "1416" at bounding box center [676, 162] width 55 height 18
click at [498, 183] on link at bounding box center [493, 184] width 12 height 14
type input "708"
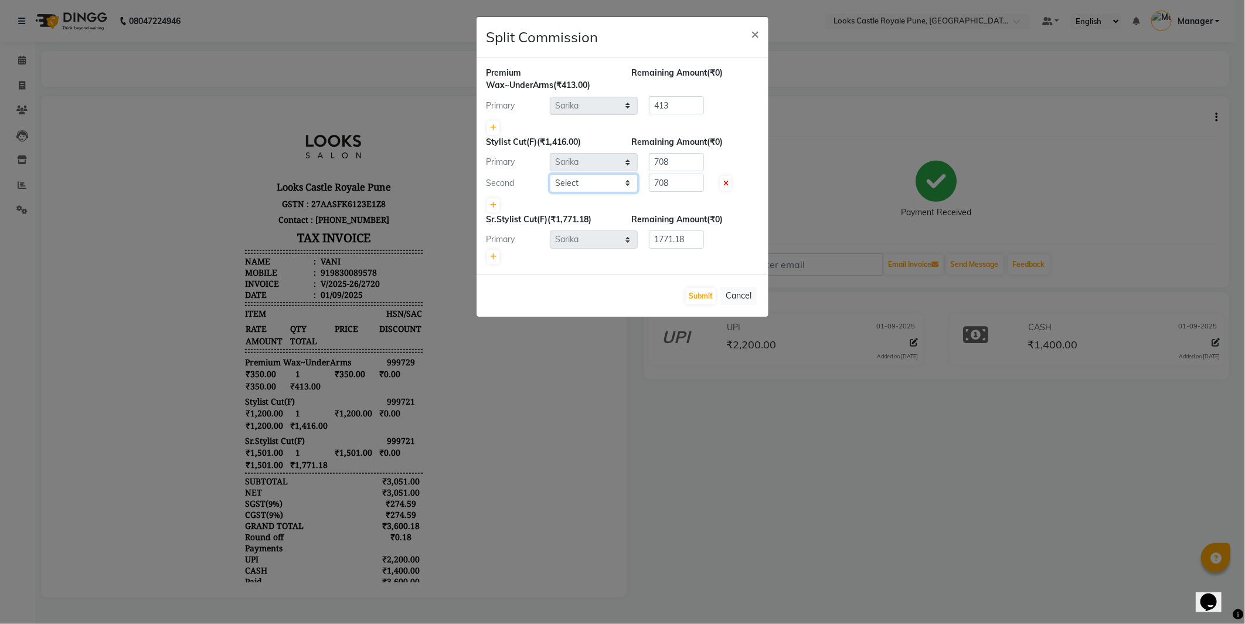
click at [581, 178] on select "Select Akshay [PERSON_NAME] [PERSON_NAME] [PERSON_NAME] Danish [PERSON_NAME] [P…" at bounding box center [594, 183] width 88 height 18
select select "64707"
click at [550, 174] on select "Select Akshay [PERSON_NAME] [PERSON_NAME] [PERSON_NAME] Danish [PERSON_NAME] [P…" at bounding box center [594, 183] width 88 height 18
click at [595, 165] on div "Primary Select Akshay [PERSON_NAME] [PERSON_NAME] [PERSON_NAME] Danish [PERSON_…" at bounding box center [622, 162] width 291 height 19
type input "0"
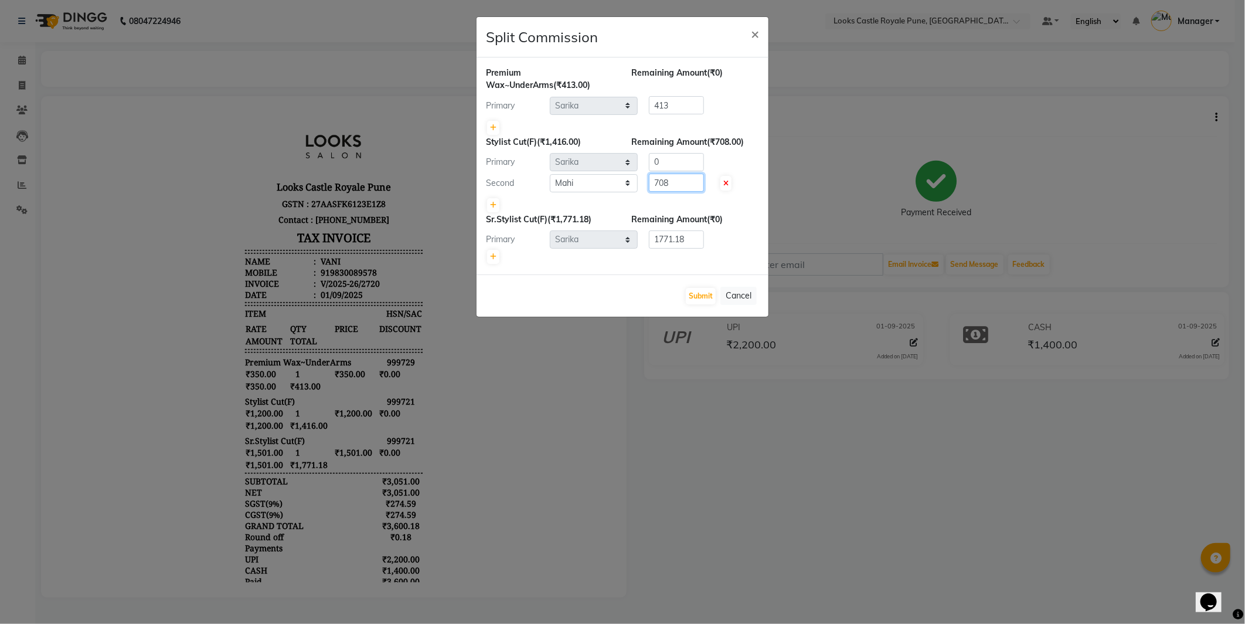
drag, startPoint x: 686, startPoint y: 181, endPoint x: 614, endPoint y: 182, distance: 72.1
click at [614, 182] on div "Second Select Akshay [PERSON_NAME] [PERSON_NAME] [PERSON_NAME] Danish [PERSON_N…" at bounding box center [622, 182] width 291 height 19
paste input "1416"
type input "1416"
click at [614, 236] on div "Primary Select Akshay [PERSON_NAME] [PERSON_NAME] [PERSON_NAME] Danish [PERSON_…" at bounding box center [622, 239] width 291 height 19
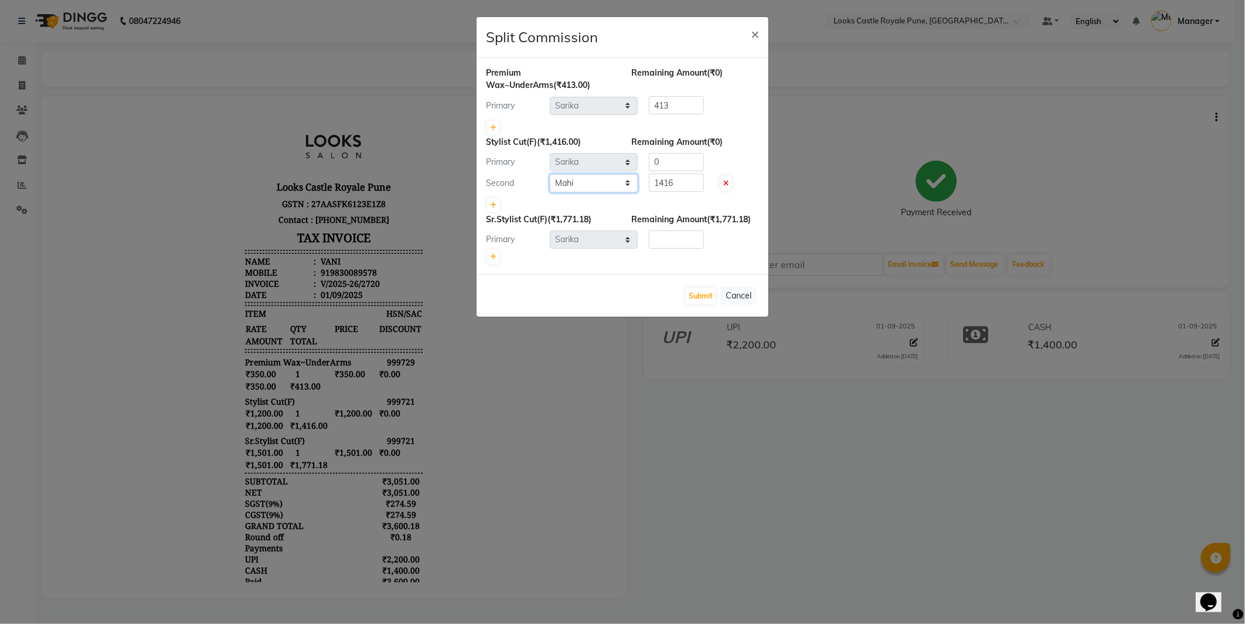
click at [600, 182] on select "Select Akshay [PERSON_NAME] [PERSON_NAME] [PERSON_NAME] Danish [PERSON_NAME] [P…" at bounding box center [594, 183] width 88 height 18
select select "57824"
click at [550, 174] on select "Select Akshay [PERSON_NAME] [PERSON_NAME] [PERSON_NAME] Danish [PERSON_NAME] [P…" at bounding box center [594, 183] width 88 height 18
click at [491, 257] on icon at bounding box center [493, 256] width 6 height 7
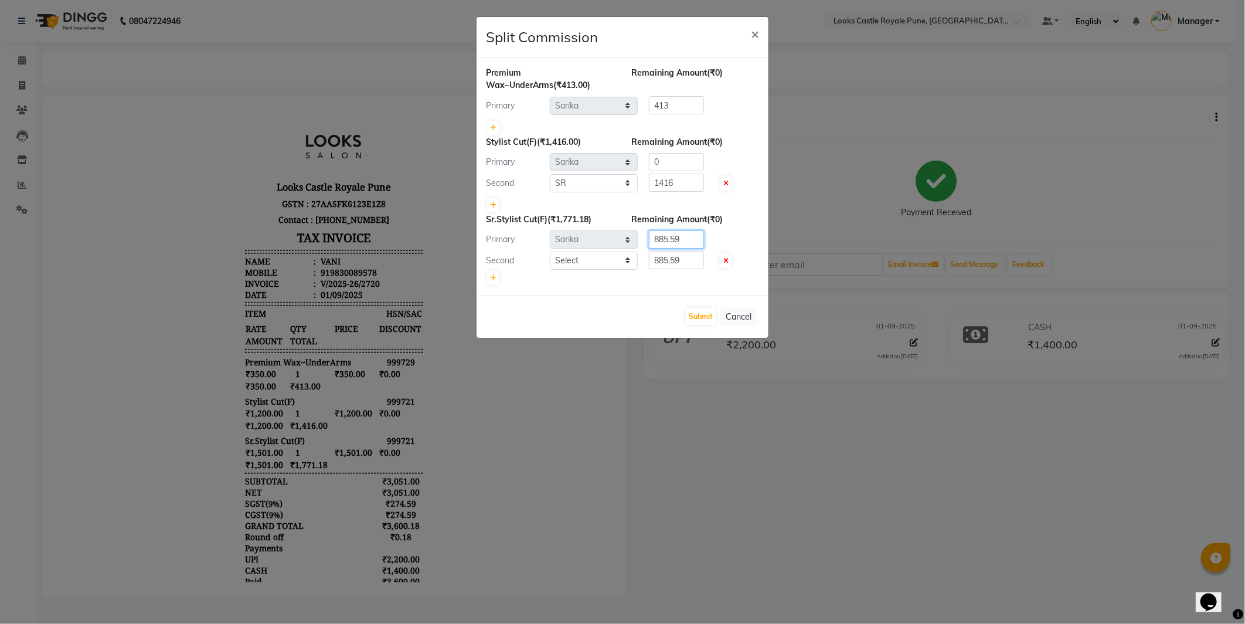
drag, startPoint x: 686, startPoint y: 244, endPoint x: 615, endPoint y: 250, distance: 71.2
click at [615, 250] on div "Sr.Stylist Cut(F) (₹1,771.18) Remaining Amount (₹0) Primary Select Akshay [PERS…" at bounding box center [622, 249] width 273 height 73
type input "0"
click at [602, 255] on select "Select Akshay [PERSON_NAME] [PERSON_NAME] [PERSON_NAME] Danish [PERSON_NAME] [P…" at bounding box center [594, 260] width 88 height 18
select select "64707"
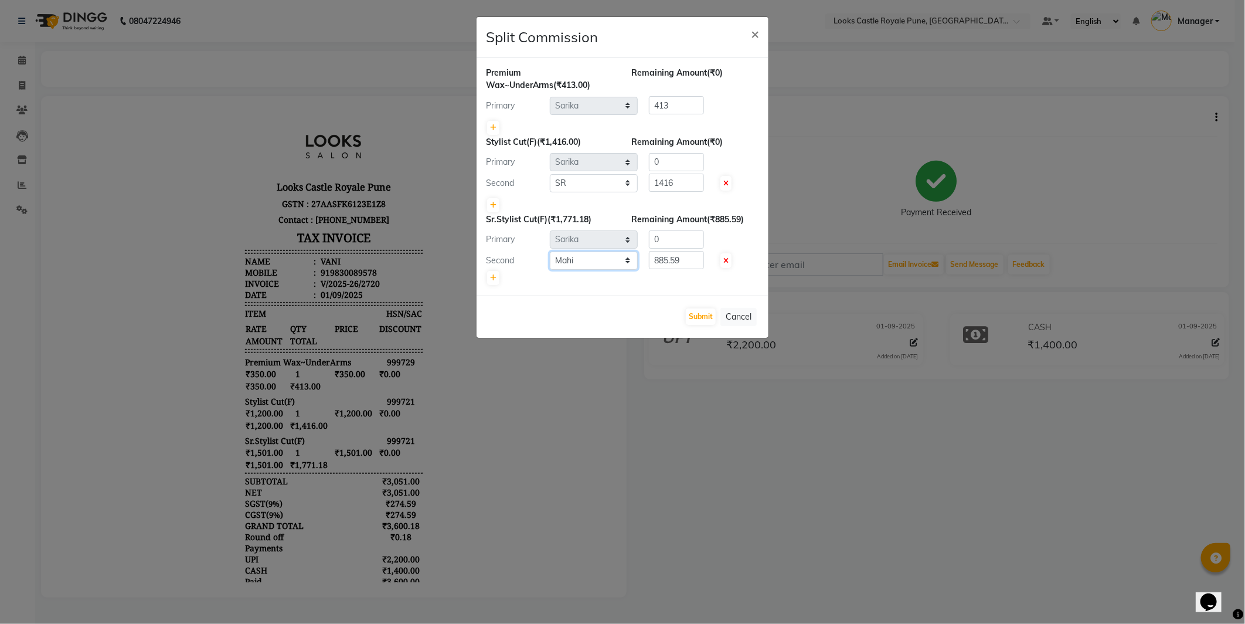
click at [550, 251] on select "Select Akshay [PERSON_NAME] [PERSON_NAME] [PERSON_NAME] Danish [PERSON_NAME] [P…" at bounding box center [594, 260] width 88 height 18
paste input "1771.18"
drag, startPoint x: 696, startPoint y: 253, endPoint x: 532, endPoint y: 271, distance: 165.0
click at [532, 271] on div "Sr.Stylist Cut(F) (₹1,771.18) Remaining Amount (₹885.59) Primary Select Akshay …" at bounding box center [622, 249] width 273 height 73
type input "1771.18"
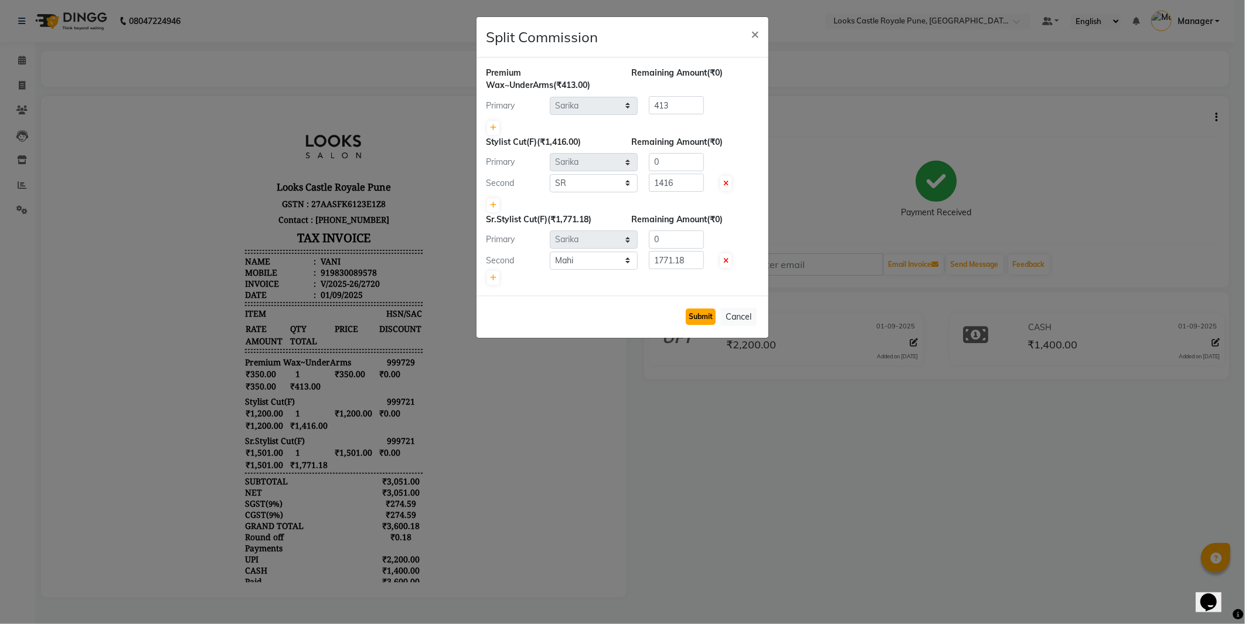
click at [697, 323] on button "Submit" at bounding box center [701, 316] width 30 height 16
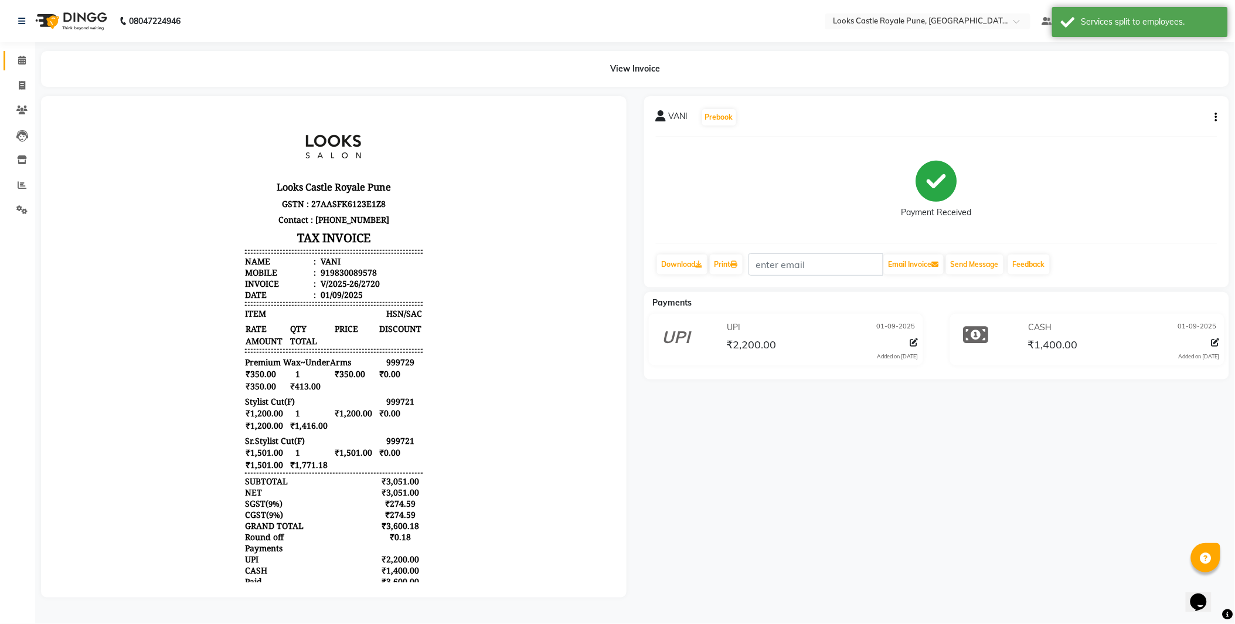
click at [4, 57] on link "Calendar" at bounding box center [18, 60] width 28 height 19
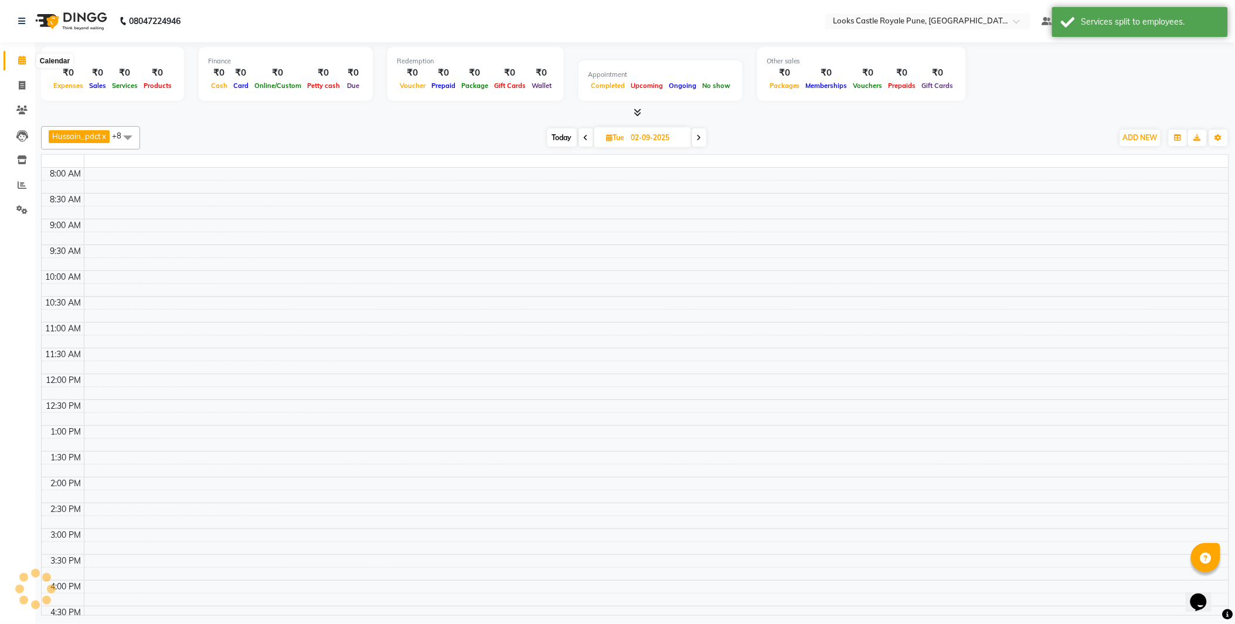
click at [12, 56] on span at bounding box center [22, 60] width 21 height 13
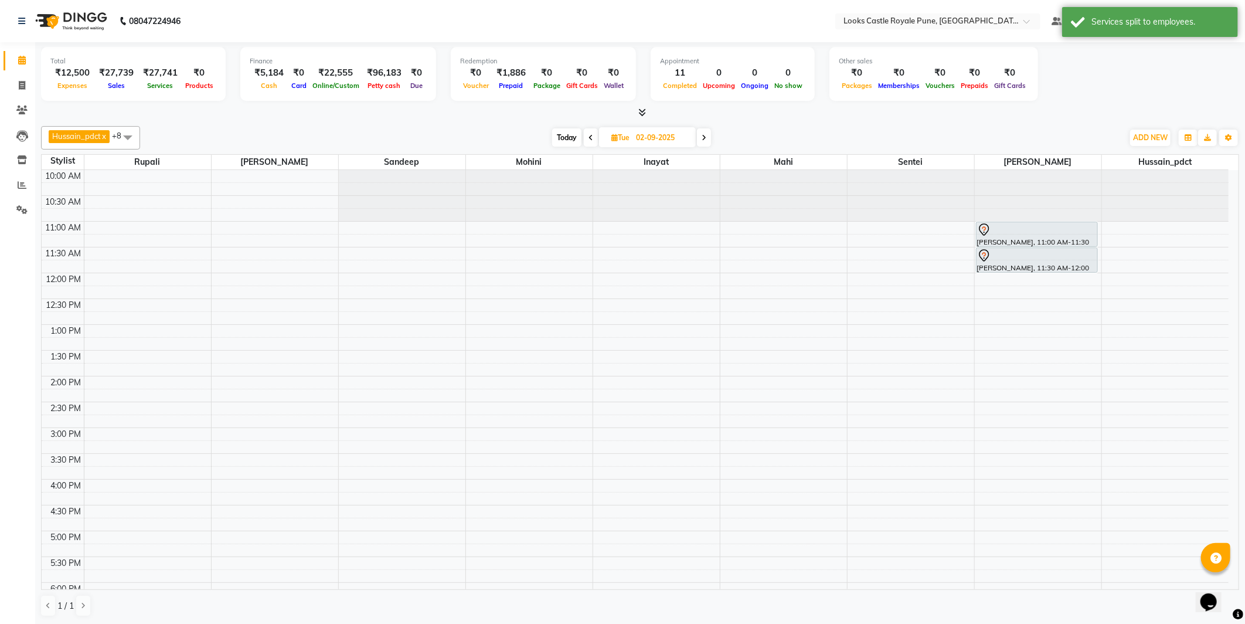
click at [564, 144] on span "Today" at bounding box center [566, 137] width 29 height 18
type input "01-09-2025"
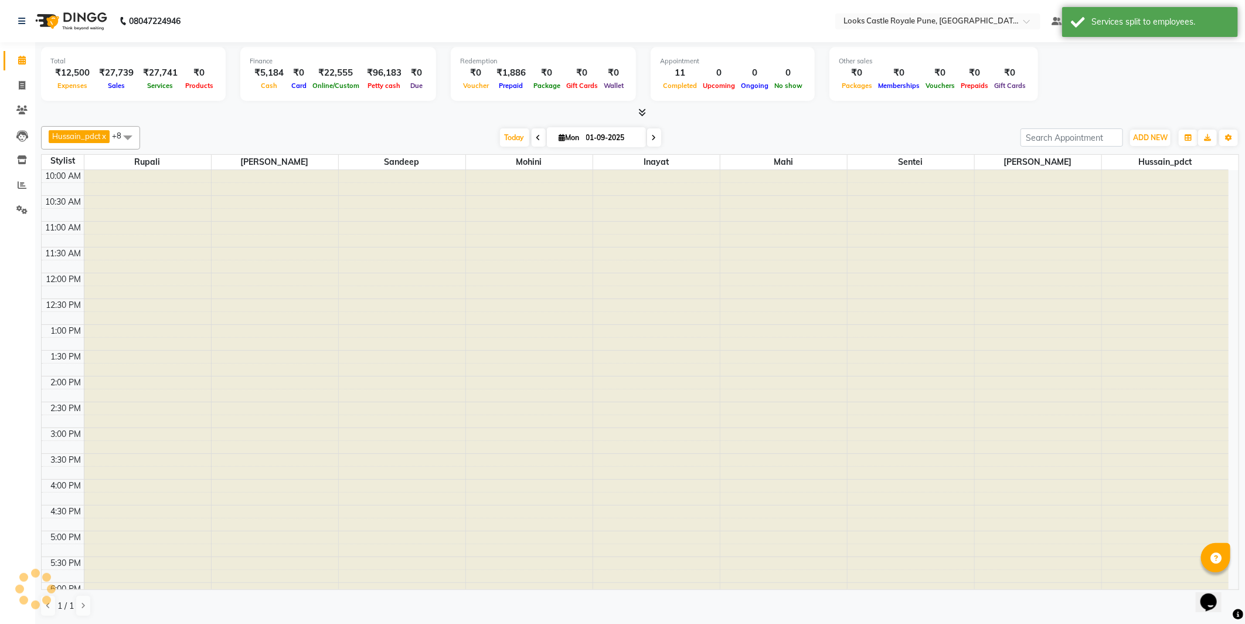
scroll to position [253, 0]
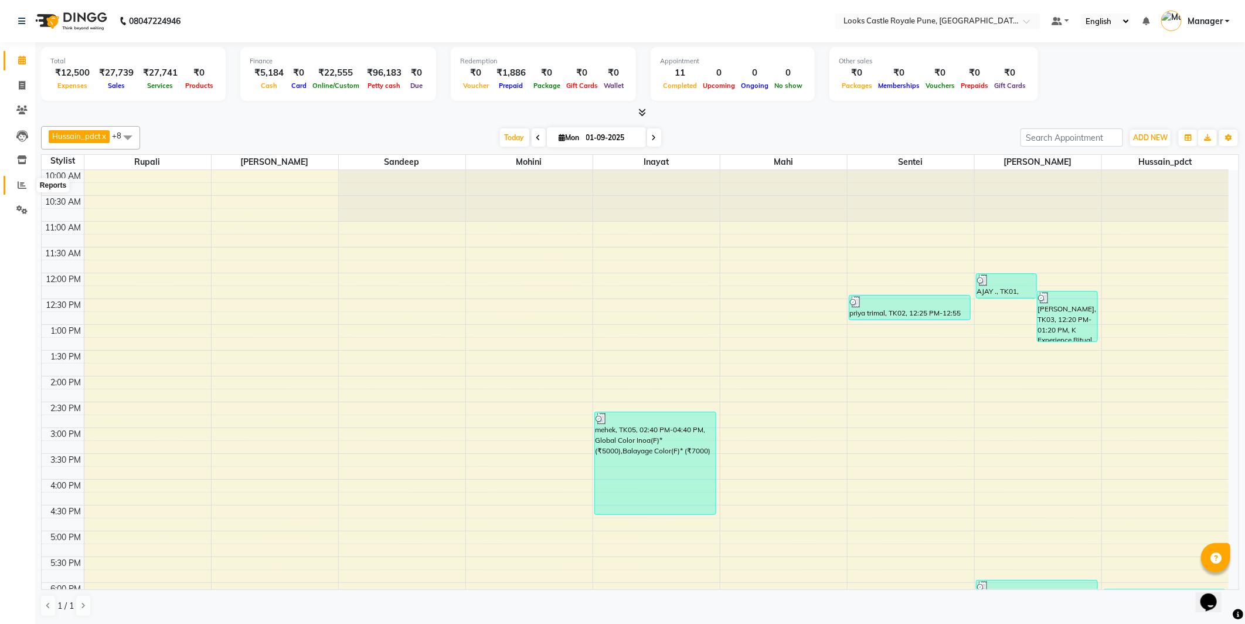
click at [26, 185] on span at bounding box center [22, 185] width 21 height 13
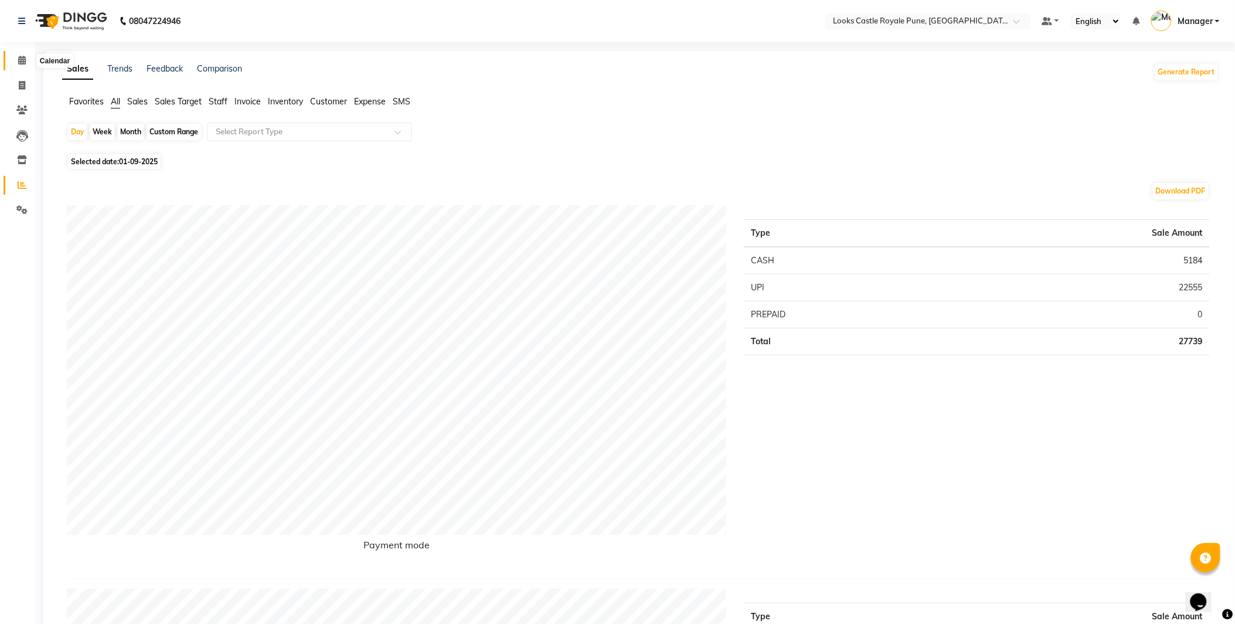
click at [20, 56] on icon at bounding box center [22, 60] width 8 height 9
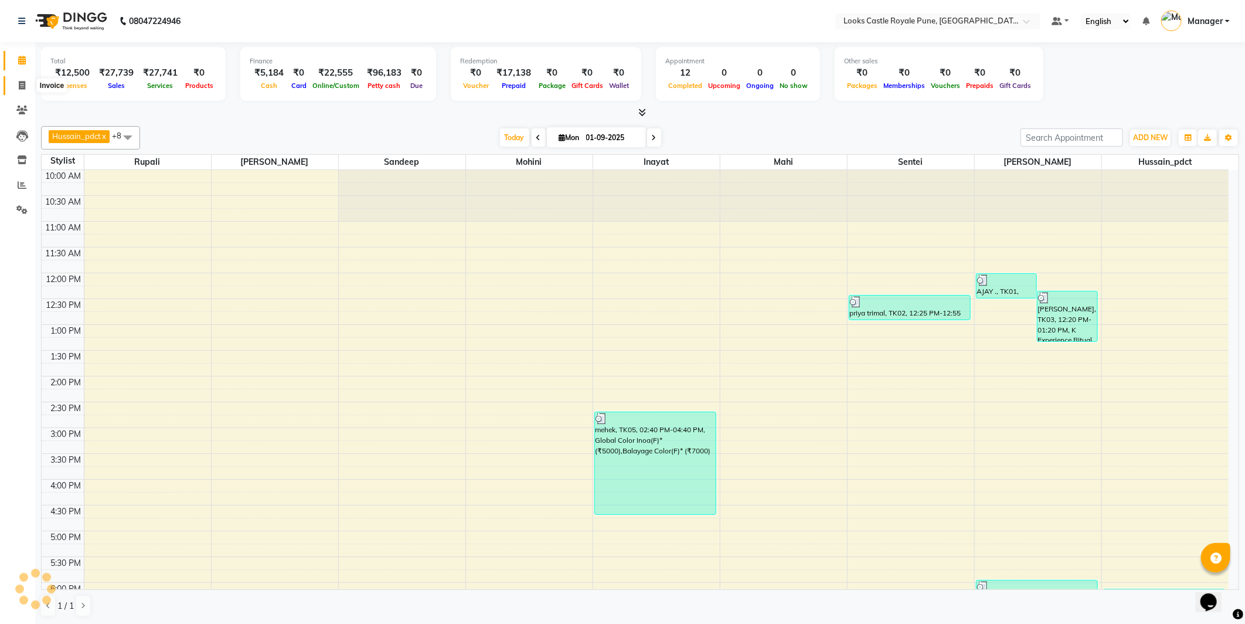
click at [13, 90] on span at bounding box center [22, 85] width 21 height 13
select select "service"
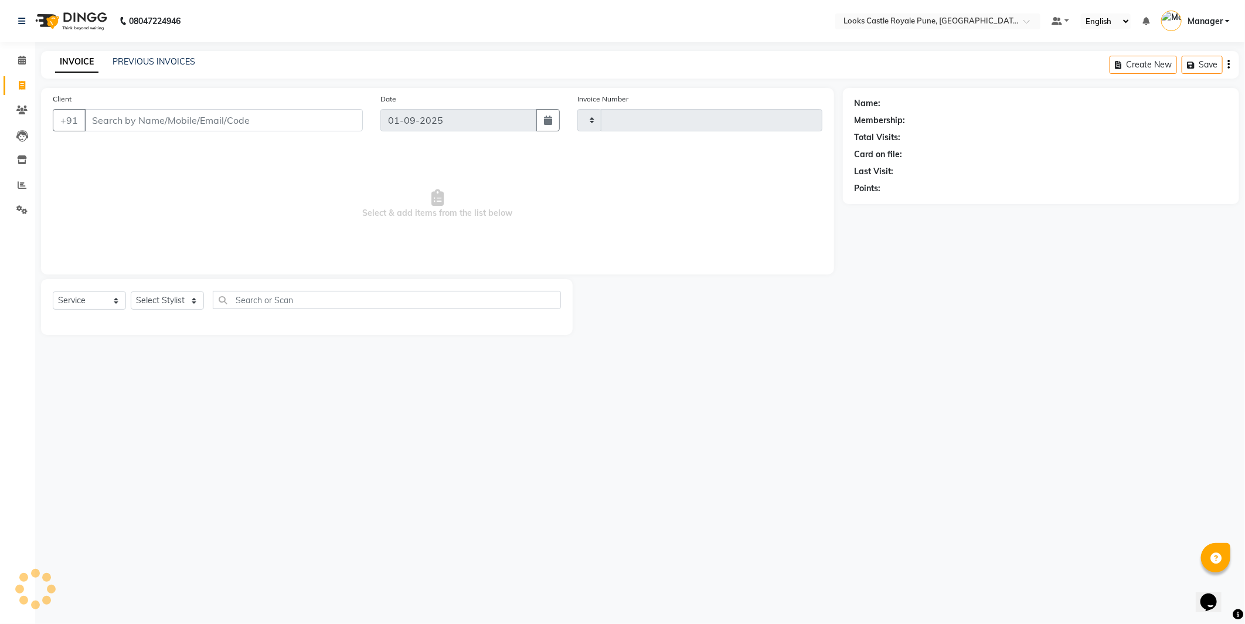
type input "2722"
select select "5915"
paste input "917385364643"
type input "917385364643"
select select "1: Object"
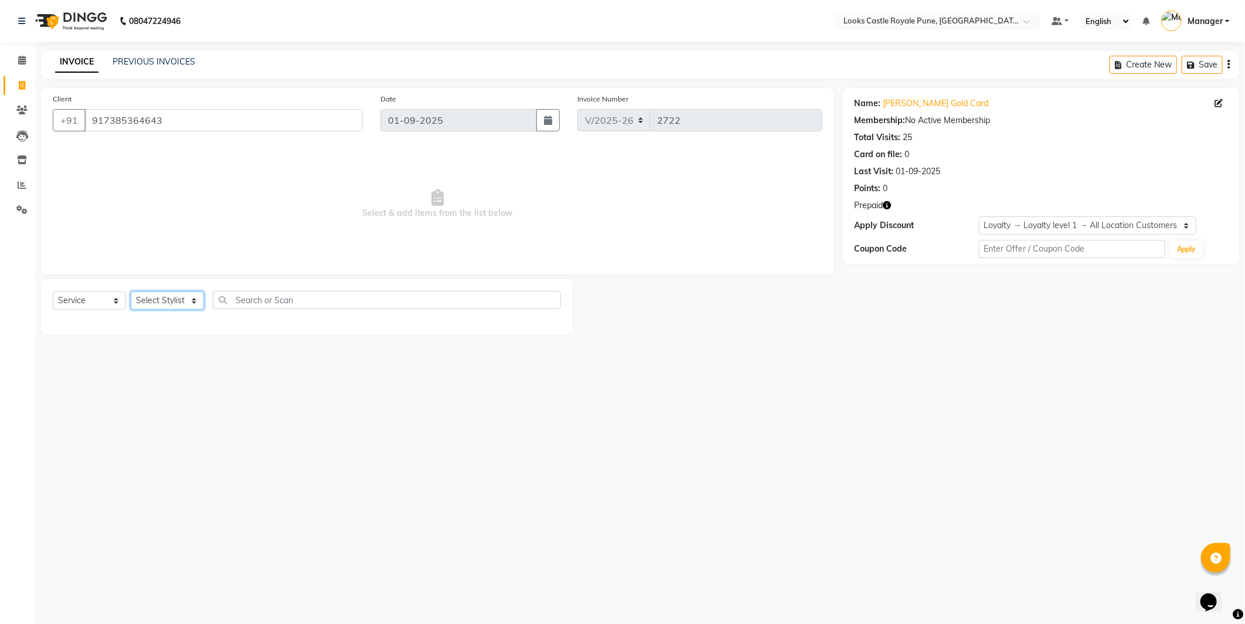
click at [149, 305] on select "Select Stylist Akshay Alisha Amir Anjali Arif Arman Christy Danish Eli Gloria H…" at bounding box center [167, 300] width 73 height 18
select select "43060"
click at [131, 292] on select "Select Stylist Akshay Alisha Amir Anjali Arif Arman Christy Danish Eli Gloria H…" at bounding box center [167, 300] width 73 height 18
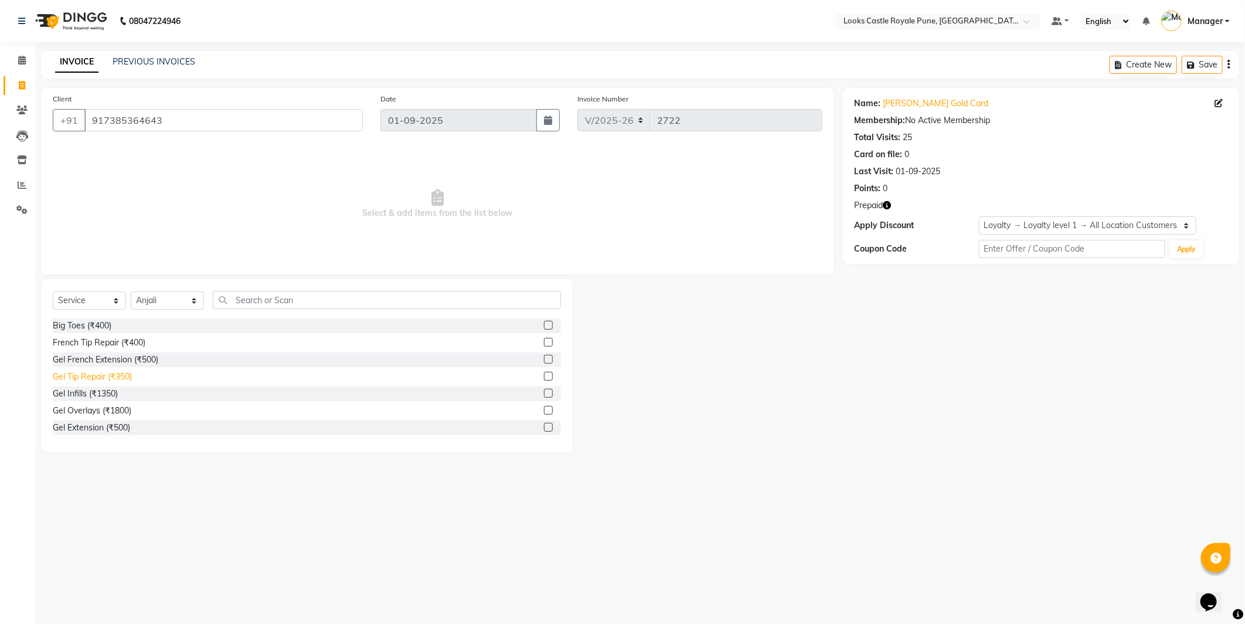
click at [127, 370] on div "Gel Tip Repair (₹350)" at bounding box center [92, 376] width 79 height 12
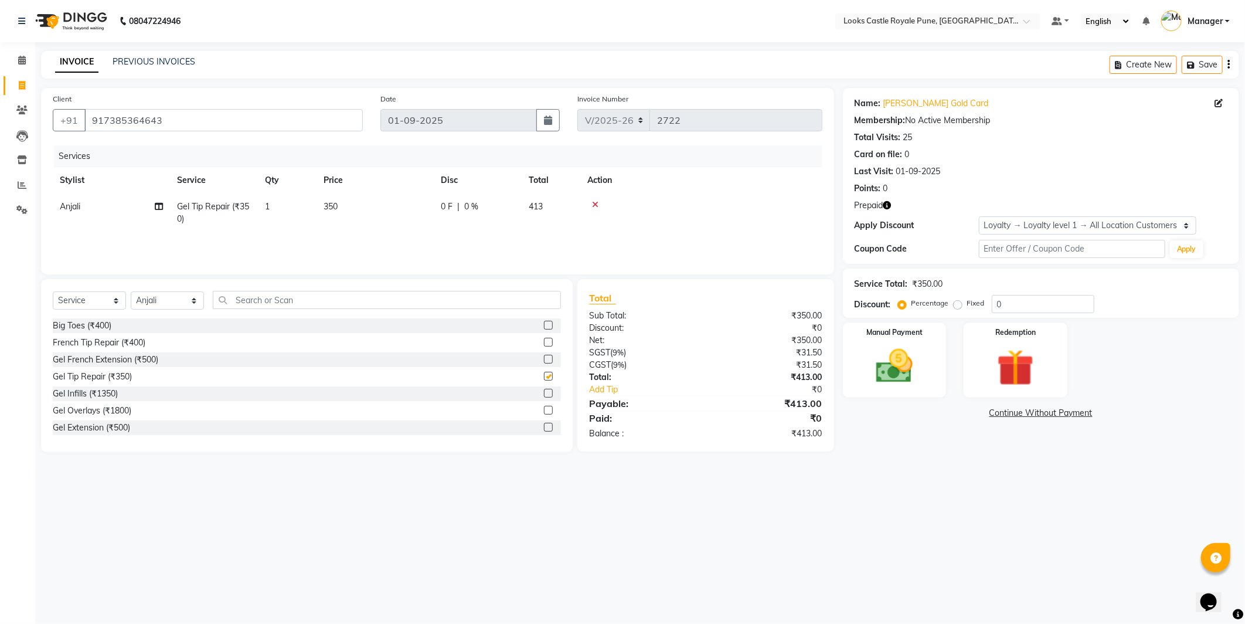
checkbox input "false"
click at [1017, 361] on img at bounding box center [1015, 367] width 63 height 47
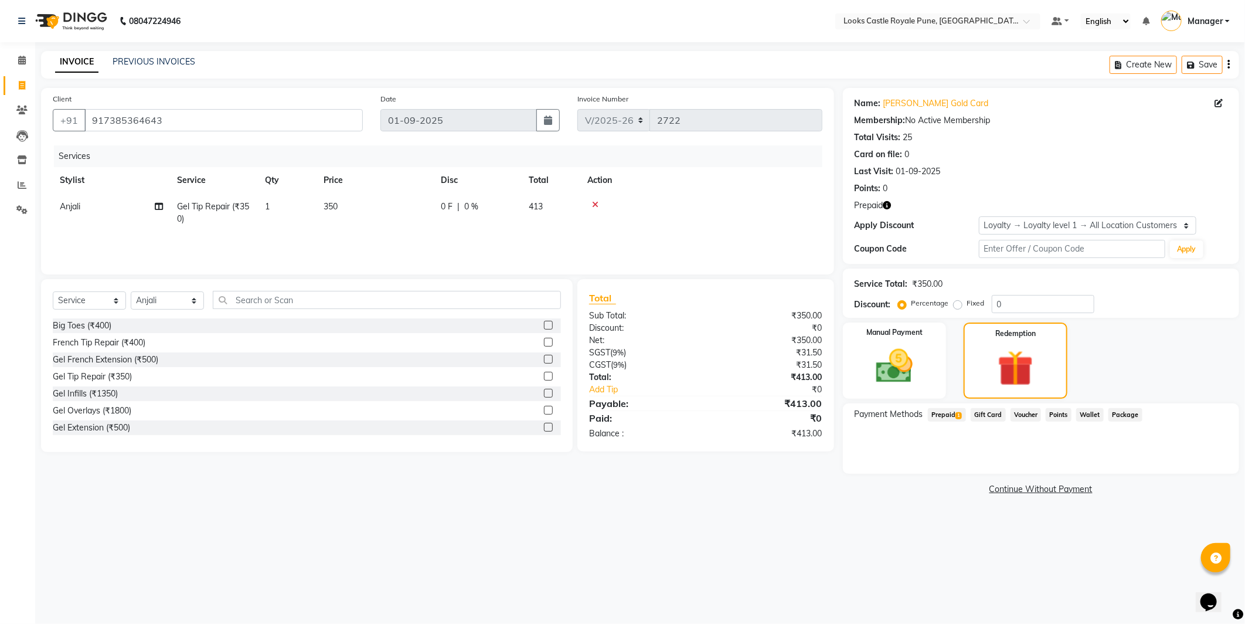
click at [953, 412] on span "Prepaid 1" at bounding box center [947, 414] width 38 height 13
drag, startPoint x: 1071, startPoint y: 455, endPoint x: 983, endPoint y: 454, distance: 88.5
click at [983, 454] on div "413 Add" at bounding box center [1041, 462] width 362 height 22
type input "0"
click at [18, 57] on icon at bounding box center [22, 60] width 8 height 9
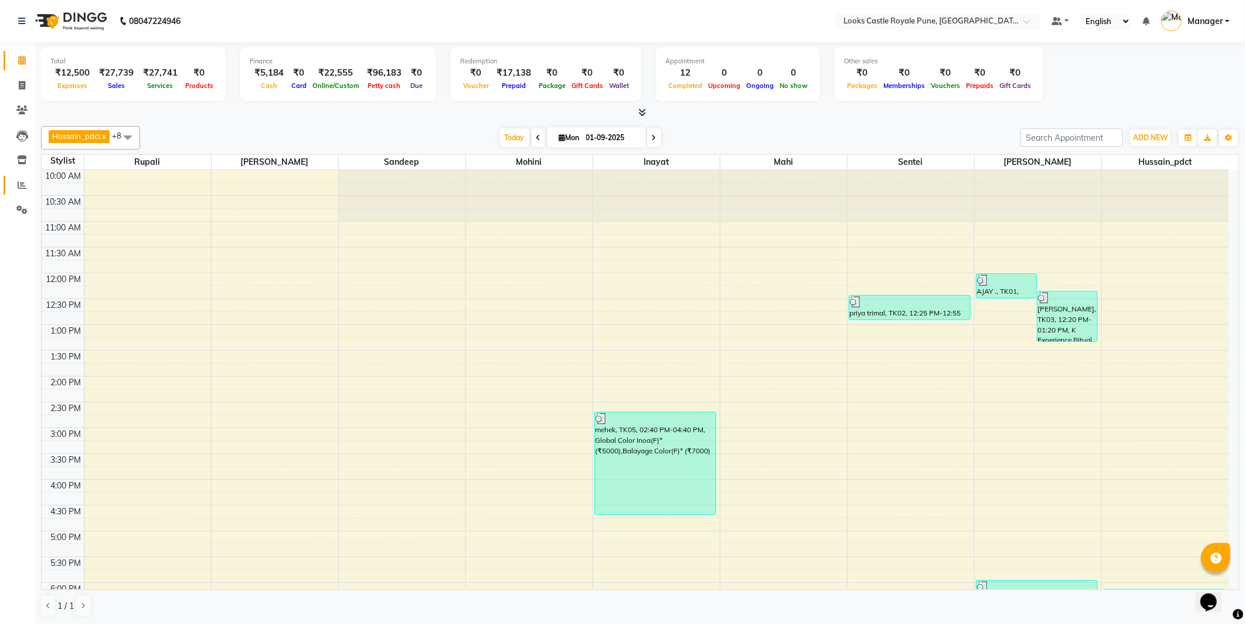
click at [9, 183] on link "Reports" at bounding box center [18, 185] width 28 height 19
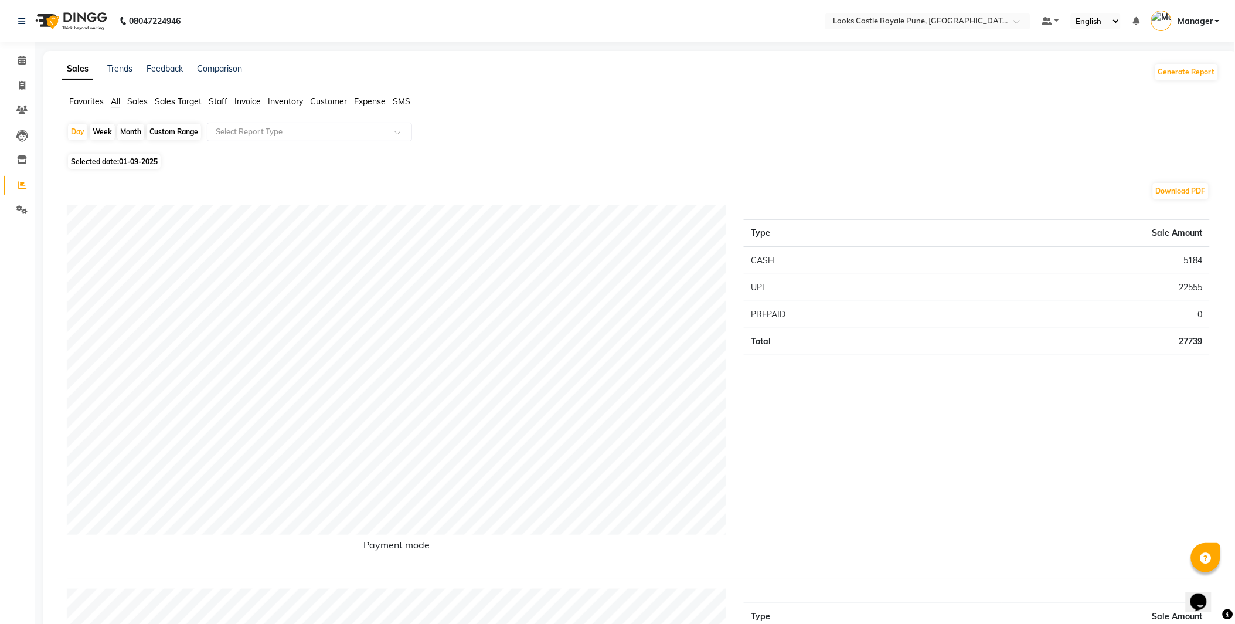
click at [210, 96] on span "Staff" at bounding box center [218, 101] width 19 height 11
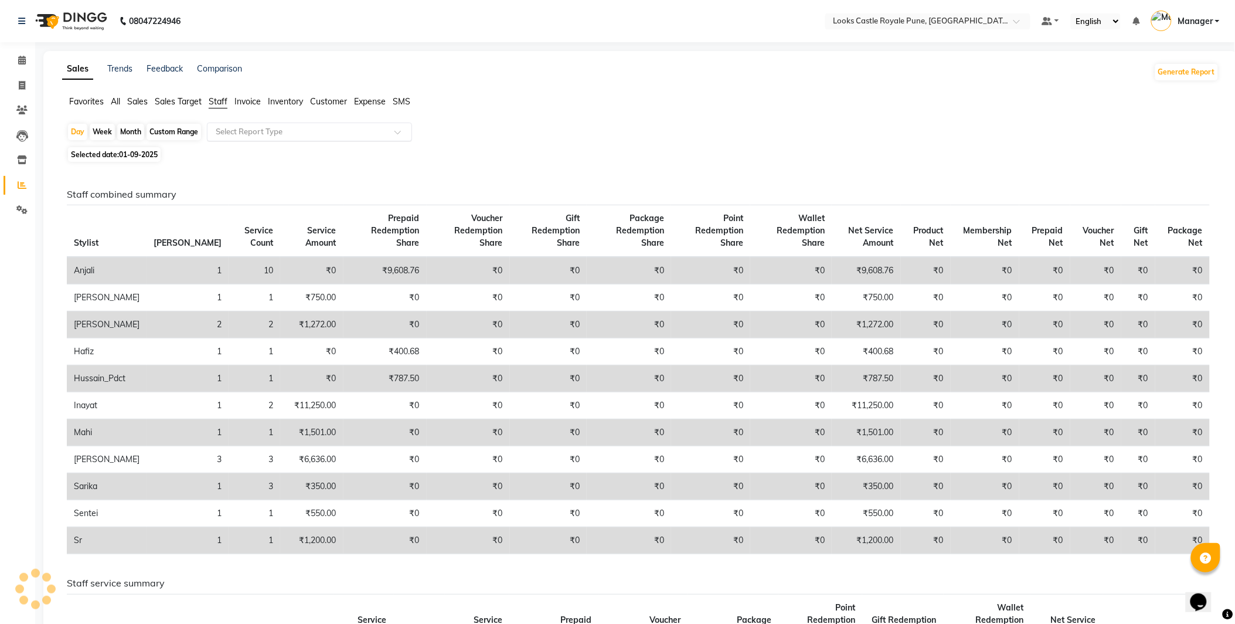
click at [243, 132] on input "text" at bounding box center [297, 132] width 169 height 12
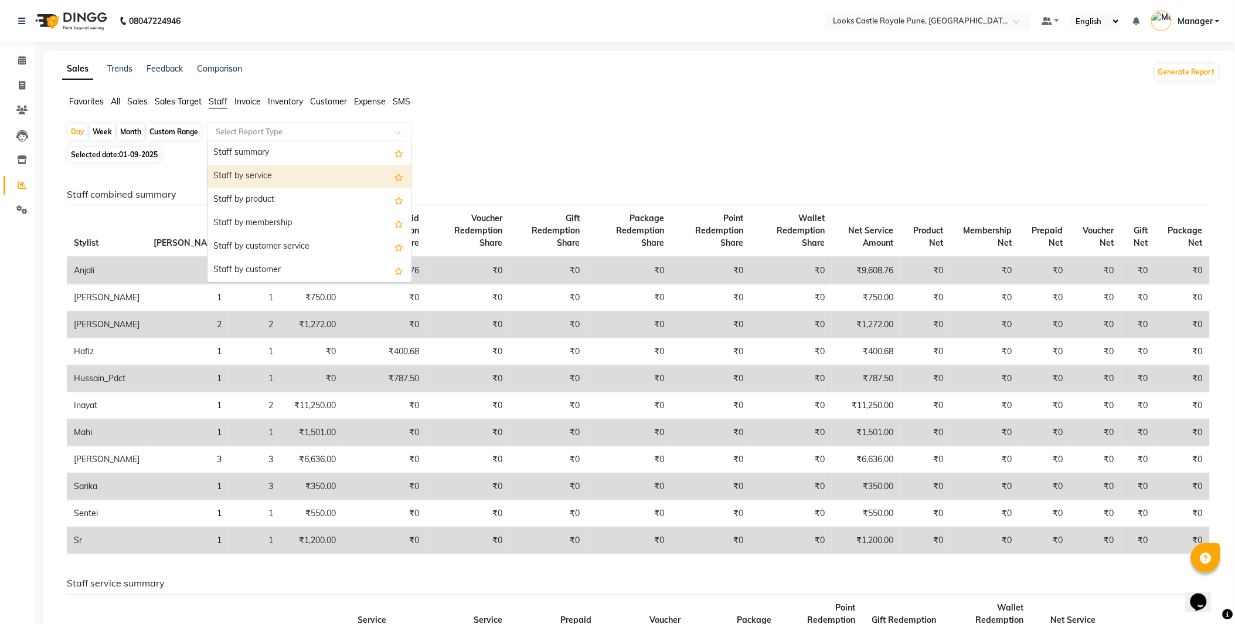
click at [248, 180] on div "Staff by service" at bounding box center [309, 176] width 204 height 23
select select "full_report"
select select "csv"
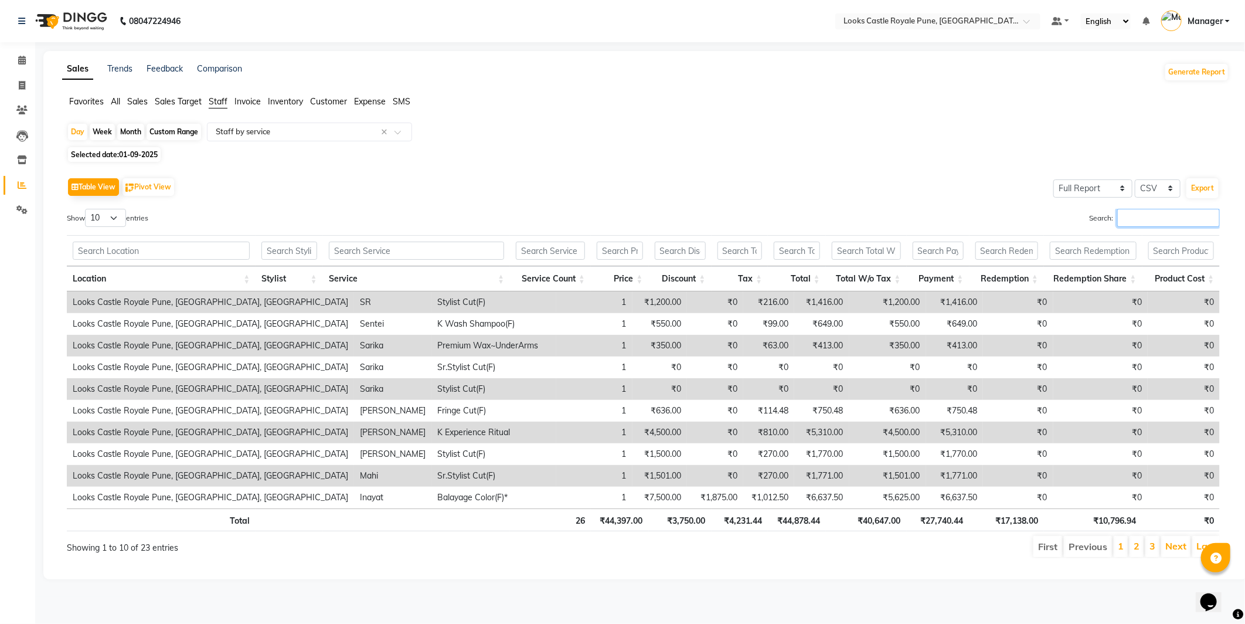
click at [1130, 215] on input "Search:" at bounding box center [1168, 218] width 103 height 18
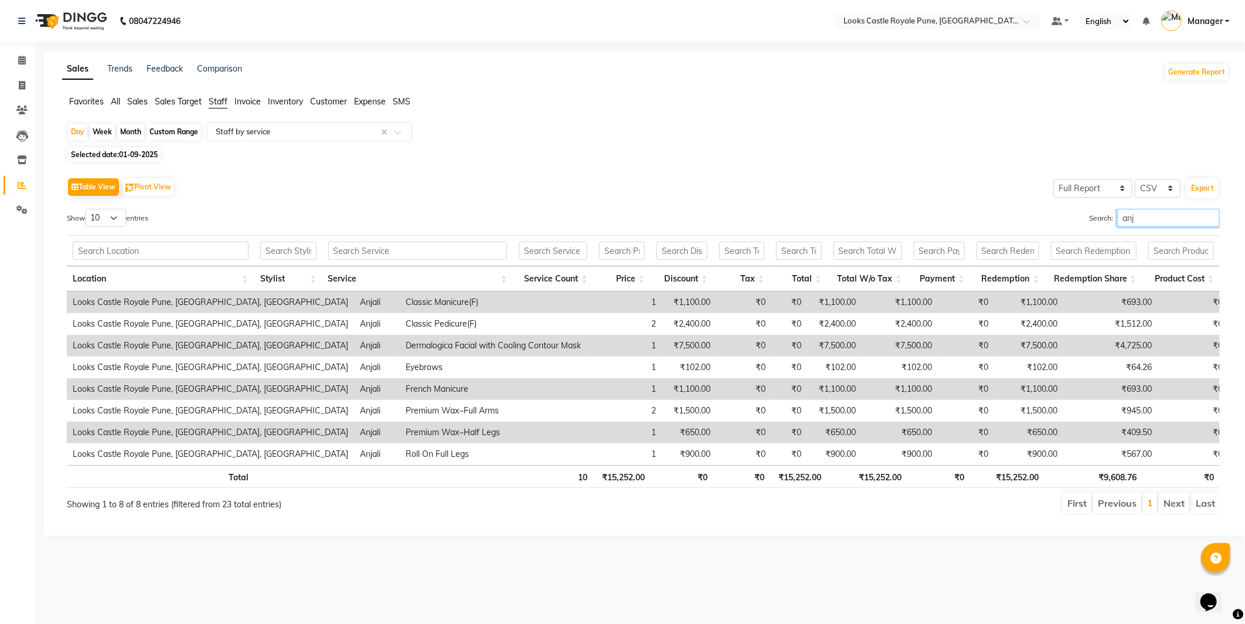
click at [1143, 217] on input "anj" at bounding box center [1168, 218] width 103 height 18
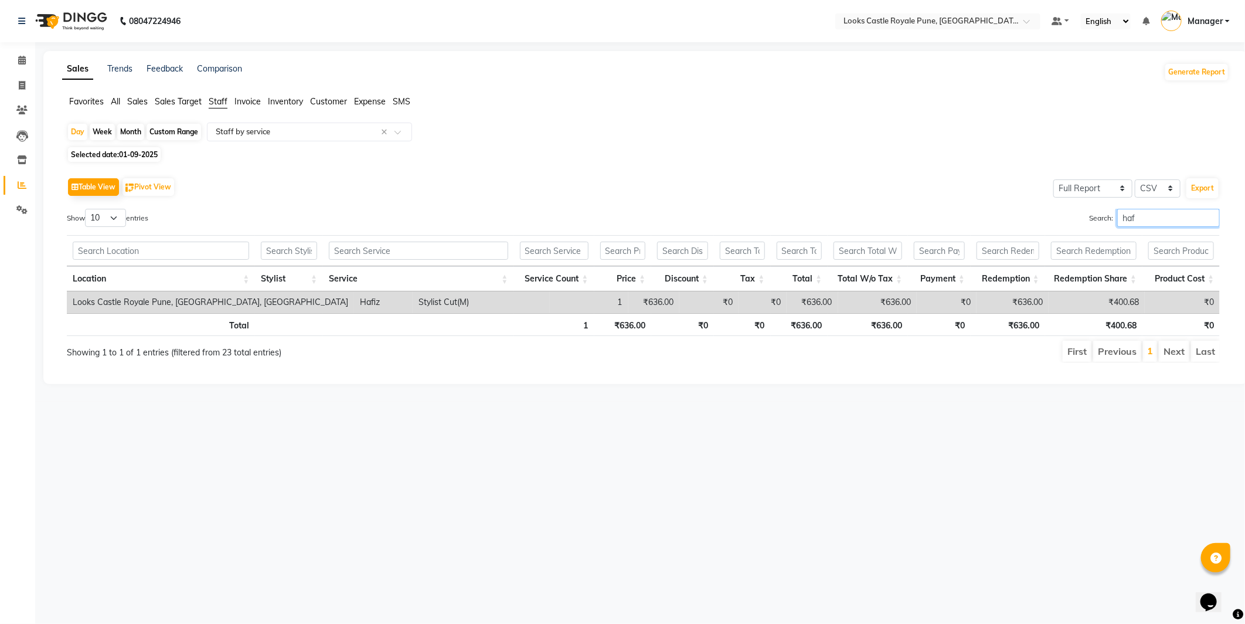
click at [1146, 219] on input "haf" at bounding box center [1168, 218] width 103 height 18
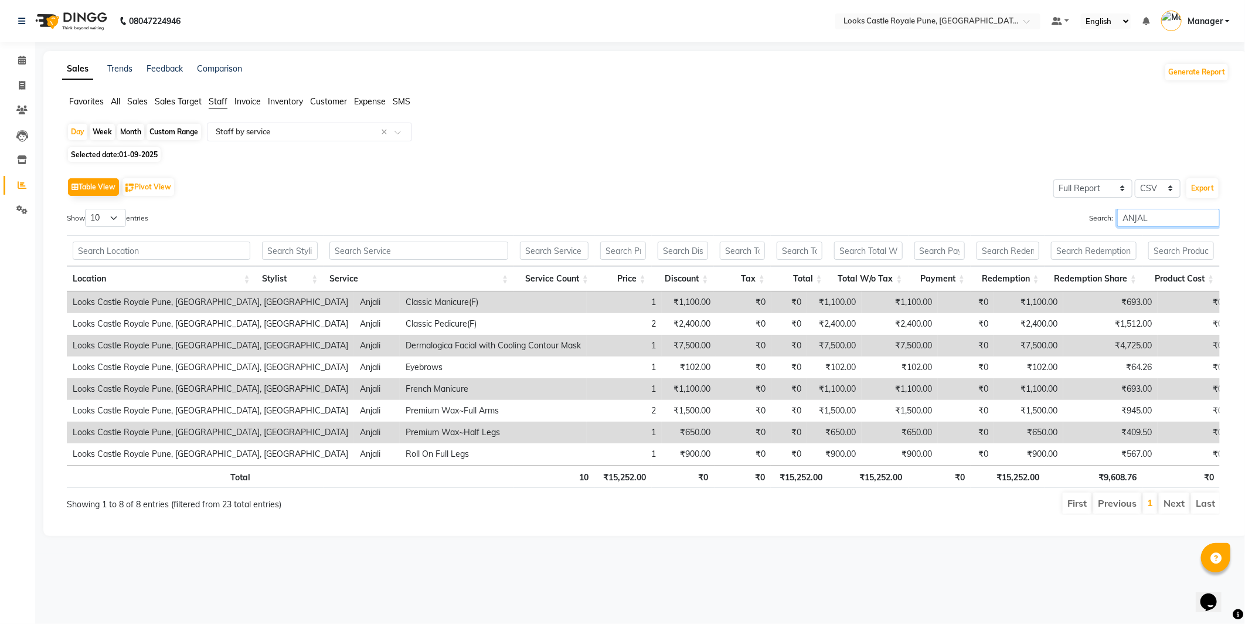
click at [1146, 219] on input "ANJAL" at bounding box center [1168, 218] width 103 height 18
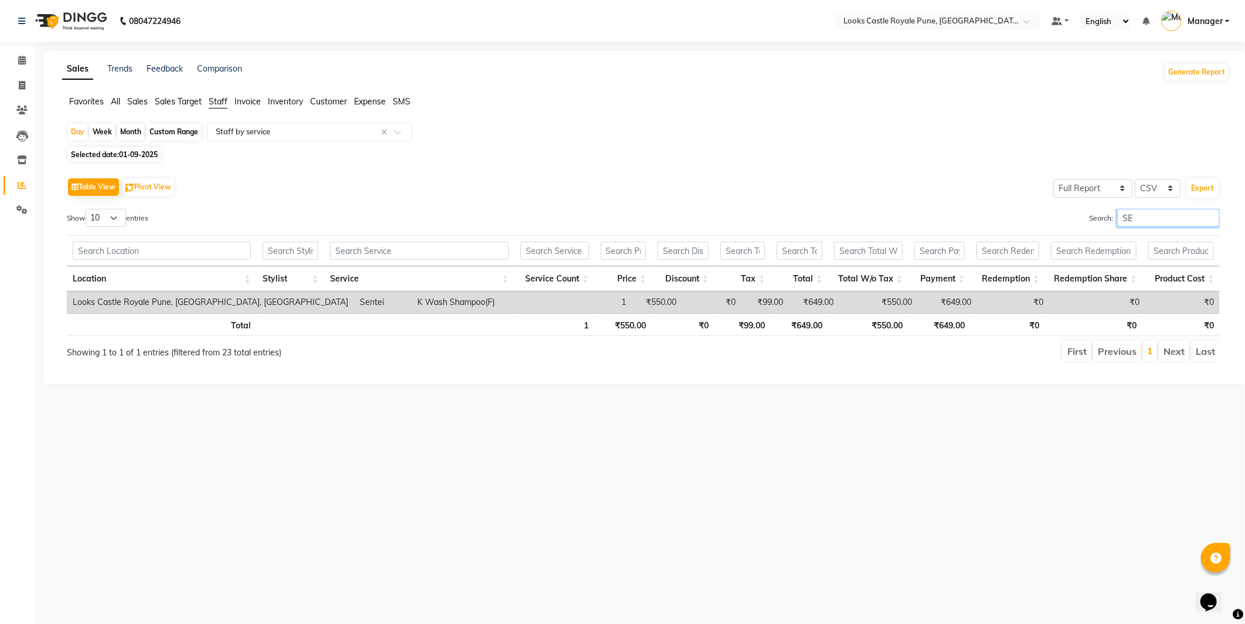
click at [1146, 219] on input "SE" at bounding box center [1168, 218] width 103 height 18
click at [1140, 225] on input "SE" at bounding box center [1168, 218] width 103 height 18
click at [1137, 227] on div "Search: CHR" at bounding box center [936, 220] width 568 height 23
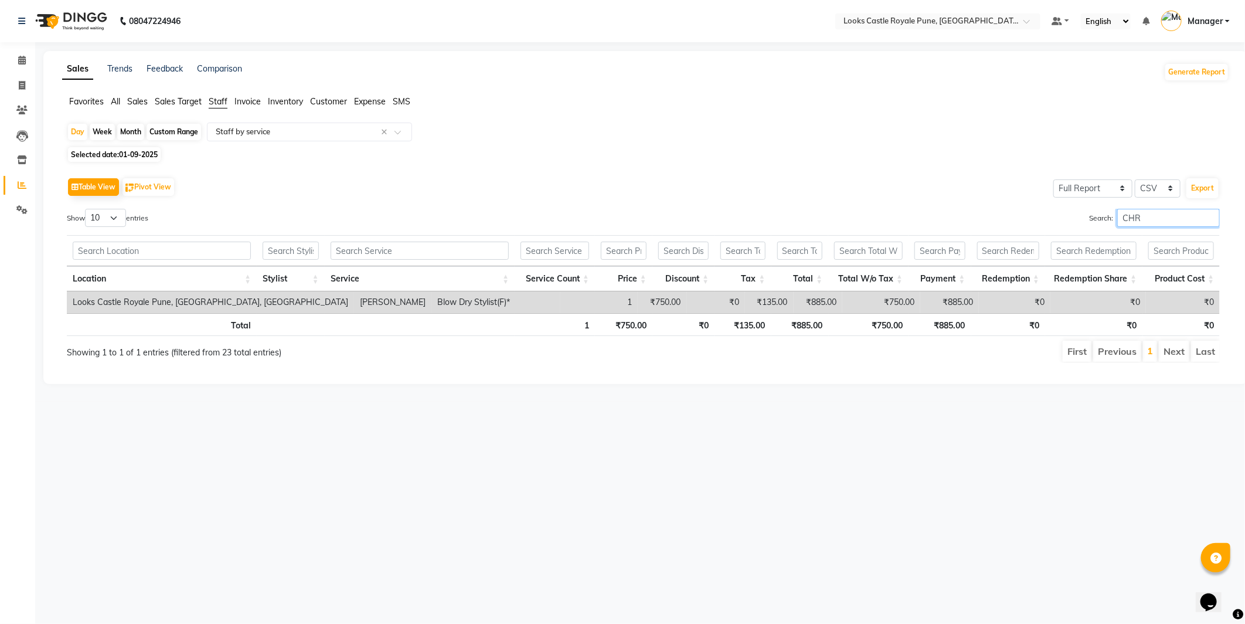
click at [1135, 224] on input "CHR" at bounding box center [1168, 218] width 103 height 18
click at [1173, 215] on input "MAHI" at bounding box center [1168, 218] width 103 height 18
type input "CHR"
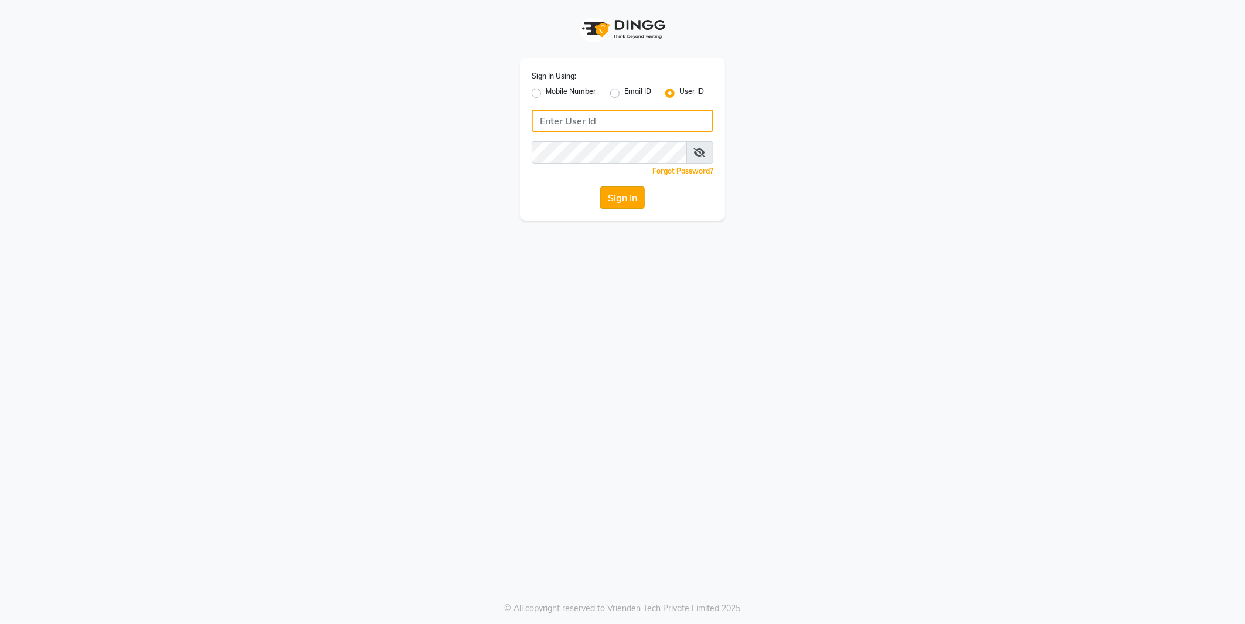
type input "e2555-01"
click at [604, 195] on button "Sign In" at bounding box center [622, 197] width 45 height 22
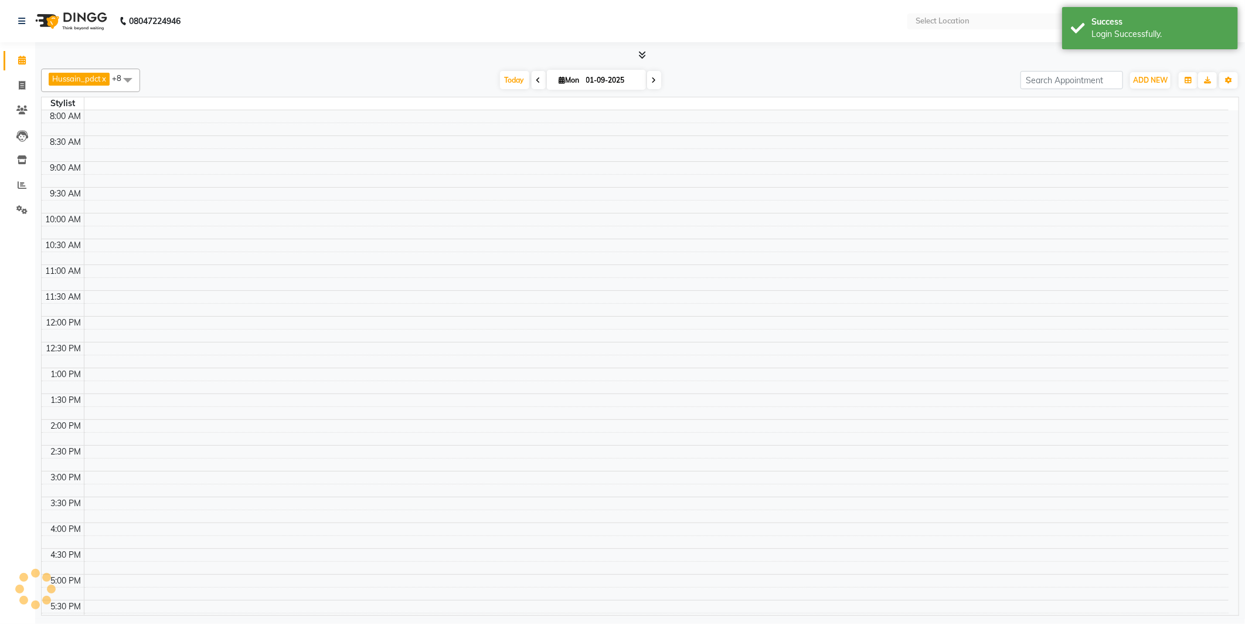
select select "en"
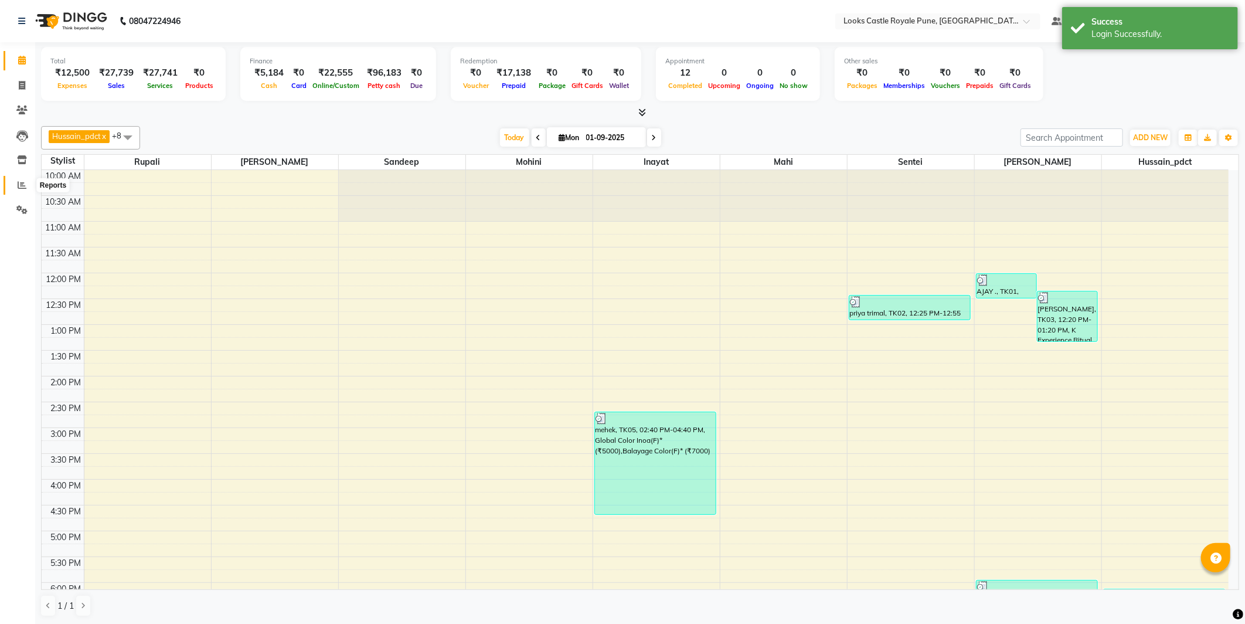
click at [26, 186] on span at bounding box center [22, 185] width 21 height 13
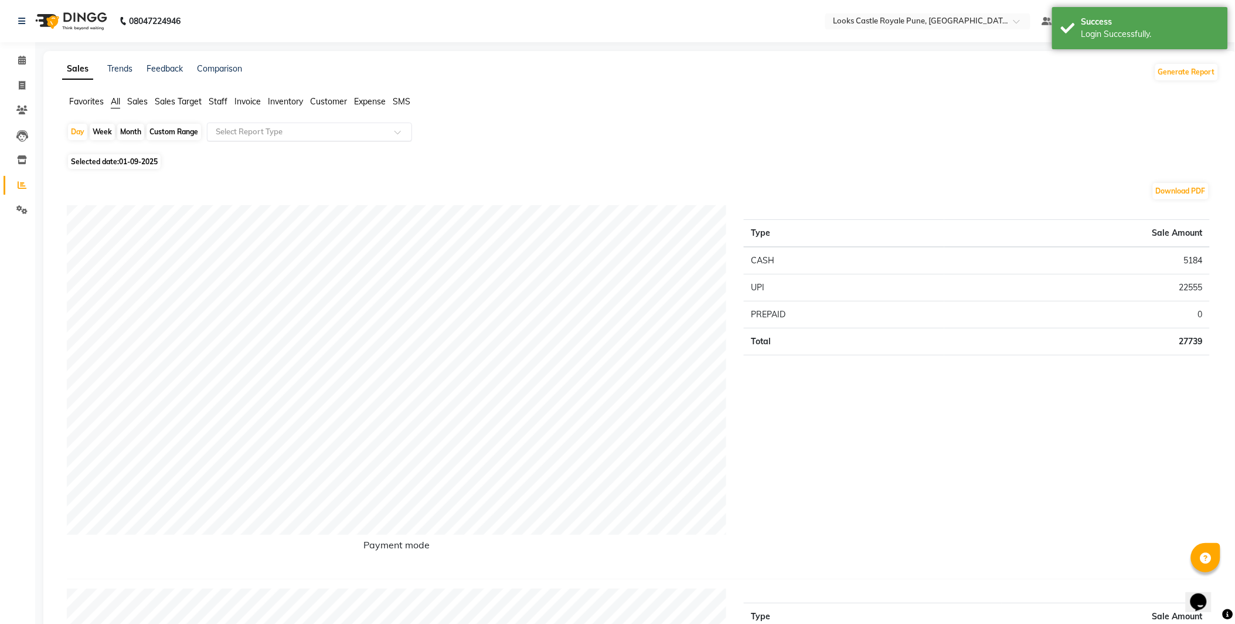
click at [283, 130] on input "text" at bounding box center [297, 132] width 169 height 12
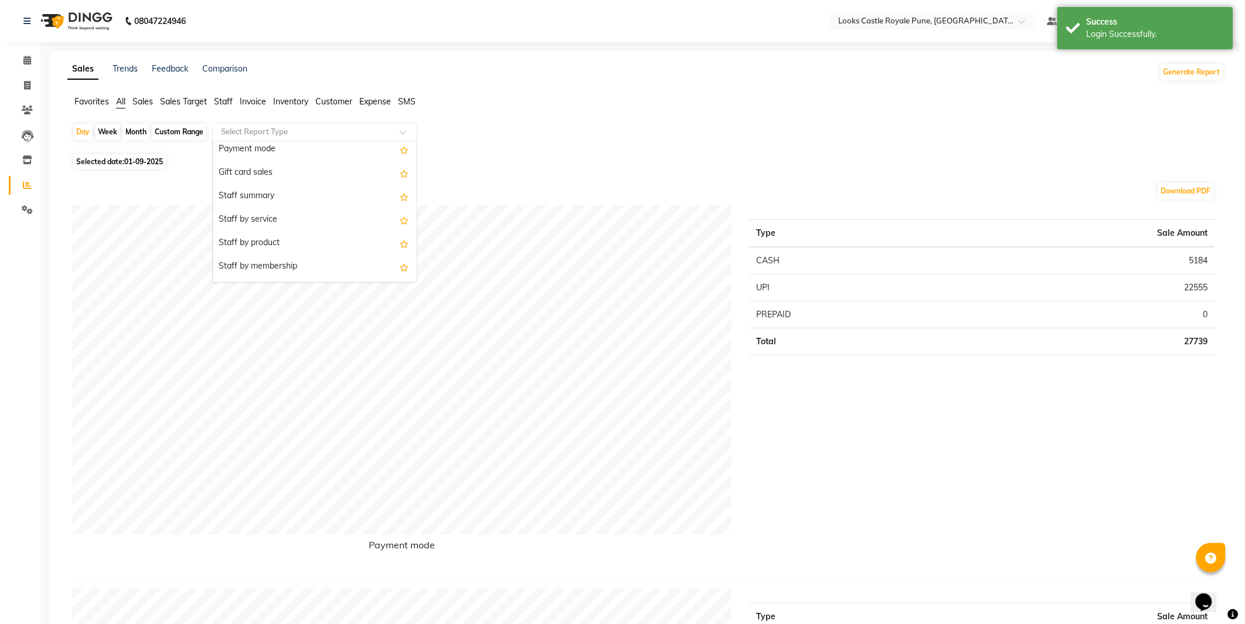
scroll to position [168, 0]
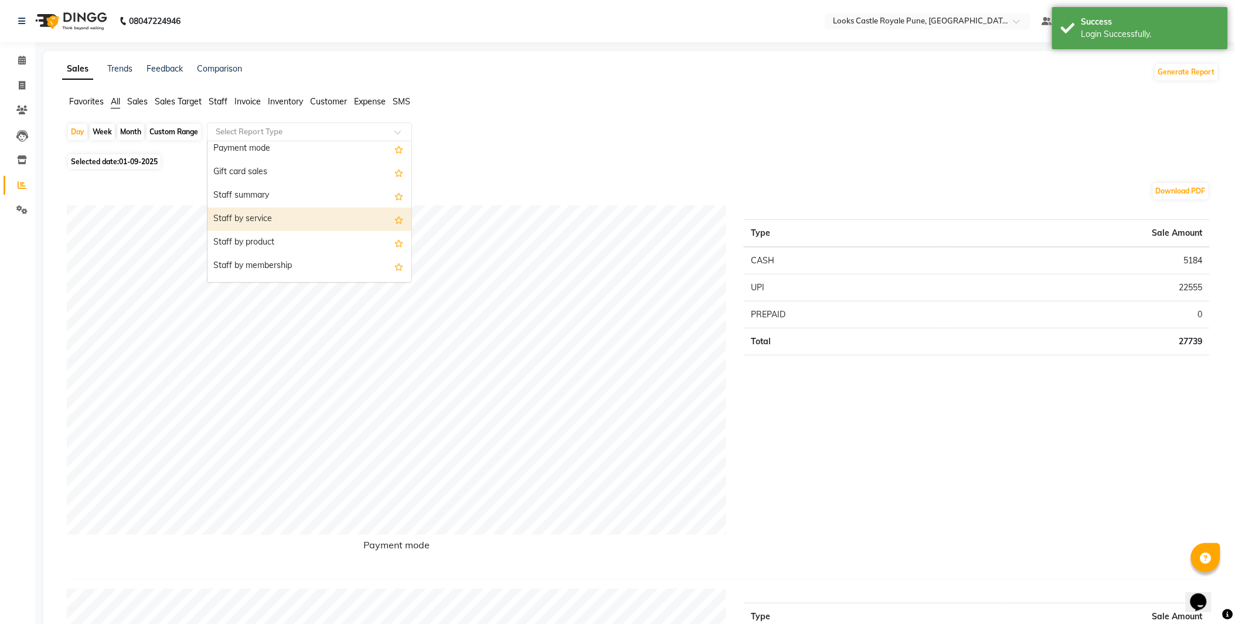
drag, startPoint x: 274, startPoint y: 224, endPoint x: 1238, endPoint y: 237, distance: 964.2
click at [274, 223] on div "Staff by service" at bounding box center [309, 218] width 204 height 23
select select "full_report"
select select "csv"
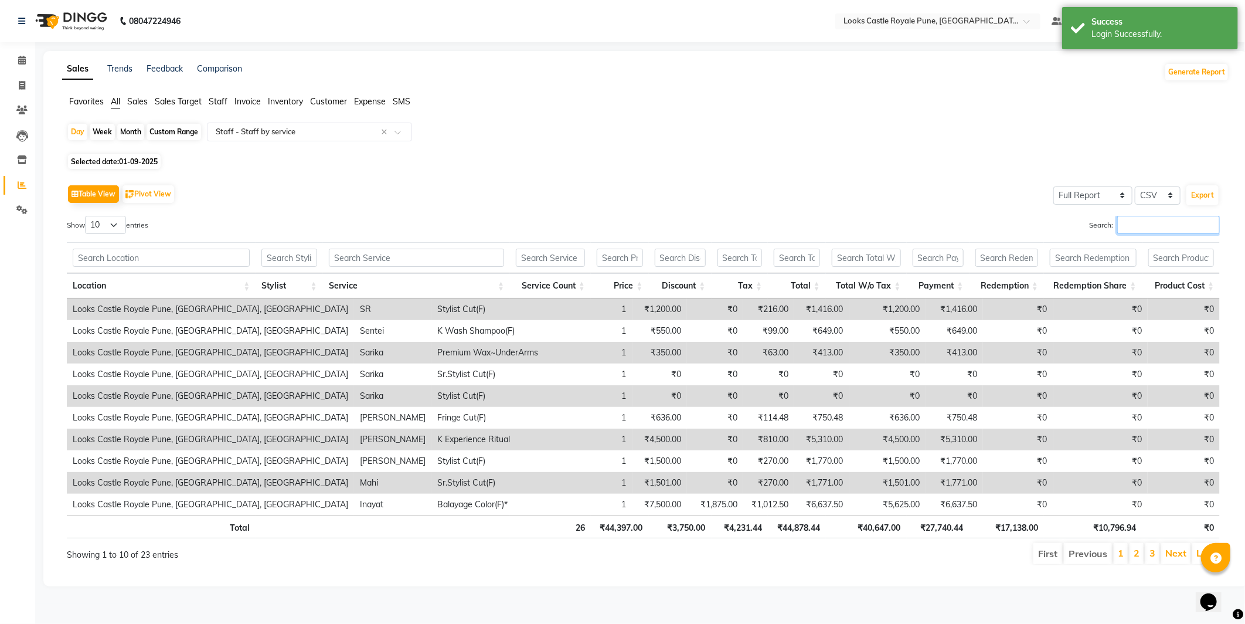
click at [1152, 220] on input "Search:" at bounding box center [1168, 225] width 103 height 18
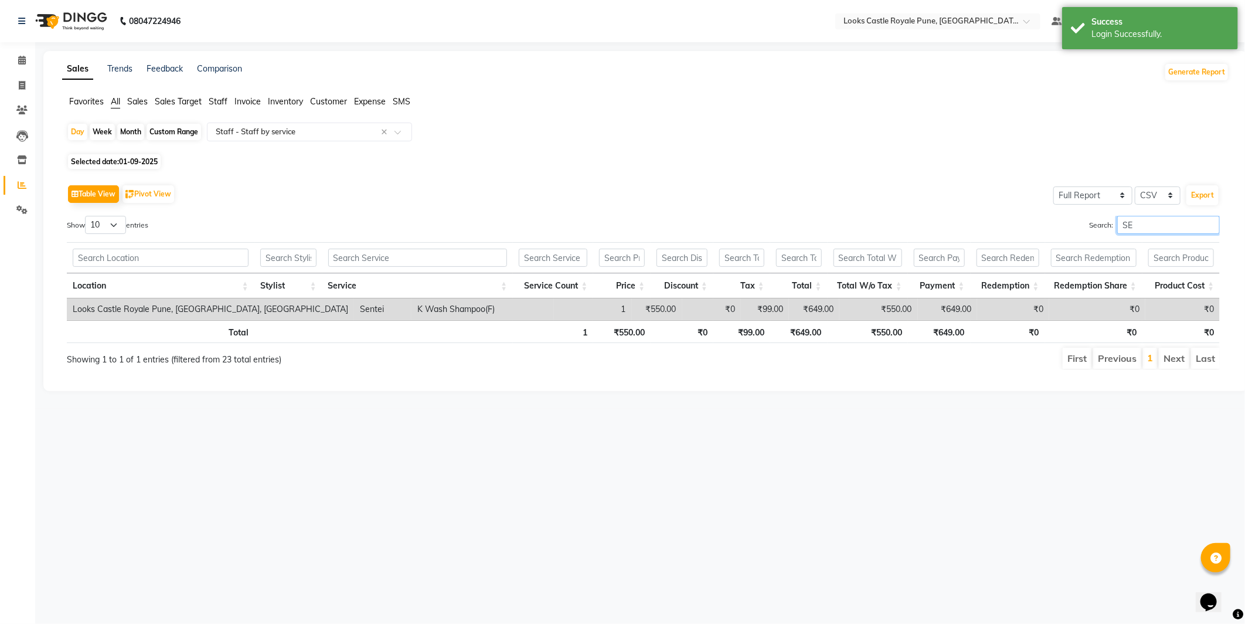
type input "S"
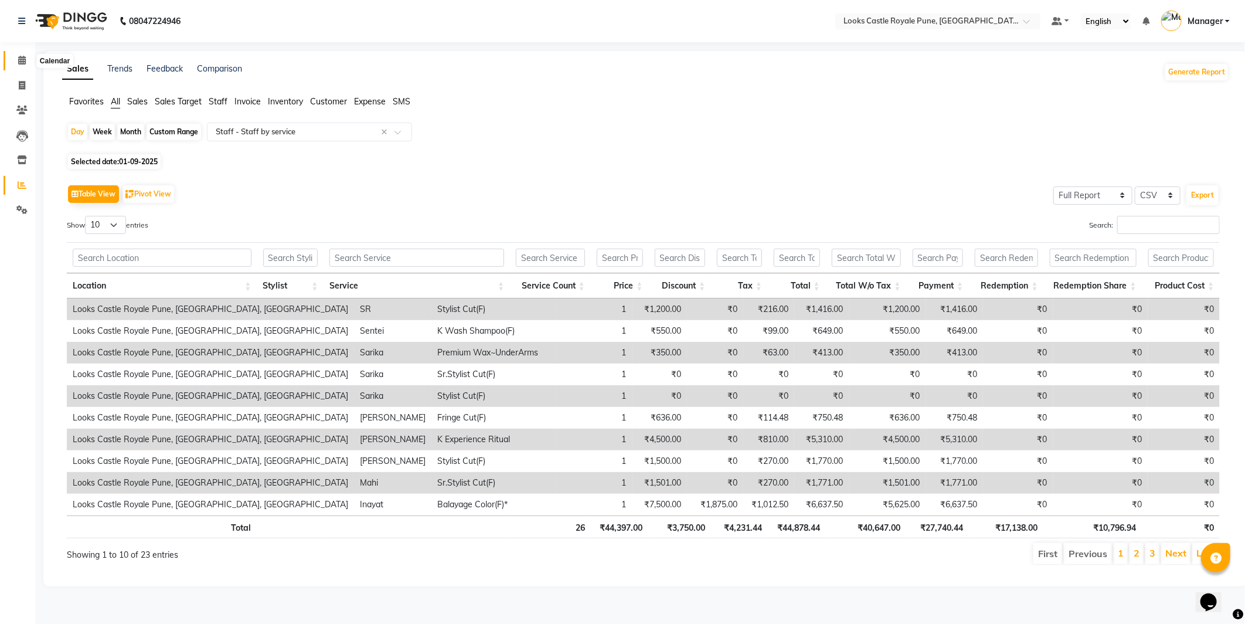
click at [30, 59] on span at bounding box center [22, 60] width 21 height 13
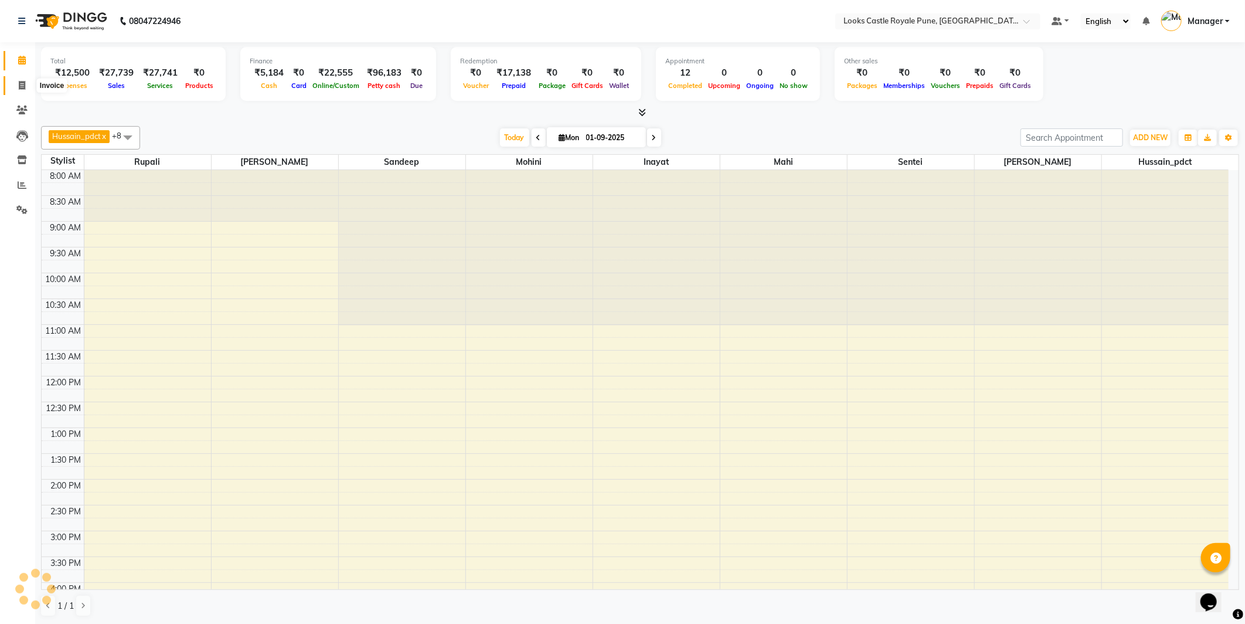
click at [30, 88] on span at bounding box center [22, 85] width 21 height 13
select select "service"
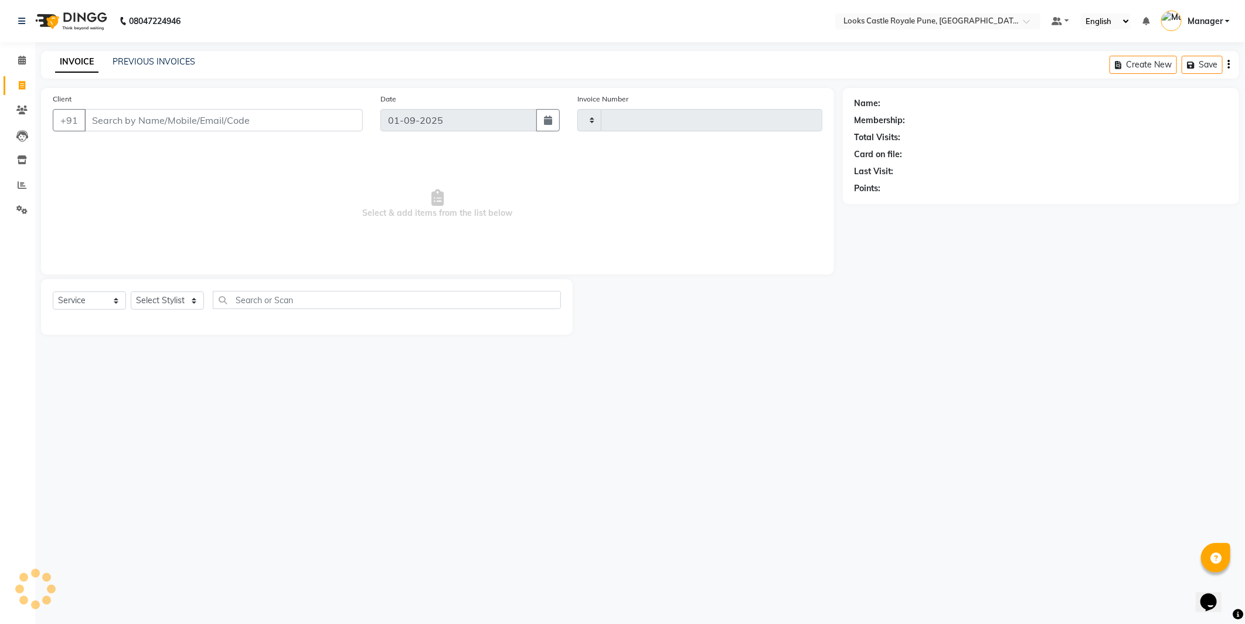
type input "2722"
select select "5915"
type input "9999999999999"
select select "1: Object"
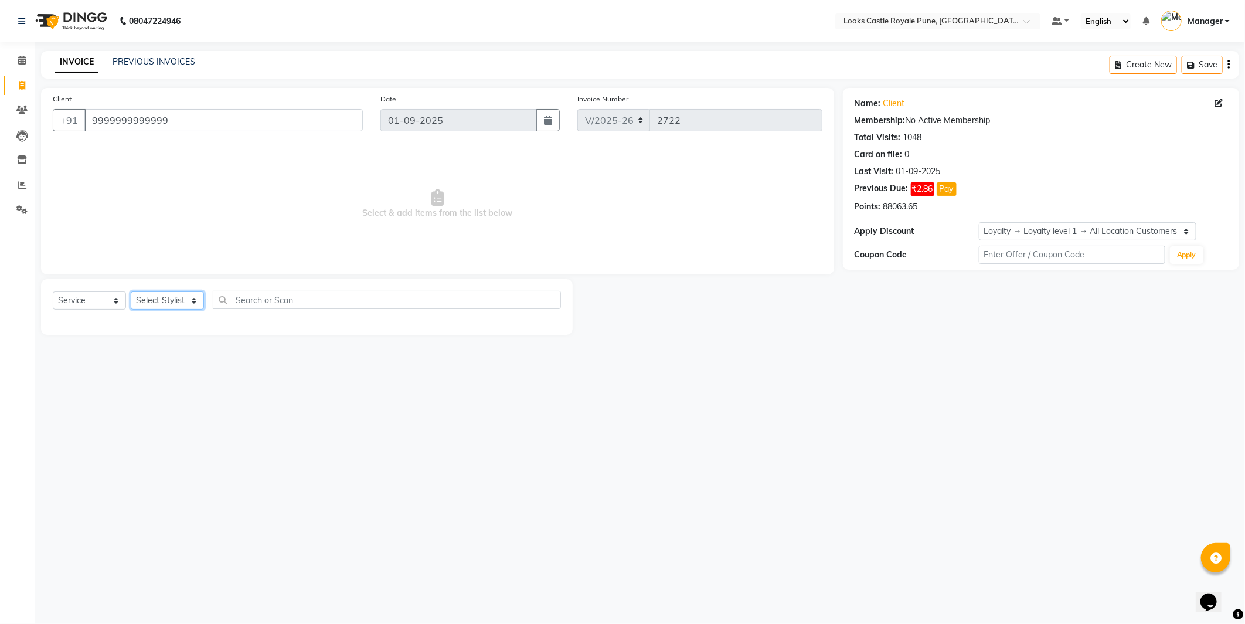
click at [169, 292] on select "Select Stylist Akshay Alisha Amir Anjali Arif Arman Christy Danish Eli Gloria H…" at bounding box center [167, 300] width 73 height 18
click at [131, 292] on select "Select Stylist Akshay Alisha Amir Anjali Arif Arman Christy Danish Eli Gloria H…" at bounding box center [167, 300] width 73 height 18
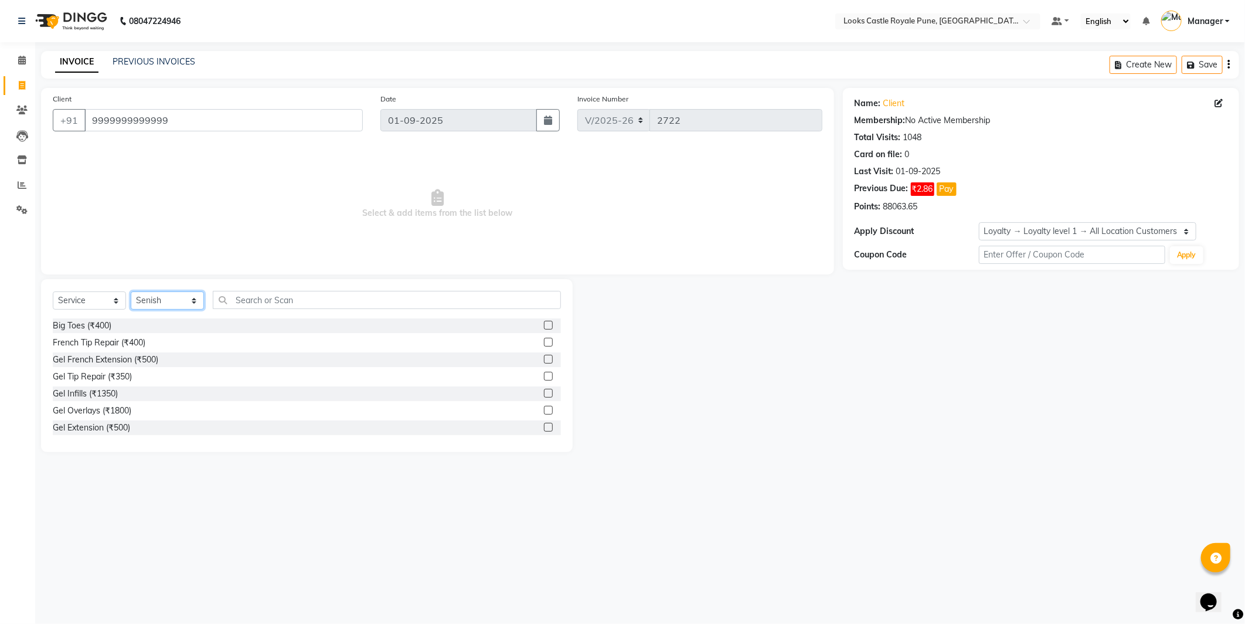
click at [167, 301] on select "Select Stylist Akshay Alisha Amir Anjali Arif Arman Christy Danish Eli Gloria H…" at bounding box center [167, 300] width 73 height 18
select select "43060"
click at [131, 292] on select "Select Stylist Akshay Alisha Amir Anjali Arif Arman Christy Danish Eli Gloria H…" at bounding box center [167, 300] width 73 height 18
click at [263, 302] on input "text" at bounding box center [387, 300] width 348 height 18
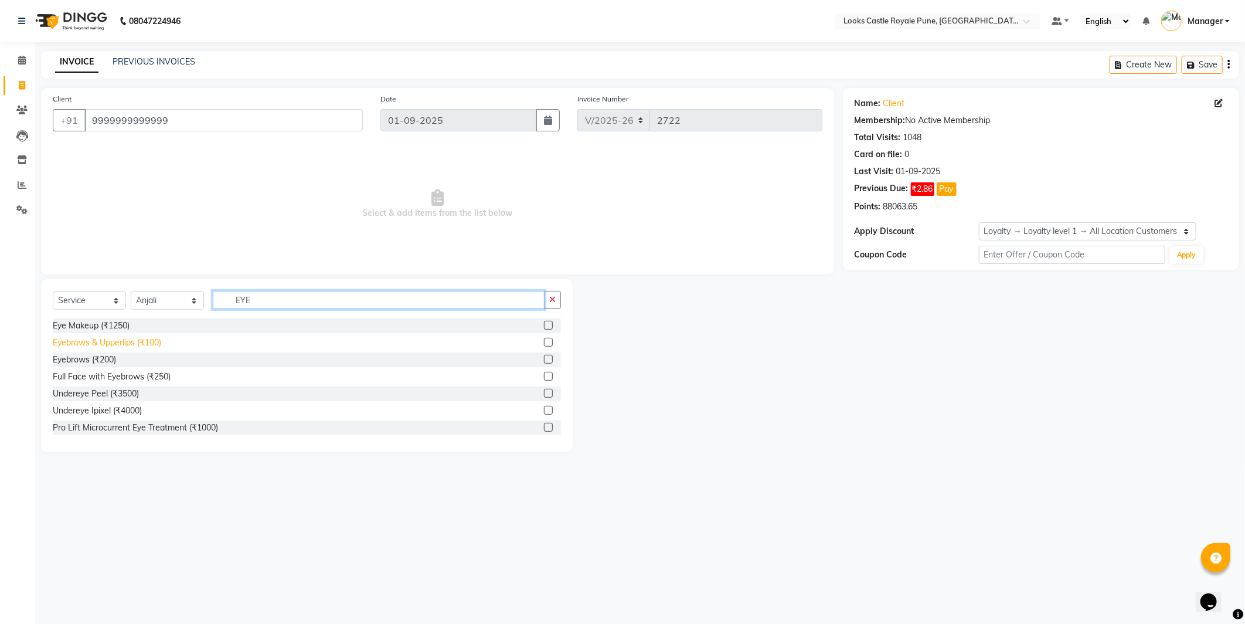
type input "EYE"
click at [96, 342] on div "Eyebrows & Upperlips (₹100)" at bounding box center [107, 342] width 108 height 12
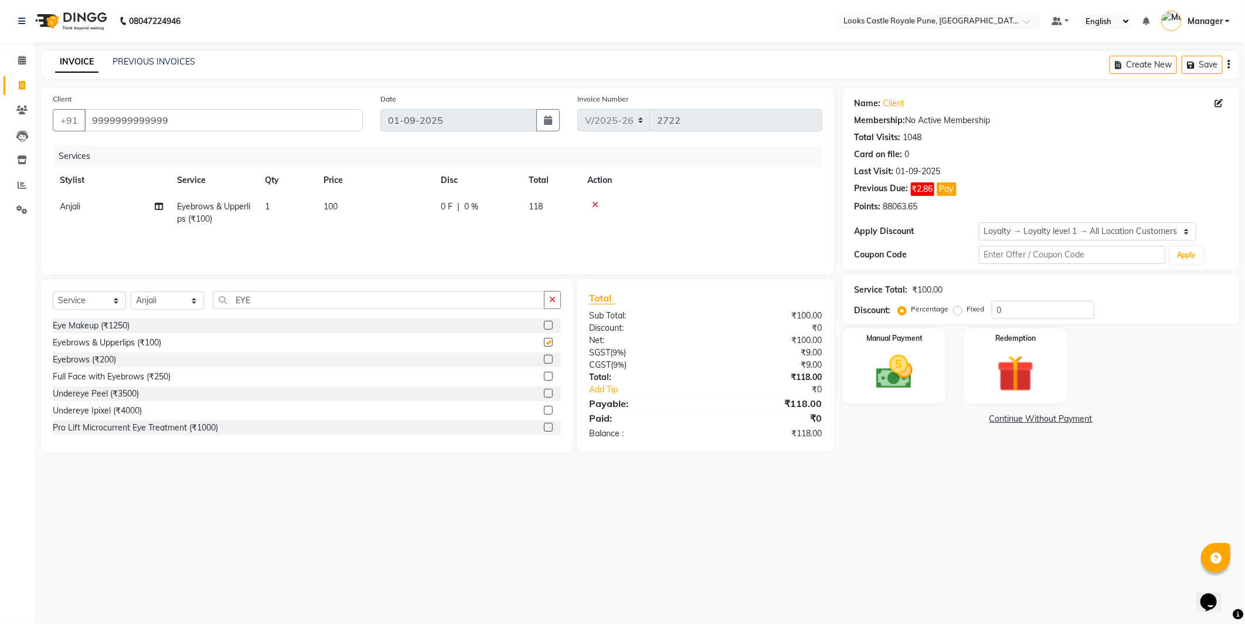
checkbox input "false"
click at [377, 286] on div "Select Service Product Membership Package Voucher Prepaid Gift Card Select Styl…" at bounding box center [307, 365] width 532 height 173
drag, startPoint x: 377, startPoint y: 286, endPoint x: 372, endPoint y: 295, distance: 10.0
click at [372, 295] on div "Select Service Product Membership Package Voucher Prepaid Gift Card Select Styl…" at bounding box center [307, 365] width 532 height 173
click at [372, 295] on input "EYE" at bounding box center [379, 300] width 332 height 18
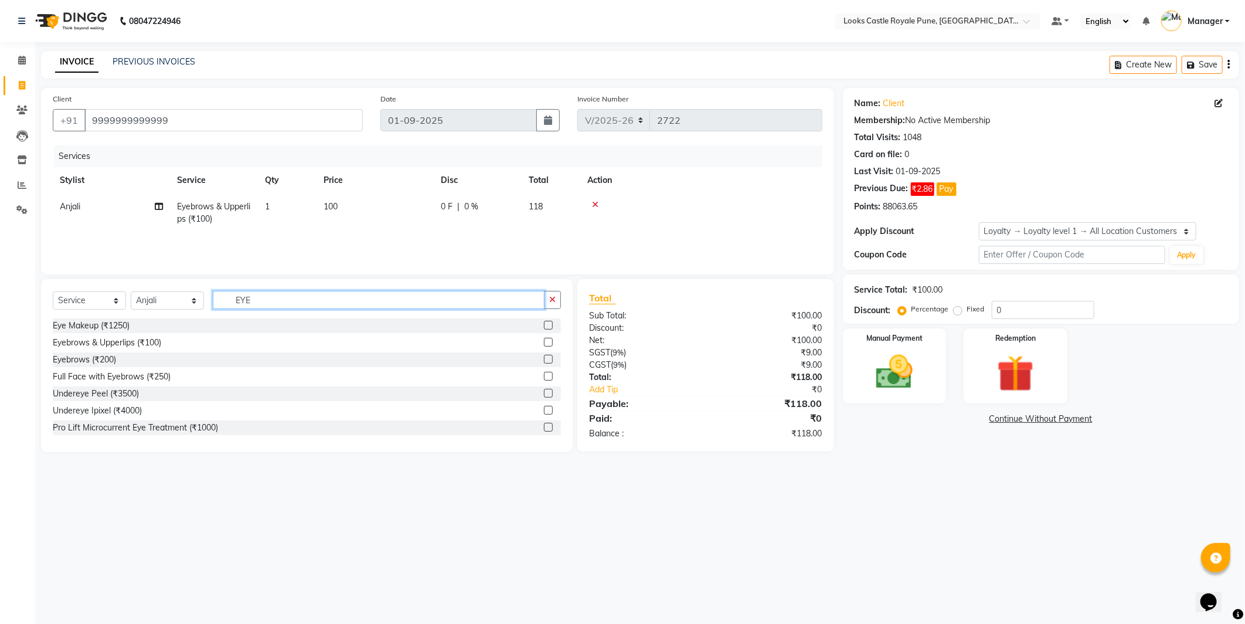
click at [372, 295] on input "EYE" at bounding box center [379, 300] width 332 height 18
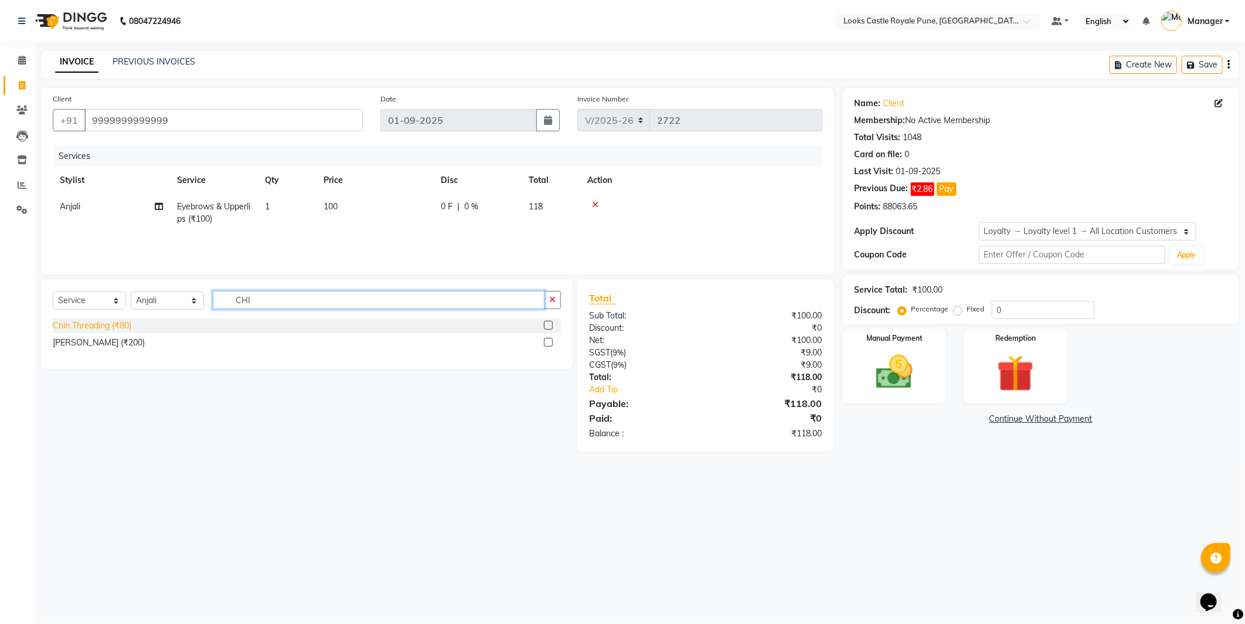
type input "CHI"
click at [107, 327] on div "Chin Threading (₹80)" at bounding box center [92, 325] width 79 height 12
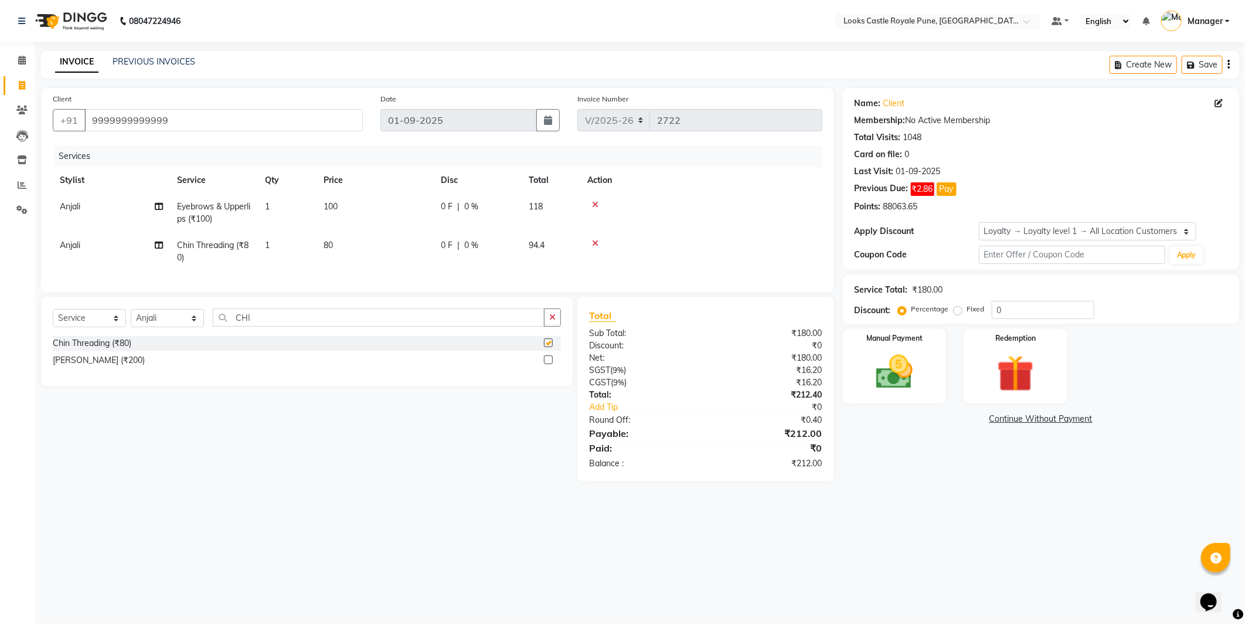
checkbox input "false"
drag, startPoint x: 263, startPoint y: 308, endPoint x: 267, endPoint y: 325, distance: 17.1
click at [264, 312] on div "Select Service Product Membership Package Voucher Prepaid Gift Card Select Styl…" at bounding box center [307, 342] width 532 height 90
click at [266, 318] on input "CHI" at bounding box center [379, 317] width 332 height 18
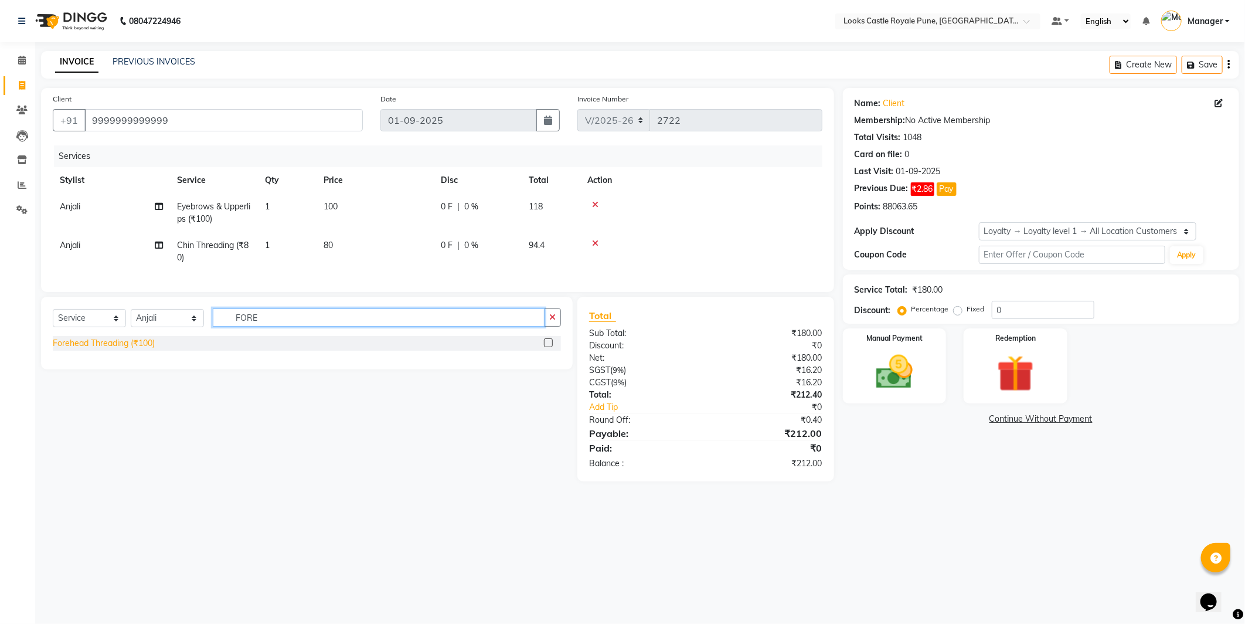
type input "FORE"
click at [125, 347] on div "Forehead Threading (₹100)" at bounding box center [104, 343] width 102 height 12
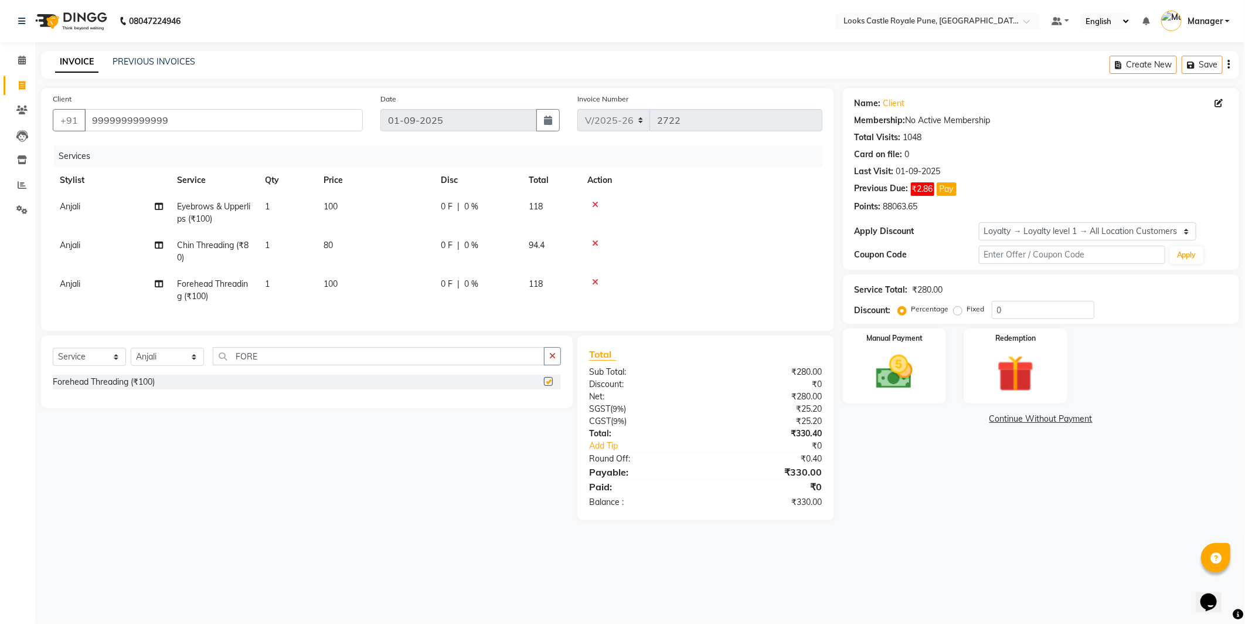
checkbox input "false"
click at [374, 276] on td "100" at bounding box center [374, 290] width 117 height 39
select select "43060"
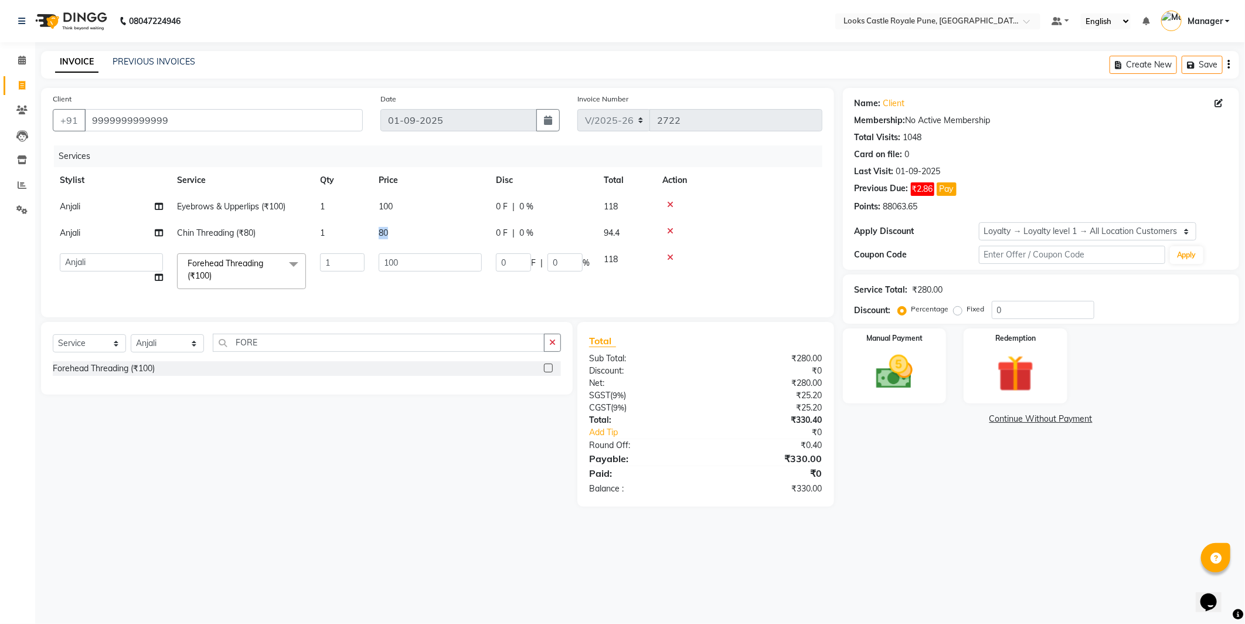
drag, startPoint x: 420, startPoint y: 231, endPoint x: 379, endPoint y: 231, distance: 40.4
click at [379, 231] on td "80" at bounding box center [430, 233] width 117 height 26
select select "43060"
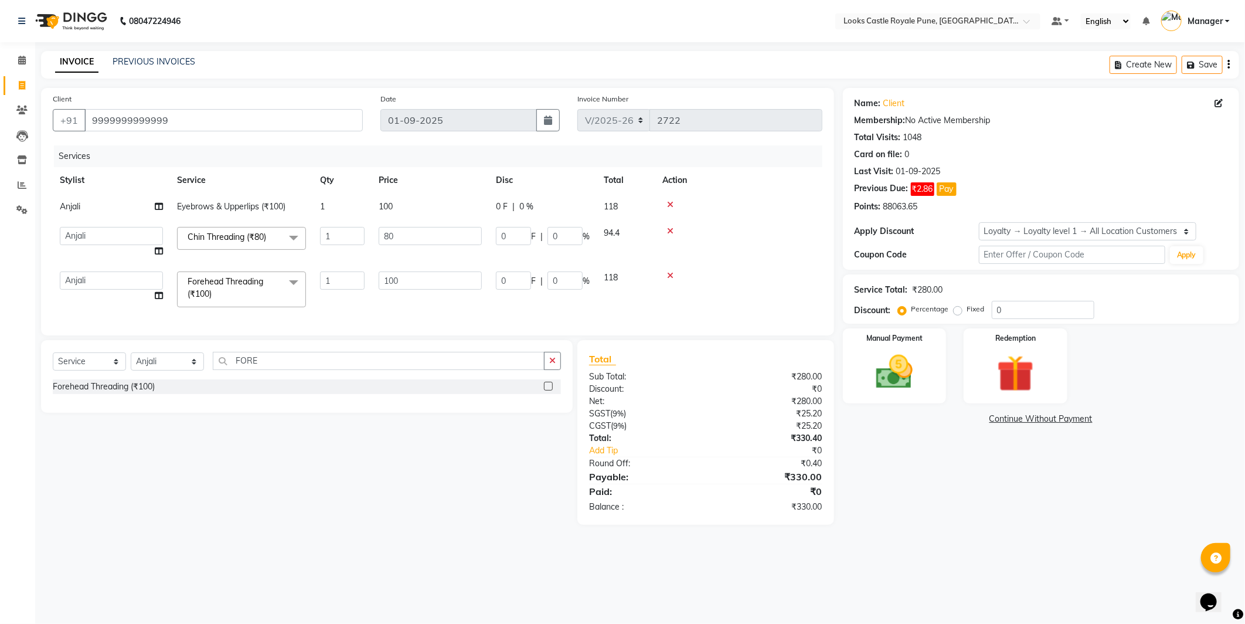
click at [388, 229] on input "80" at bounding box center [430, 236] width 103 height 18
type input "90"
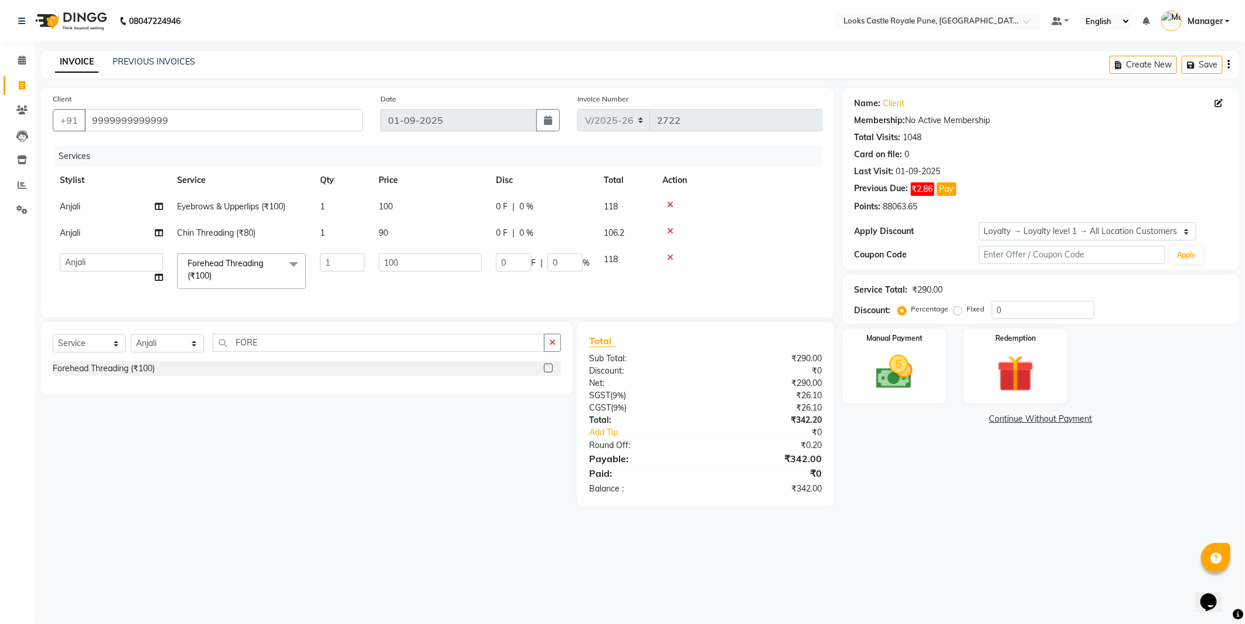
click at [417, 206] on td "100" at bounding box center [430, 206] width 117 height 26
select select "43060"
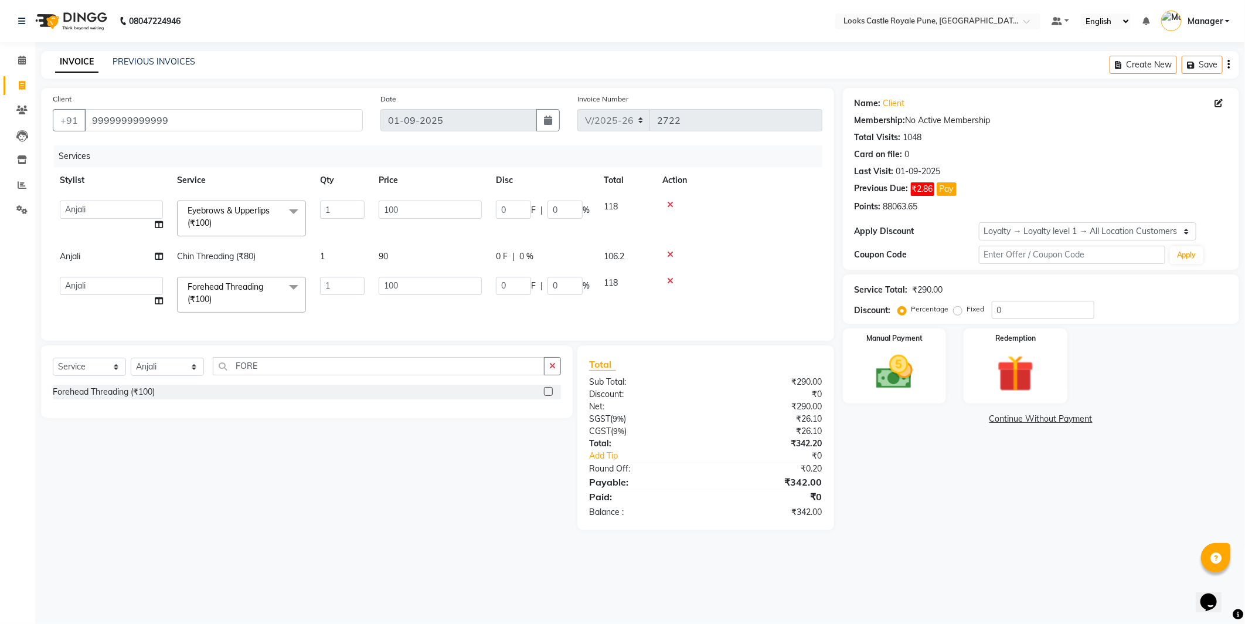
click at [417, 206] on input "100" at bounding box center [430, 209] width 103 height 18
type input "90"
click at [437, 291] on td "100" at bounding box center [430, 295] width 117 height 50
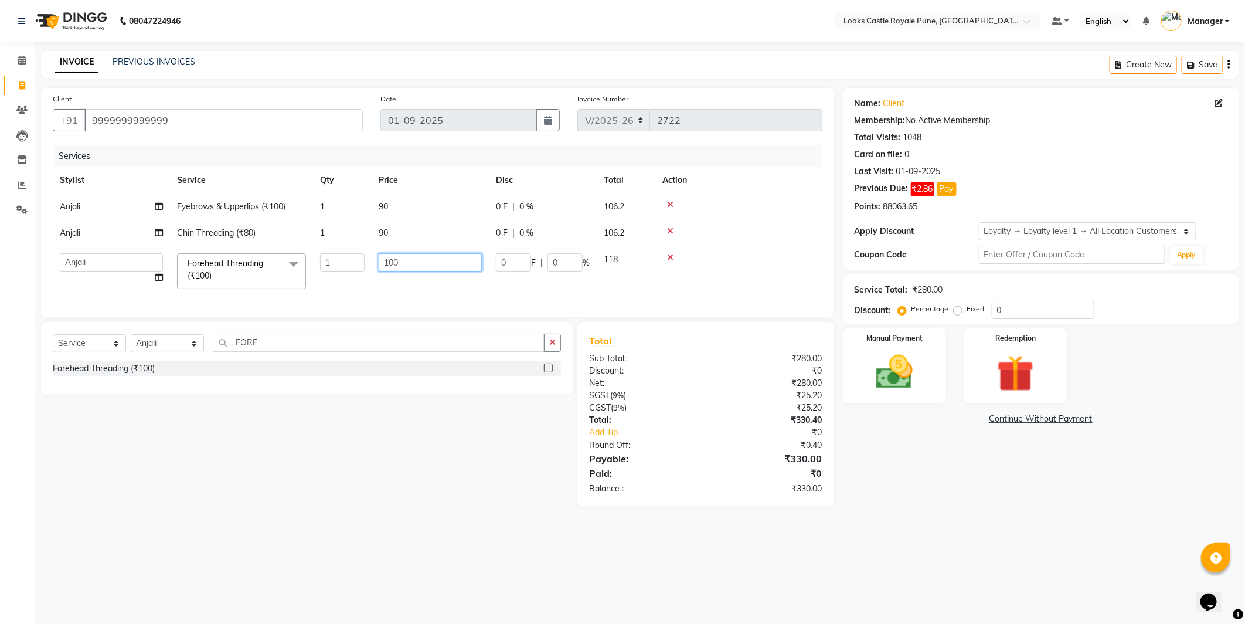
drag, startPoint x: 424, startPoint y: 265, endPoint x: 188, endPoint y: 278, distance: 236.5
click at [188, 278] on tr "Akshay Alisha Amir Anjali Arif Arman Christy Danish Eli Gloria Hafiz Hussain_pd…" at bounding box center [438, 271] width 770 height 50
type input "90"
click at [965, 506] on div "Name: Client Membership: No Active Membership Total Visits: 1048 Card on file: …" at bounding box center [1045, 297] width 405 height 418
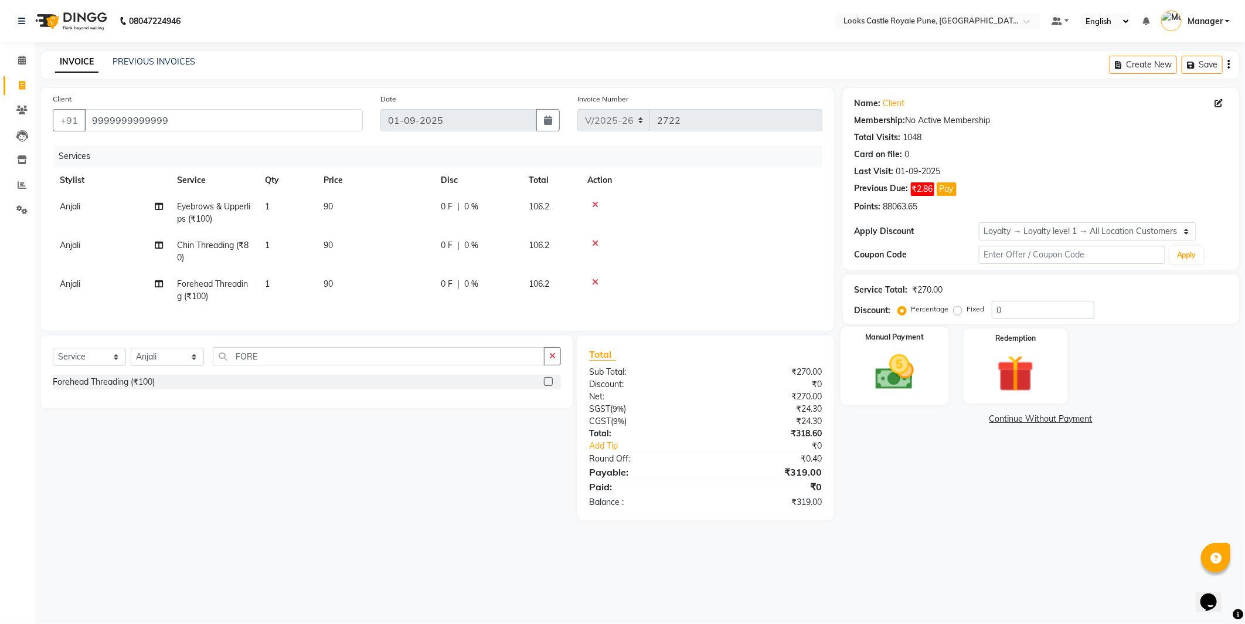
click at [899, 385] on img at bounding box center [894, 372] width 63 height 45
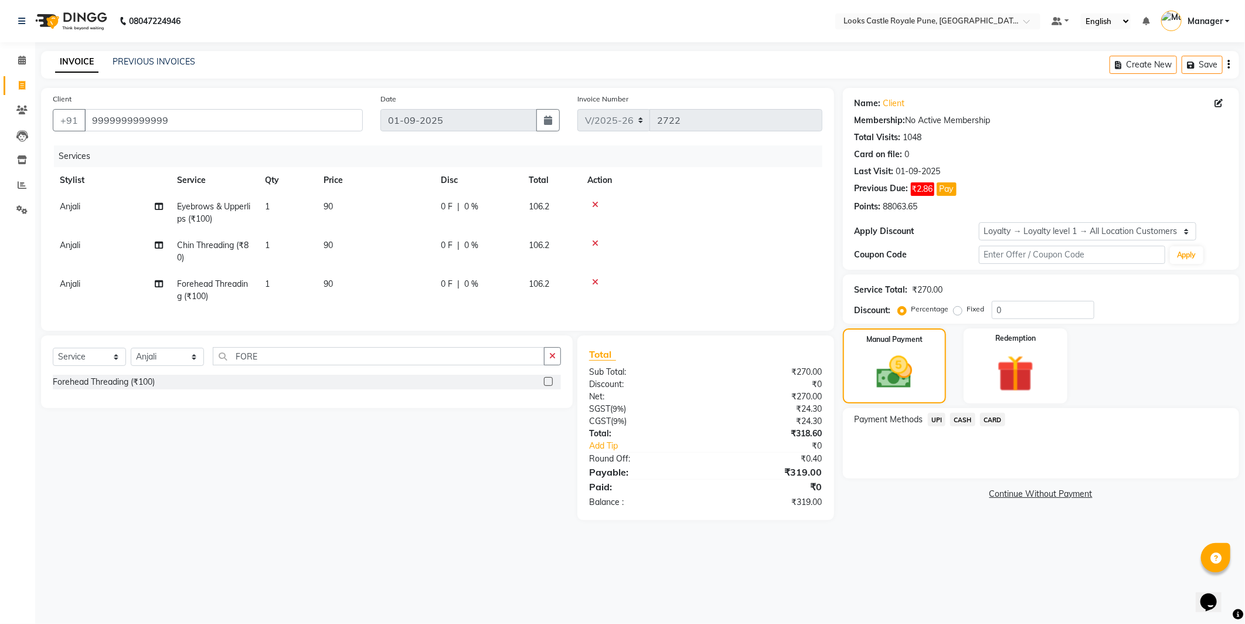
click at [967, 420] on span "CASH" at bounding box center [962, 419] width 25 height 13
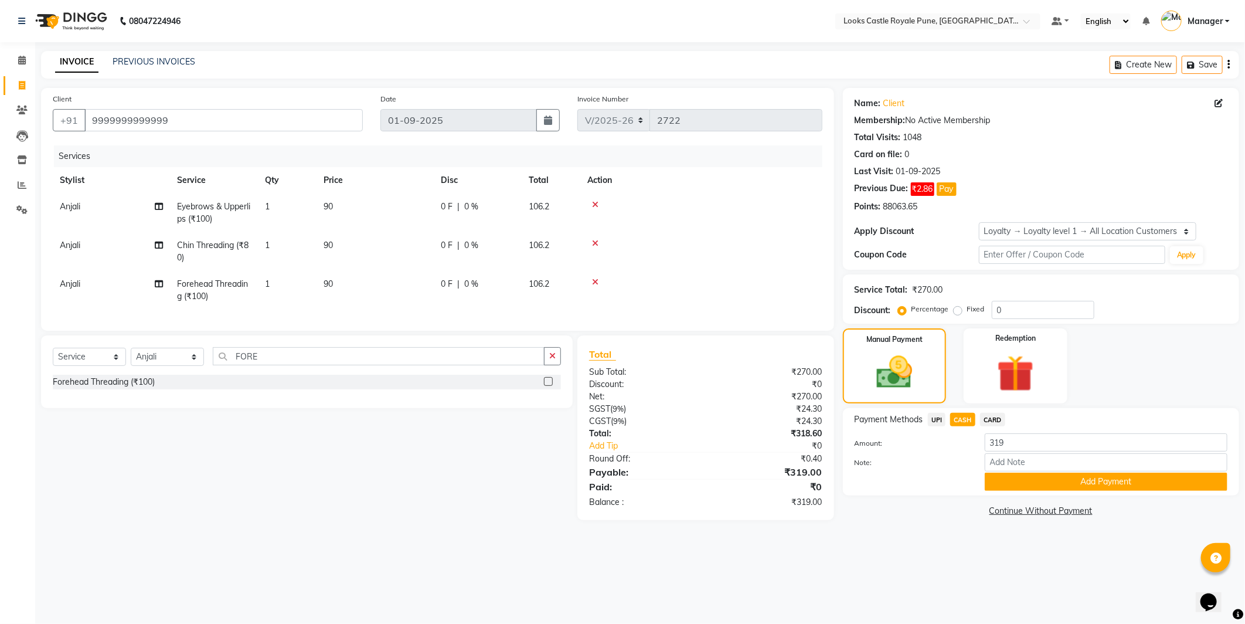
click at [1032, 475] on button "Add Payment" at bounding box center [1106, 481] width 243 height 18
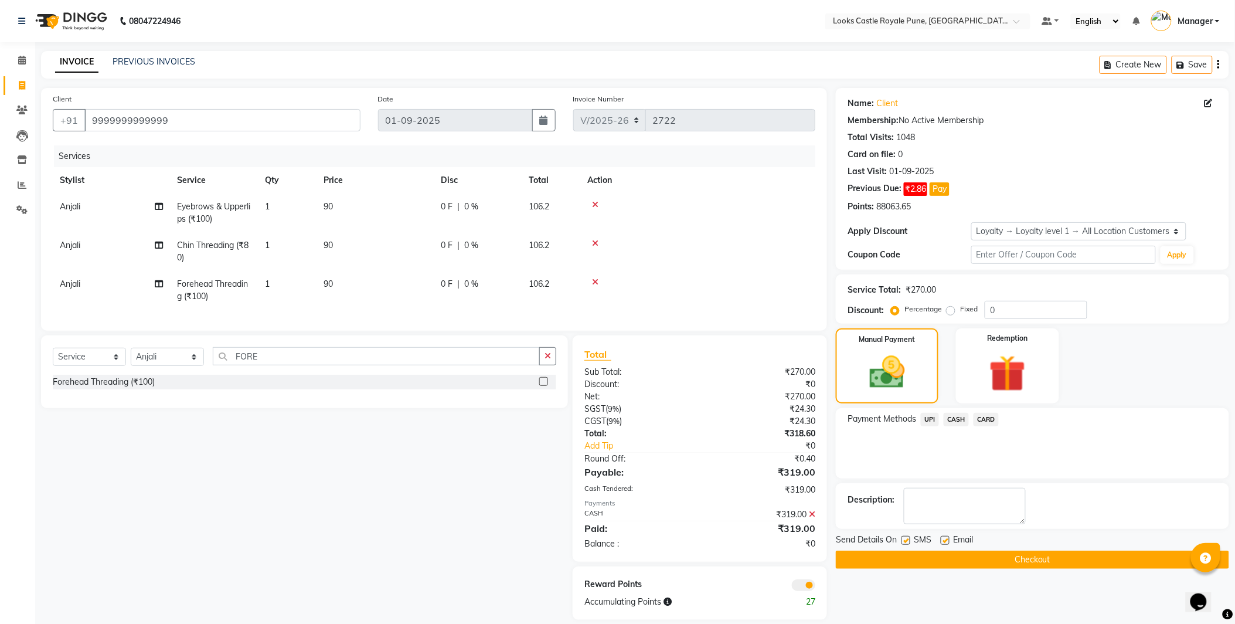
click at [1024, 547] on div "Send Details On SMS Email" at bounding box center [1032, 540] width 393 height 15
click at [1027, 552] on button "Checkout" at bounding box center [1032, 559] width 393 height 18
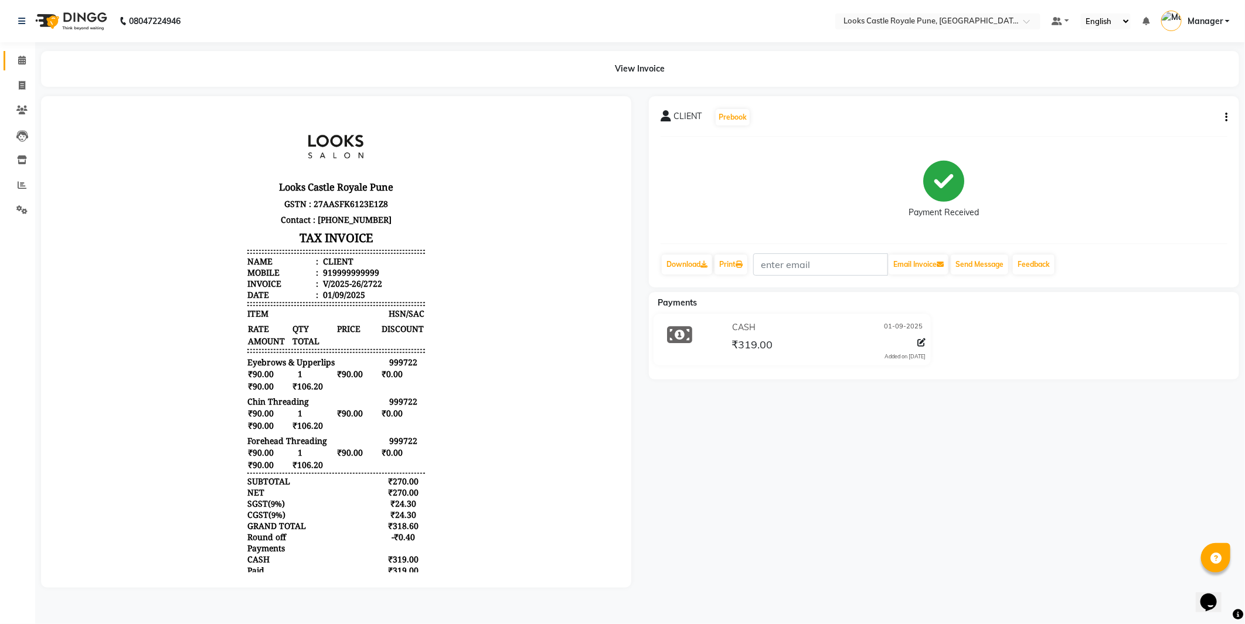
click at [13, 62] on span at bounding box center [22, 60] width 21 height 13
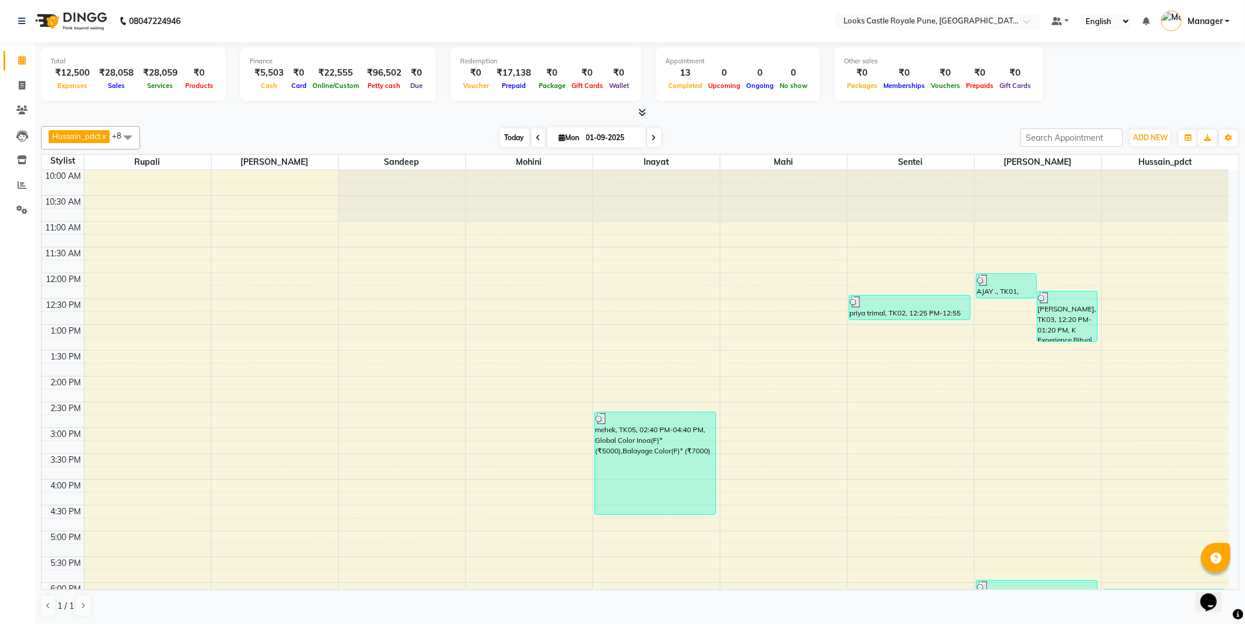
click at [515, 137] on span "Today" at bounding box center [514, 137] width 29 height 18
